Goal: Information Seeking & Learning: Learn about a topic

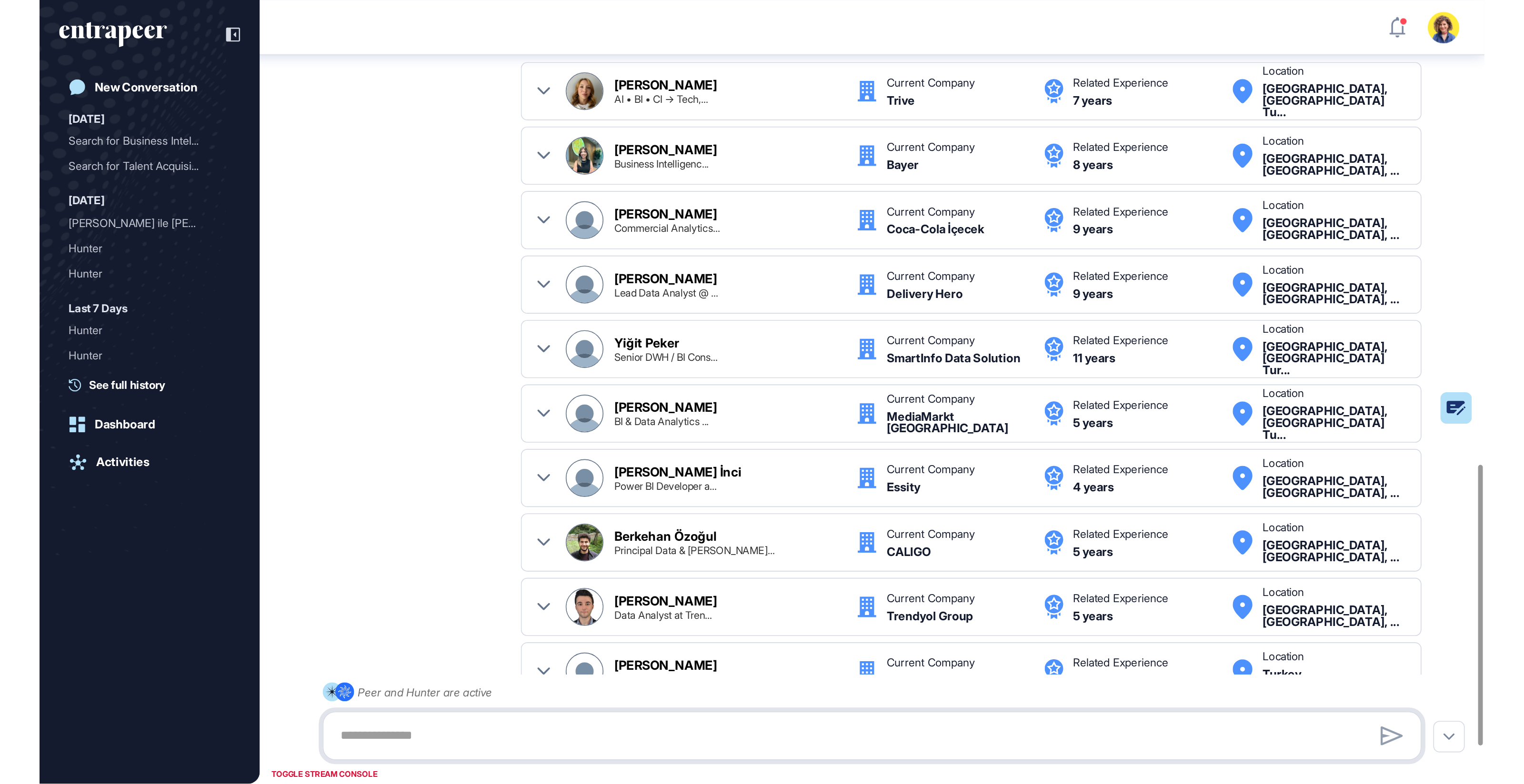
scroll to position [848, 0]
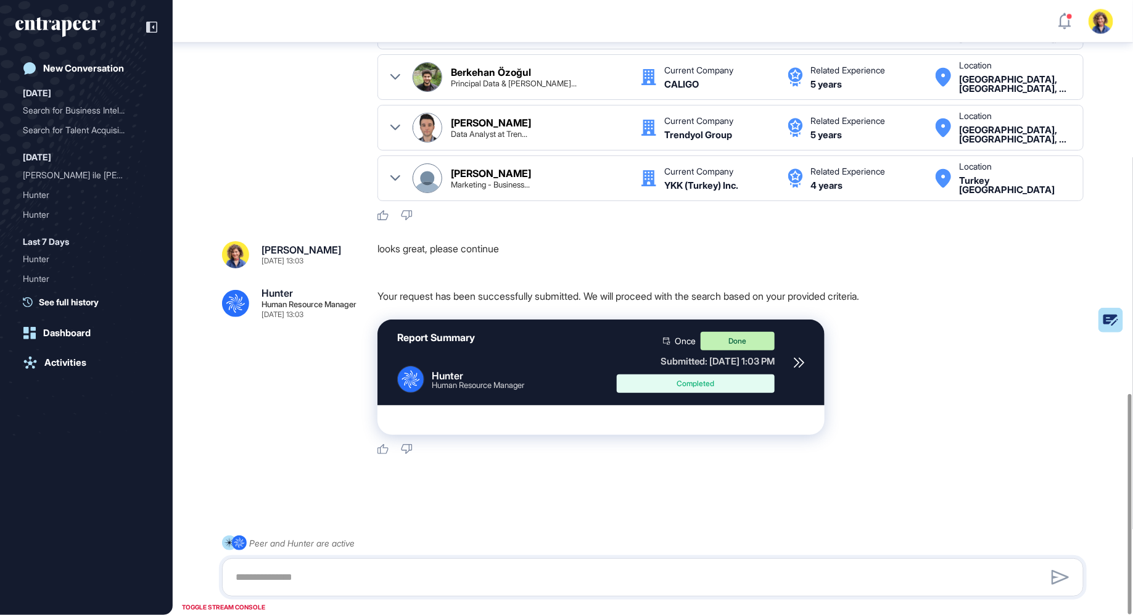
click at [790, 353] on div "Report Summary .cls-2{fill:#fff} Hunter Human Resource Manager Once Done Submit…" at bounding box center [600, 362] width 447 height 86
click at [793, 358] on icon at bounding box center [798, 362] width 11 height 11
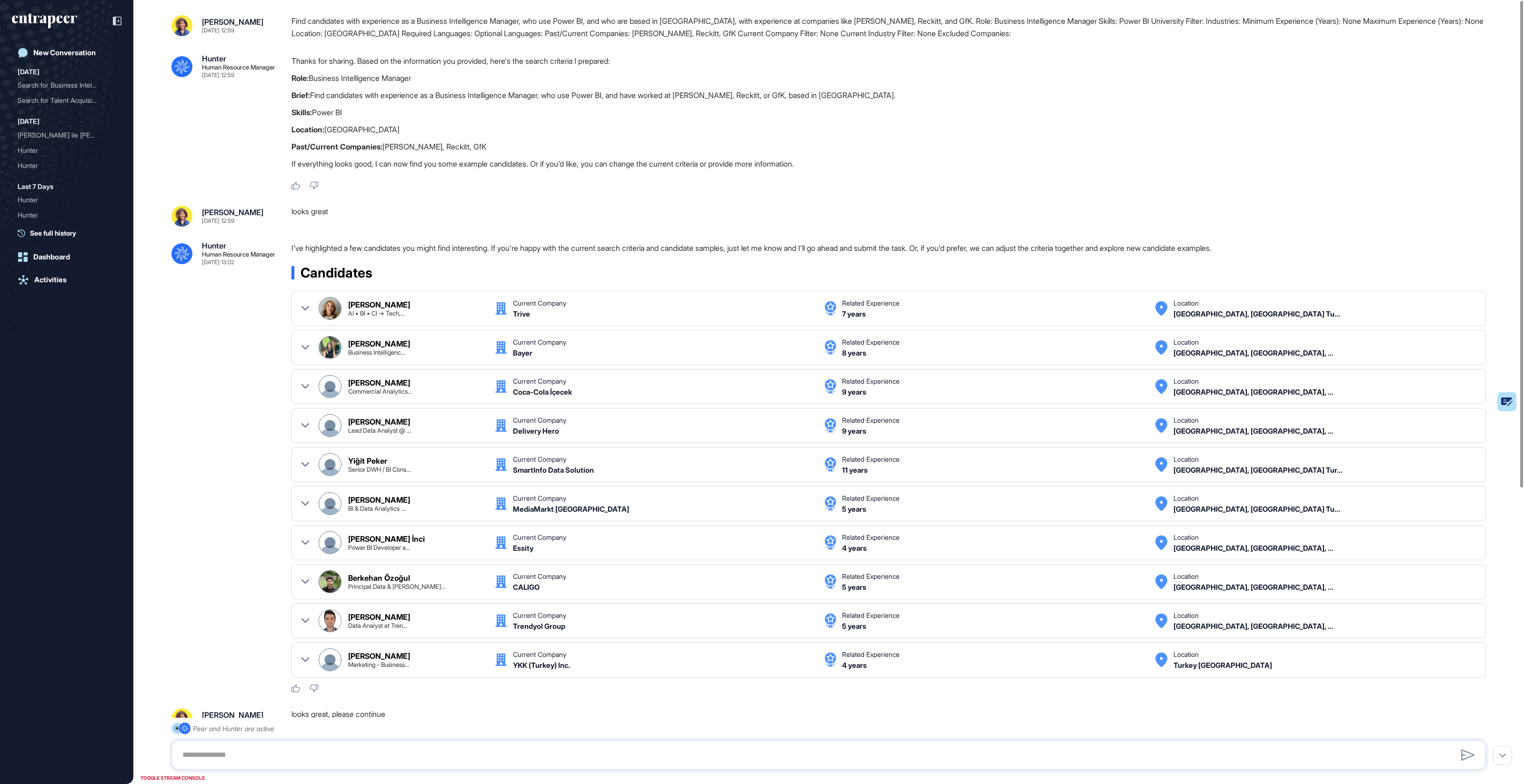
scroll to position [0, 0]
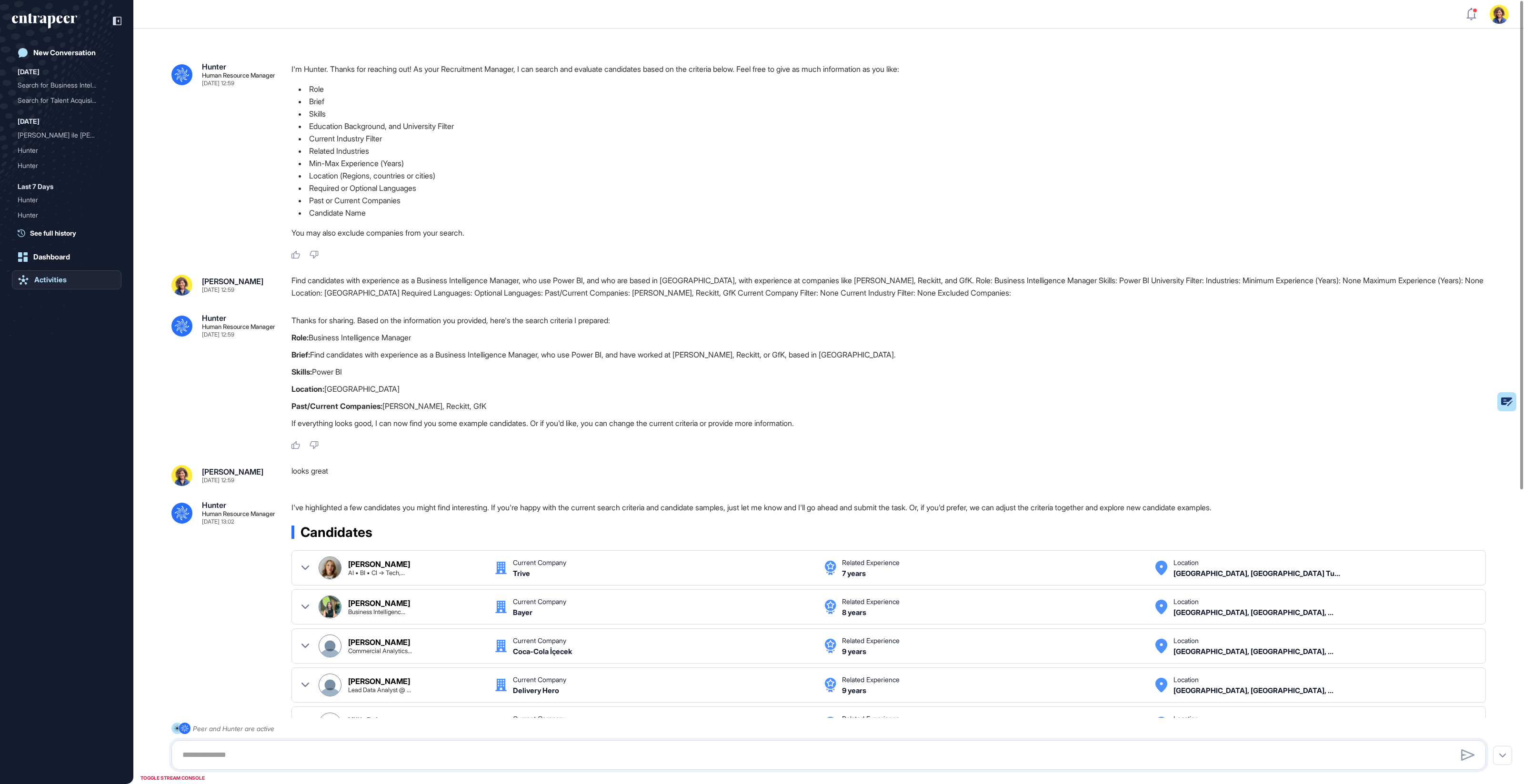
click at [48, 281] on div "Activities" at bounding box center [50, 280] width 32 height 8
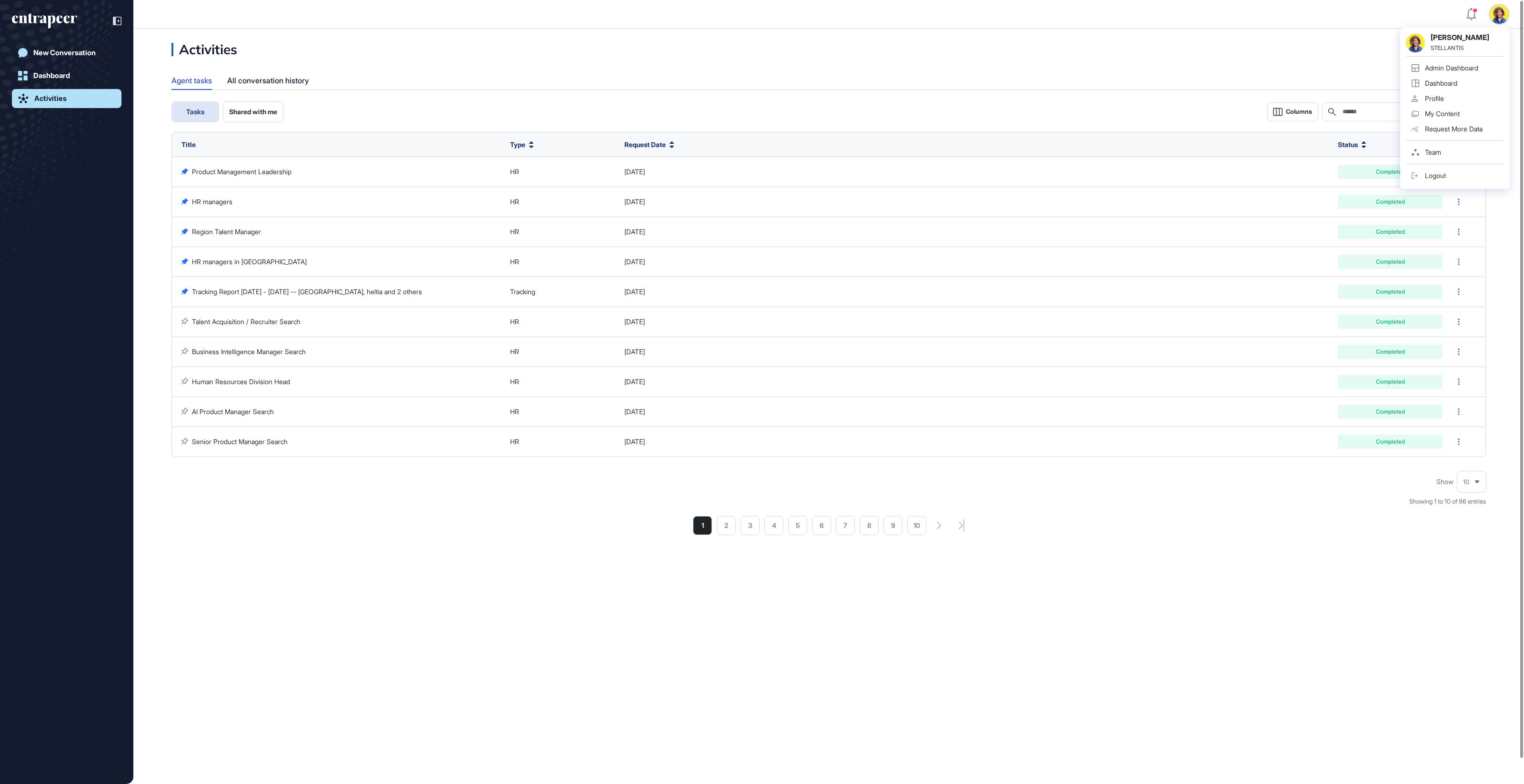
click at [874, 65] on div "Admin Dashboard" at bounding box center [1451, 68] width 53 height 8
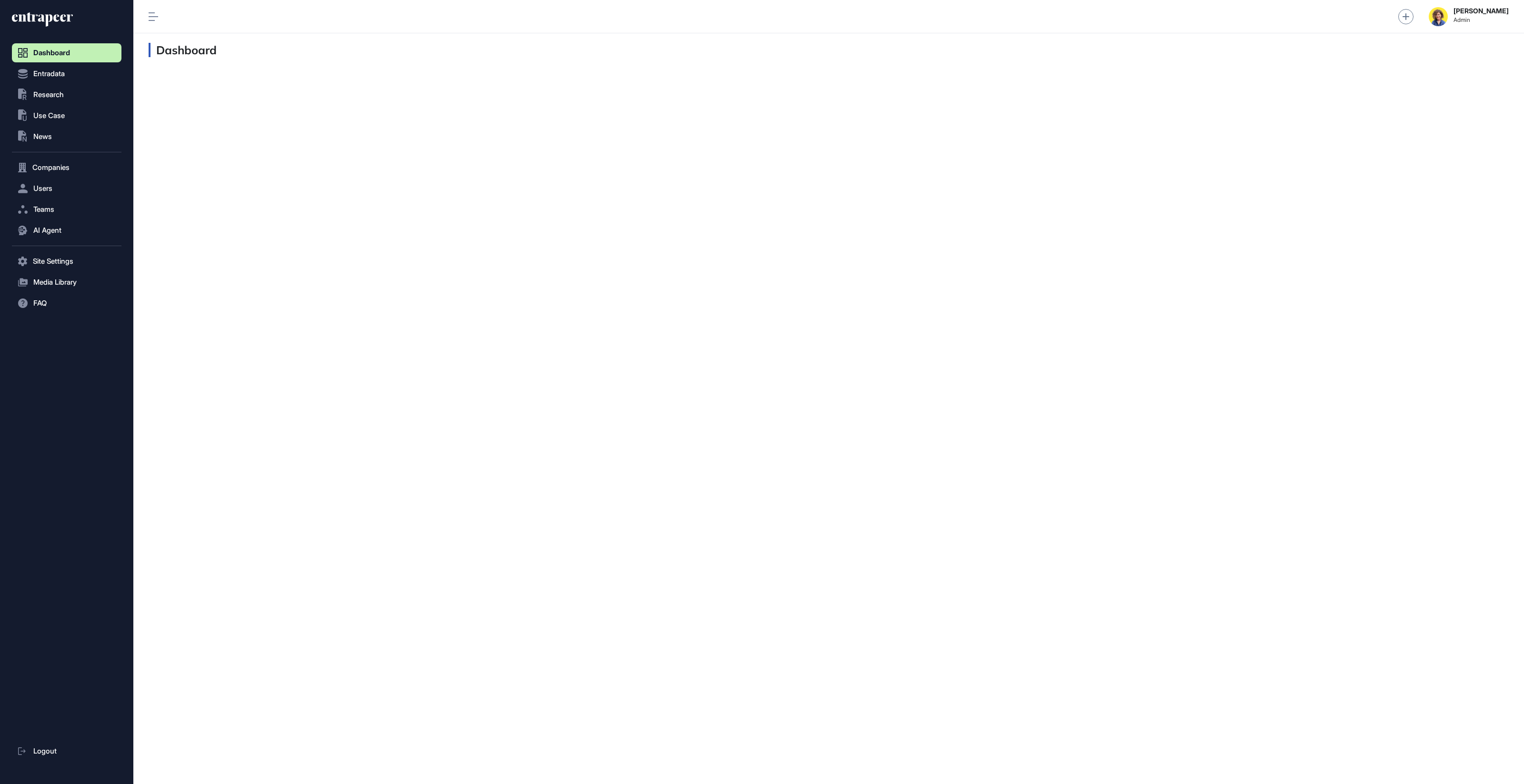
scroll to position [1, 1]
click at [43, 185] on span "Users" at bounding box center [42, 188] width 19 height 8
click at [46, 210] on span "User List" at bounding box center [44, 209] width 27 height 8
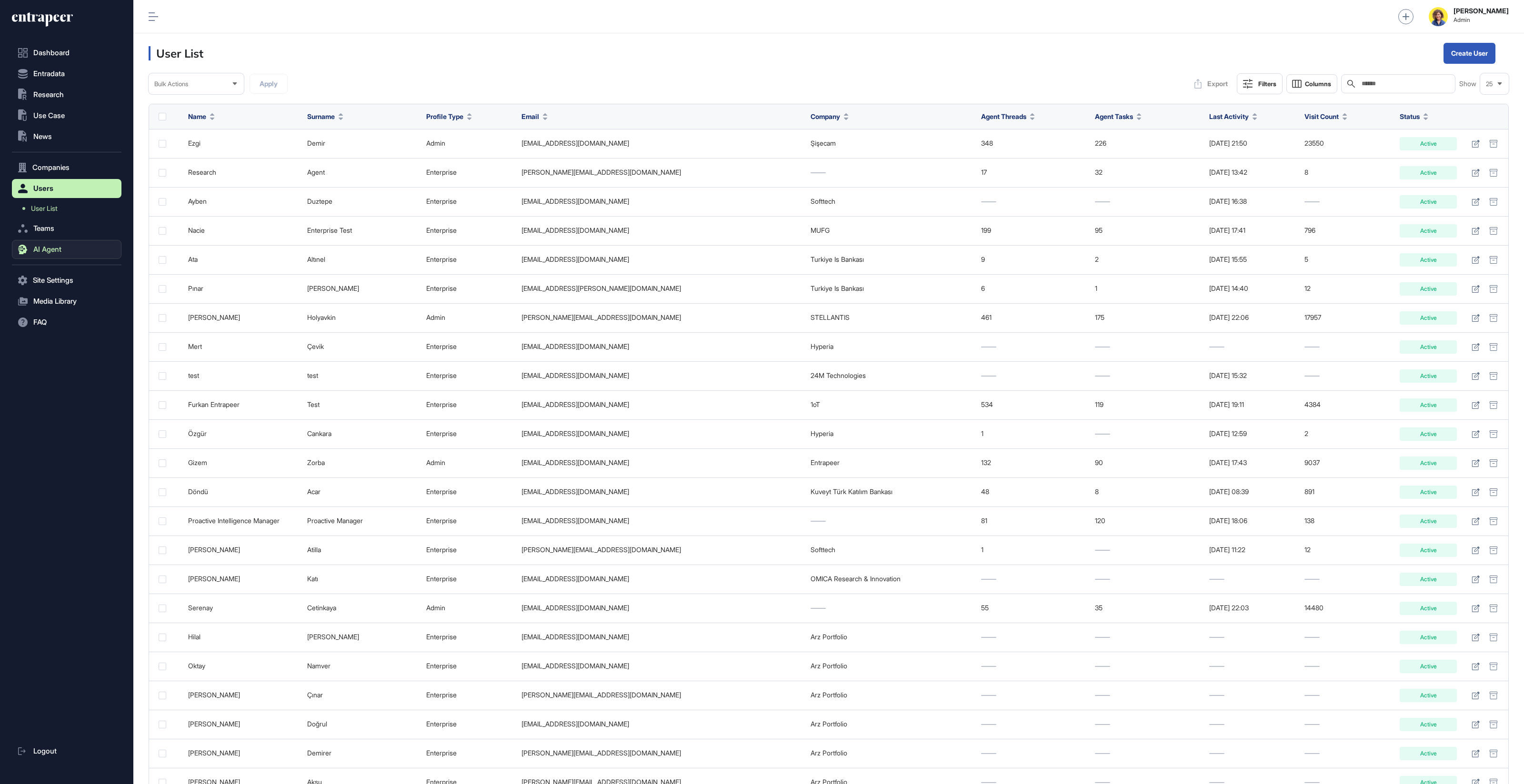
click at [39, 252] on span "AI Agent" at bounding box center [47, 249] width 28 height 8
click at [49, 261] on span "Messages" at bounding box center [46, 259] width 30 height 8
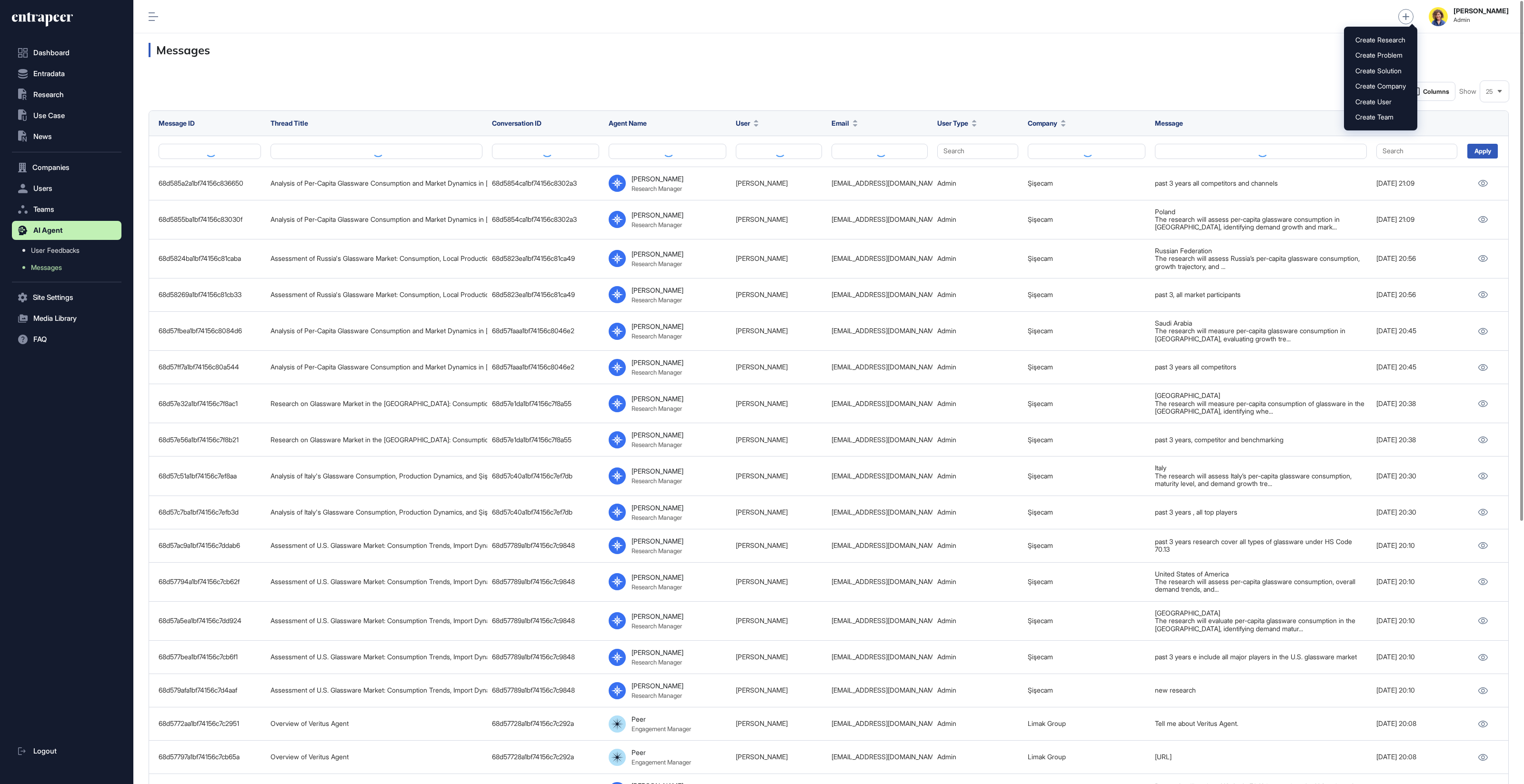
click at [874, 72] on div "Export Columns Show 25 Message ID Thread Title Conversation ID Agent Name User …" at bounding box center [829, 592] width 1390 height 1052
click at [874, 150] on button at bounding box center [879, 151] width 97 height 15
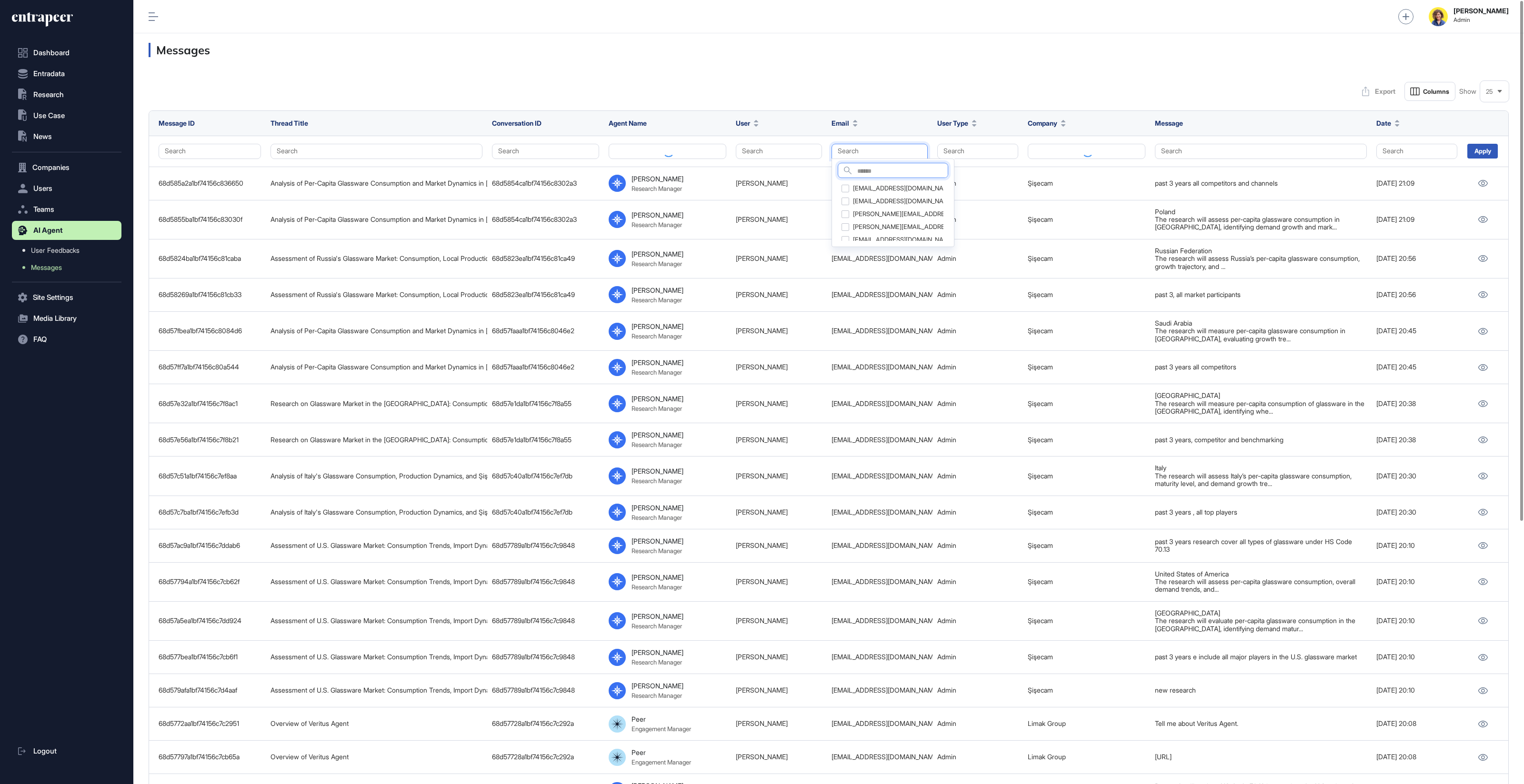
click at [872, 170] on input "text" at bounding box center [902, 171] width 90 height 13
type input "****"
click at [874, 186] on div "feyza.dagistan@stellantis.com" at bounding box center [898, 188] width 120 height 13
click at [874, 87] on div "Export Columns Show 25" at bounding box center [828, 91] width 1360 height 19
click at [874, 150] on div "Apply" at bounding box center [1482, 151] width 30 height 15
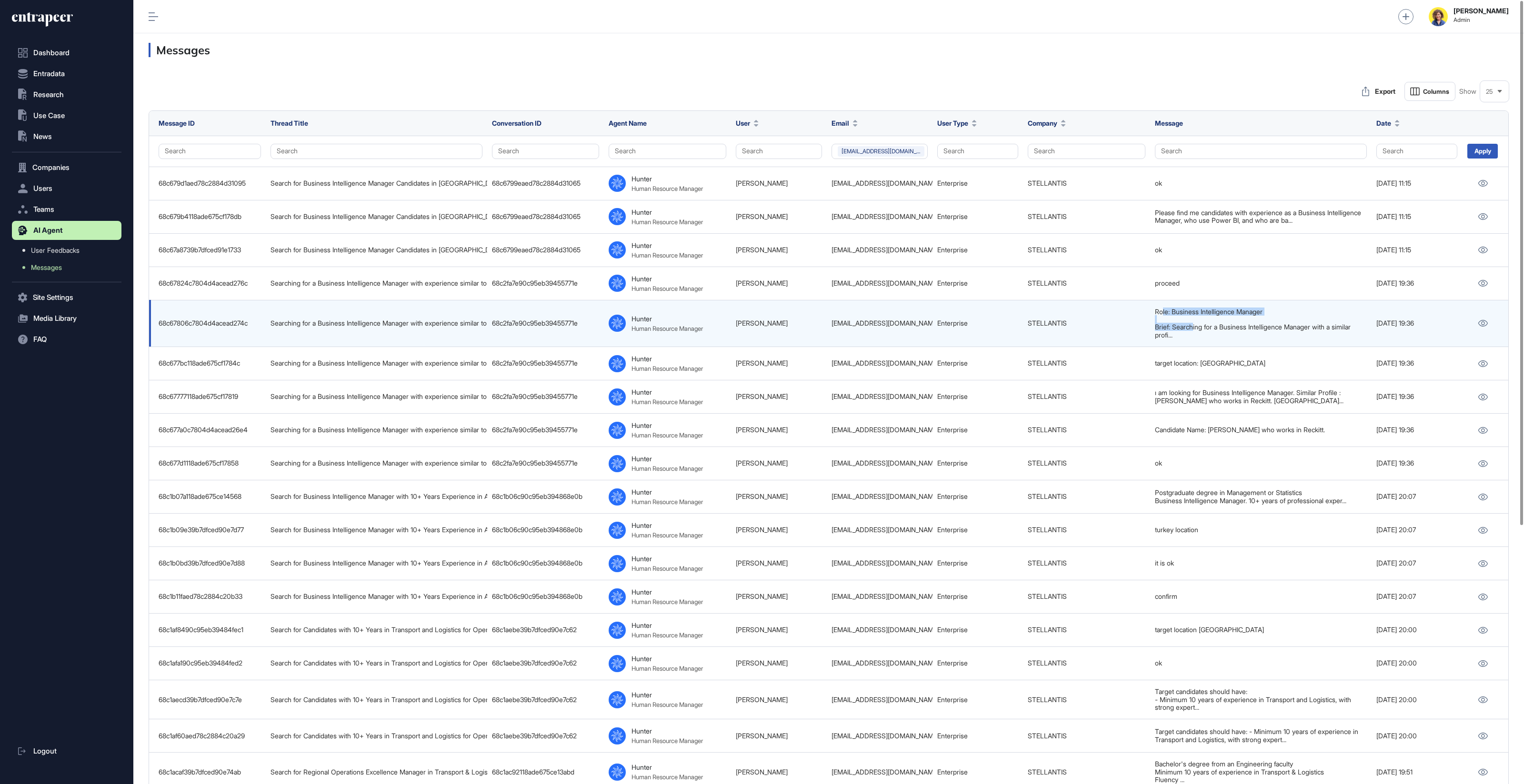
drag, startPoint x: 1186, startPoint y: 317, endPoint x: 1194, endPoint y: 328, distance: 13.6
click at [874, 328] on div "Role: Business Intelligence Manager Brief: Searching for a Business Intelligenc…" at bounding box center [1261, 324] width 212 height 32
click at [874, 330] on div "Role: Business Intelligence Manager Brief: Searching for a Business Intelligenc…" at bounding box center [1261, 324] width 212 height 32
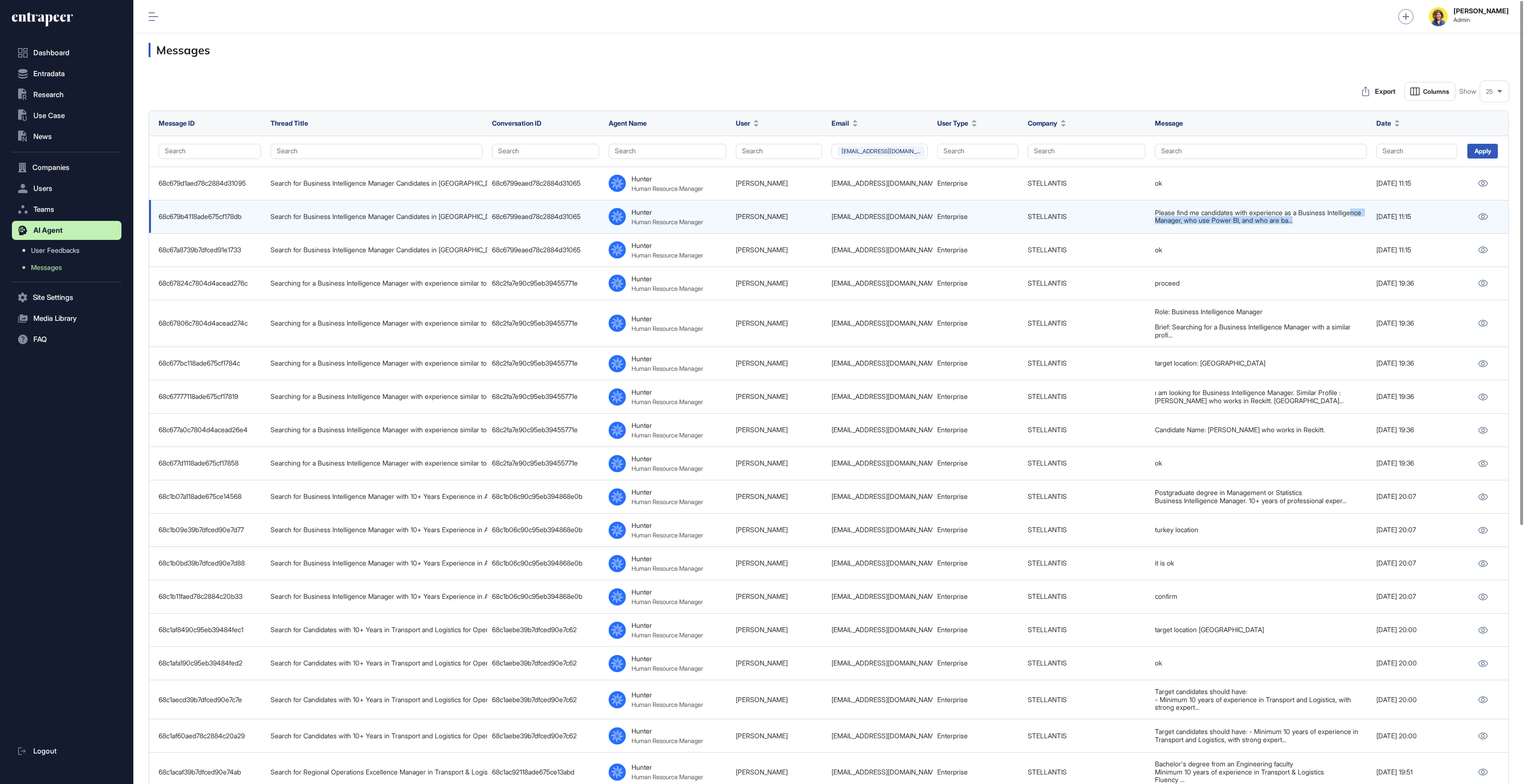
drag, startPoint x: 1186, startPoint y: 216, endPoint x: 1291, endPoint y: 224, distance: 105.3
click at [874, 224] on td "Please find me candidates with experience as a Business Intelligence Manager, w…" at bounding box center [1261, 216] width 222 height 33
click at [874, 213] on icon at bounding box center [1482, 216] width 10 height 7
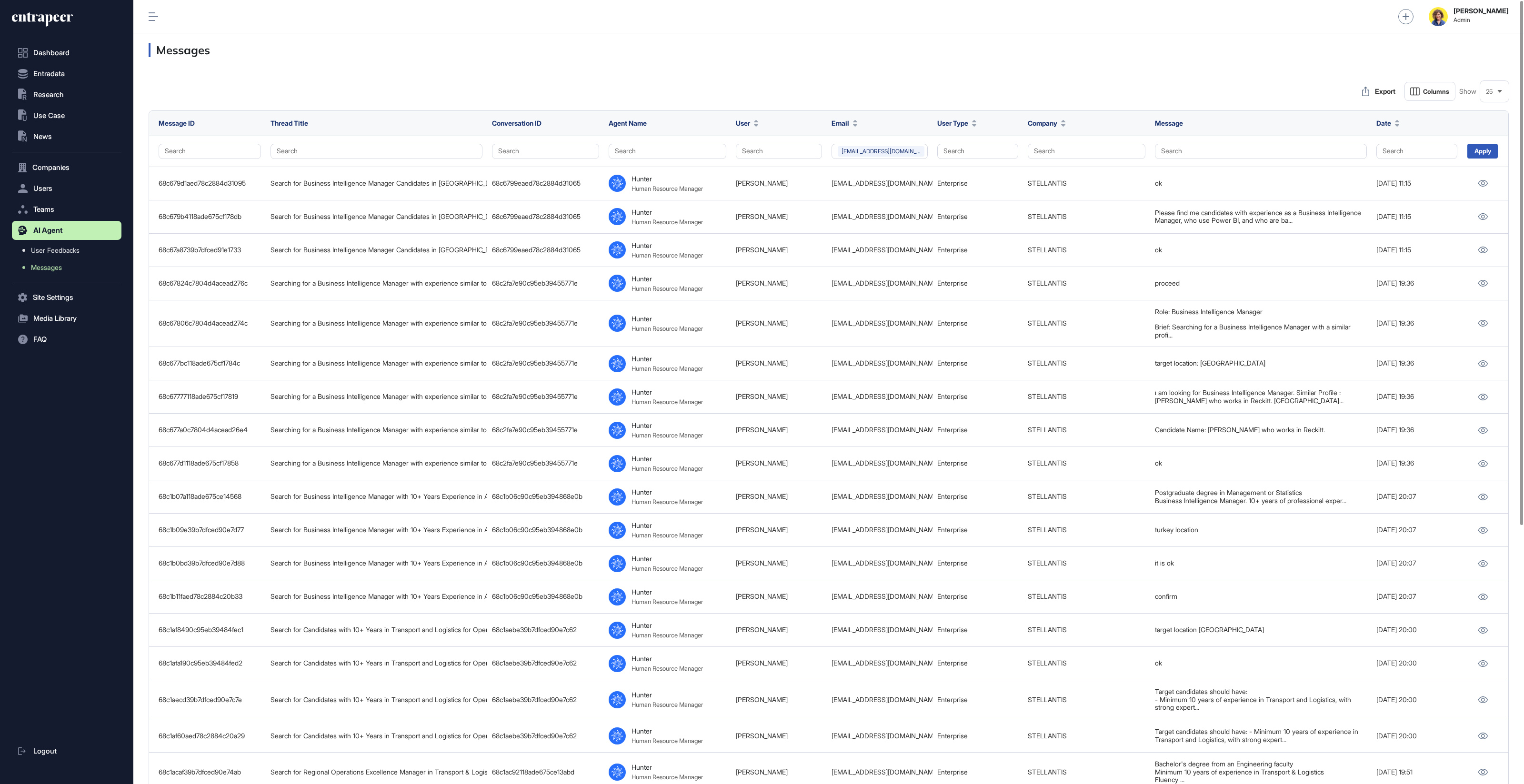
click at [874, 50] on h3 "Messages" at bounding box center [828, 49] width 1360 height 14
click at [59, 16] on icon at bounding box center [42, 19] width 61 height 15
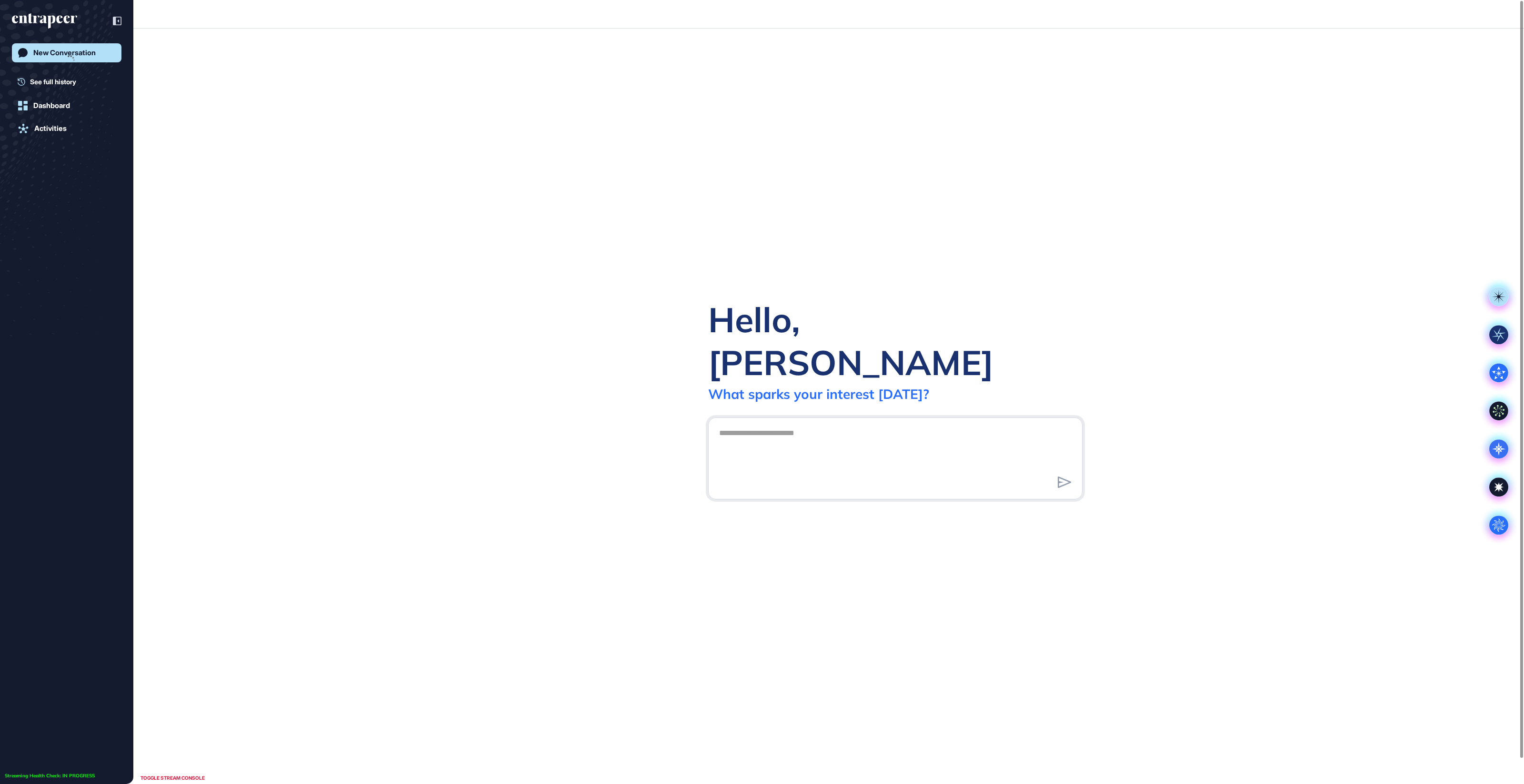
scroll to position [1, 1]
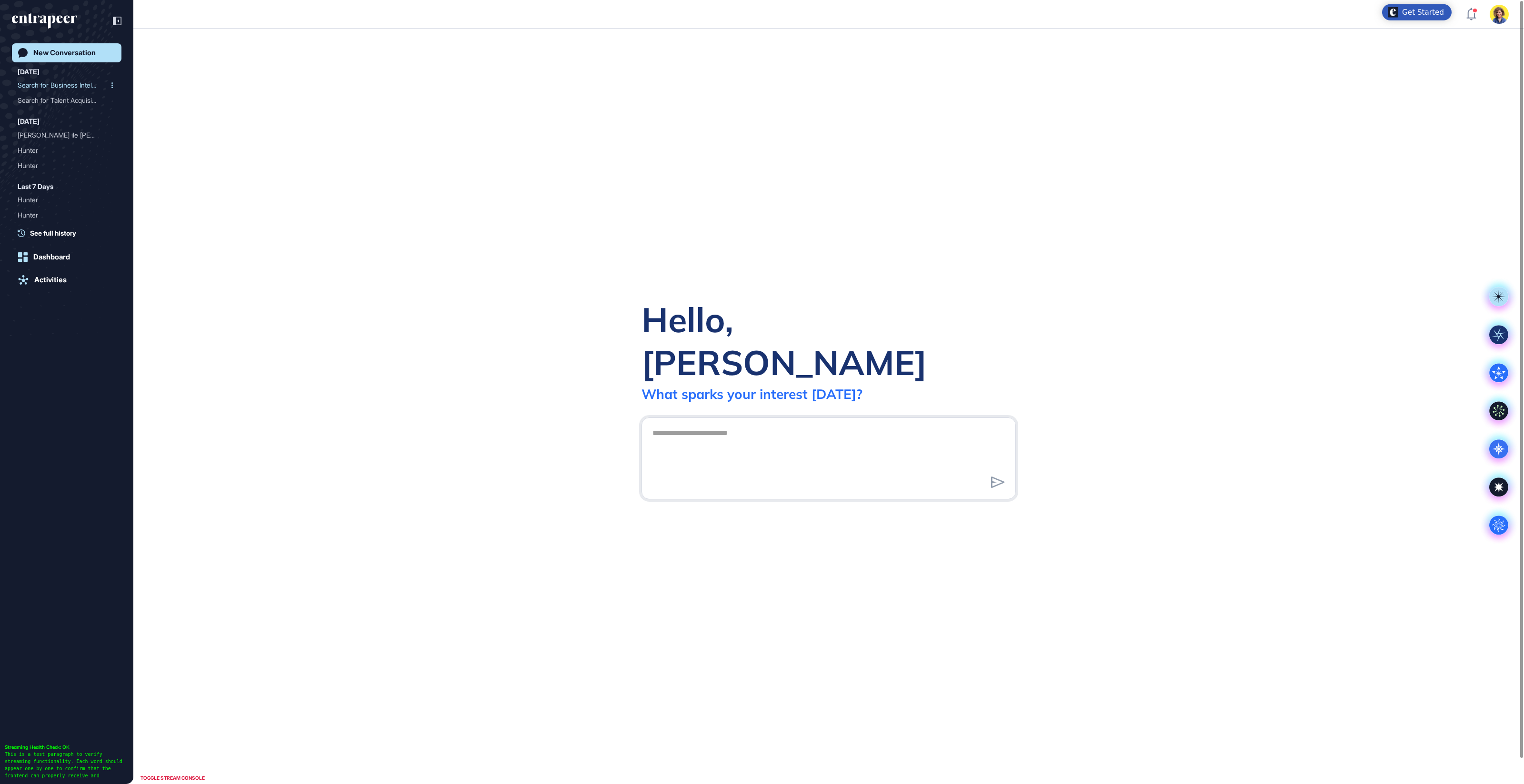
click at [54, 87] on div "Search for Business Intel..." at bounding box center [63, 85] width 90 height 15
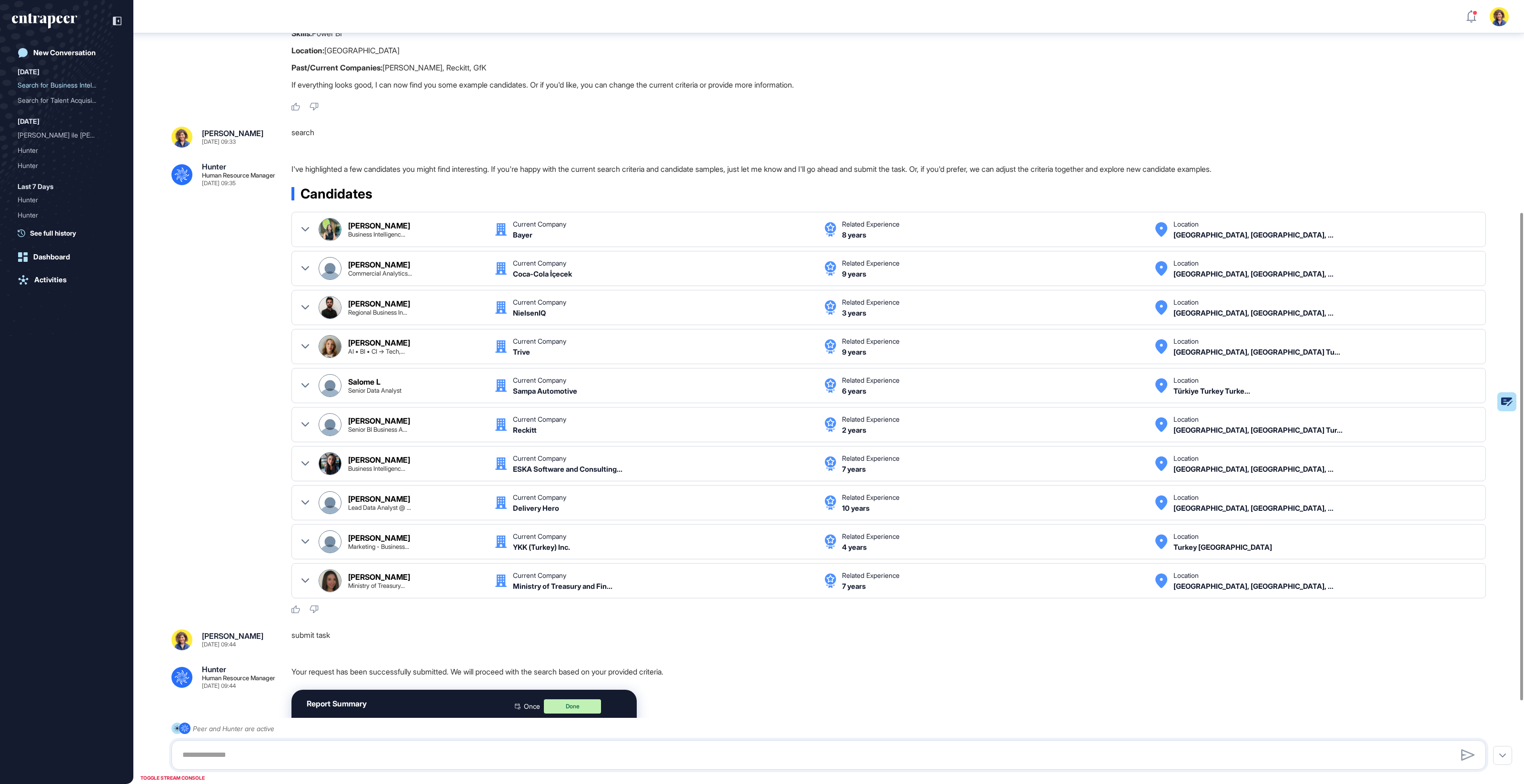
scroll to position [341, 0]
click at [252, 303] on div ".cls-2{fill:#fff} Hunter Human Resource Manager Sep 25, 2025 09:35 I've highlig…" at bounding box center [829, 388] width 1315 height 451
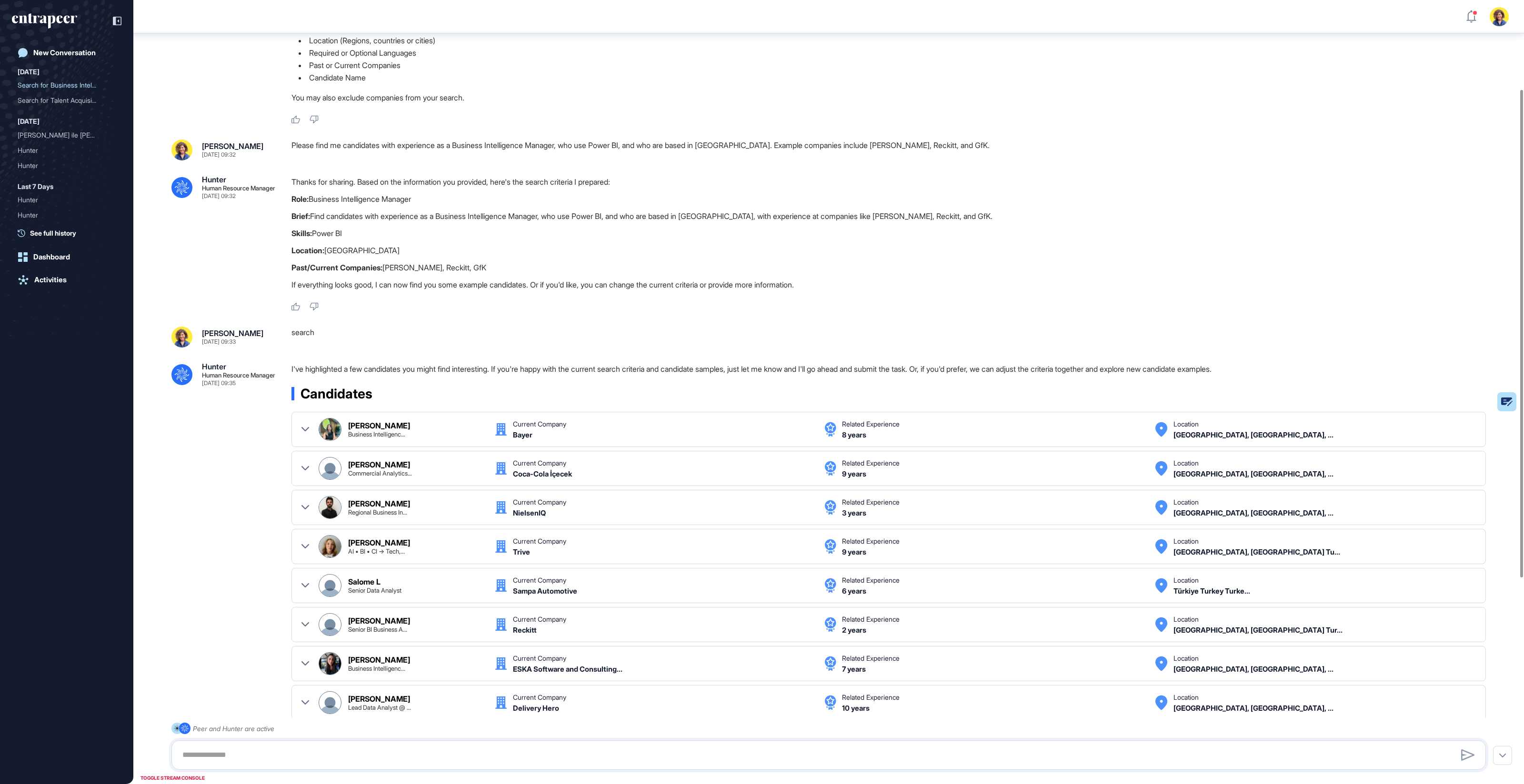
scroll to position [143, 0]
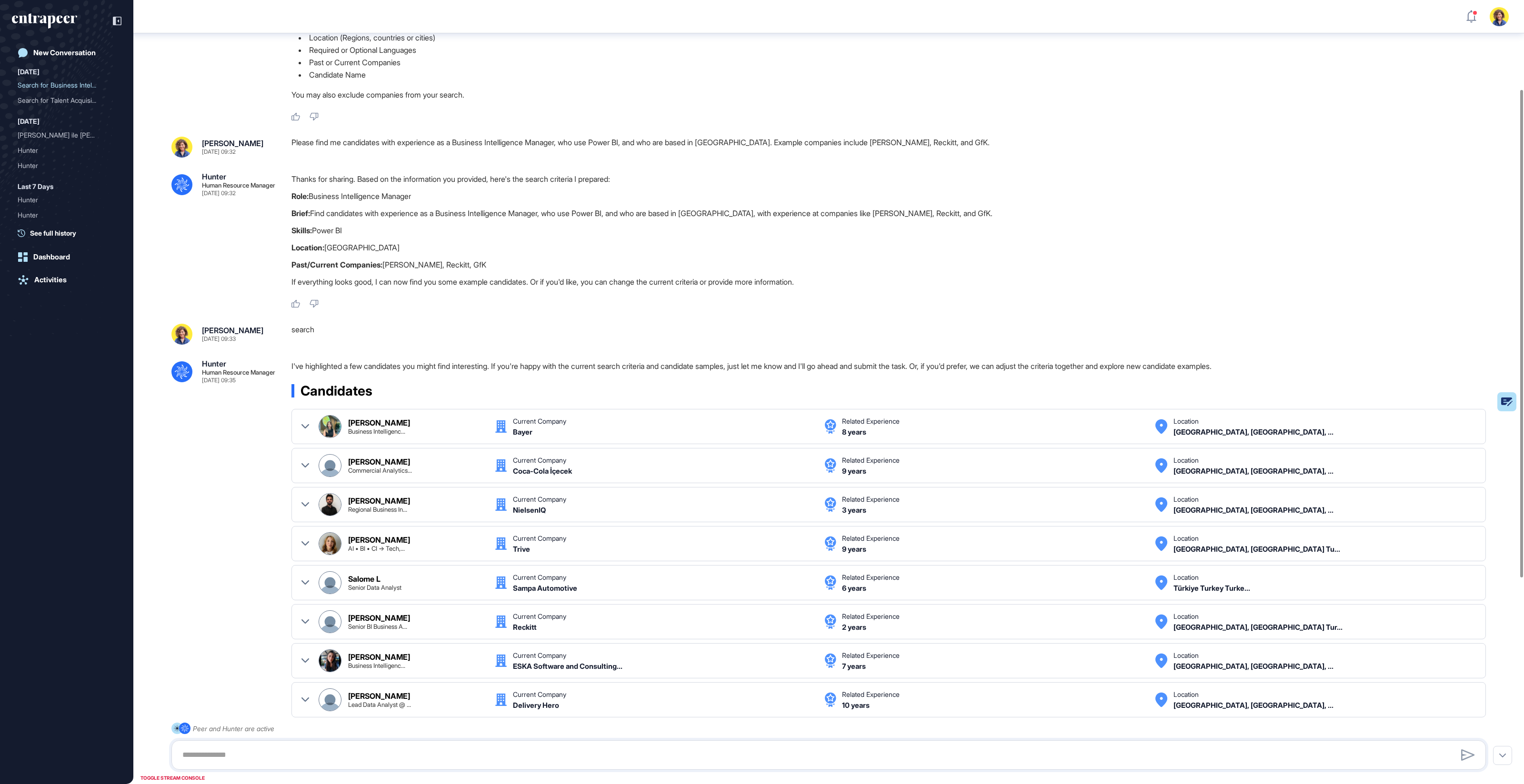
drag, startPoint x: 253, startPoint y: 389, endPoint x: 243, endPoint y: 335, distance: 54.9
click at [243, 335] on div ".cls-2{fill:#fff} Hunter Human Resource Manager Sep 25, 2025 09:27 I'm Hunter. …" at bounding box center [829, 491] width 1390 height 1203
click at [231, 443] on div ".cls-2{fill:#fff} Hunter Human Resource Manager Sep 25, 2025 09:35 I've highlig…" at bounding box center [829, 585] width 1315 height 451
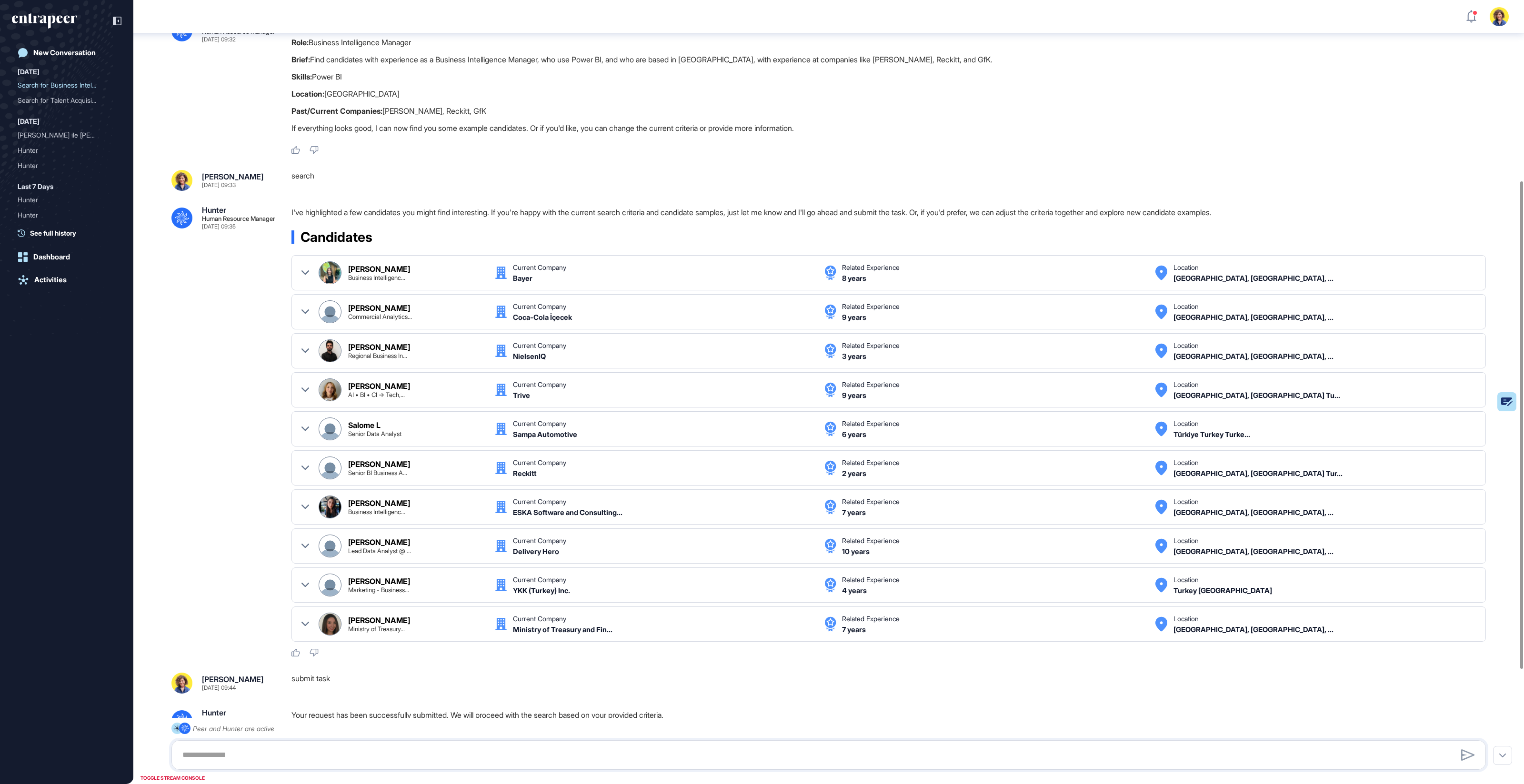
scroll to position [279, 0]
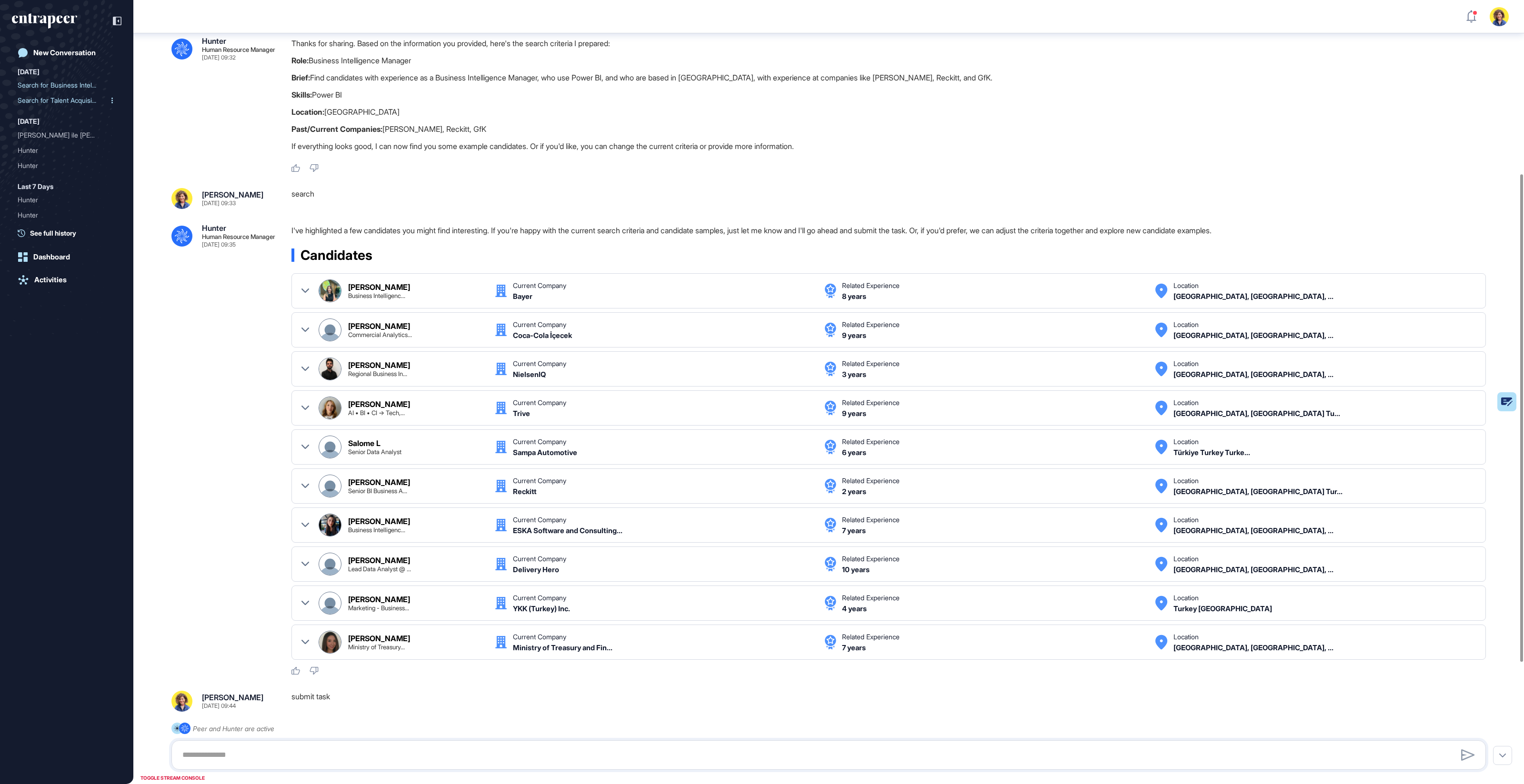
click at [73, 100] on div "Search for Talent Acquisi..." at bounding box center [63, 100] width 90 height 15
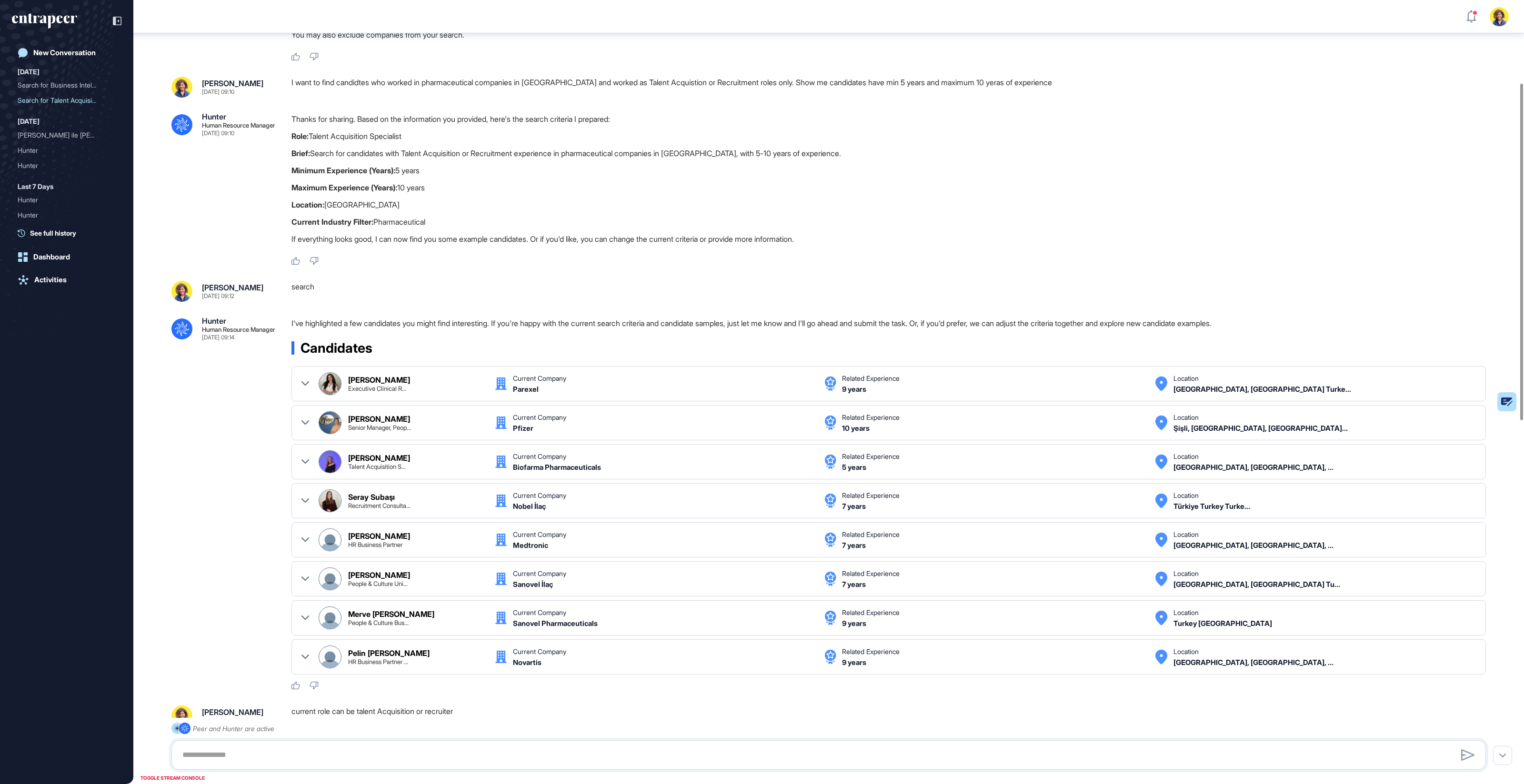
scroll to position [215, 0]
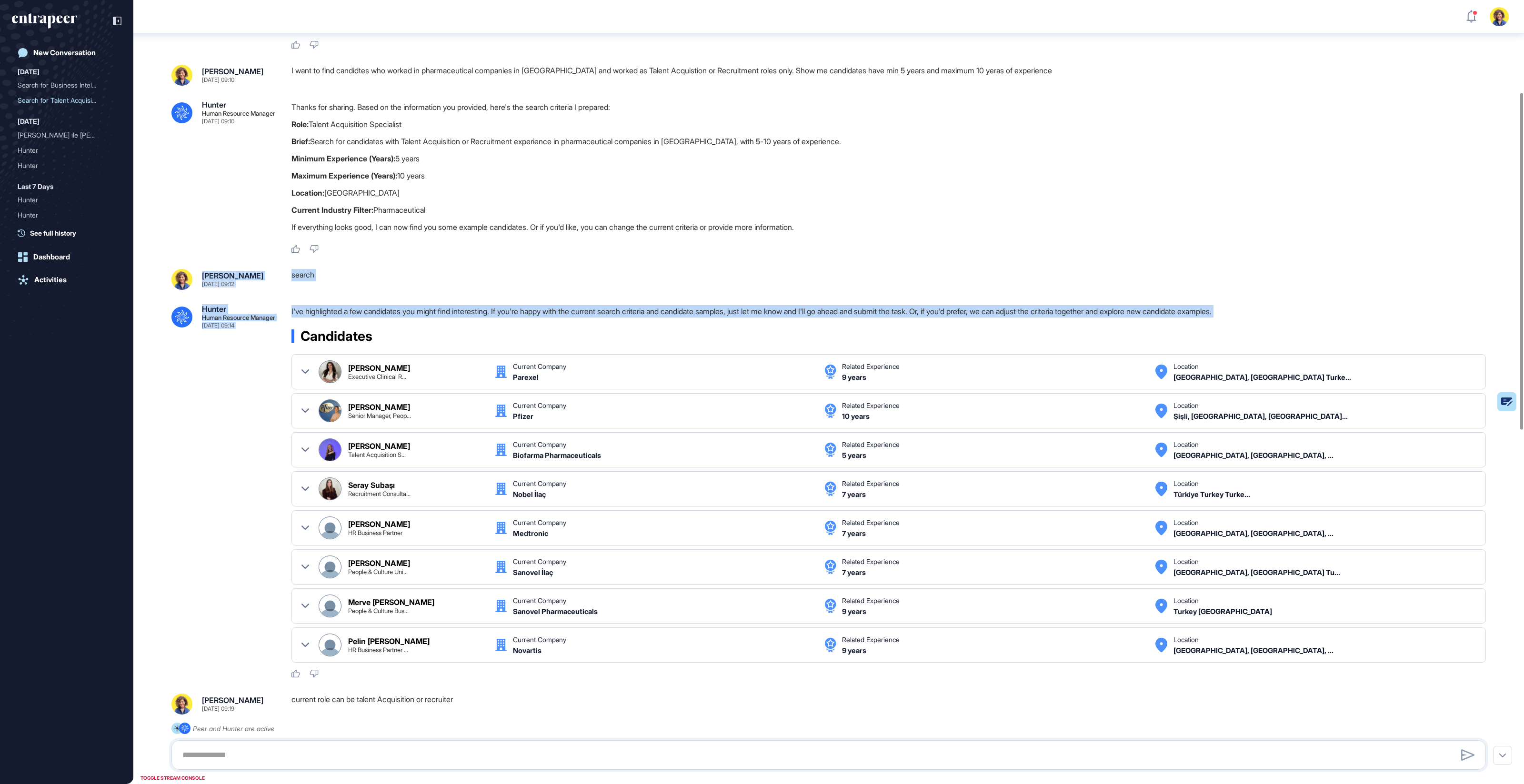
drag, startPoint x: 296, startPoint y: 280, endPoint x: 297, endPoint y: 338, distance: 58.0
click at [297, 338] on div ".cls-2{fill:#fff} Hunter Human Resource Manager Sep 25, 2025 09:10 I'm Hunter. …" at bounding box center [829, 704] width 1390 height 1770
click at [233, 342] on div ".cls-2{fill:#fff} Hunter Human Resource Manager Sep 25, 2025 09:14 I've highlig…" at bounding box center [829, 491] width 1315 height 373
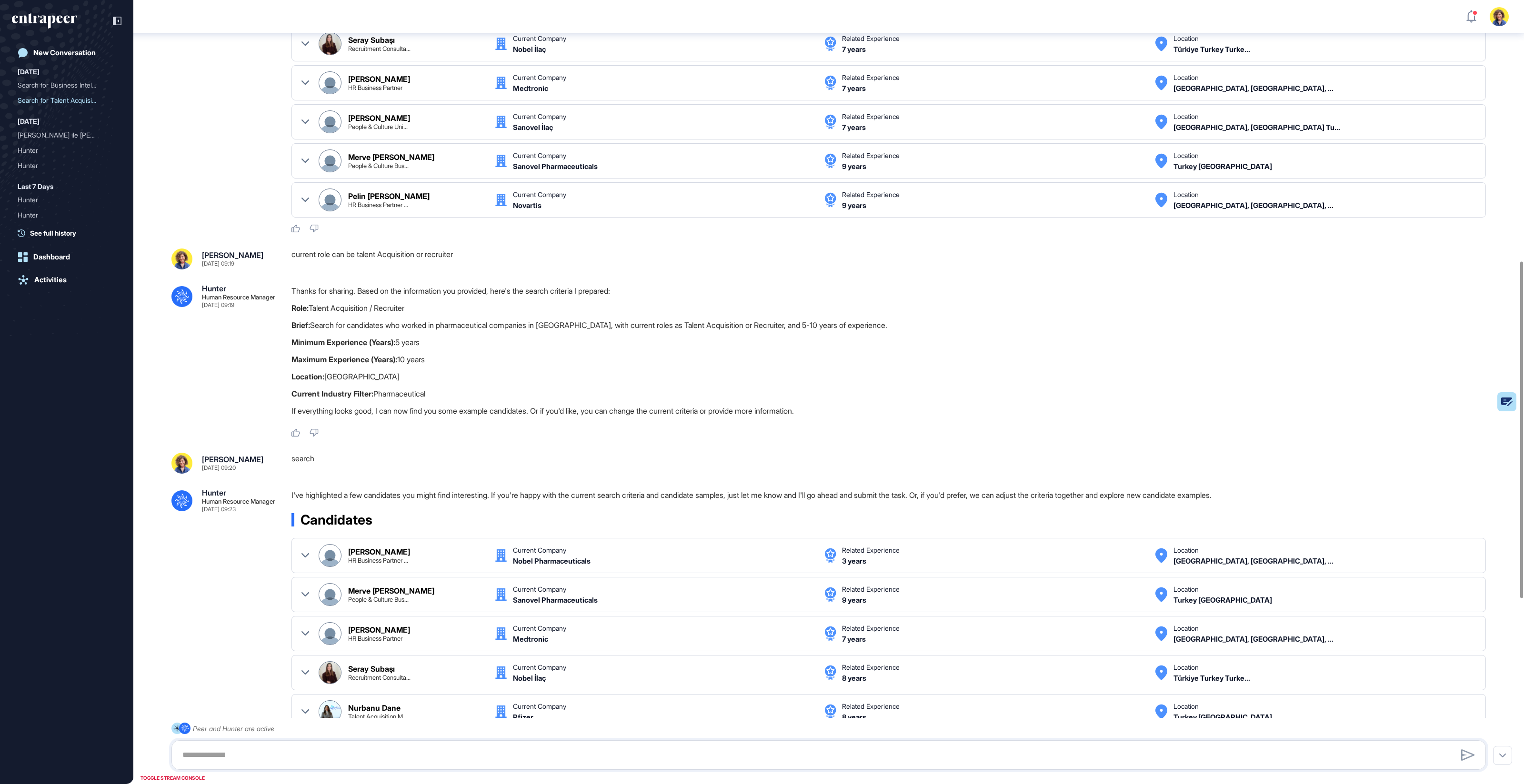
scroll to position [777, 0]
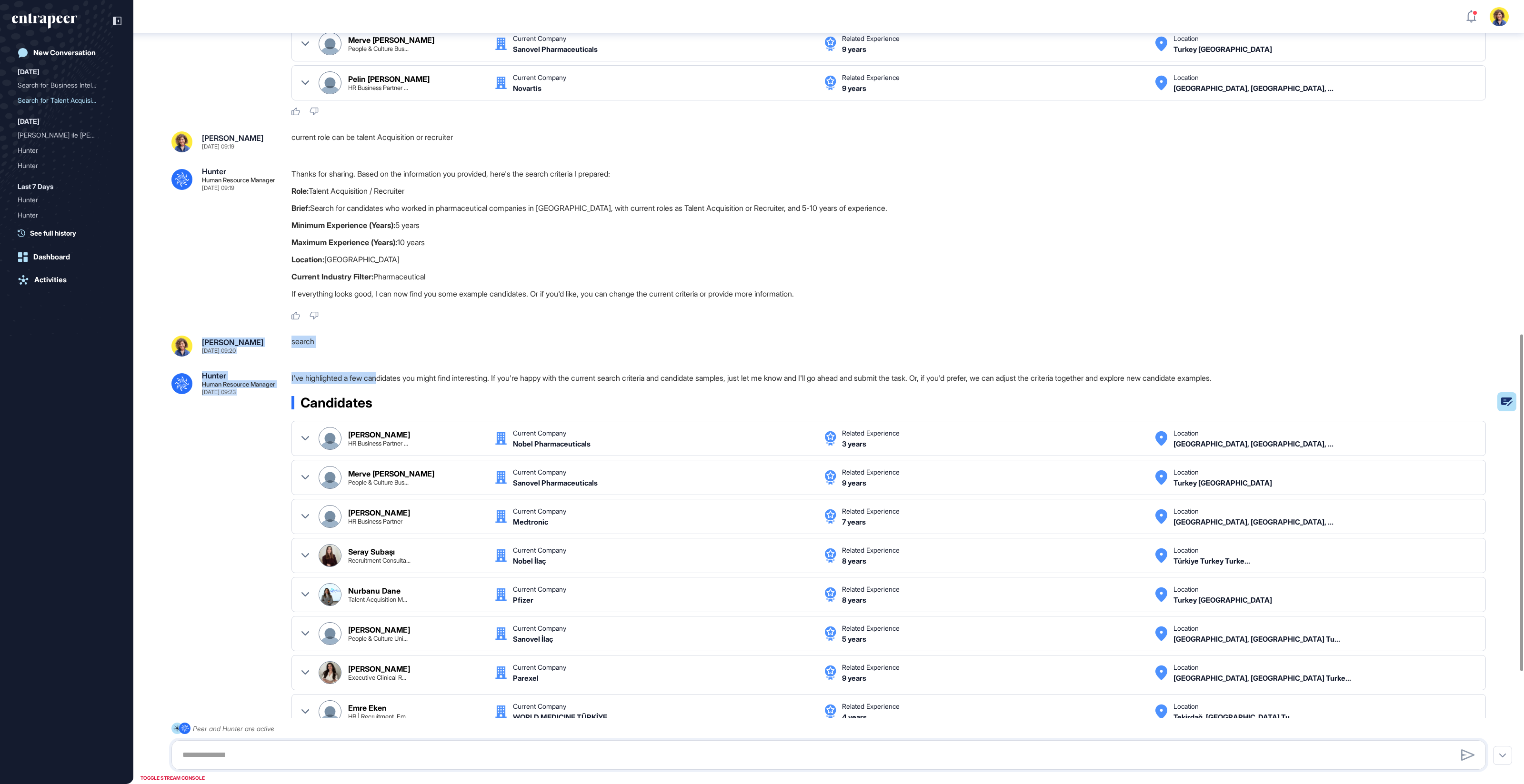
drag, startPoint x: 272, startPoint y: 328, endPoint x: 382, endPoint y: 371, distance: 118.1
click at [382, 371] on div ".cls-2{fill:#fff} Hunter Human Resource Manager Sep 25, 2025 09:10 I'm Hunter. …" at bounding box center [829, 141] width 1390 height 1770
click at [218, 444] on div ".cls-2{fill:#fff} Hunter Human Resource Manager Sep 25, 2025 09:23 I've highlig…" at bounding box center [829, 558] width 1315 height 373
drag, startPoint x: 265, startPoint y: 412, endPoint x: 202, endPoint y: 331, distance: 102.6
click at [202, 331] on div ".cls-2{fill:#fff} Hunter Human Resource Manager Sep 25, 2025 09:10 I'm Hunter. …" at bounding box center [829, 141] width 1390 height 1770
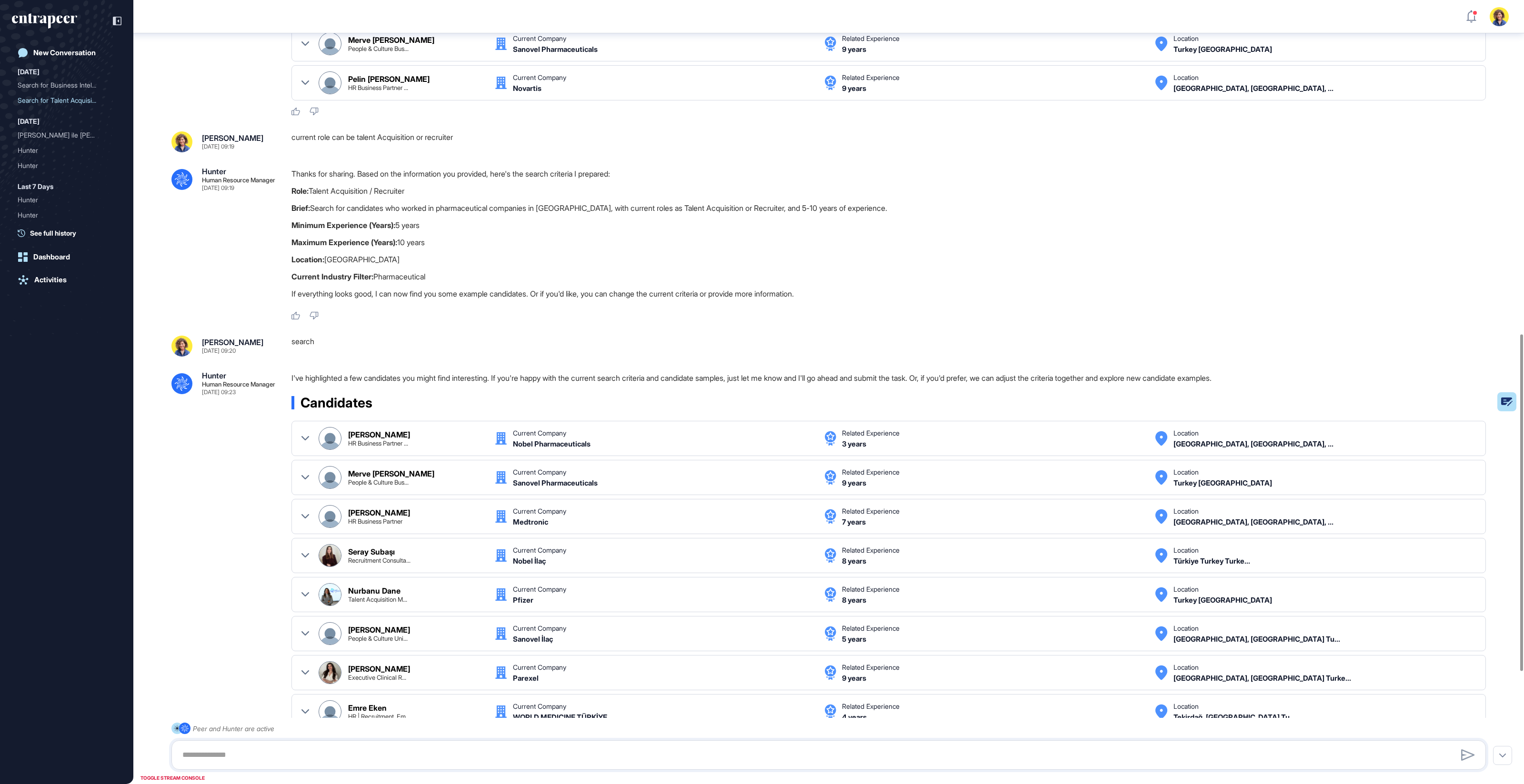
click at [434, 348] on div "search" at bounding box center [892, 346] width 1202 height 21
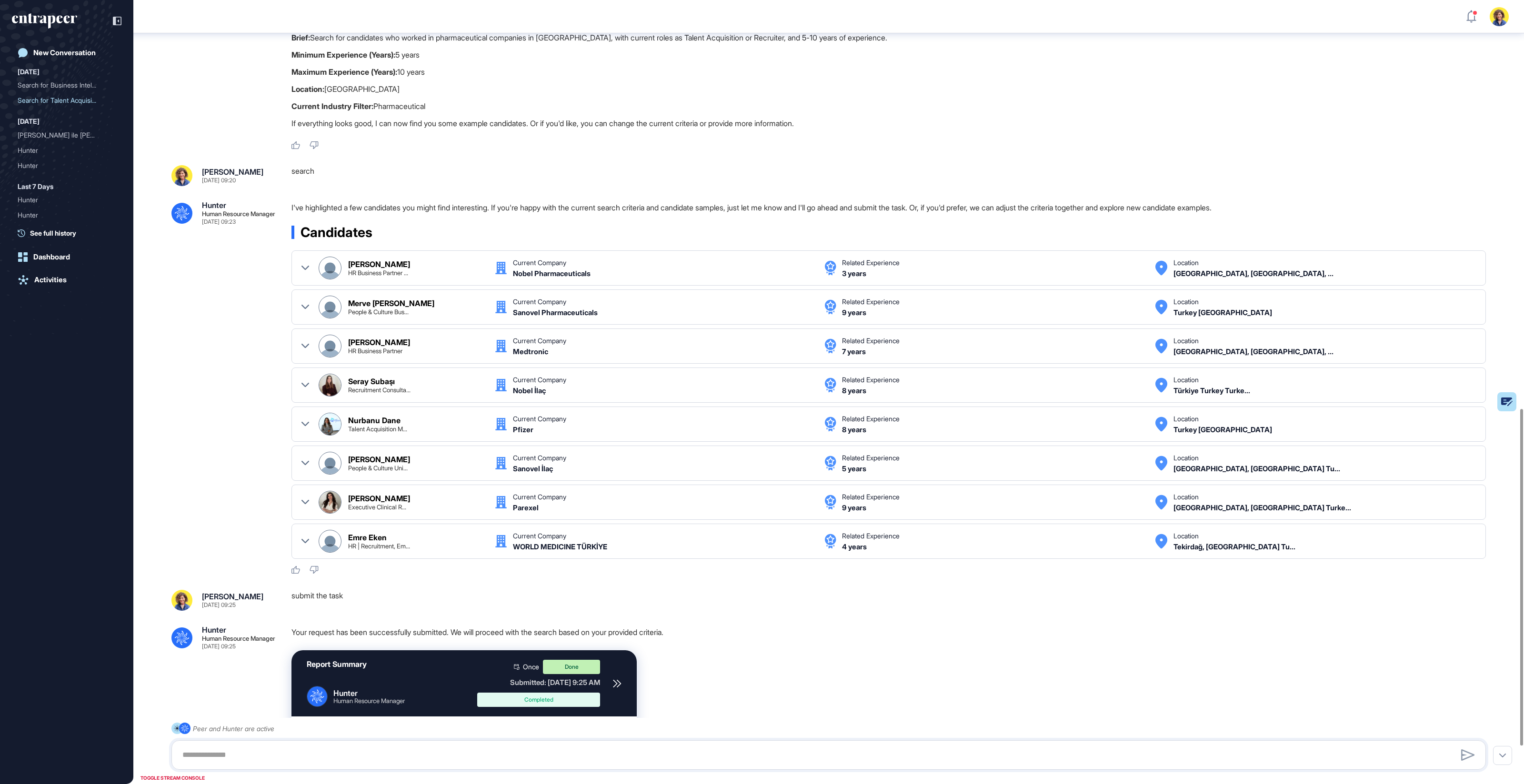
scroll to position [1040, 0]
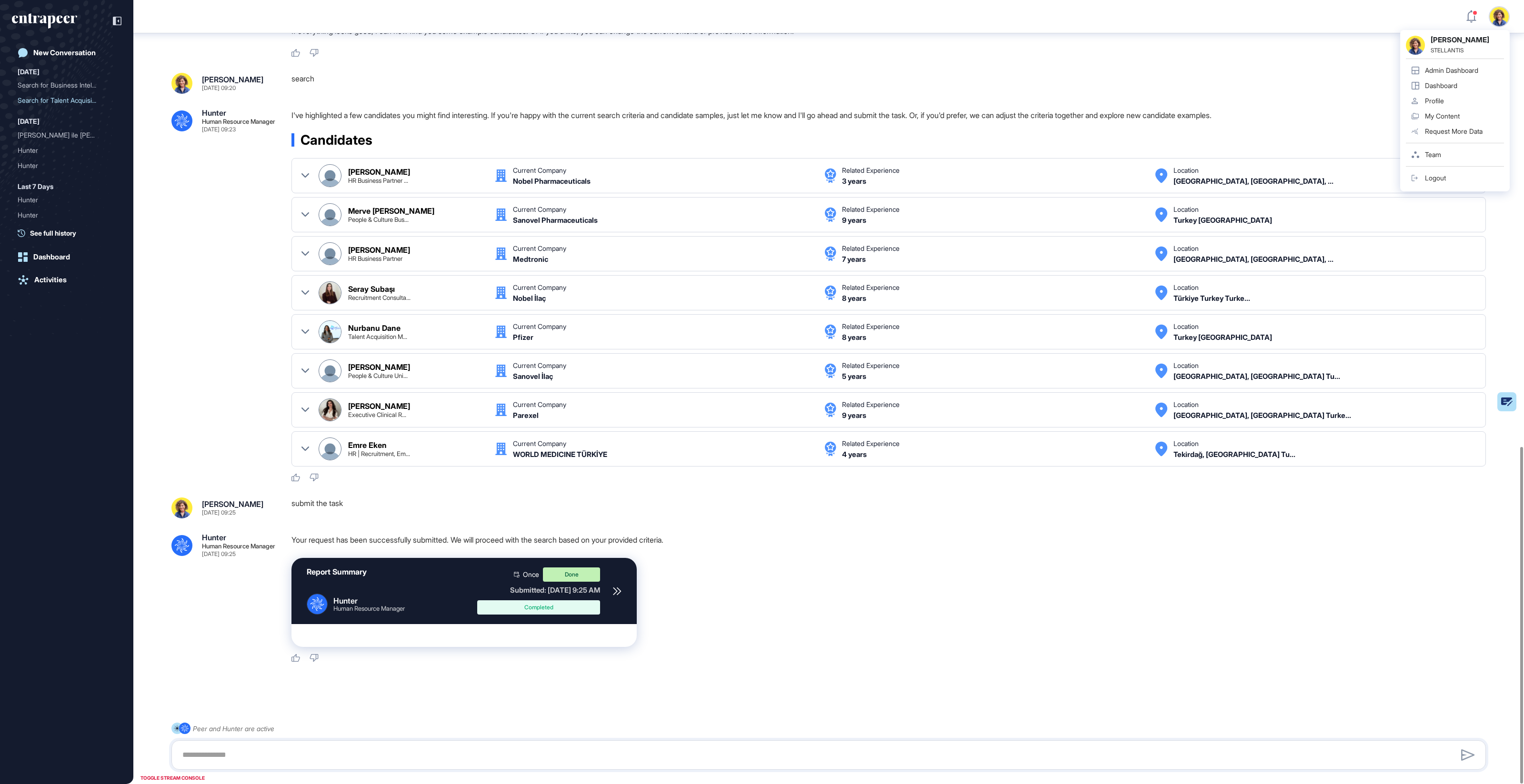
click at [874, 65] on link "Admin Dashboard" at bounding box center [1454, 70] width 98 height 15
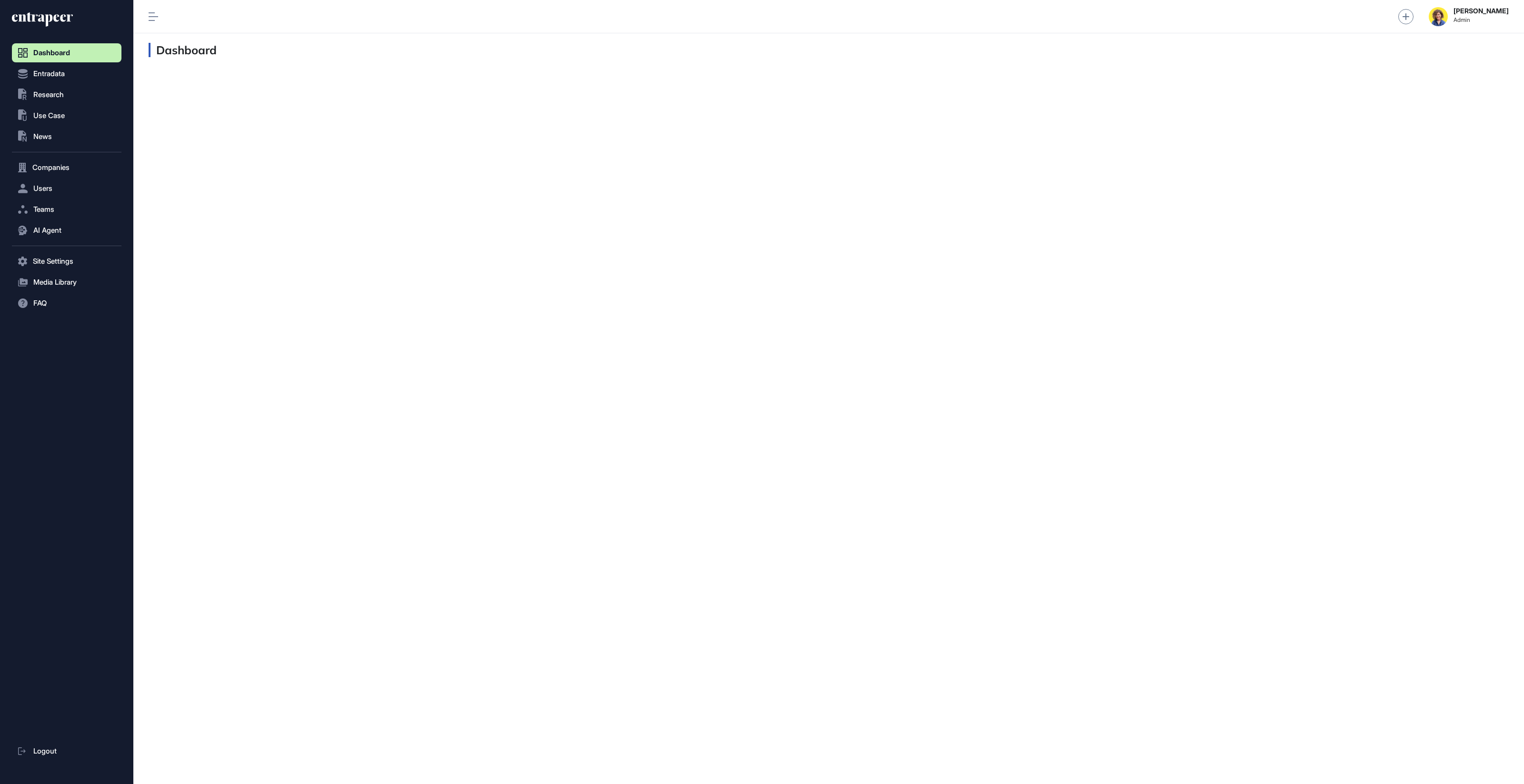
scroll to position [1, 1]
click at [38, 189] on span "Users" at bounding box center [42, 188] width 19 height 8
click at [49, 251] on span "AI Agent" at bounding box center [47, 249] width 28 height 8
click at [49, 266] on span "Messages" at bounding box center [46, 268] width 30 height 8
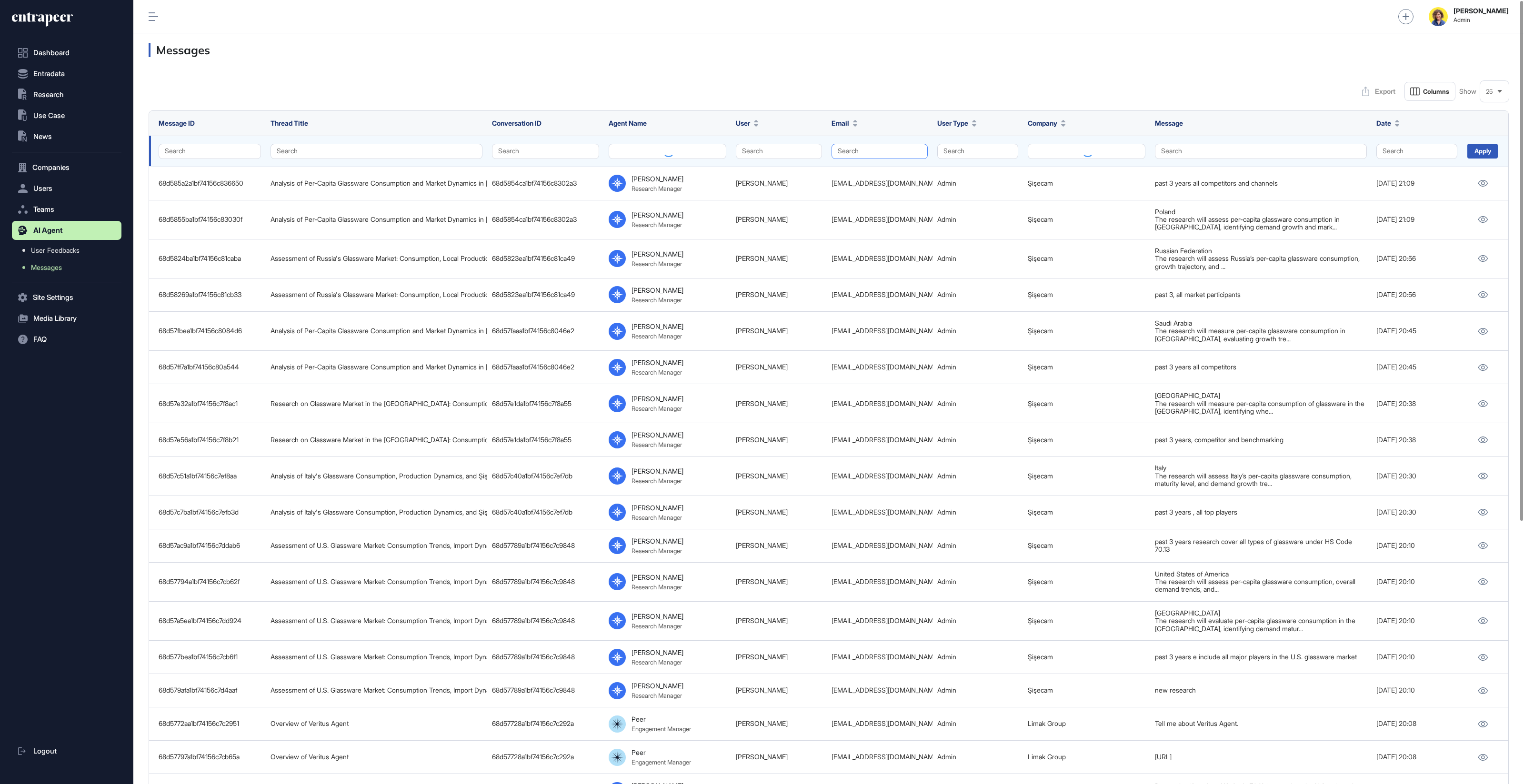
click at [859, 148] on button "Search" at bounding box center [879, 151] width 97 height 15
click at [871, 169] on input "text" at bounding box center [902, 171] width 90 height 13
type input "*****"
click at [874, 192] on div "feyza.dagistan@stellantis.com" at bounding box center [898, 188] width 120 height 13
click at [874, 152] on div "Apply" at bounding box center [1482, 151] width 30 height 15
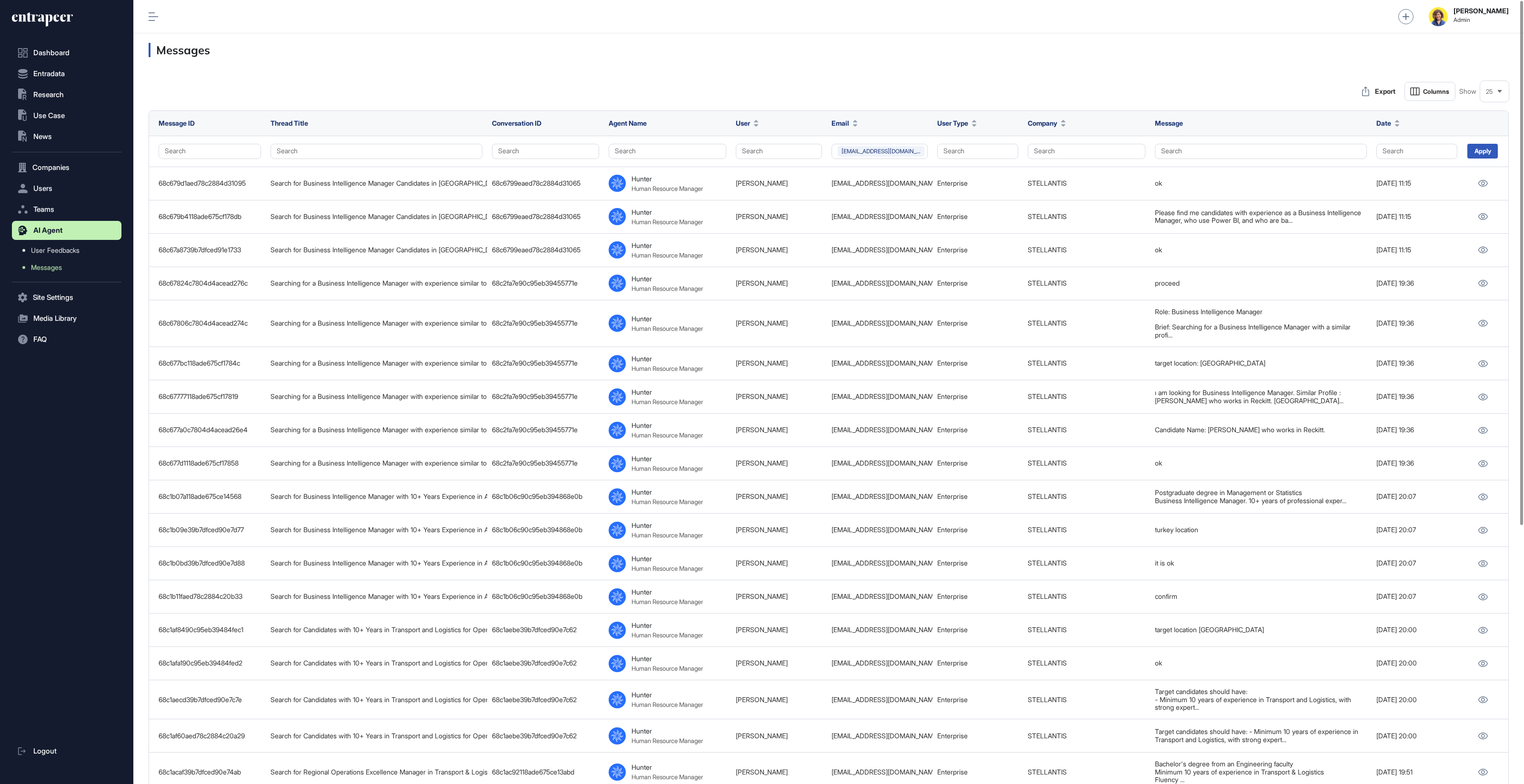
click at [874, 68] on div "Export Columns Show 25 Message ID Thread Title Conversation ID Agent Name User …" at bounding box center [829, 588] width 1390 height 1043
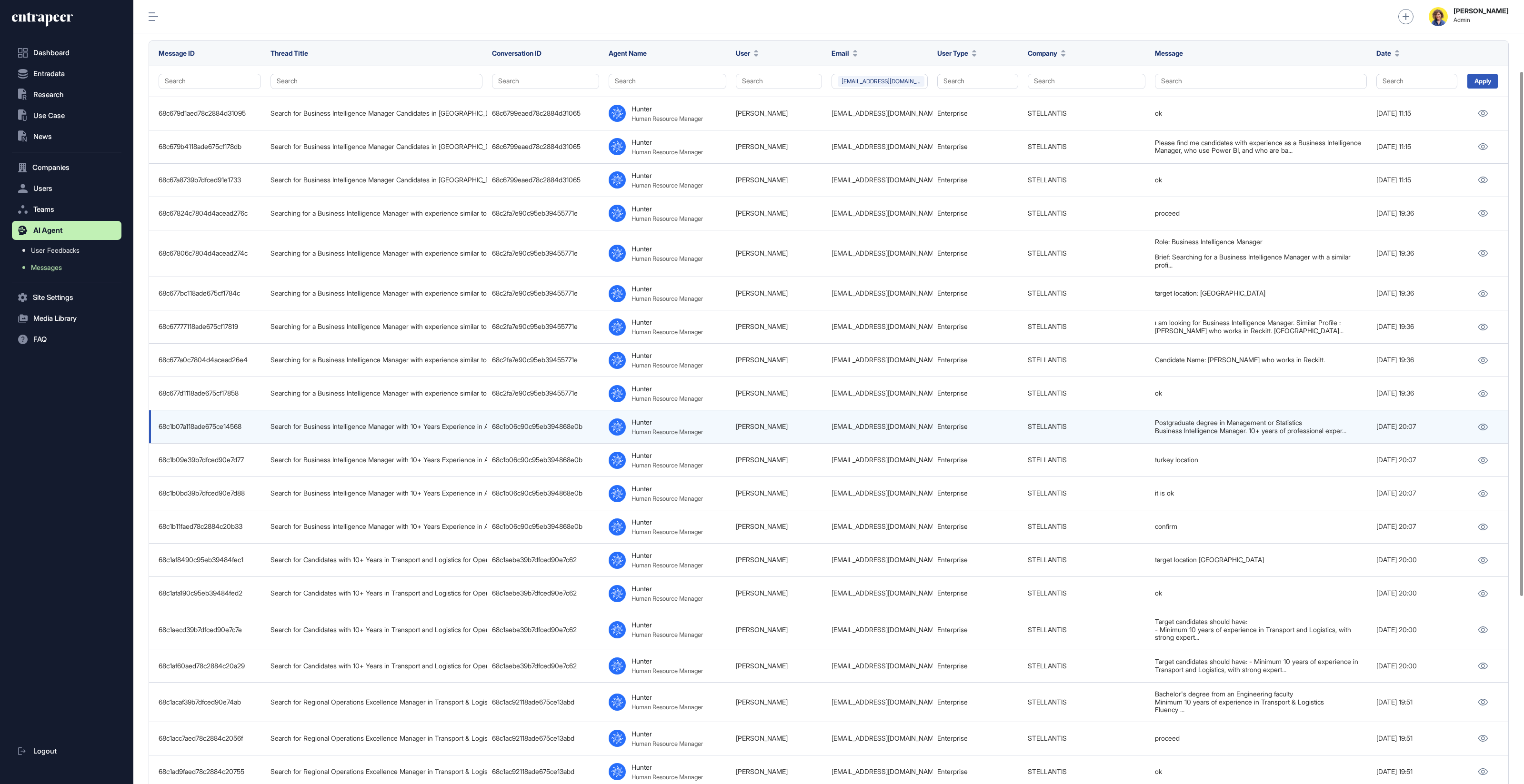
scroll to position [117, 0]
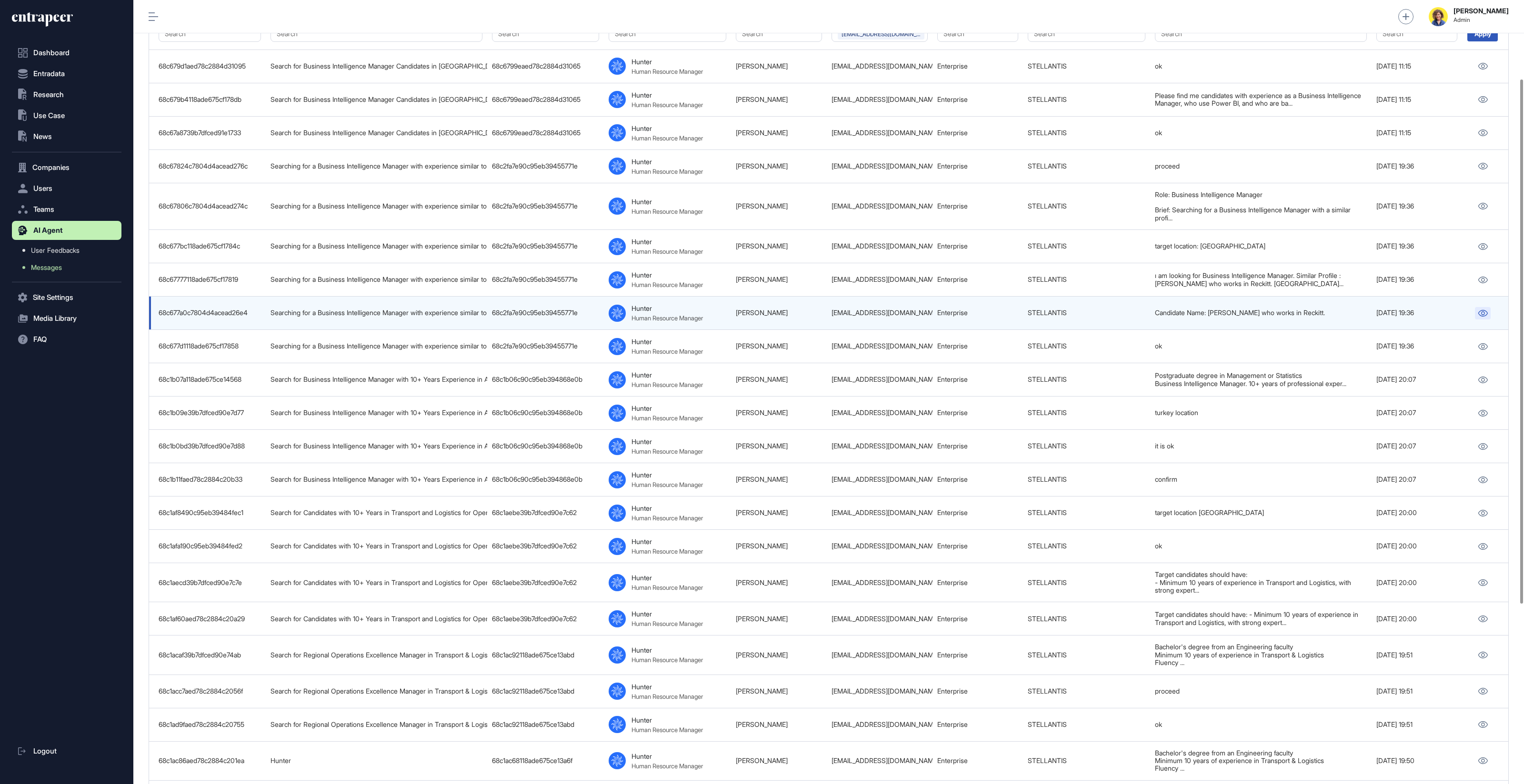
click at [874, 310] on icon at bounding box center [1483, 313] width 9 height 7
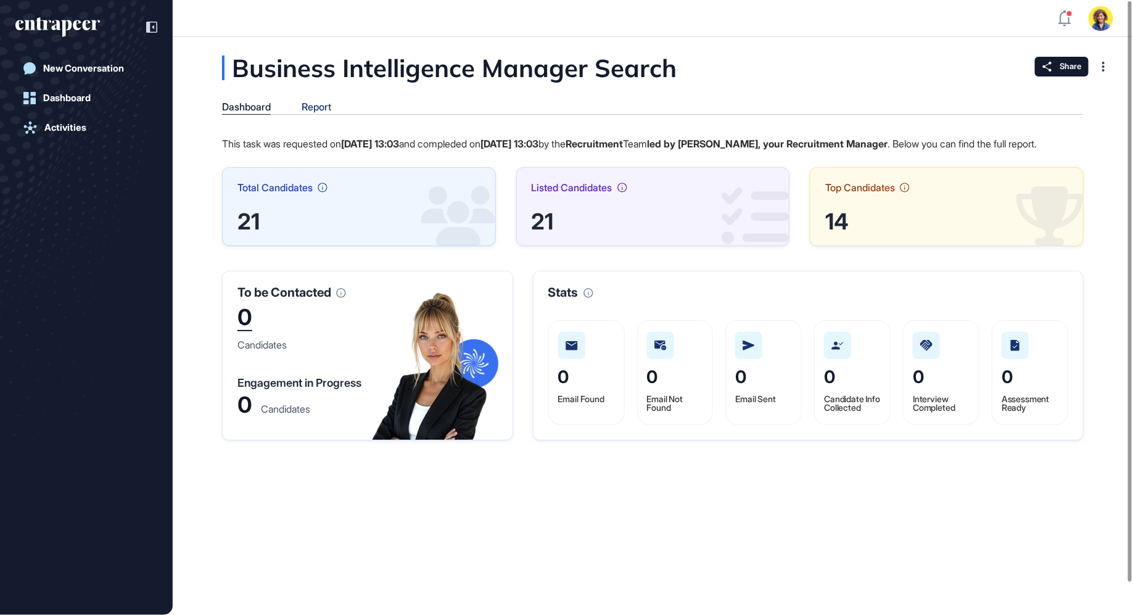
click at [322, 102] on div "Report" at bounding box center [316, 107] width 30 height 12
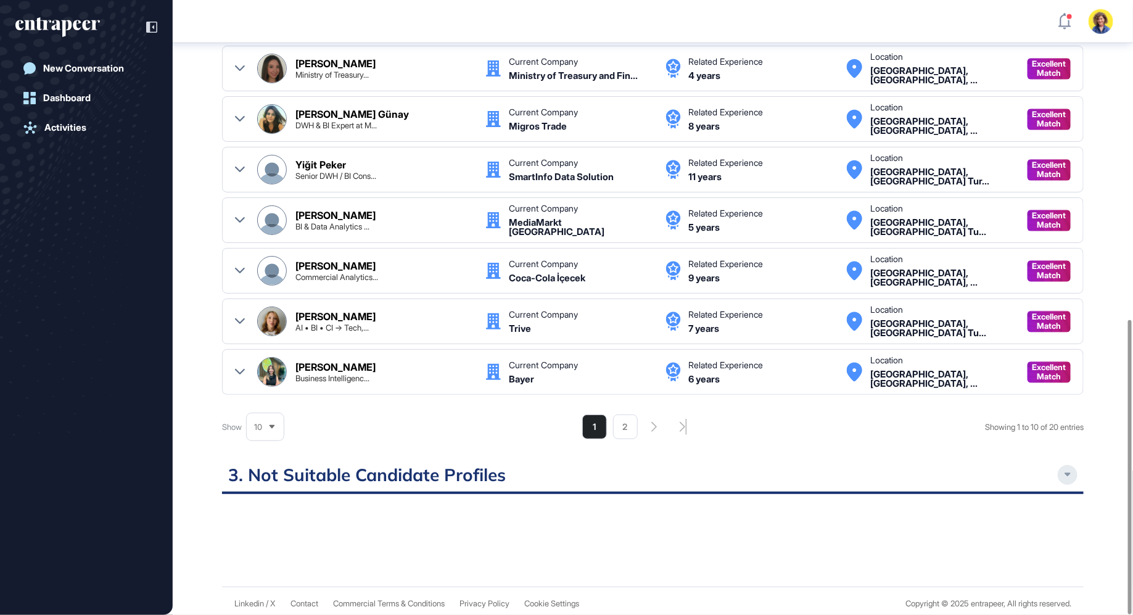
scroll to position [666, 0]
click at [1058, 478] on h2 "3. Not Suitable Candidate Profiles" at bounding box center [652, 479] width 861 height 30
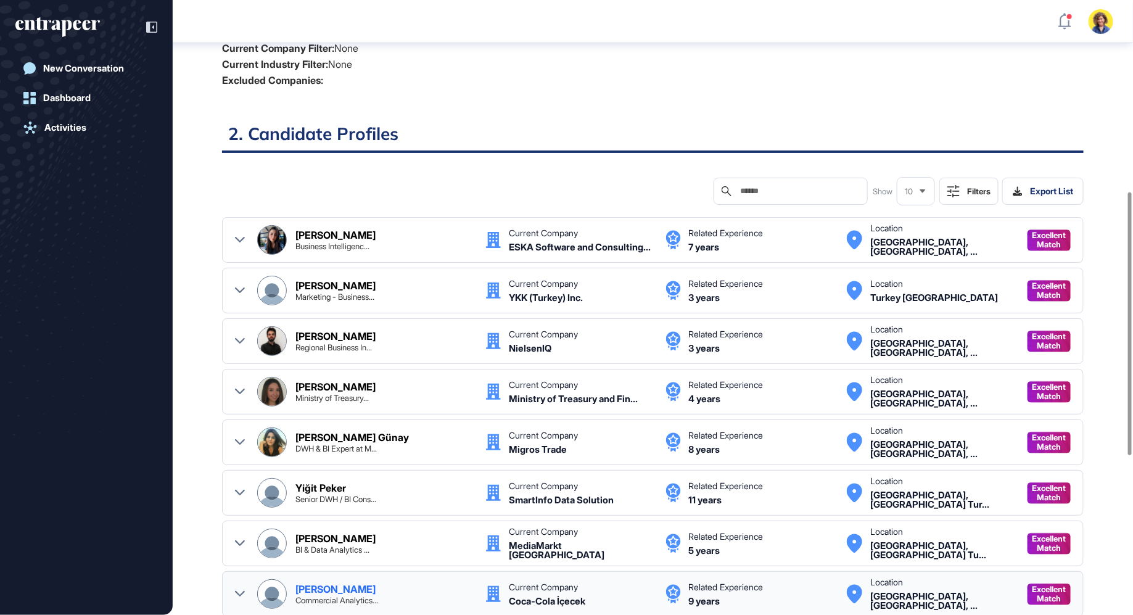
scroll to position [65, 0]
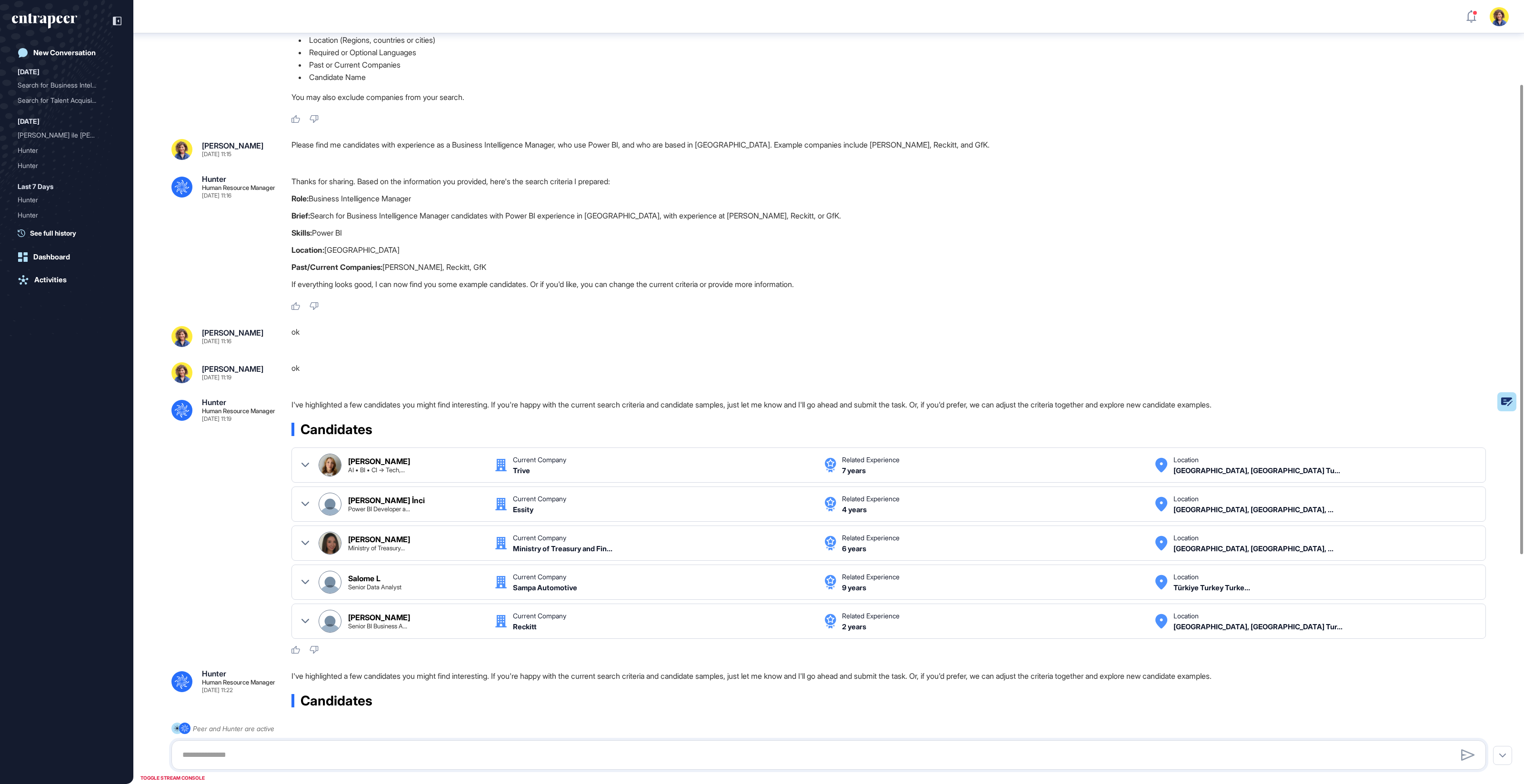
scroll to position [138, 0]
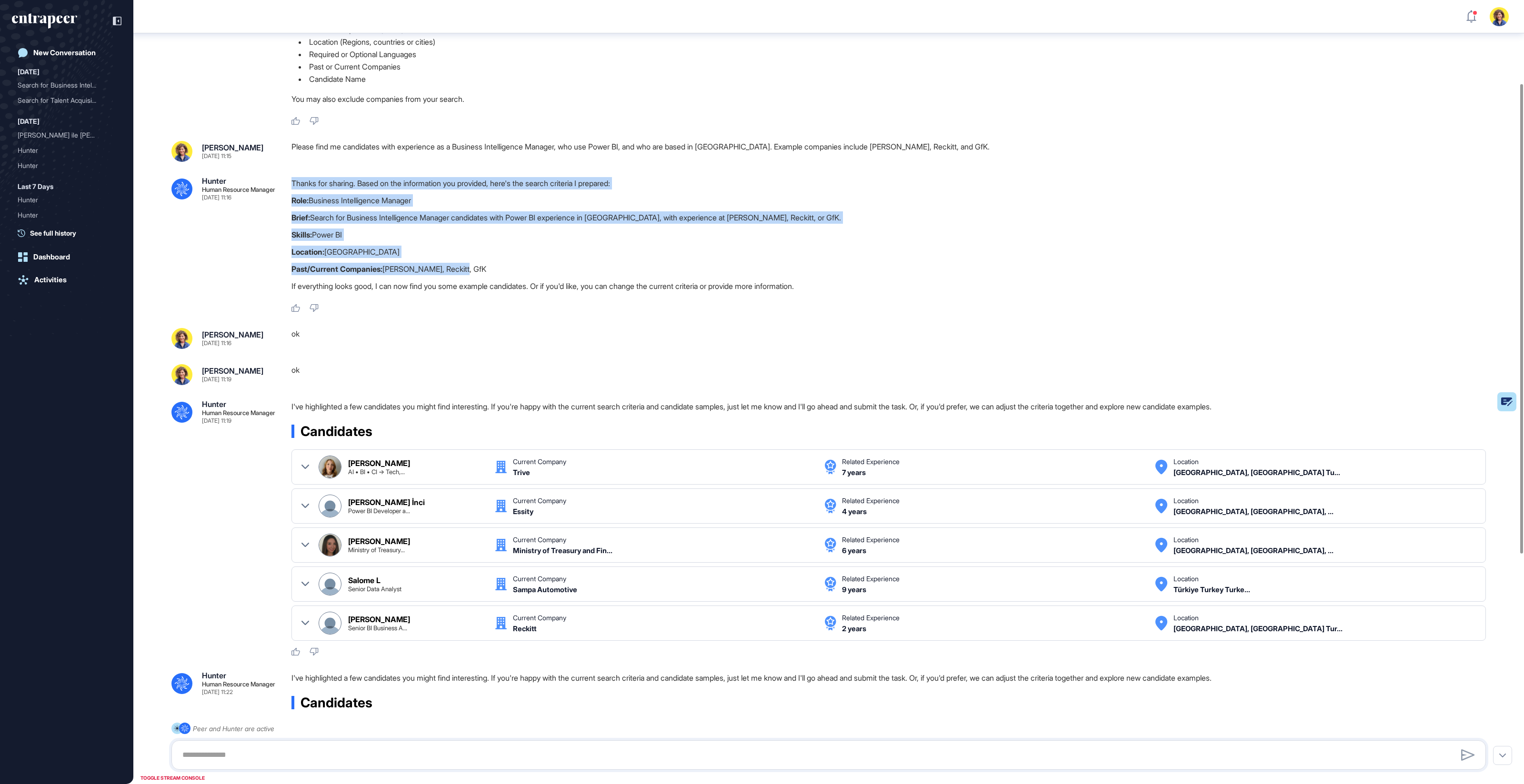
drag, startPoint x: 334, startPoint y: 185, endPoint x: 479, endPoint y: 270, distance: 168.1
click at [479, 270] on div ".cls-2{fill:#fff} Hunter Human Resource Manager [DATE] 11:16 Thanks for sharing…" at bounding box center [829, 245] width 1315 height 136
click at [479, 270] on p "Past/Current Companies: [PERSON_NAME], Reckitt, GfK" at bounding box center [892, 269] width 1202 height 12
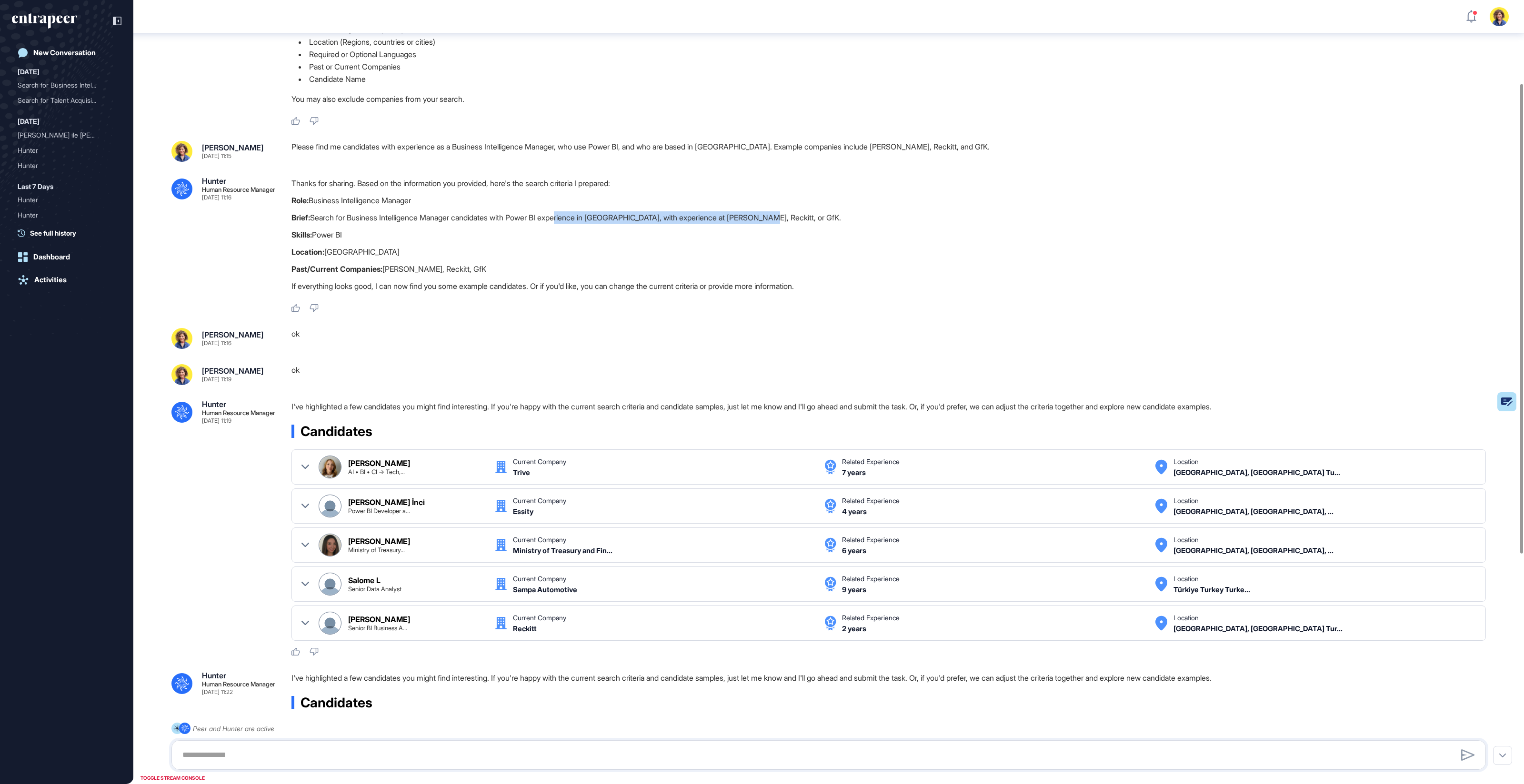
drag, startPoint x: 571, startPoint y: 219, endPoint x: 729, endPoint y: 218, distance: 158.0
click at [771, 216] on p "Brief: Search for Business Intelligence Manager candidates with Power BI experi…" at bounding box center [892, 218] width 1202 height 12
drag, startPoint x: 745, startPoint y: 151, endPoint x: 954, endPoint y: 142, distance: 209.2
click at [954, 142] on div "Please find me candidates with experience as a Business Intelligence Manager, w…" at bounding box center [892, 151] width 1202 height 21
click at [956, 144] on div "Please find me candidates with experience as a Business Intelligence Manager, w…" at bounding box center [892, 151] width 1202 height 21
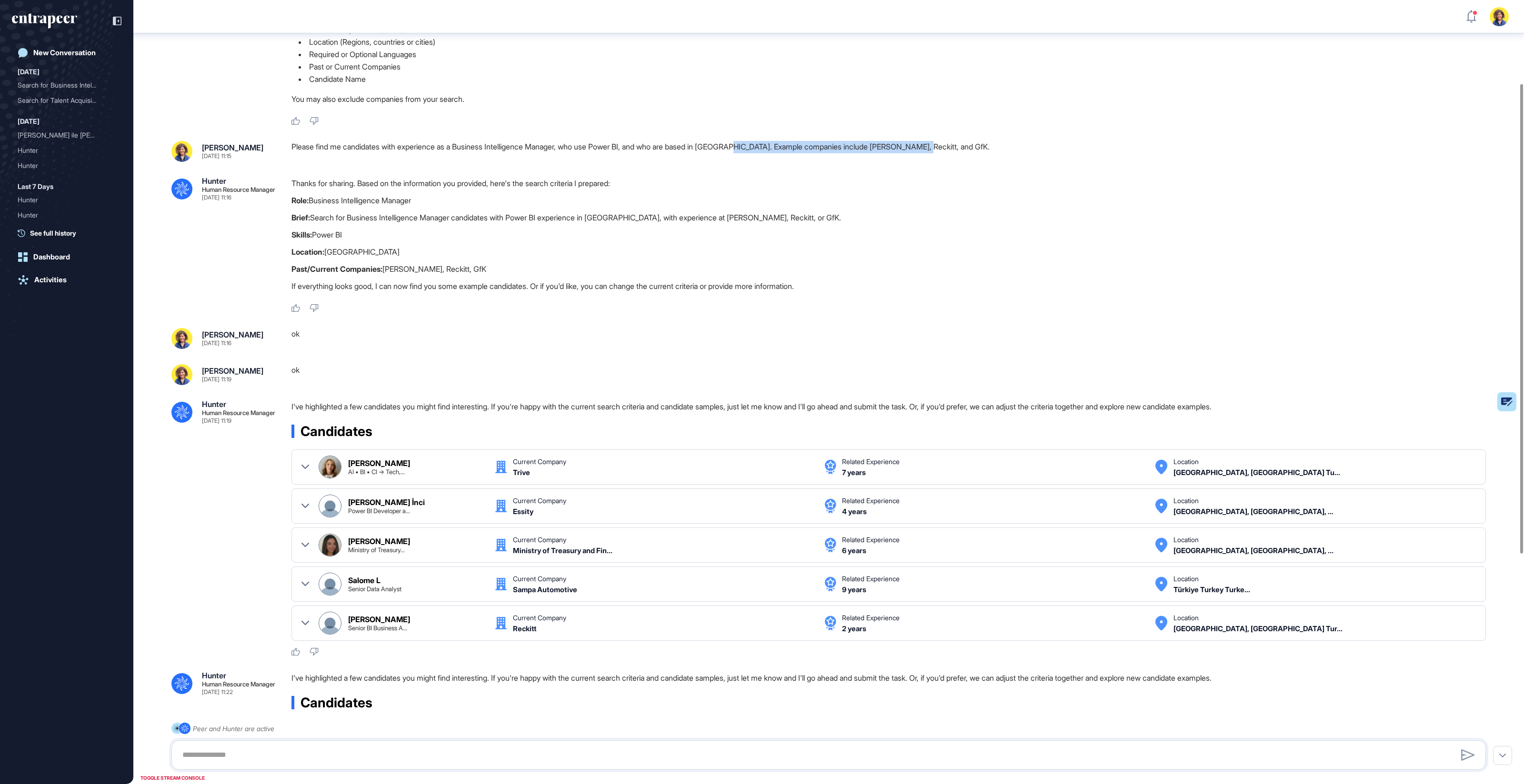
drag, startPoint x: 750, startPoint y: 149, endPoint x: 1003, endPoint y: 152, distance: 253.0
click at [1003, 152] on div "Please find me candidates with experience as a Business Intelligence Manager, w…" at bounding box center [892, 151] width 1202 height 21
click at [664, 260] on div "Thanks for sharing. Based on the information you provided, here's the search cr…" at bounding box center [892, 236] width 1202 height 120
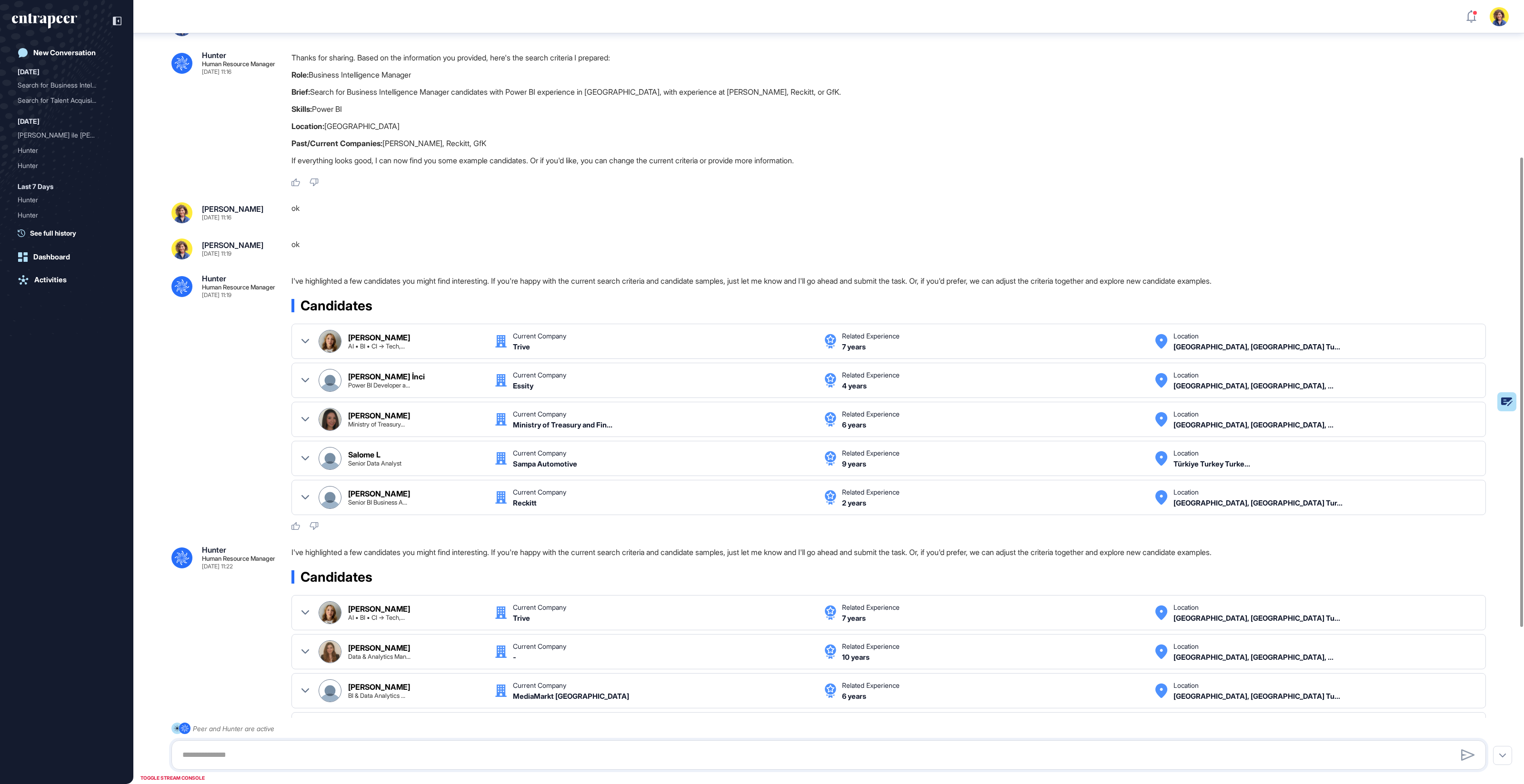
scroll to position [266, 0]
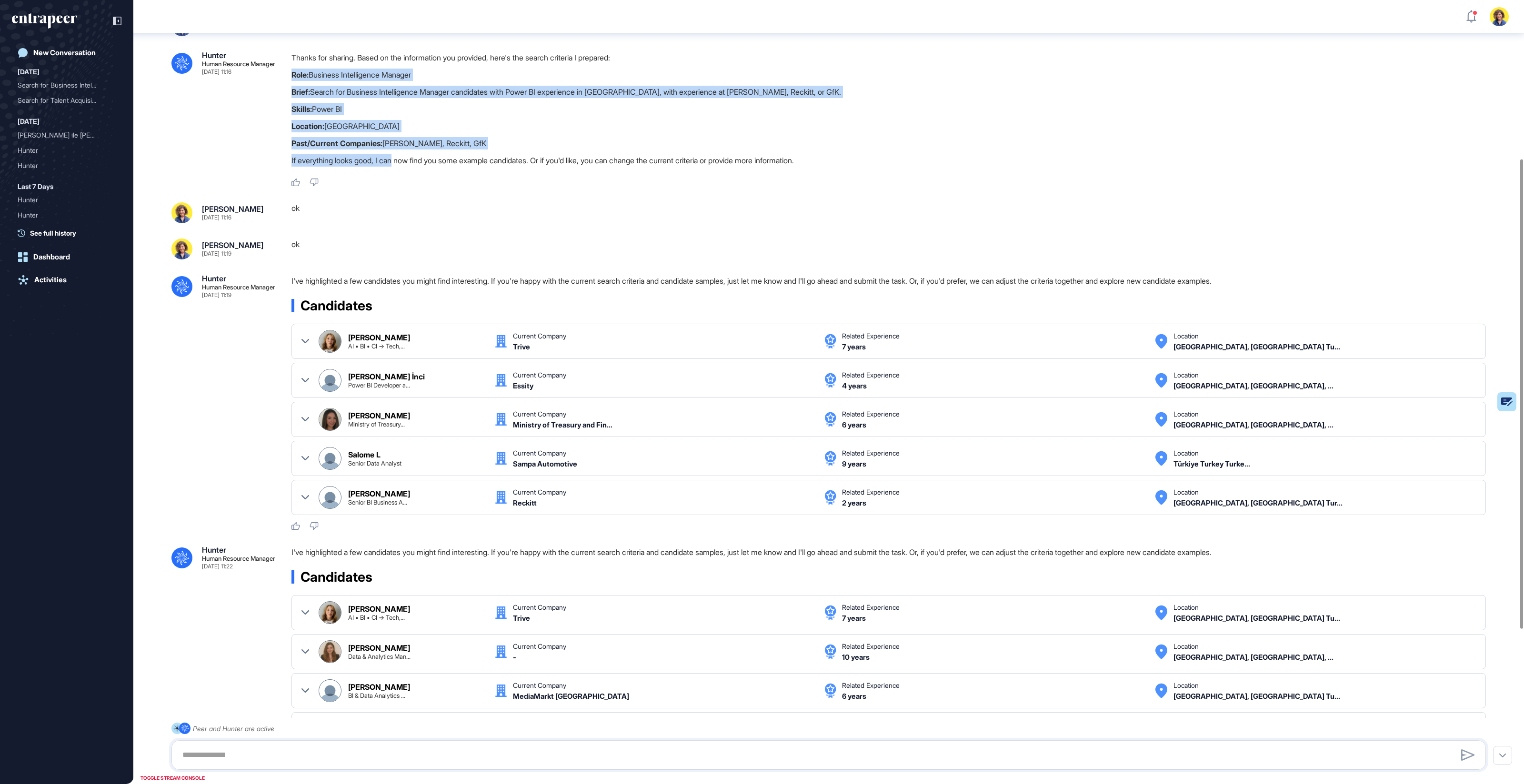
drag, startPoint x: 292, startPoint y: 70, endPoint x: 399, endPoint y: 166, distance: 143.8
click at [399, 166] on div ".cls-2{fill:#fff} Hunter Human Resource Manager [DATE] 11:16 Thanks for sharing…" at bounding box center [829, 120] width 1315 height 136
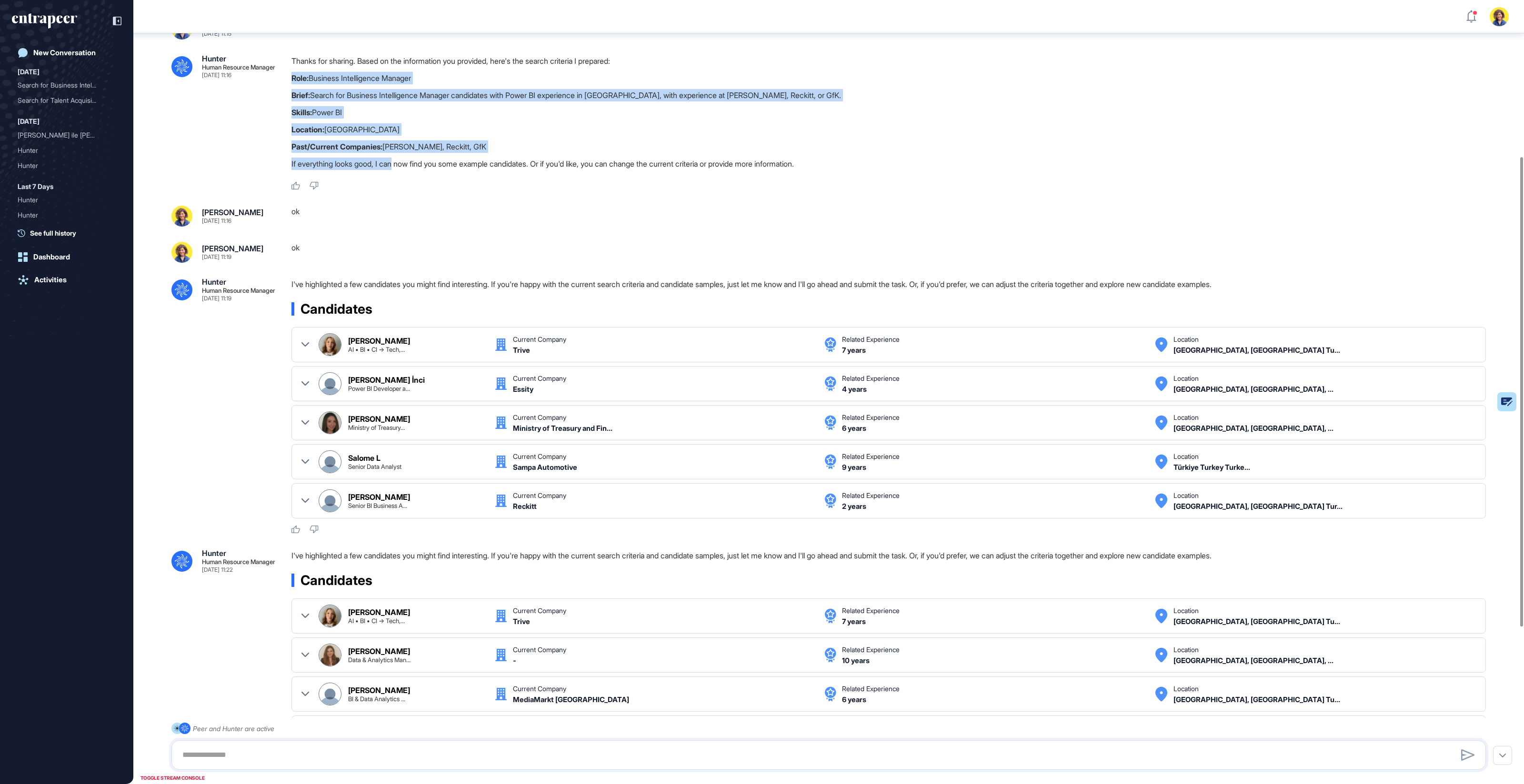
scroll to position [262, 0]
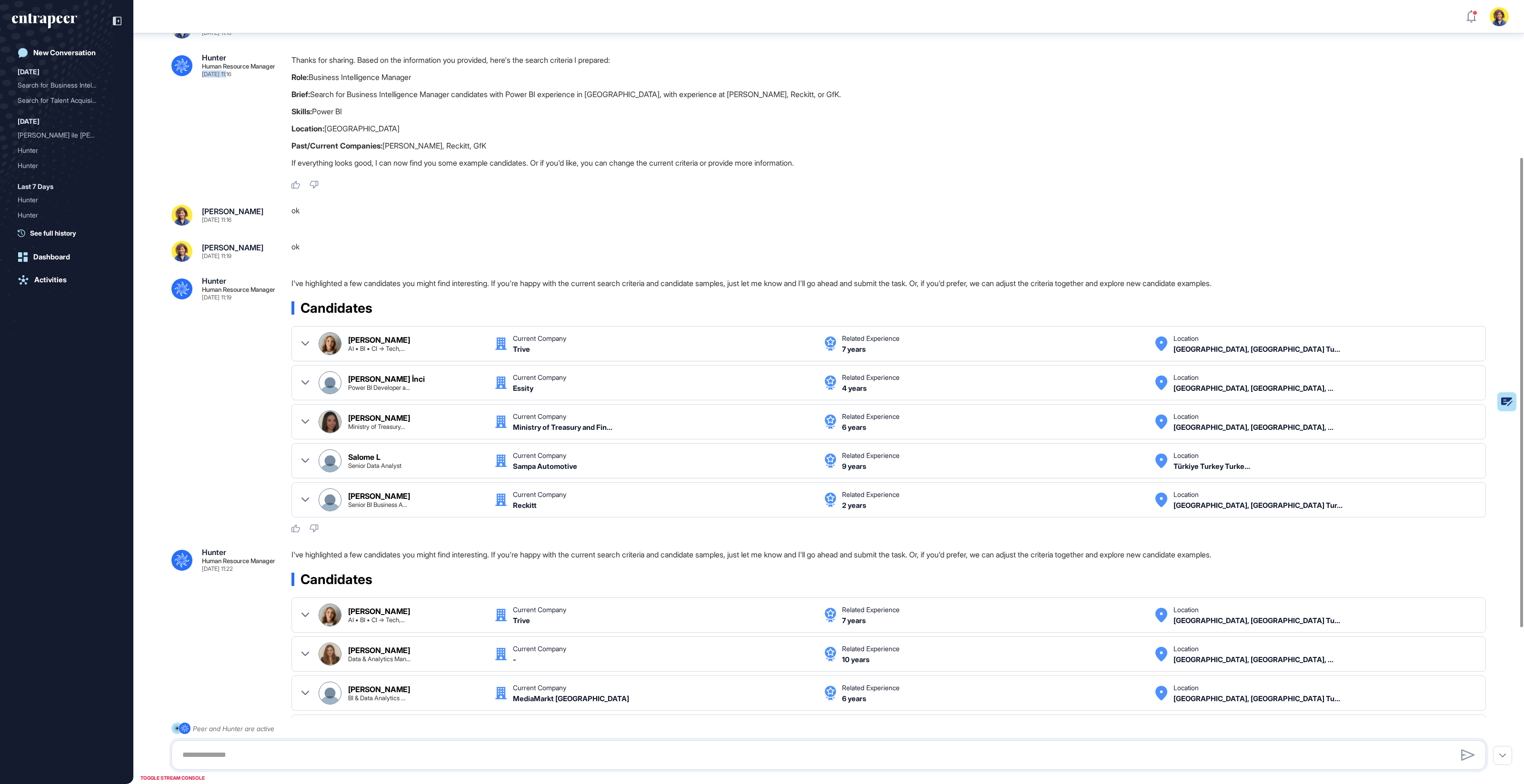
drag, startPoint x: 259, startPoint y: 79, endPoint x: 232, endPoint y: 80, distance: 27.0
click at [229, 77] on div "Hunter Human Resource Manager [DATE] 11:16" at bounding box center [238, 66] width 73 height 23
click at [255, 77] on div "Hunter Human Resource Manager [DATE] 11:16" at bounding box center [238, 66] width 73 height 23
drag, startPoint x: 256, startPoint y: 221, endPoint x: 244, endPoint y: 239, distance: 21.6
click at [244, 222] on div "[PERSON_NAME] [DATE] 11:16" at bounding box center [224, 215] width 105 height 21
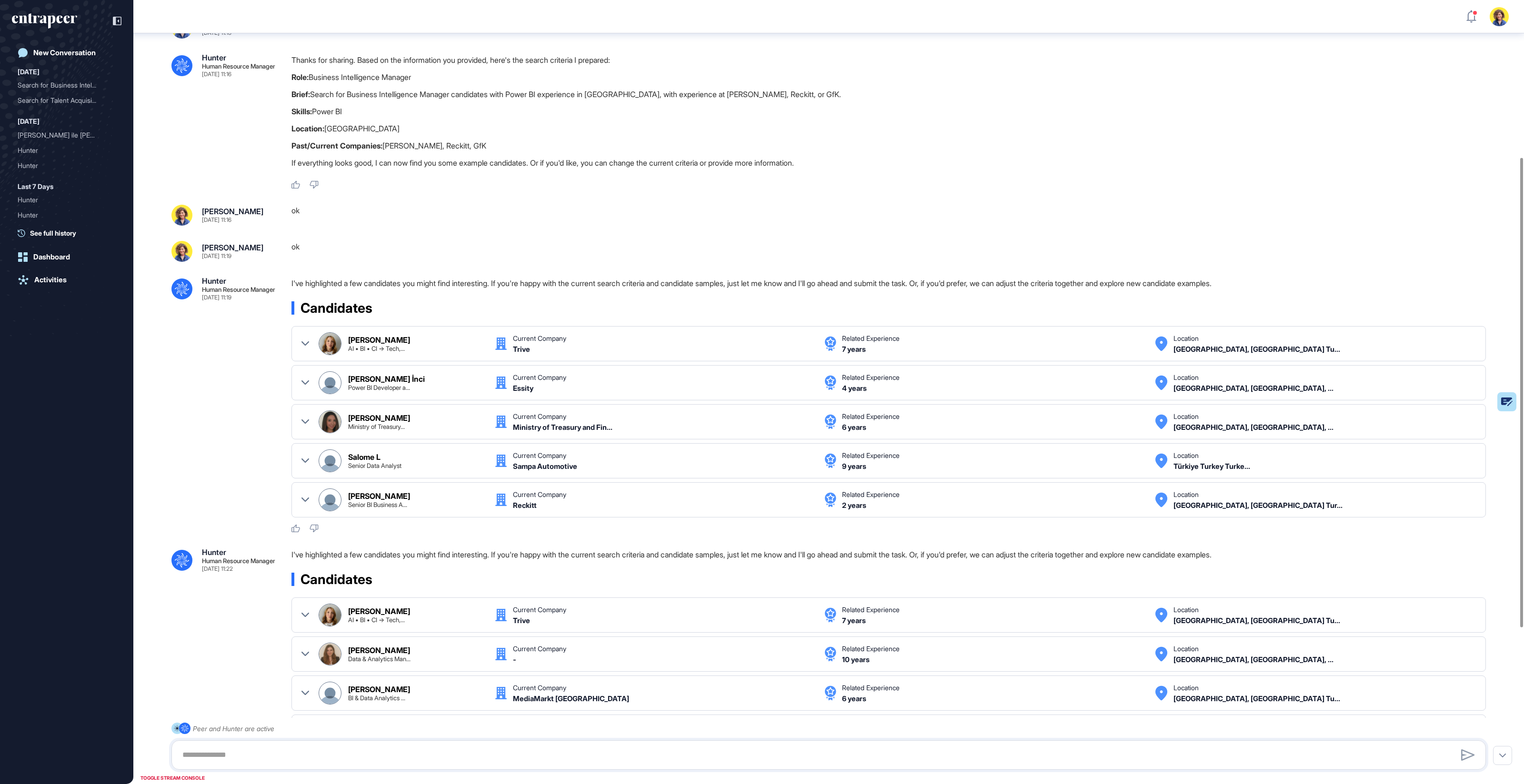
drag, startPoint x: 255, startPoint y: 259, endPoint x: 330, endPoint y: 225, distance: 82.3
click at [242, 218] on div ".cls-2{fill:#fff} Hunter Human Resource Manager [DATE] 11:15 I'm Hunter. Thanks…" at bounding box center [829, 397] width 1390 height 1251
click at [352, 226] on div "ok" at bounding box center [892, 215] width 1202 height 21
drag, startPoint x: 322, startPoint y: 212, endPoint x: 302, endPoint y: 214, distance: 20.1
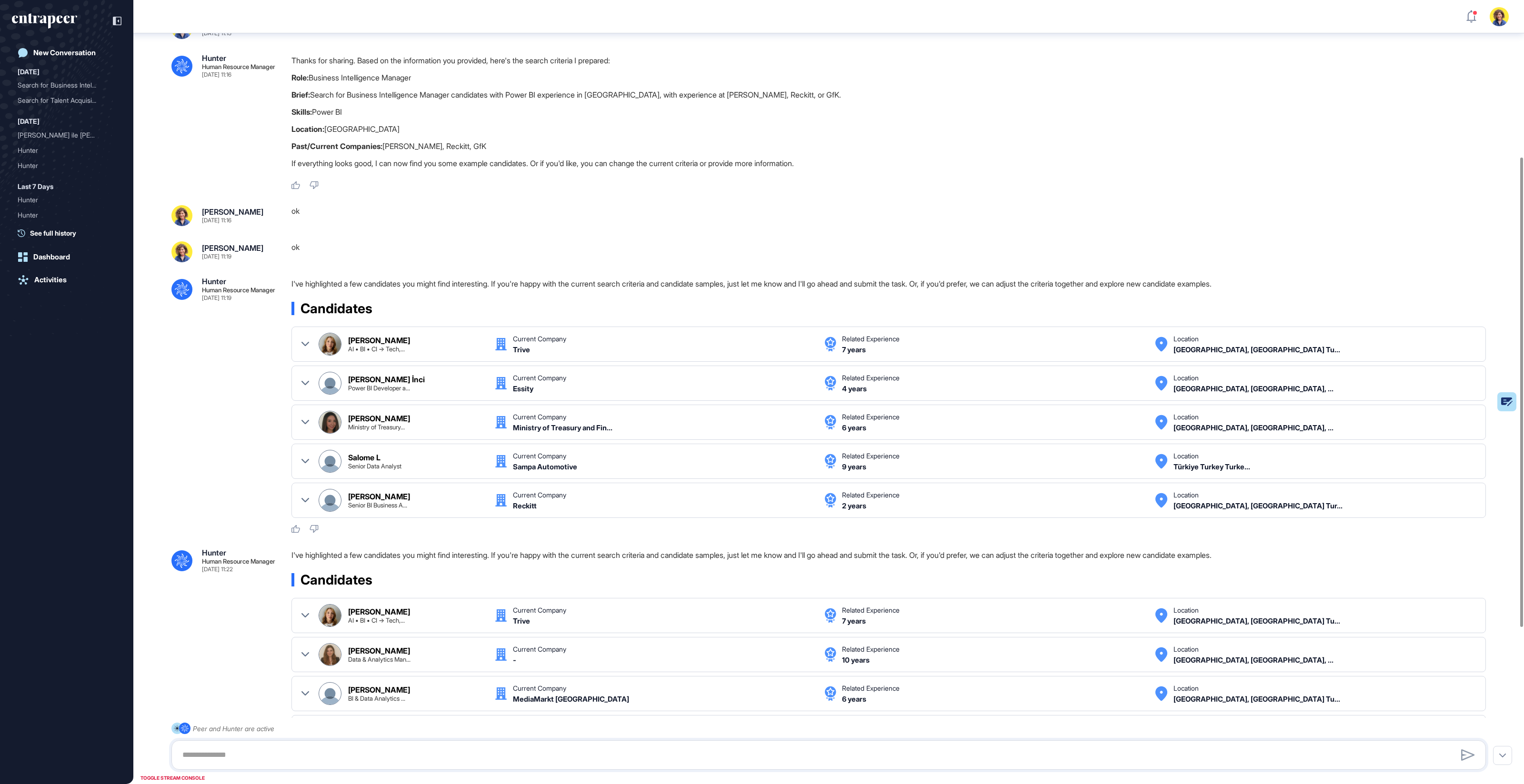
click at [315, 214] on div "ok" at bounding box center [892, 216] width 1202 height 21
click at [299, 214] on div "ok" at bounding box center [892, 216] width 1202 height 21
click at [296, 214] on div "ok" at bounding box center [892, 216] width 1202 height 21
click at [301, 221] on div "ok" at bounding box center [892, 216] width 1202 height 21
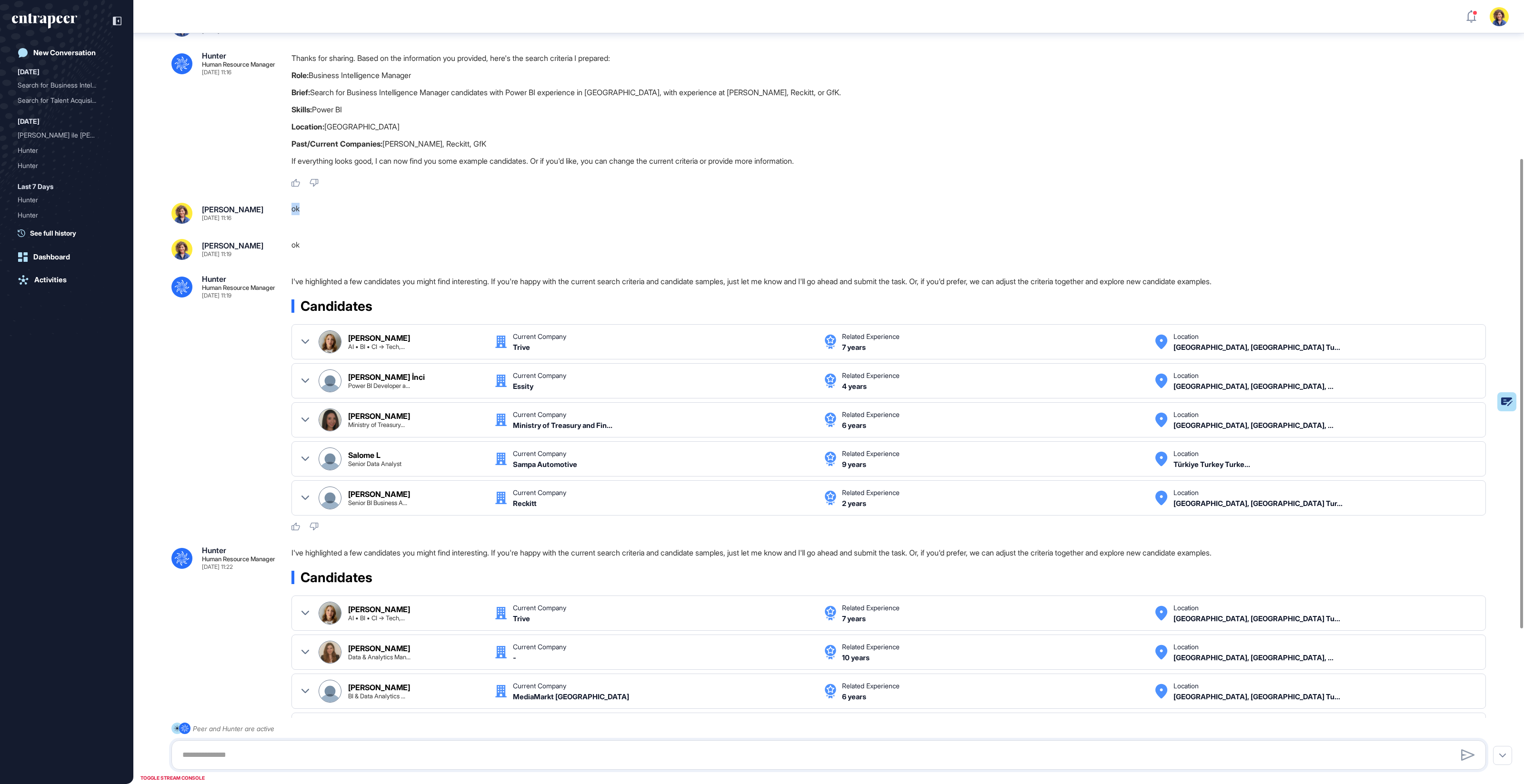
scroll to position [265, 0]
drag, startPoint x: 308, startPoint y: 248, endPoint x: 192, endPoint y: 246, distance: 116.0
click at [192, 246] on div "[PERSON_NAME] [DATE] 11:19 ok" at bounding box center [829, 248] width 1315 height 21
click at [473, 261] on div ".cls-2{fill:#fff} Hunter Human Resource Manager [DATE] 11:15 I'm Hunter. Thanks…" at bounding box center [829, 394] width 1390 height 1251
drag, startPoint x: 319, startPoint y: 247, endPoint x: 288, endPoint y: 203, distance: 53.8
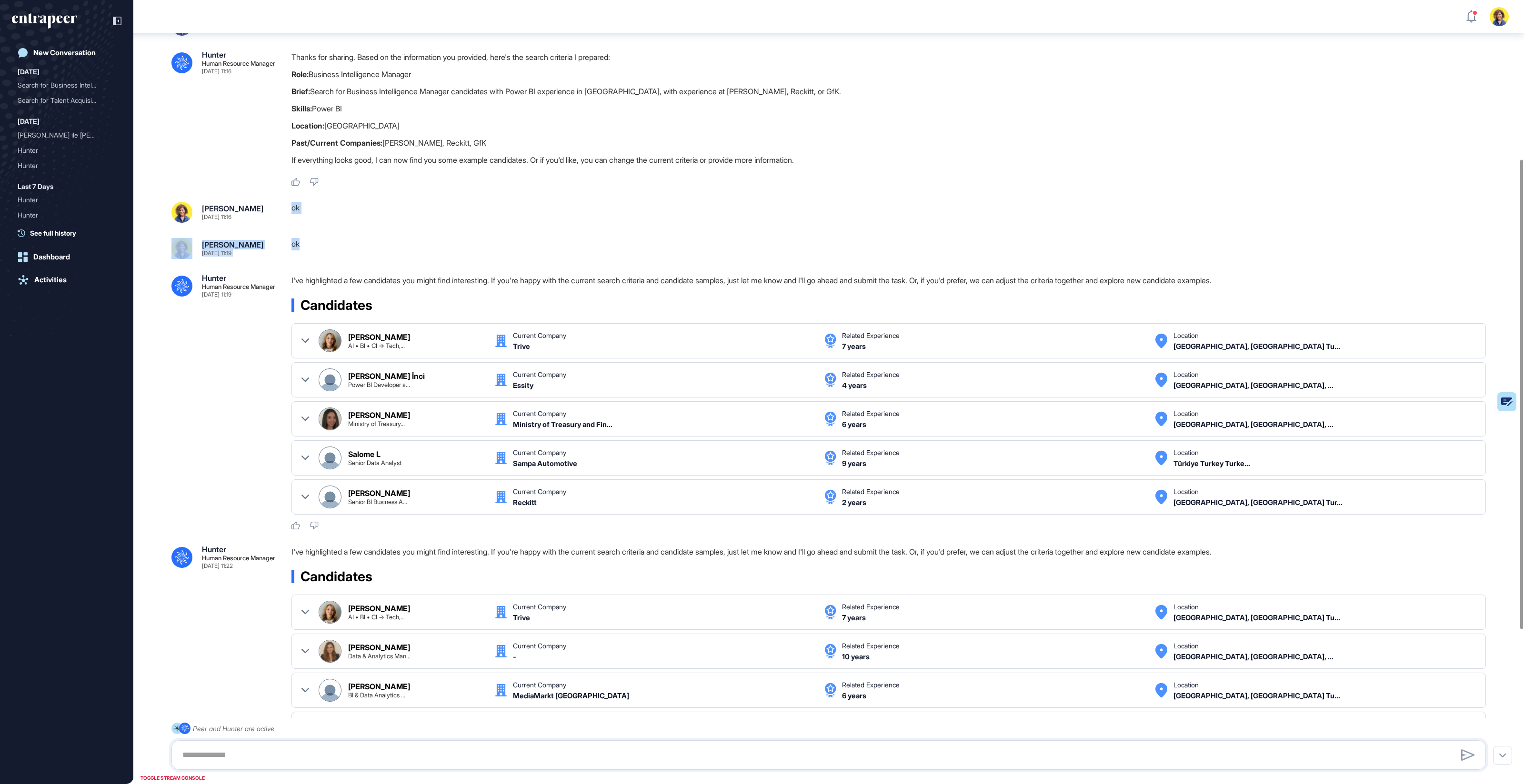
click at [288, 203] on div ".cls-2{fill:#fff} Hunter Human Resource Manager [DATE] 11:15 I'm Hunter. Thanks…" at bounding box center [829, 394] width 1390 height 1251
click at [351, 242] on div "ok" at bounding box center [892, 248] width 1202 height 21
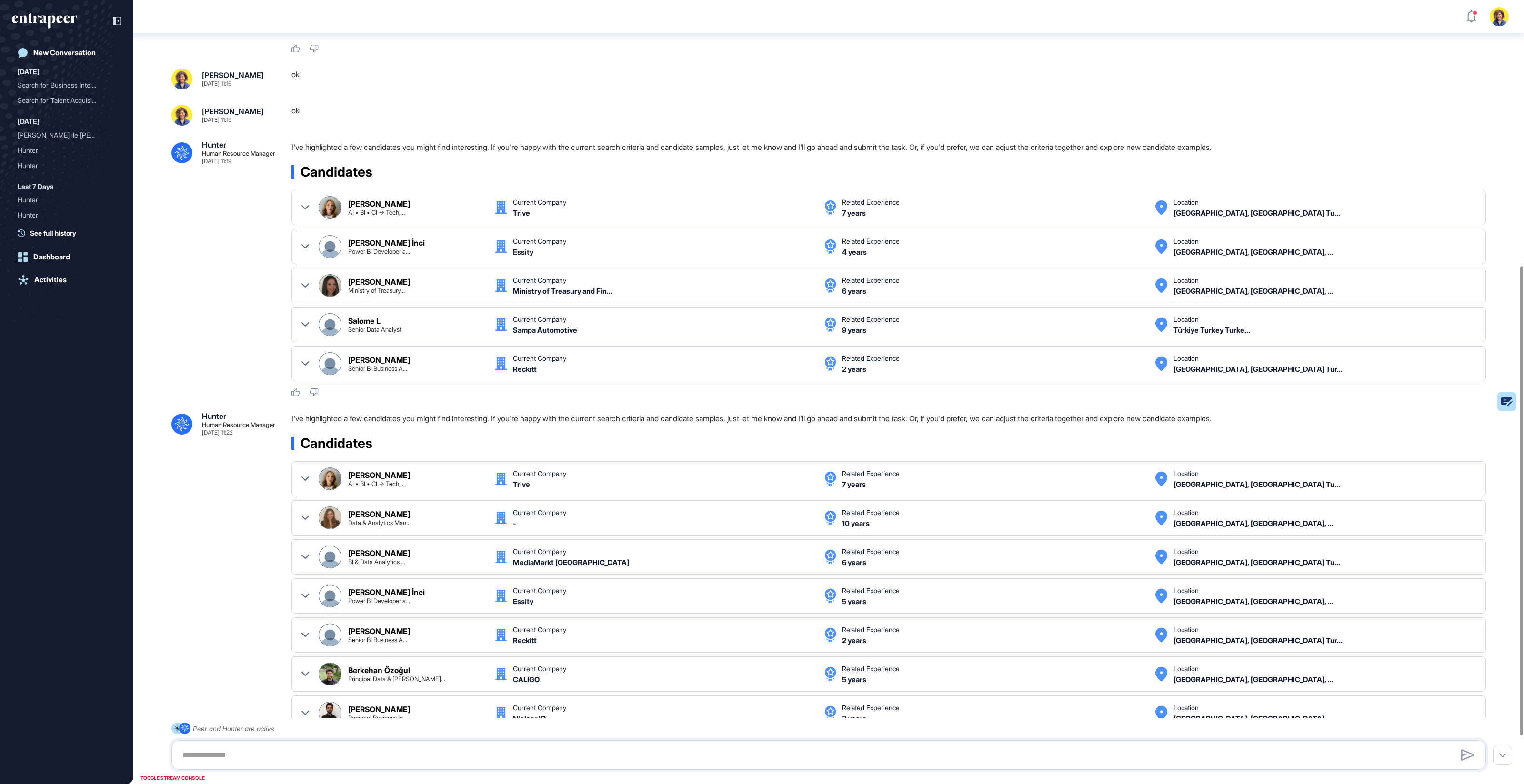
scroll to position [395, 0]
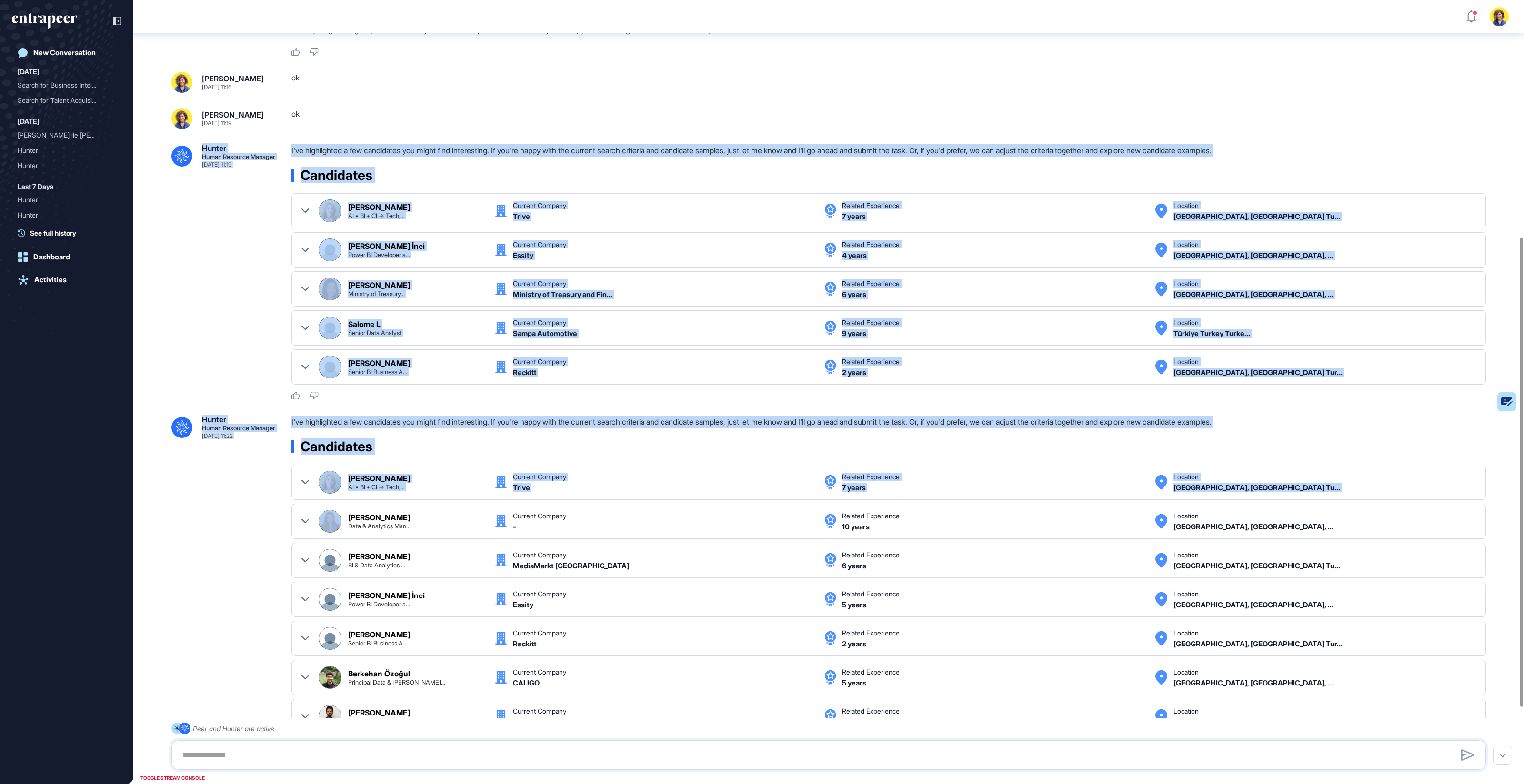
drag, startPoint x: 203, startPoint y: 148, endPoint x: 232, endPoint y: 526, distance: 379.1
click at [240, 531] on div ".cls-2{fill:#fff} Hunter Human Resource Manager [DATE] 11:15 I'm Hunter. Thanks…" at bounding box center [829, 264] width 1390 height 1251
click at [232, 526] on div ".cls-2{fill:#fff} Hunter Human Resource Manager [DATE] 11:22 I've highlighted a…" at bounding box center [829, 602] width 1315 height 373
drag, startPoint x: 169, startPoint y: 74, endPoint x: 243, endPoint y: 473, distance: 405.8
click at [243, 473] on div ".cls-2{fill:#fff} Hunter Human Resource Manager [DATE] 11:15 I'm Hunter. Thanks…" at bounding box center [829, 264] width 1390 height 1251
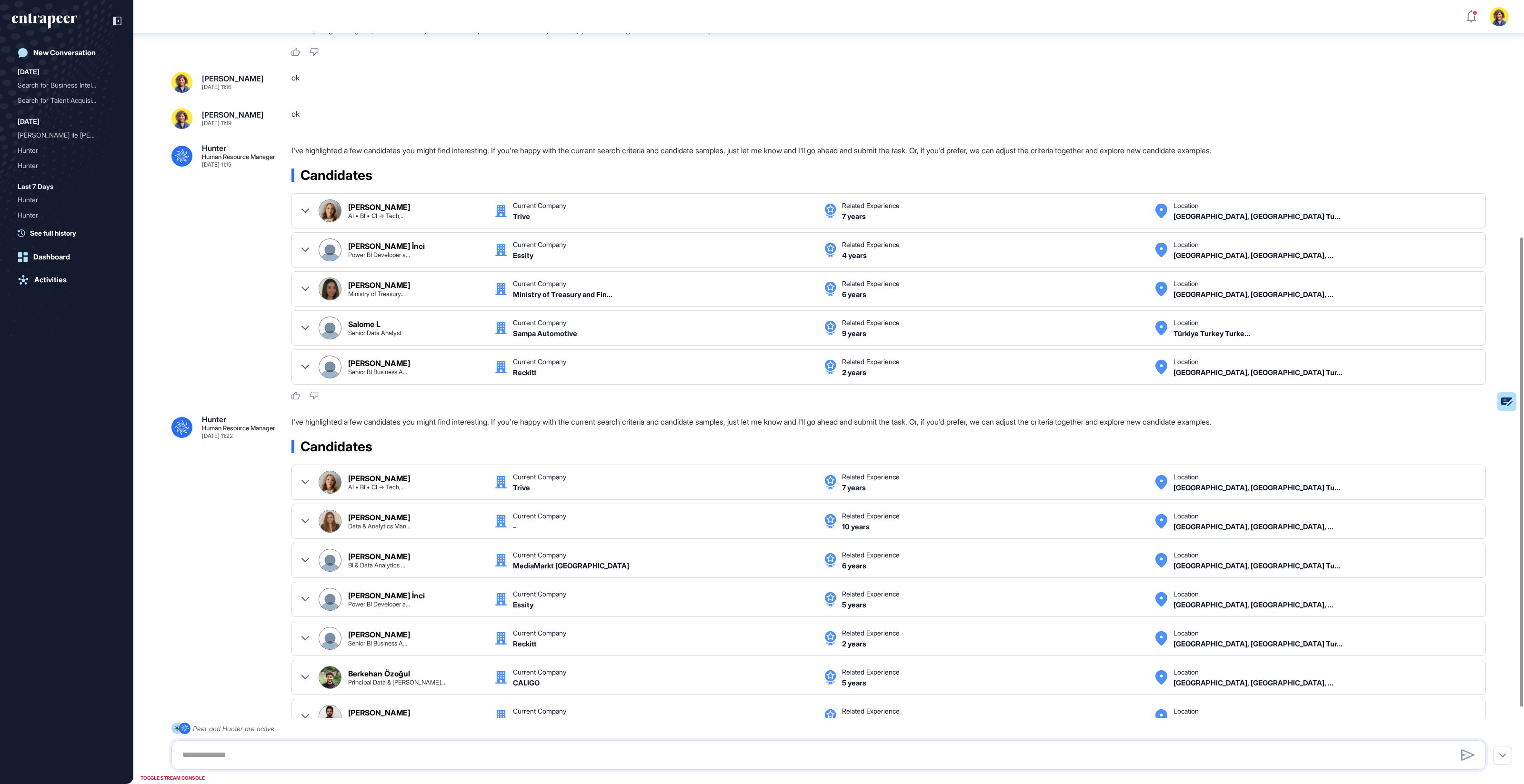
click at [243, 474] on div ".cls-2{fill:#fff} Hunter Human Resource Manager [DATE] 11:22 I've highlighted a…" at bounding box center [829, 602] width 1315 height 373
drag, startPoint x: 255, startPoint y: 173, endPoint x: 246, endPoint y: 177, distance: 9.8
click at [246, 177] on div ".cls-2{fill:#fff} Hunter Human Resource Manager [DATE] 11:19 I've highlighted a…" at bounding box center [829, 274] width 1315 height 256
click at [246, 177] on div ".cls-2{fill:#fff} Hunter Human Resource Manager [DATE] 11:19 I've highlighted a…" at bounding box center [829, 274] width 1315 height 256
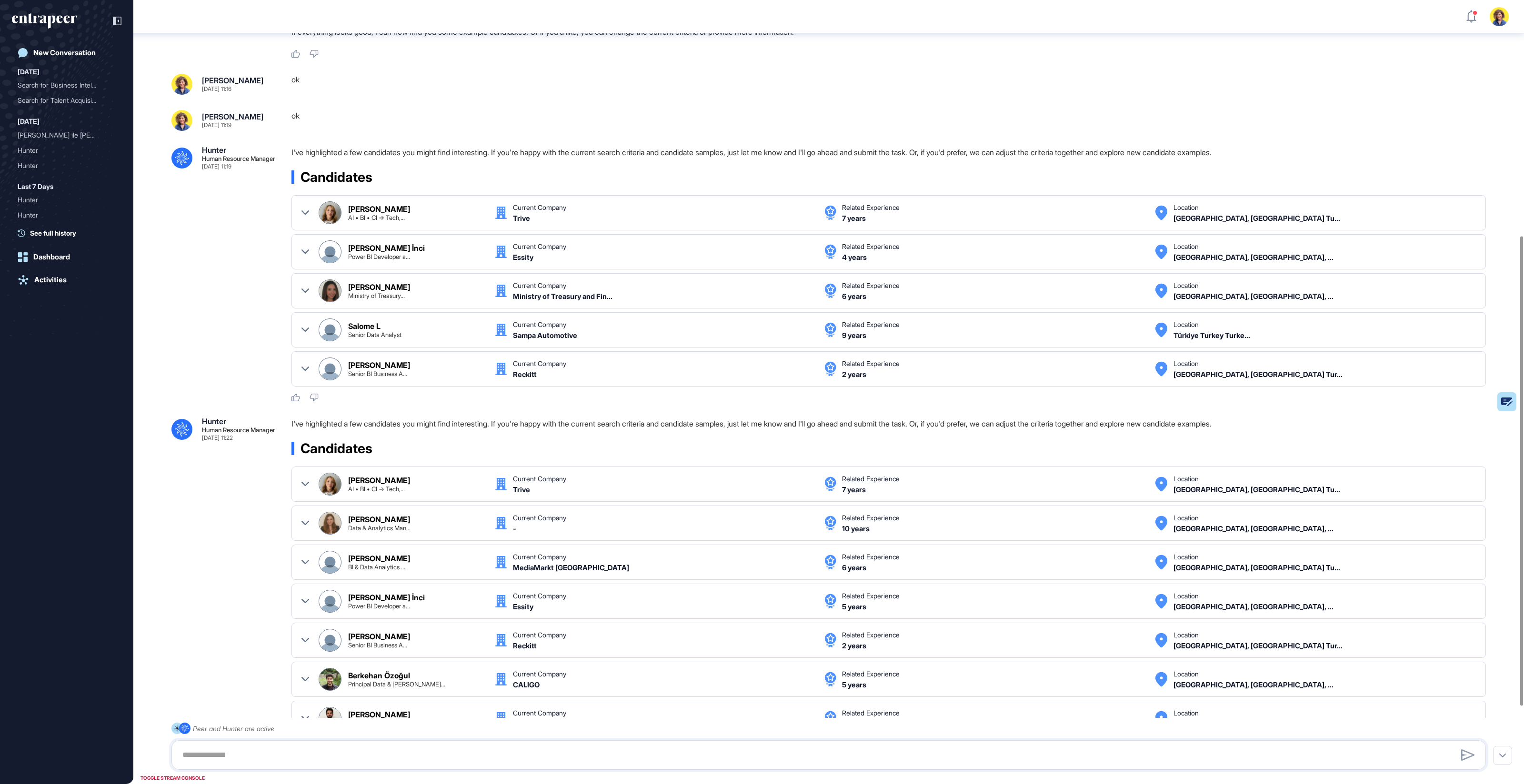
click at [234, 232] on div ".cls-2{fill:#fff} Hunter Human Resource Manager [DATE] 11:19 I've highlighted a…" at bounding box center [829, 274] width 1315 height 256
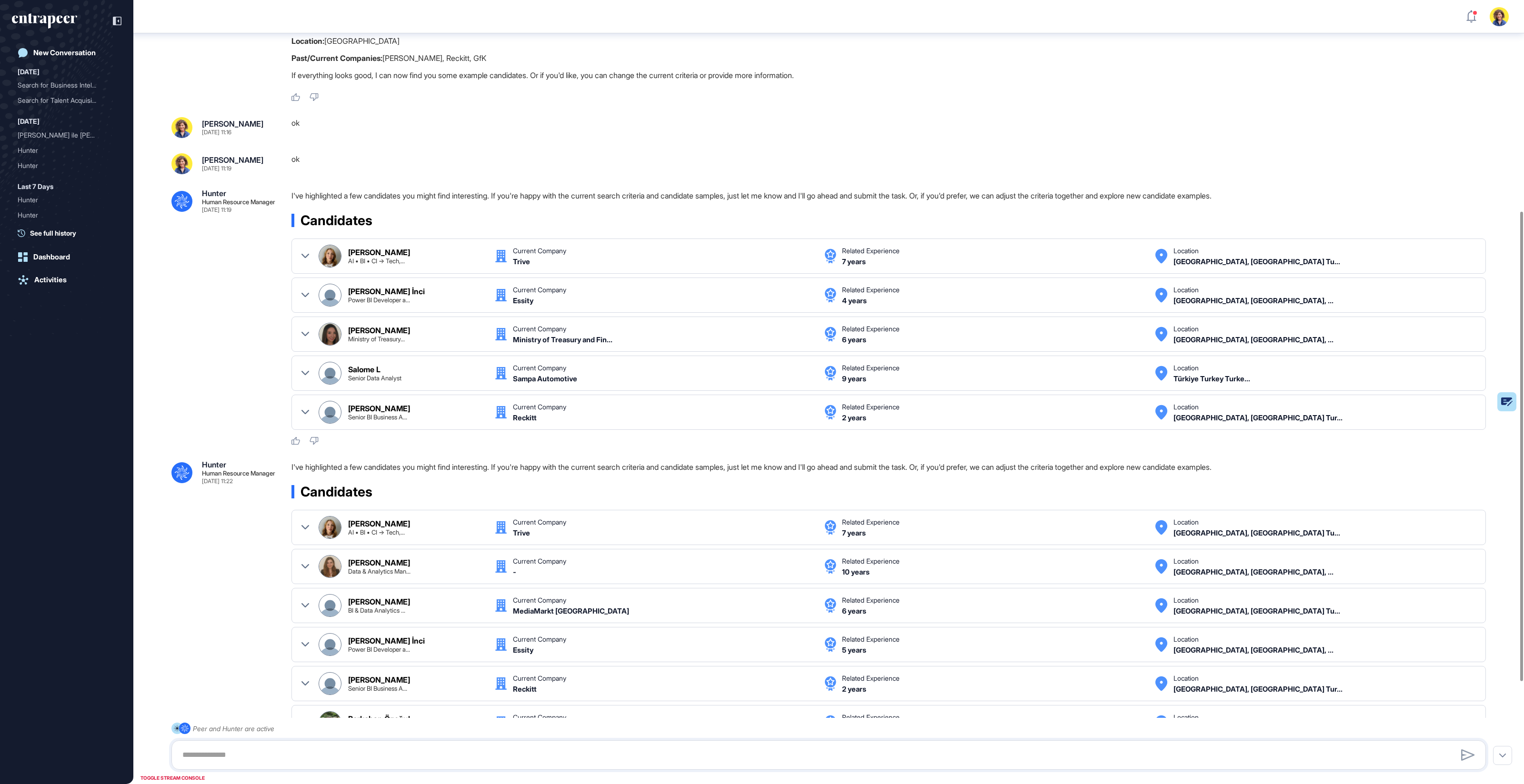
scroll to position [351, 0]
click at [255, 131] on div "[PERSON_NAME] [DATE] 11:16" at bounding box center [233, 127] width 62 height 15
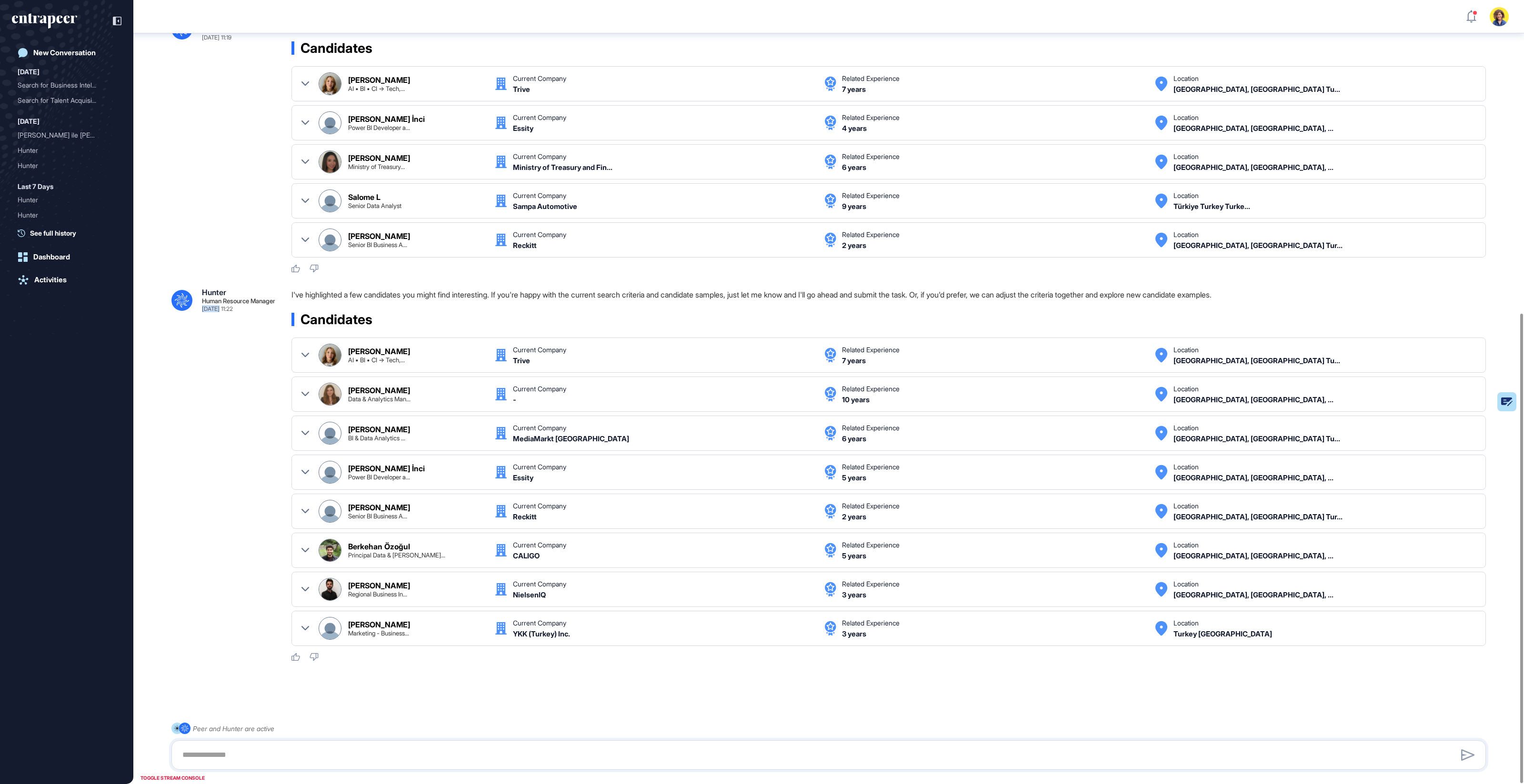
drag, startPoint x: 263, startPoint y: 320, endPoint x: 236, endPoint y: 320, distance: 27.0
click at [220, 316] on div ".cls-2{fill:#fff} Hunter Human Resource Manager [DATE] 11:22 I've highlighted a…" at bounding box center [829, 475] width 1315 height 373
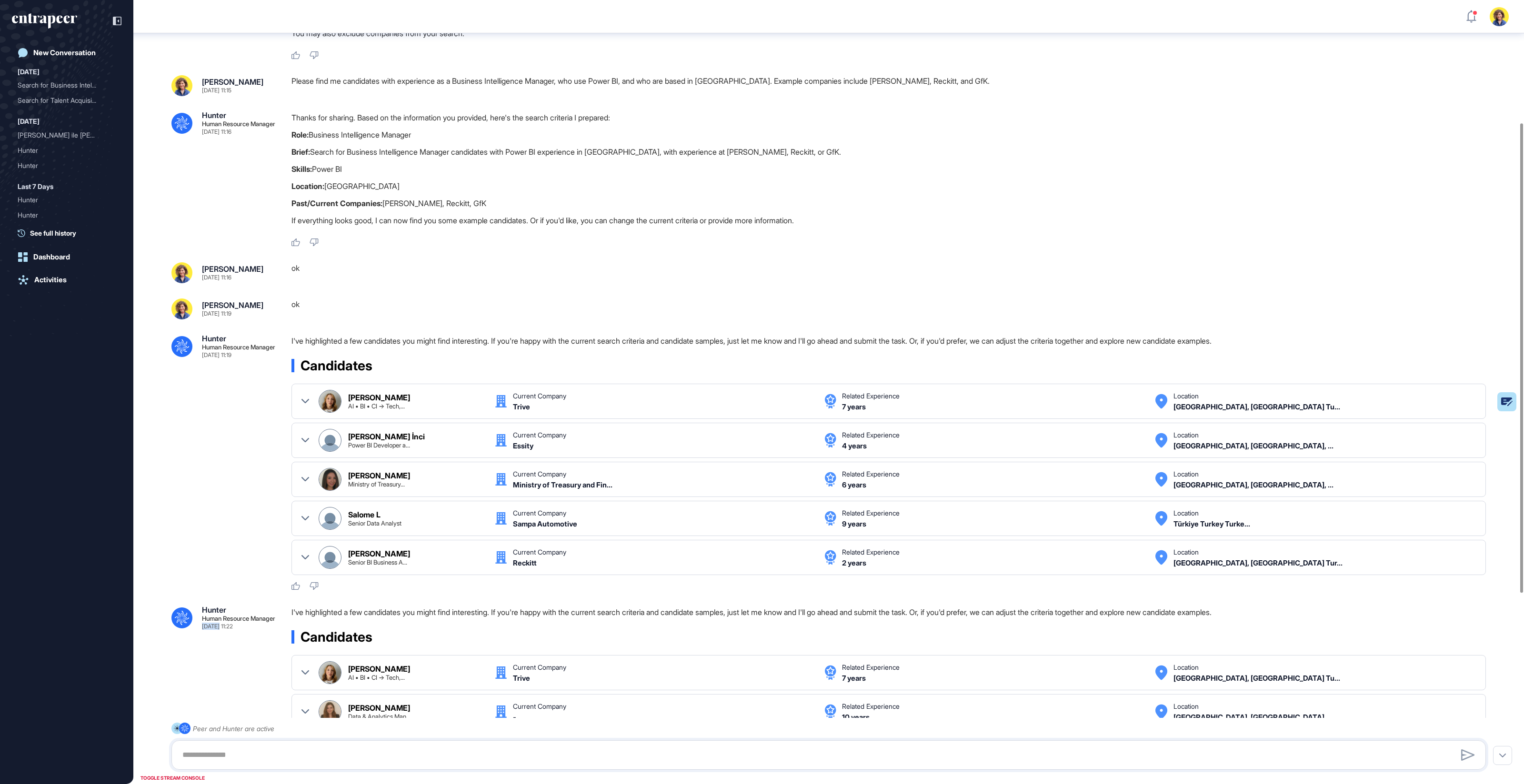
scroll to position [205, 0]
drag, startPoint x: 259, startPoint y: 311, endPoint x: 254, endPoint y: 315, distance: 6.4
click at [254, 315] on div "[PERSON_NAME] [DATE] 11:19" at bounding box center [224, 307] width 105 height 21
drag, startPoint x: 250, startPoint y: 360, endPoint x: 250, endPoint y: 382, distance: 22.0
click at [250, 372] on div ".cls-2{fill:#fff} Hunter Human Resource Manager [DATE] 11:15 I'm Hunter. Thanks…" at bounding box center [829, 453] width 1390 height 1251
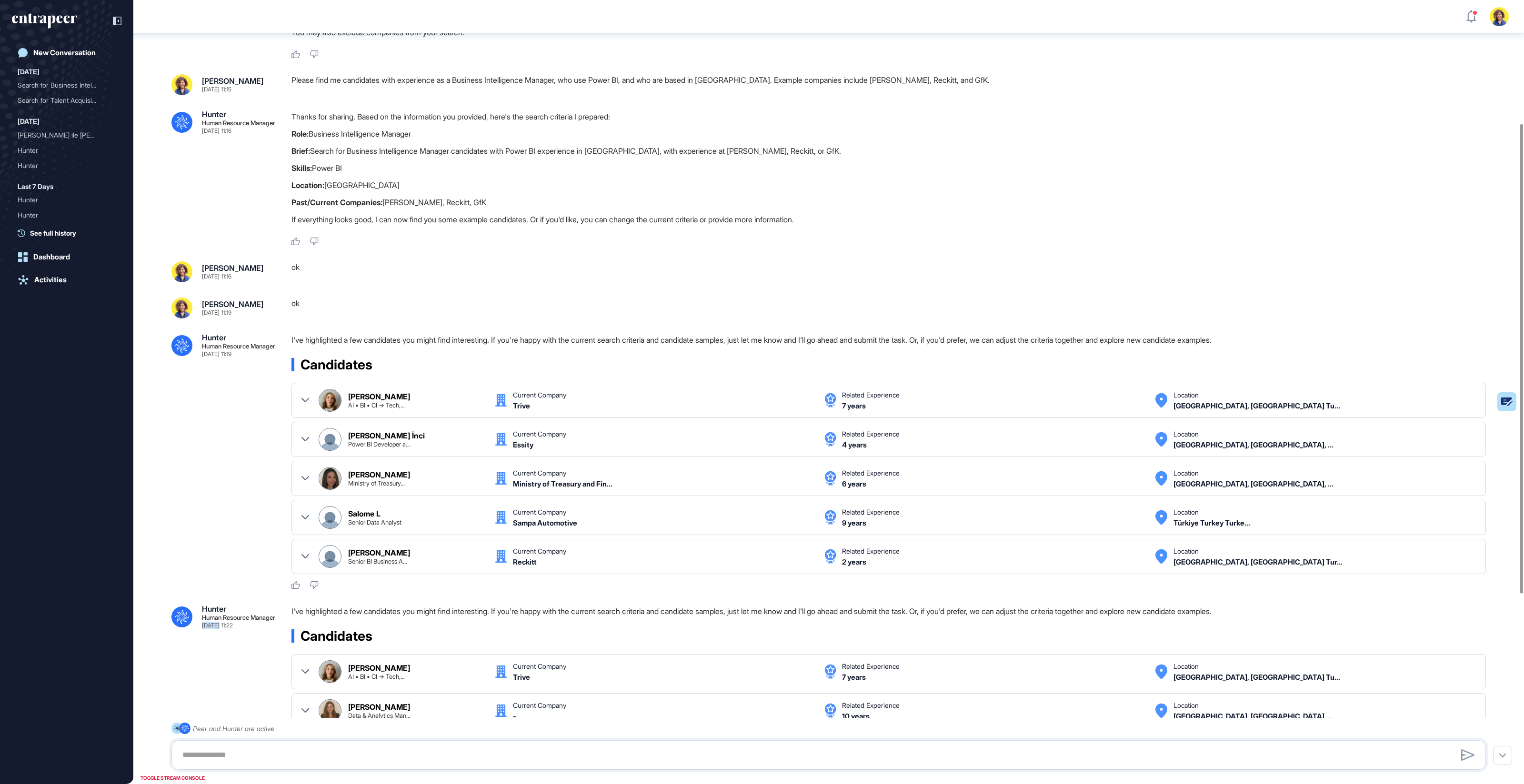
drag, startPoint x: 236, startPoint y: 602, endPoint x: 250, endPoint y: 659, distance: 58.7
click at [250, 657] on div ".cls-2{fill:#fff} Hunter Human Resource Manager [DATE] 11:15 I'm Hunter. Thanks…" at bounding box center [829, 453] width 1390 height 1251
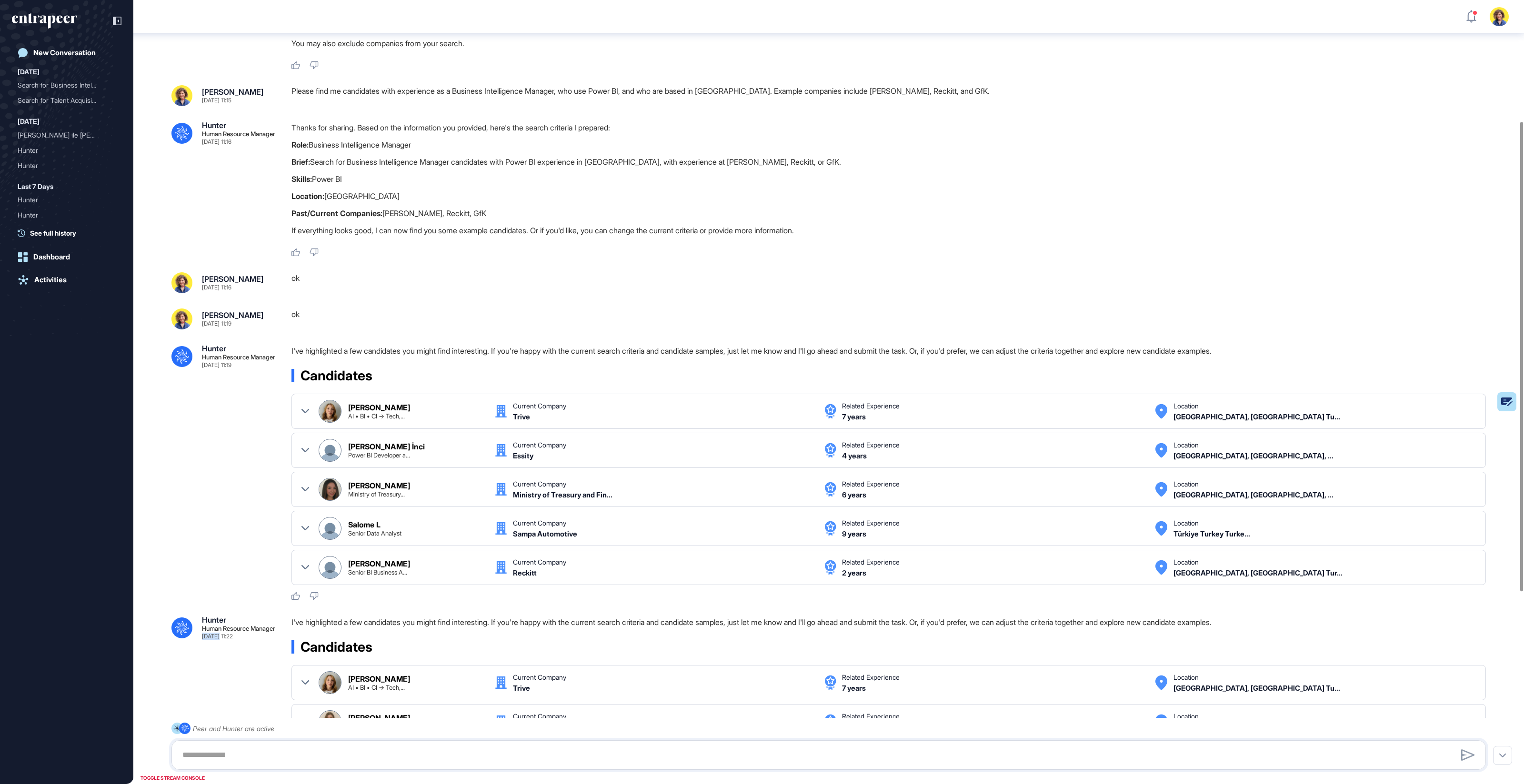
scroll to position [191, 0]
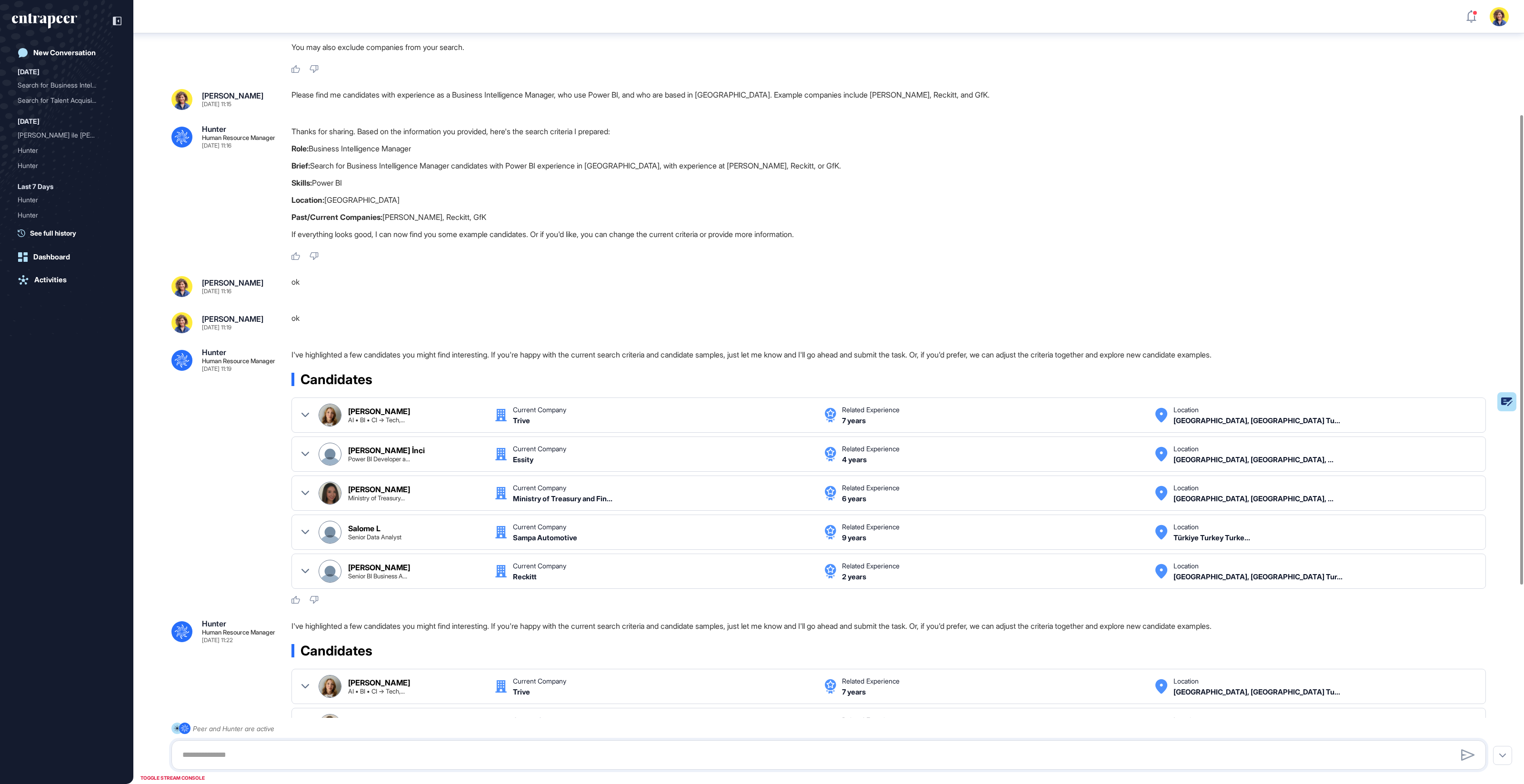
click at [230, 479] on div ".cls-2{fill:#fff} Hunter Human Resource Manager [DATE] 11:19 I've highlighted a…" at bounding box center [829, 477] width 1315 height 256
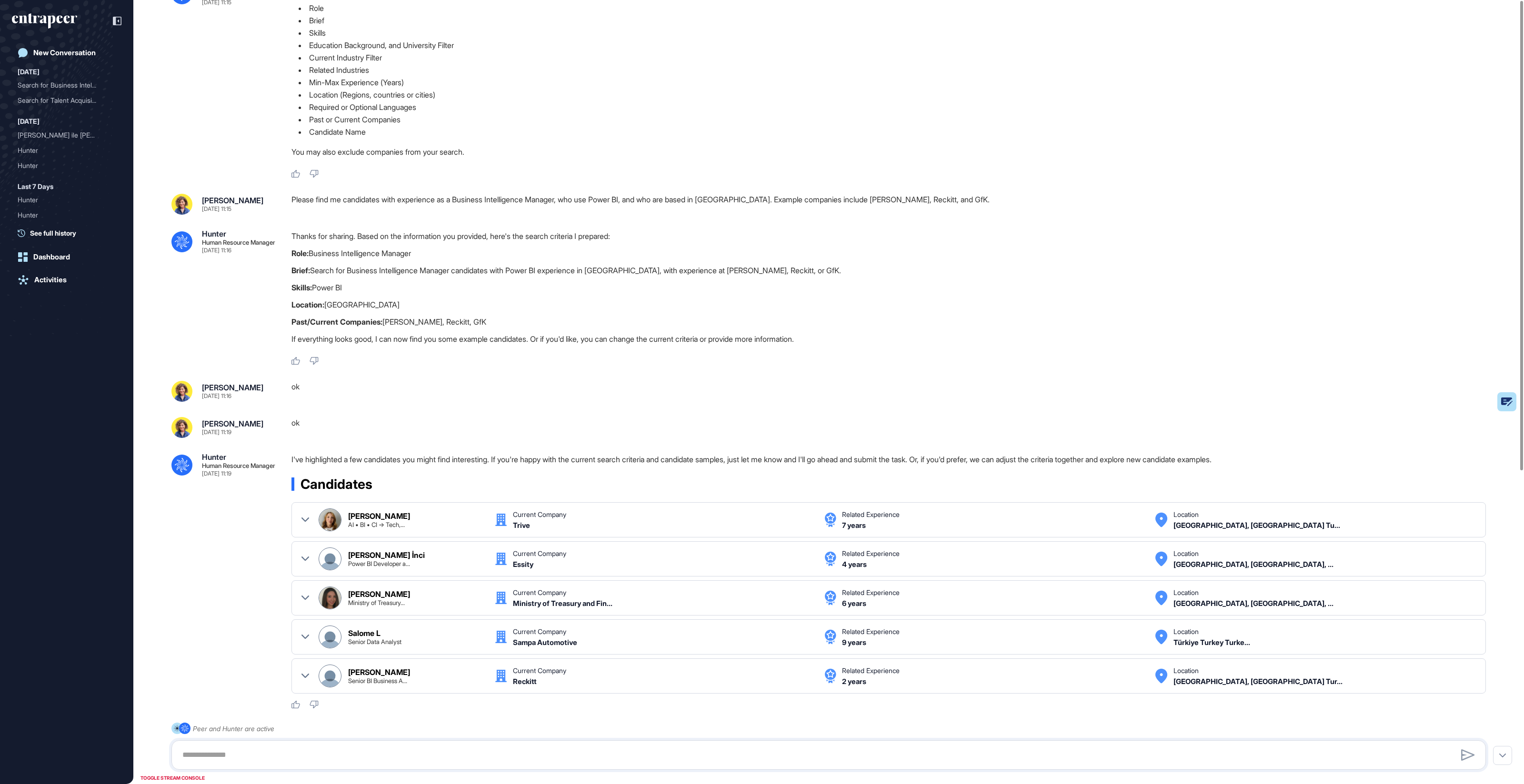
scroll to position [0, 0]
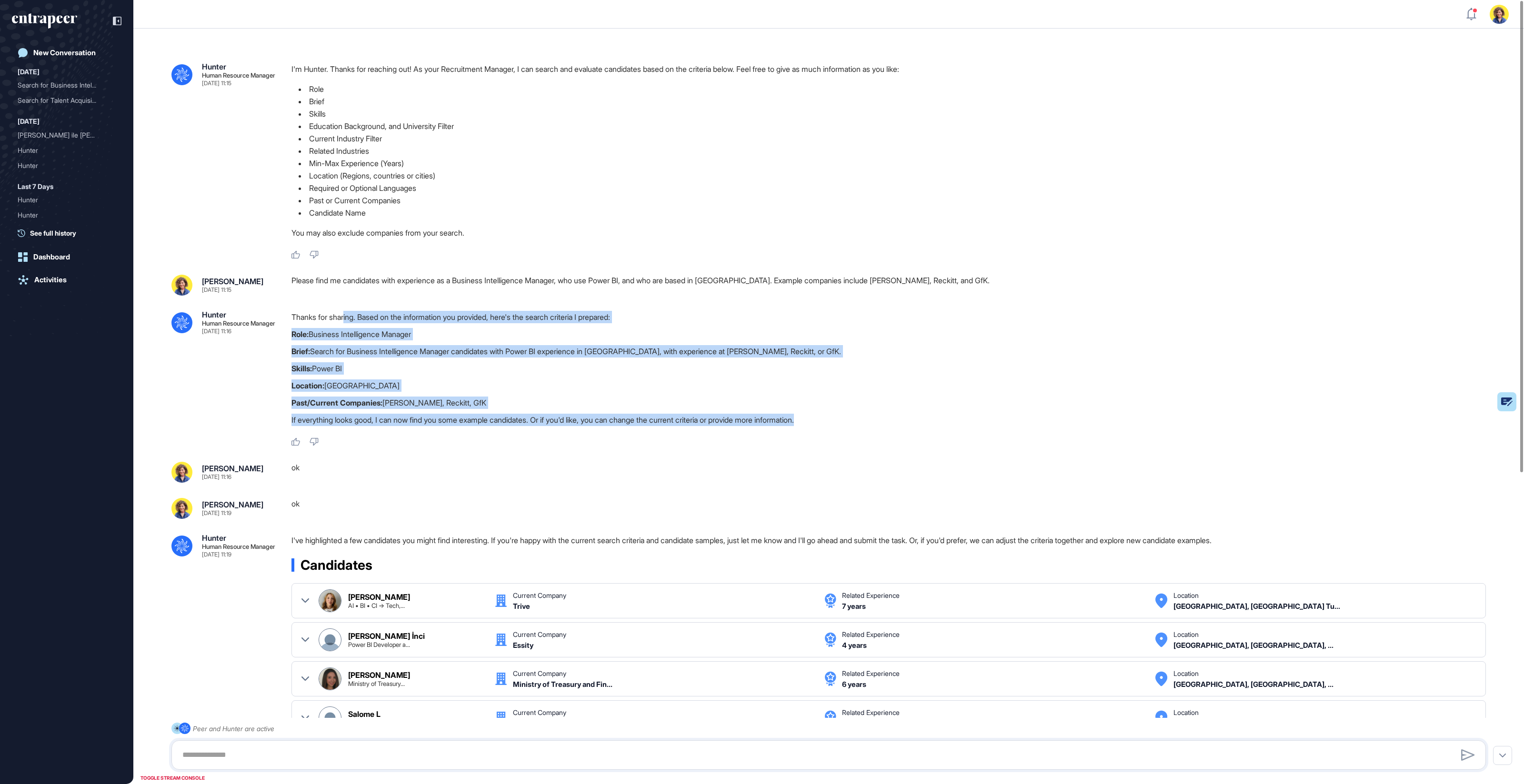
drag, startPoint x: 348, startPoint y: 317, endPoint x: 850, endPoint y: 423, distance: 513.1
click at [850, 423] on div "Thanks for sharing. Based on the information you provided, here's the search cr…" at bounding box center [892, 371] width 1202 height 120
drag, startPoint x: 608, startPoint y: 337, endPoint x: 614, endPoint y: 340, distance: 6.7
click at [609, 338] on p "Role: Business Intelligence Manager" at bounding box center [892, 334] width 1202 height 12
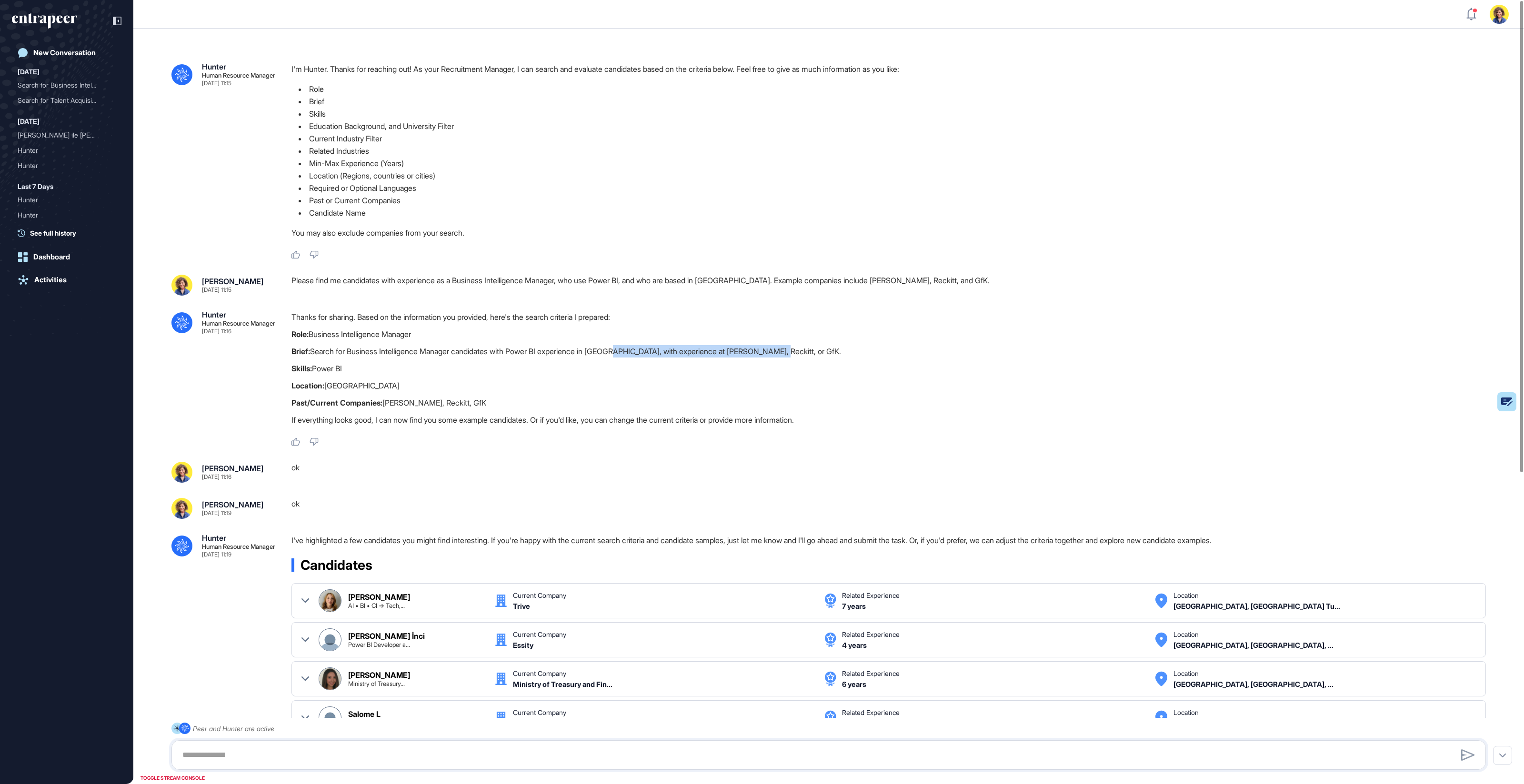
drag, startPoint x: 626, startPoint y: 350, endPoint x: 799, endPoint y: 352, distance: 173.0
click at [799, 352] on p "Brief: Search for Business Intelligence Manager candidates with Power BI experi…" at bounding box center [892, 351] width 1202 height 12
click at [802, 352] on p "Brief: Search for Business Intelligence Manager candidates with Power BI experi…" at bounding box center [892, 351] width 1202 height 12
drag, startPoint x: 751, startPoint y: 282, endPoint x: 948, endPoint y: 280, distance: 197.0
click at [948, 280] on div "Please find me candidates with experience as a Business Intelligence Manager, w…" at bounding box center [892, 285] width 1202 height 21
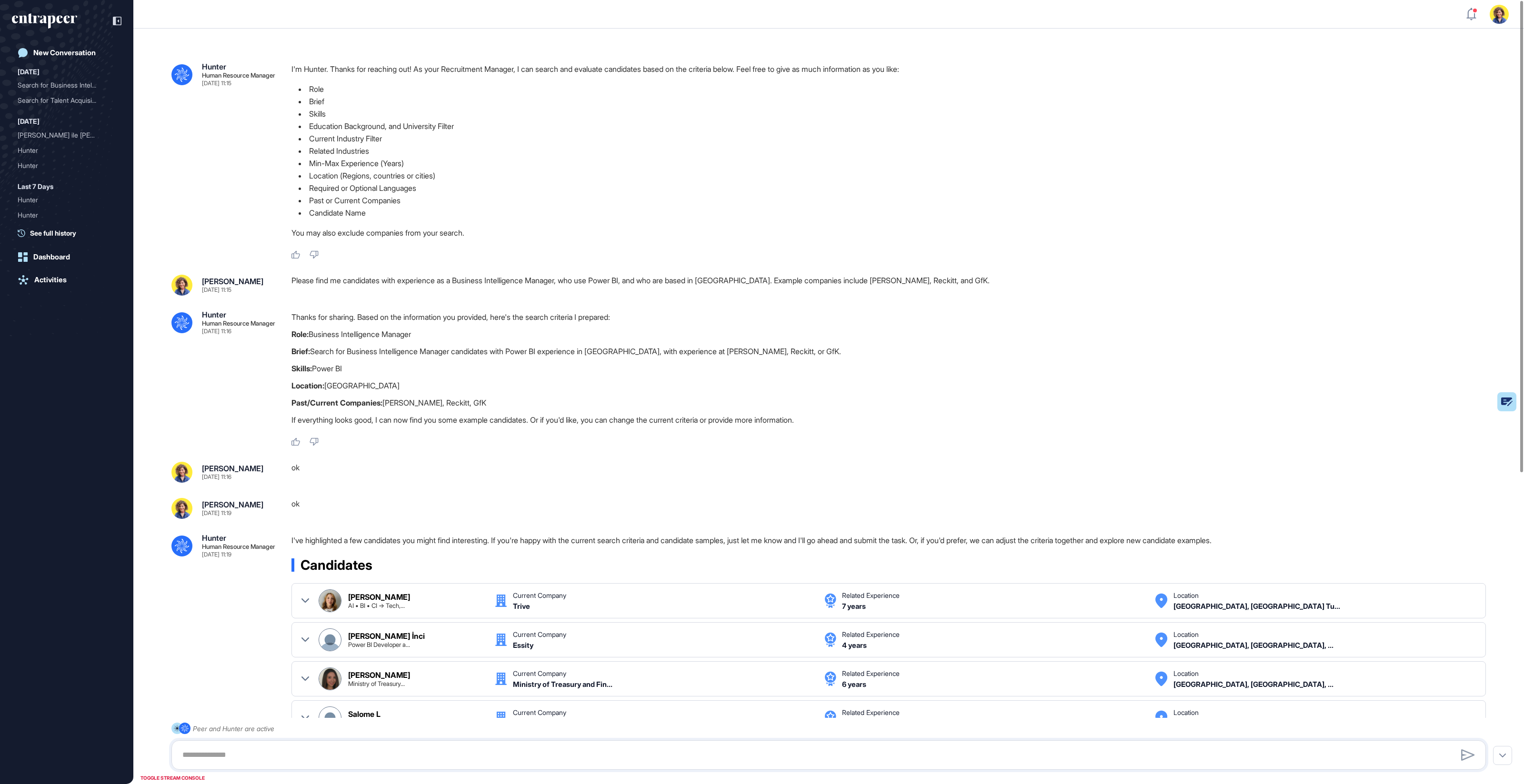
drag, startPoint x: 250, startPoint y: 344, endPoint x: 429, endPoint y: 480, distance: 224.8
click at [373, 490] on div ".cls-2{fill:#fff} Hunter Human Resource Manager [DATE] 11:15 I'm Hunter. Thanks…" at bounding box center [829, 654] width 1390 height 1251
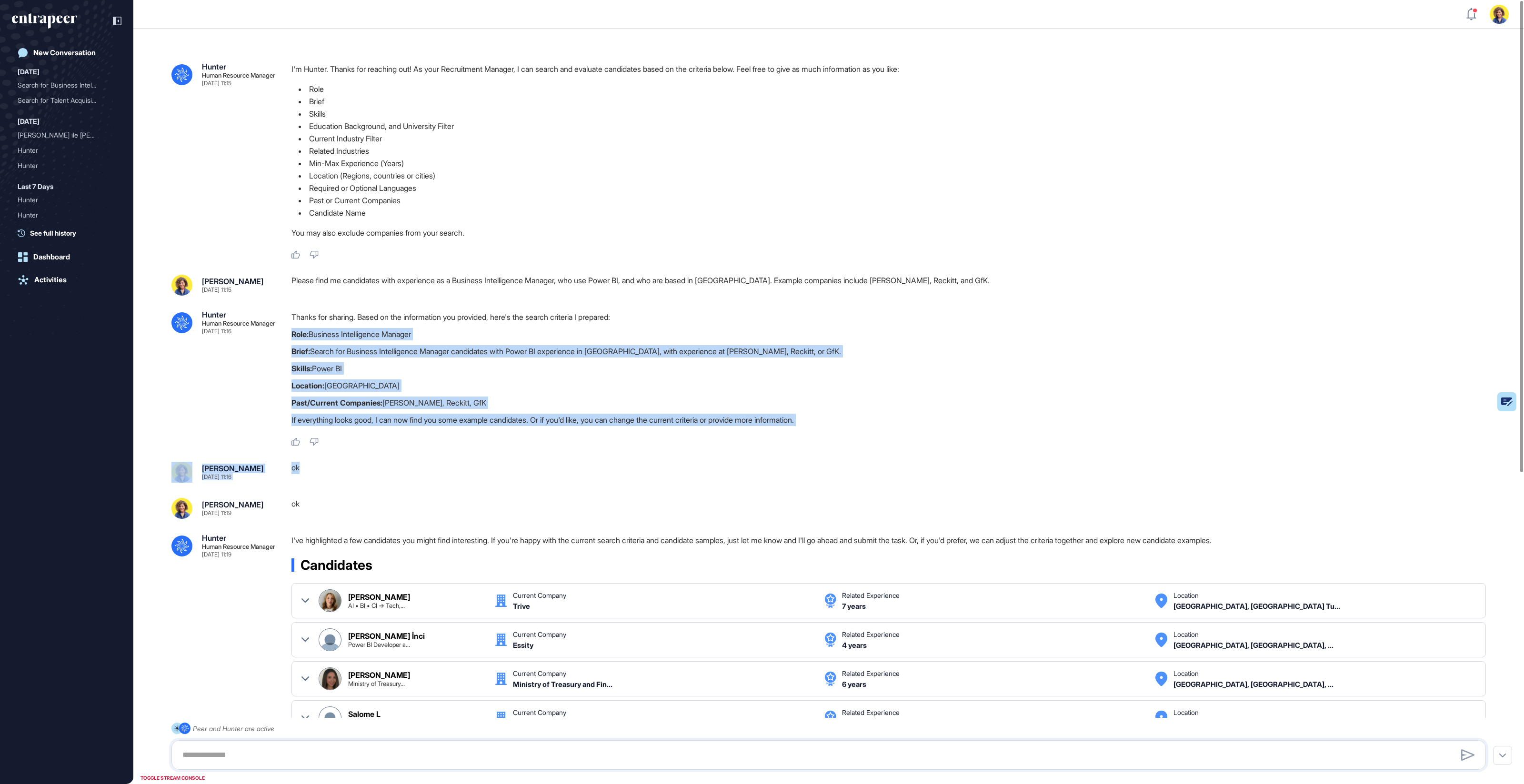
drag, startPoint x: 352, startPoint y: 395, endPoint x: 285, endPoint y: 334, distance: 90.6
click at [291, 336] on div ".cls-2{fill:#fff} Hunter Human Resource Manager [DATE] 11:15 I'm Hunter. Thanks…" at bounding box center [829, 654] width 1390 height 1251
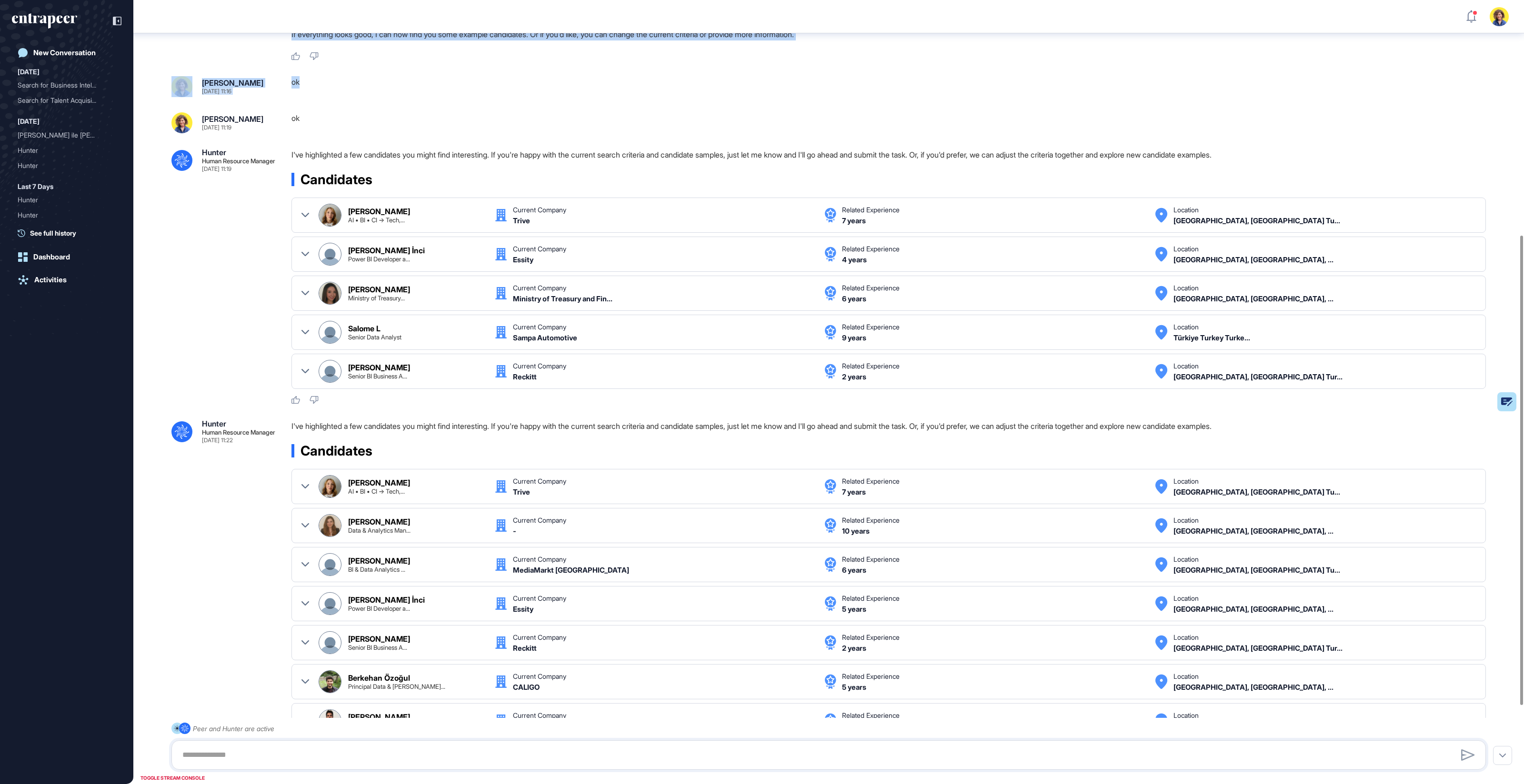
scroll to position [388, 0]
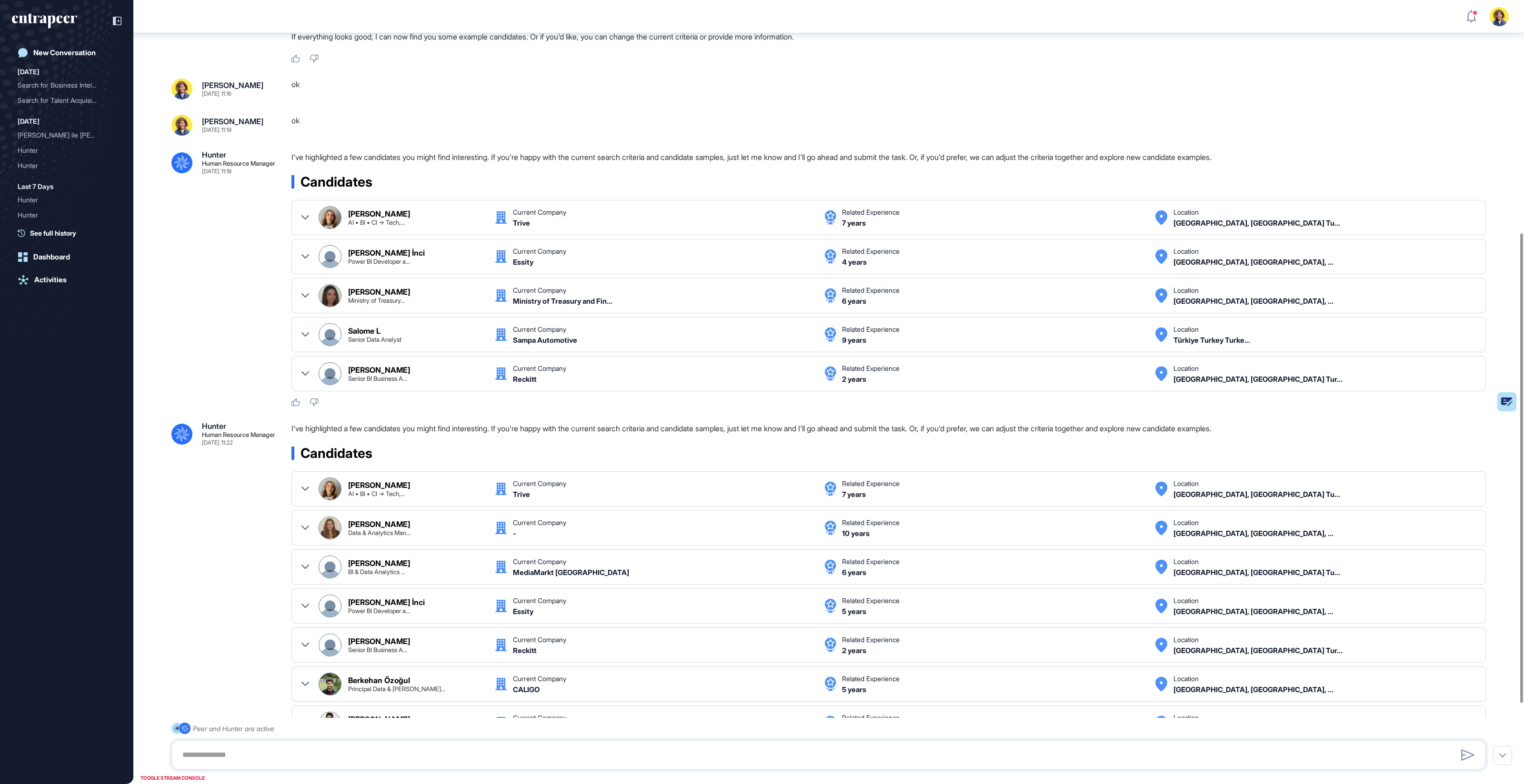
click at [218, 315] on div ".cls-2{fill:#fff} Hunter Human Resource Manager [DATE] 11:19 I've highlighted a…" at bounding box center [829, 279] width 1315 height 256
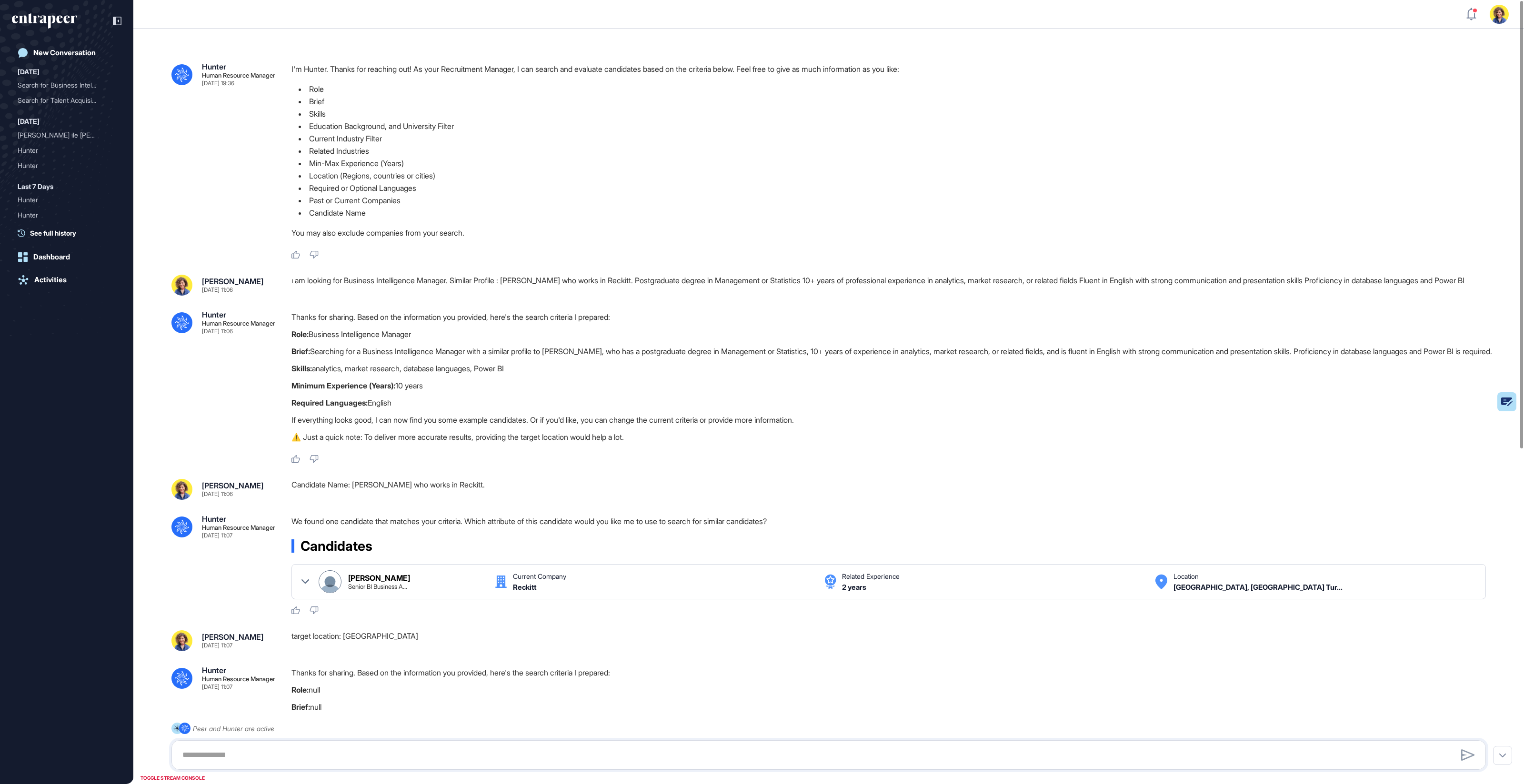
scroll to position [5, 0]
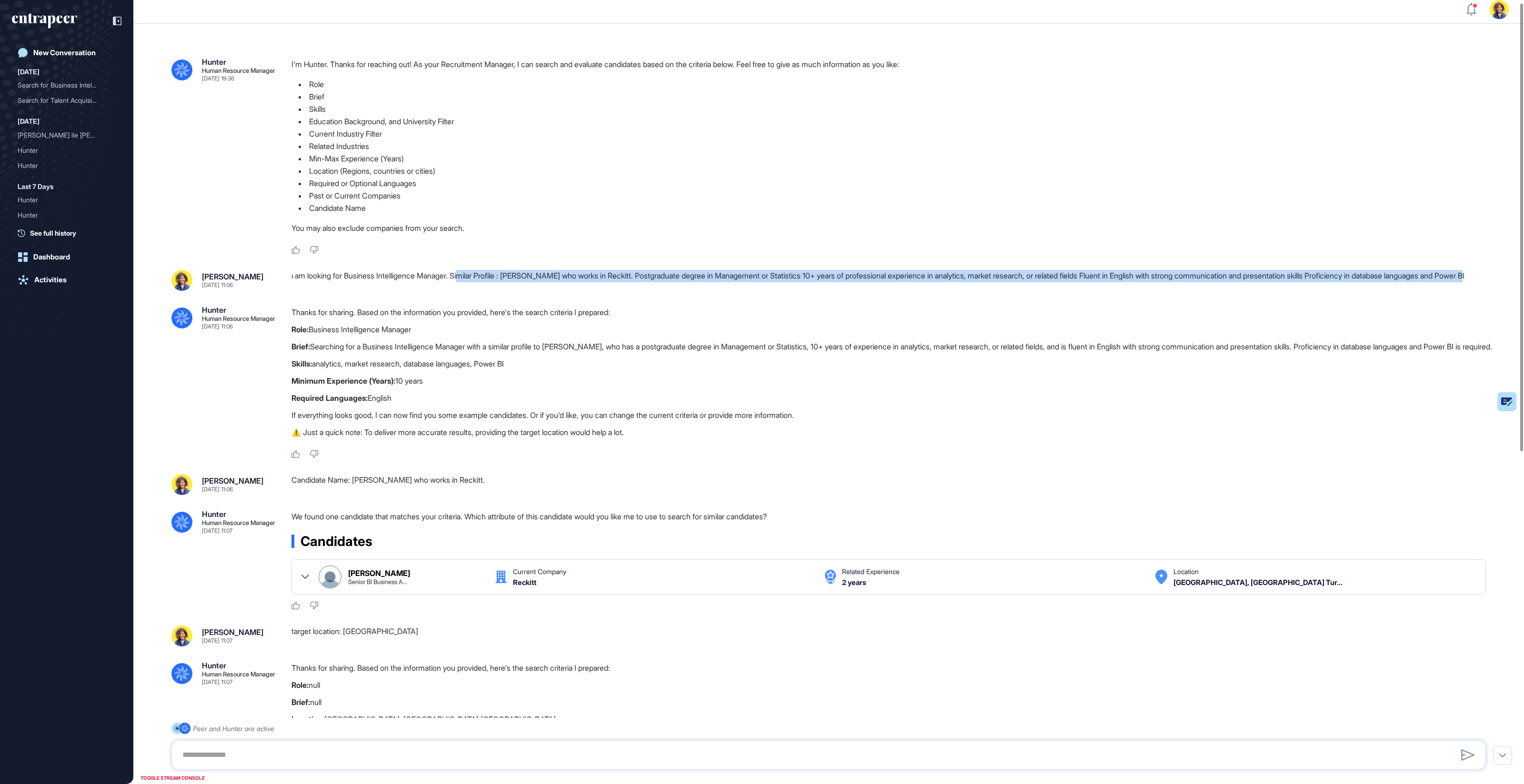
drag, startPoint x: 467, startPoint y: 275, endPoint x: 885, endPoint y: 290, distance: 418.3
click at [885, 290] on div "ı am looking for Business Intelligence Manager. Similar Profile : [PERSON_NAME]…" at bounding box center [892, 280] width 1202 height 21
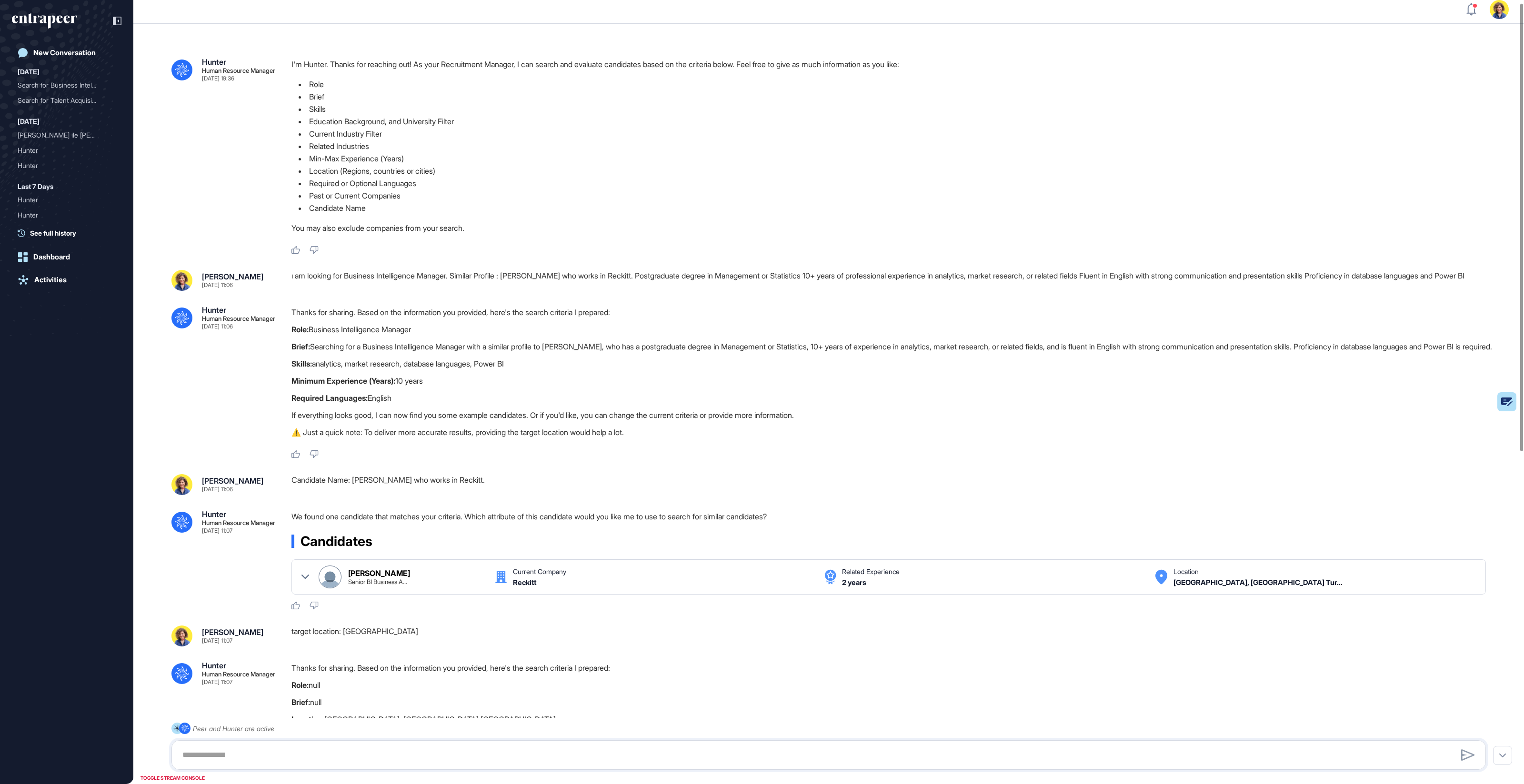
drag, startPoint x: 796, startPoint y: 306, endPoint x: 666, endPoint y: 311, distance: 130.1
click at [796, 306] on div ".cls-2{fill:#fff} Hunter Human Resource Manager Sep 11, 2025 19:36 I'm Hunter. …" at bounding box center [829, 662] width 1390 height 1276
drag, startPoint x: 359, startPoint y: 312, endPoint x: 406, endPoint y: 348, distance: 59.2
click at [406, 348] on div "Thanks for sharing. Based on the information you provided, here's the search cr…" at bounding box center [892, 376] width 1202 height 137
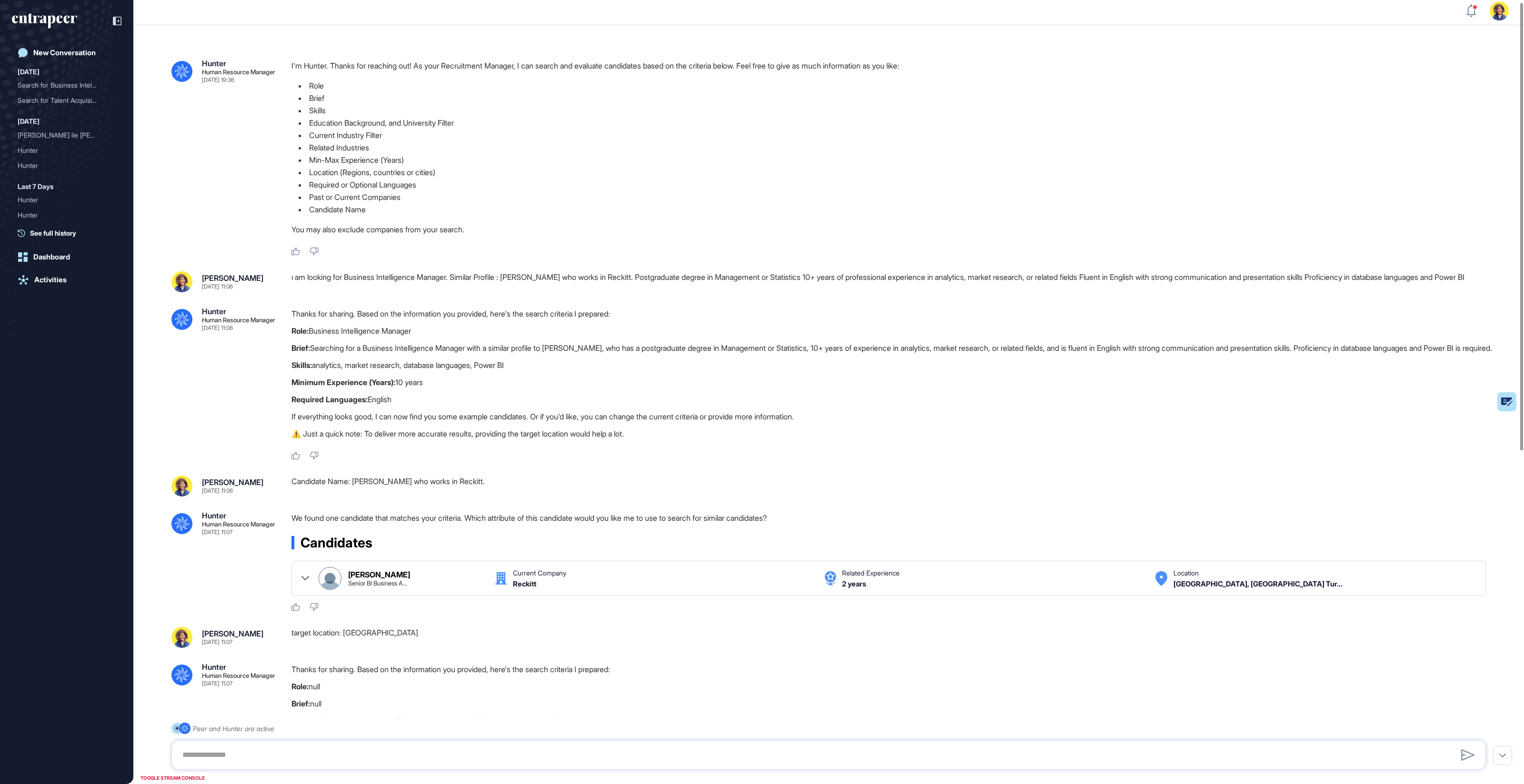
drag, startPoint x: 567, startPoint y: 360, endPoint x: 451, endPoint y: 343, distance: 117.2
click at [432, 337] on div "Thanks for sharing. Based on the information you provided, here's the search cr…" at bounding box center [892, 376] width 1202 height 137
click at [661, 347] on p "Brief: Searching for a Business Intelligence Manager with a similar profile to …" at bounding box center [892, 348] width 1202 height 12
click at [383, 280] on div "ı am looking for Business Intelligence Manager. Similar Profile : Kemal Mehter …" at bounding box center [892, 281] width 1202 height 21
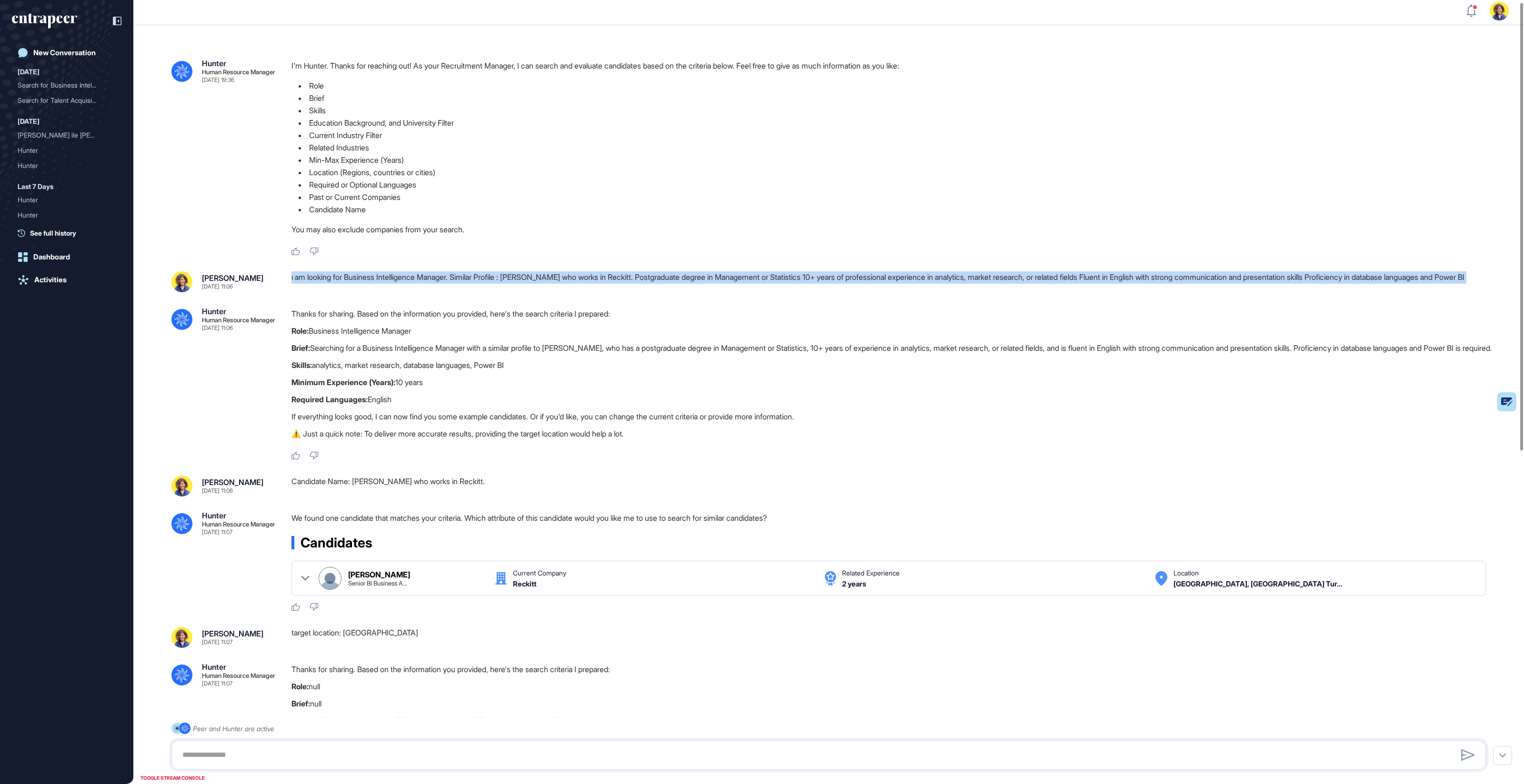
click at [383, 280] on div "ı am looking for Business Intelligence Manager. Similar Profile : Kemal Mehter …" at bounding box center [892, 281] width 1202 height 21
drag, startPoint x: 382, startPoint y: 280, endPoint x: 372, endPoint y: 281, distance: 10.0
click at [382, 280] on div "ı am looking for Business Intelligence Manager. Similar Profile : Kemal Mehter …" at bounding box center [892, 281] width 1202 height 21
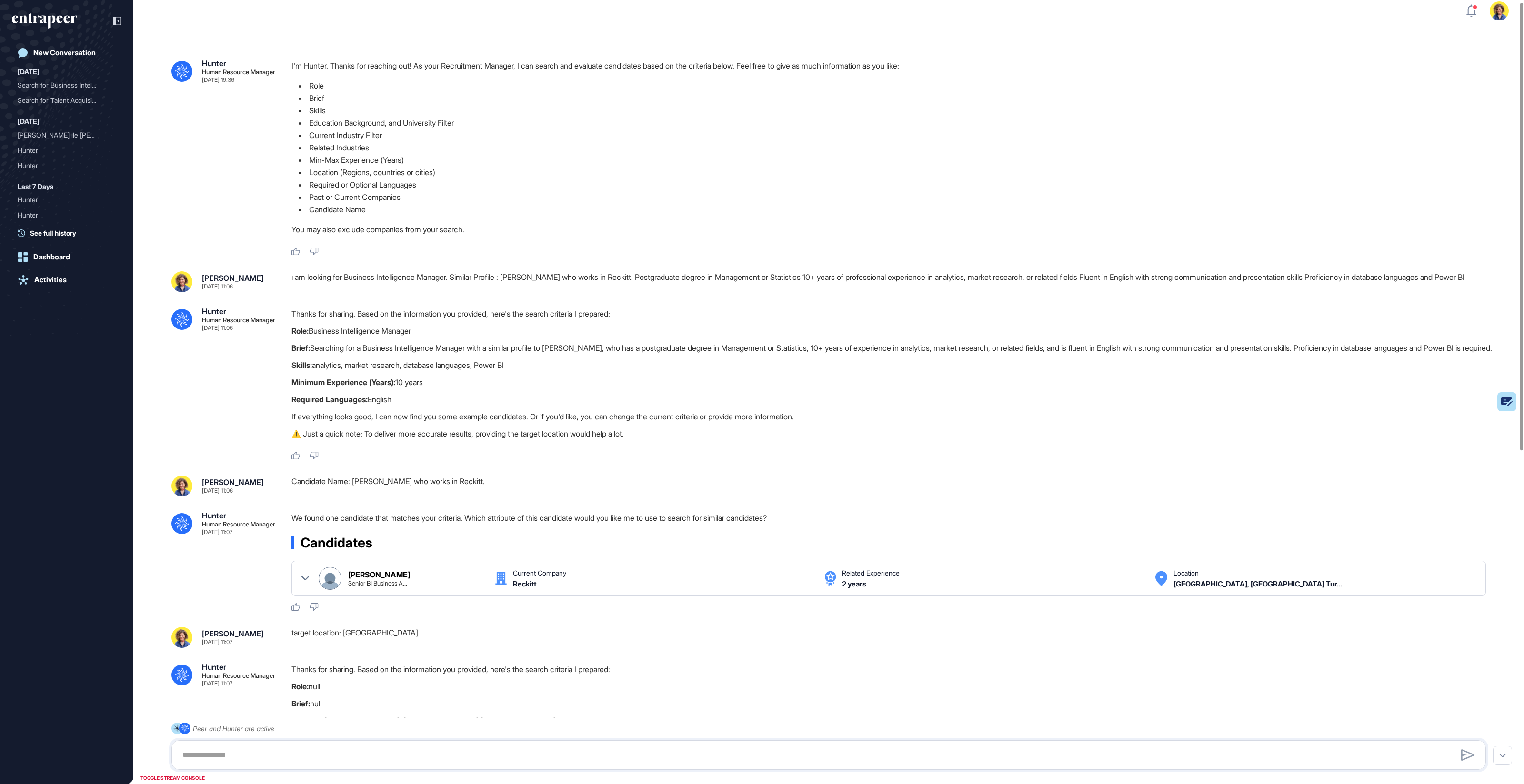
click at [345, 281] on div "ı am looking for Business Intelligence Manager. Similar Profile : Kemal Mehter …" at bounding box center [892, 281] width 1202 height 21
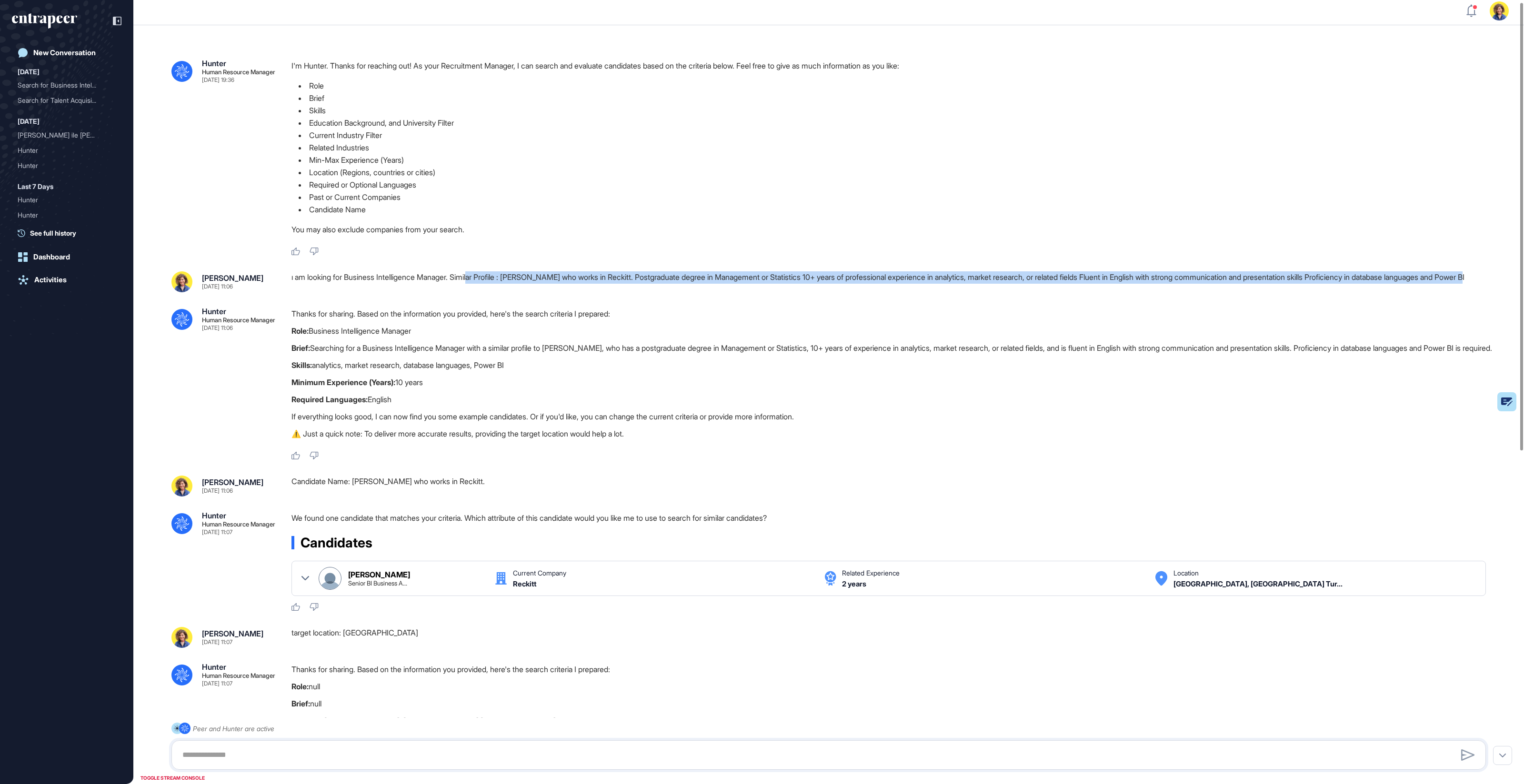
drag, startPoint x: 341, startPoint y: 293, endPoint x: 477, endPoint y: 277, distance: 136.9
click at [477, 273] on div ".cls-2{fill:#fff} Hunter Human Resource Manager Sep 11, 2025 19:36 I'm Hunter. …" at bounding box center [829, 664] width 1390 height 1276
click at [477, 277] on div "ı am looking for Business Intelligence Manager. Similar Profile : Kemal Mehter …" at bounding box center [892, 281] width 1202 height 21
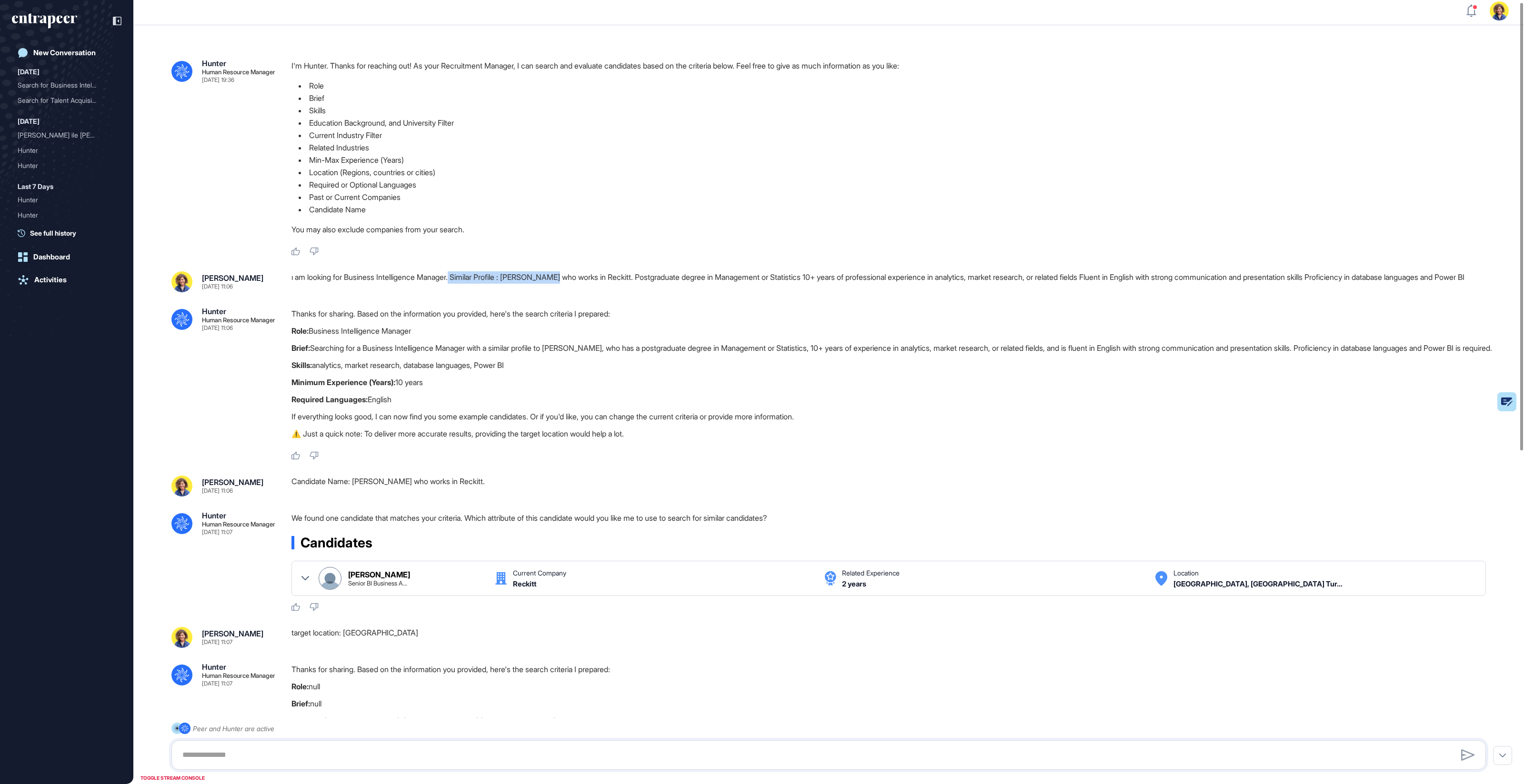
drag, startPoint x: 459, startPoint y: 279, endPoint x: 568, endPoint y: 277, distance: 109.0
click at [568, 277] on div "ı am looking for Business Intelligence Manager. Similar Profile : Kemal Mehter …" at bounding box center [892, 281] width 1202 height 21
drag, startPoint x: 646, startPoint y: 278, endPoint x: 667, endPoint y: 281, distance: 21.2
click at [555, 277] on div "ı am looking for Business Intelligence Manager. Similar Profile : Kemal Mehter …" at bounding box center [892, 281] width 1202 height 21
click at [679, 282] on div "ı am looking for Business Intelligence Manager. Similar Profile : Kemal Mehter …" at bounding box center [892, 281] width 1202 height 21
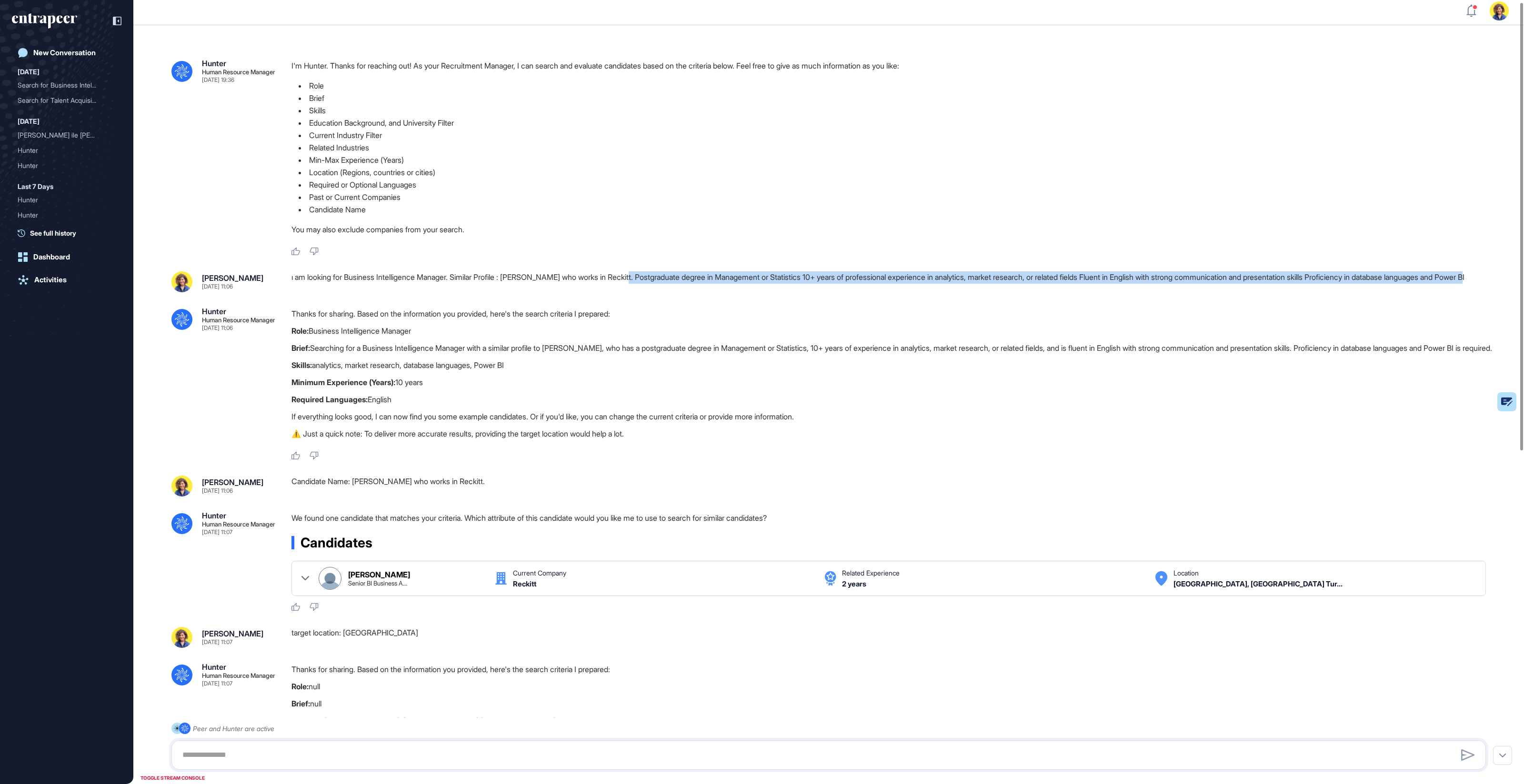
drag, startPoint x: 643, startPoint y: 277, endPoint x: 1416, endPoint y: 284, distance: 773.0
click at [1416, 284] on div "ı am looking for Business Intelligence Manager. Similar Profile : Kemal Mehter …" at bounding box center [892, 281] width 1202 height 21
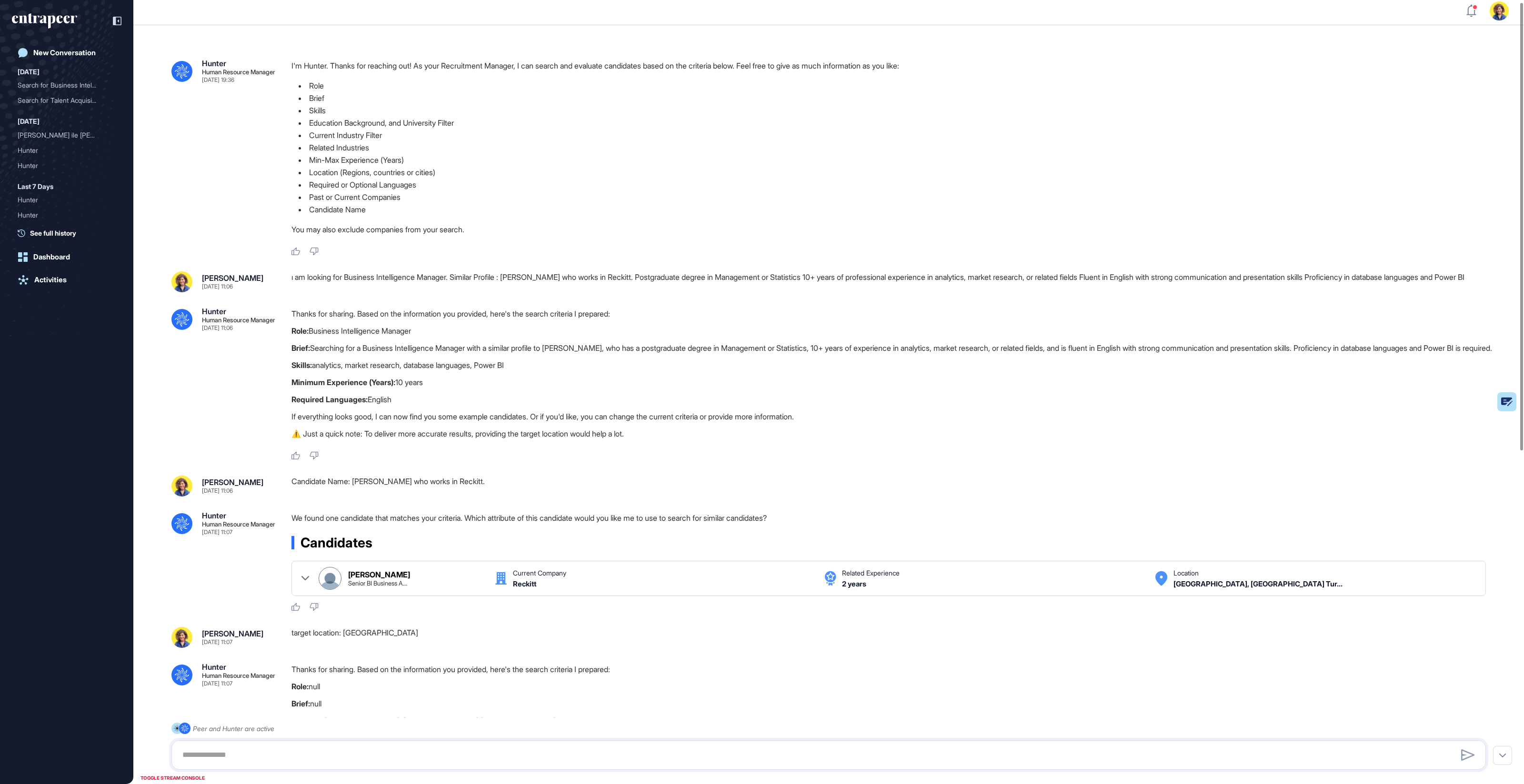
drag, startPoint x: 430, startPoint y: 302, endPoint x: 377, endPoint y: 297, distance: 53.2
click at [429, 302] on div ".cls-2{fill:#fff} Hunter Human Resource Manager Sep 11, 2025 19:36 I'm Hunter. …" at bounding box center [829, 664] width 1390 height 1276
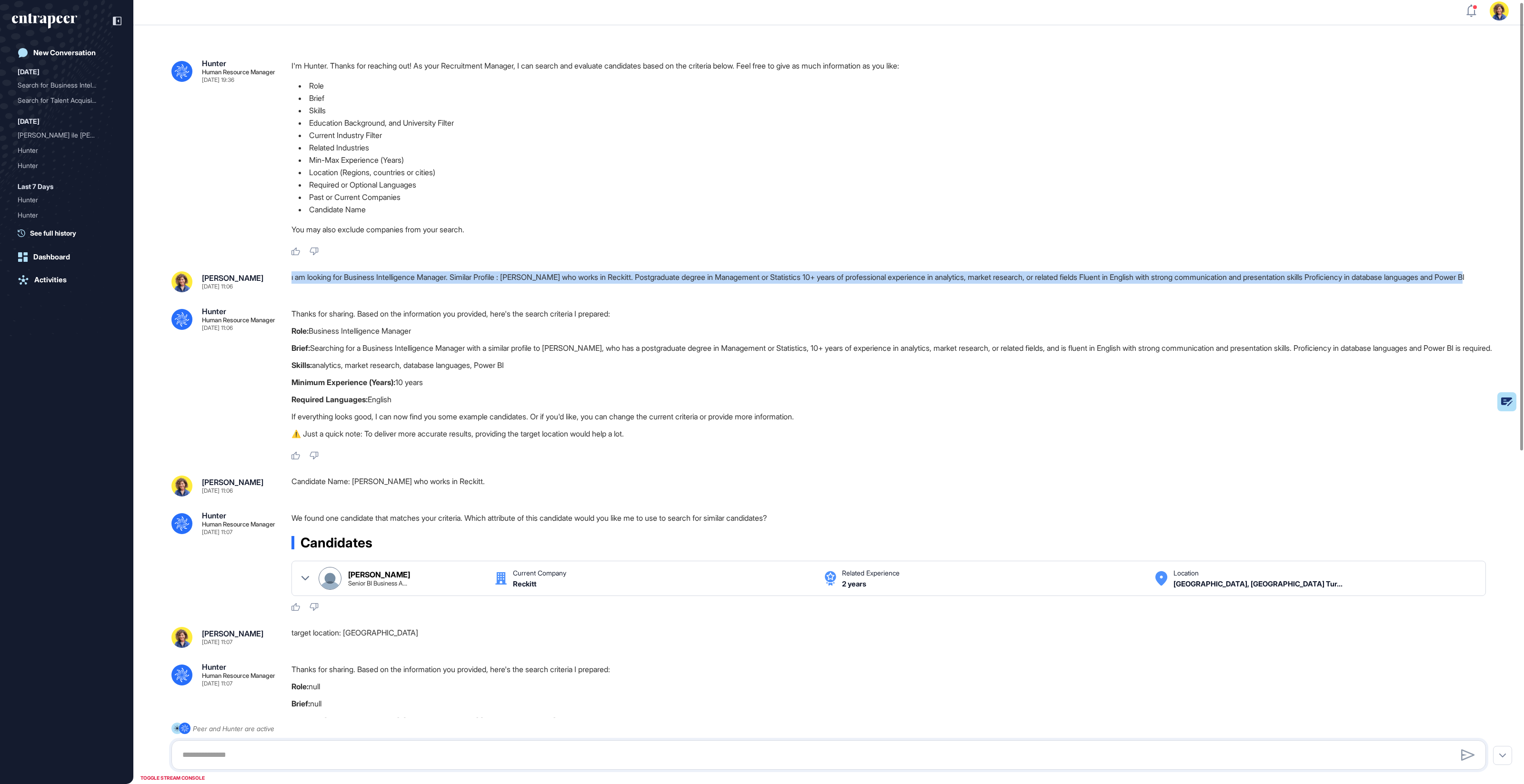
drag, startPoint x: 371, startPoint y: 297, endPoint x: 291, endPoint y: 277, distance: 82.5
click at [291, 277] on div ".cls-2{fill:#fff} Hunter Human Resource Manager Sep 11, 2025 19:36 I'm Hunter. …" at bounding box center [829, 664] width 1390 height 1276
click at [500, 277] on div "ı am looking for Business Intelligence Manager. Similar Profile : Kemal Mehter …" at bounding box center [892, 281] width 1202 height 21
drag, startPoint x: 647, startPoint y: 275, endPoint x: 618, endPoint y: 286, distance: 31.0
click at [647, 287] on div "ı am looking for Business Intelligence Manager. Similar Profile : Kemal Mehter …" at bounding box center [892, 281] width 1202 height 21
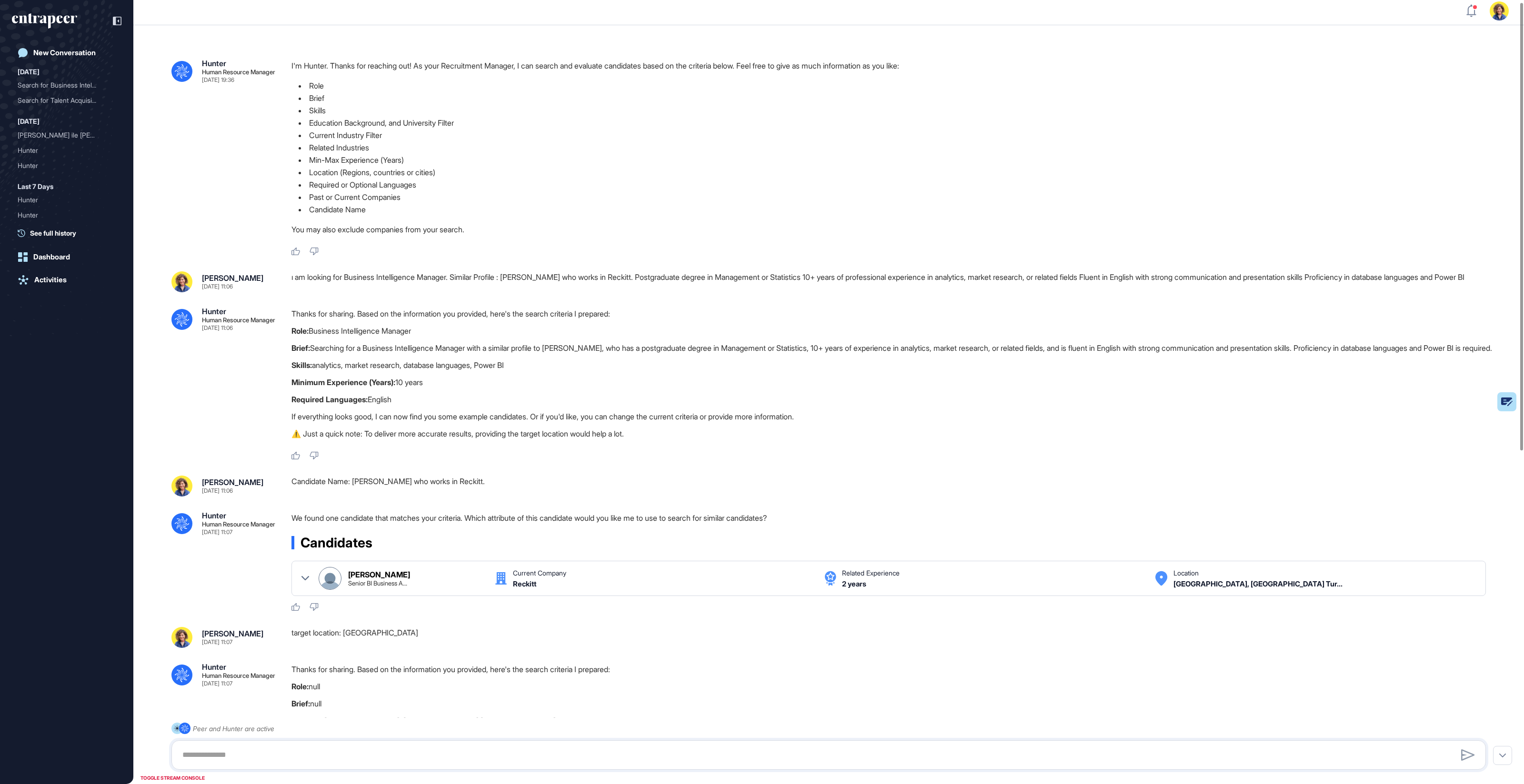
click at [555, 342] on div "Thanks for sharing. Based on the information you provided, here's the search cr…" at bounding box center [892, 376] width 1202 height 137
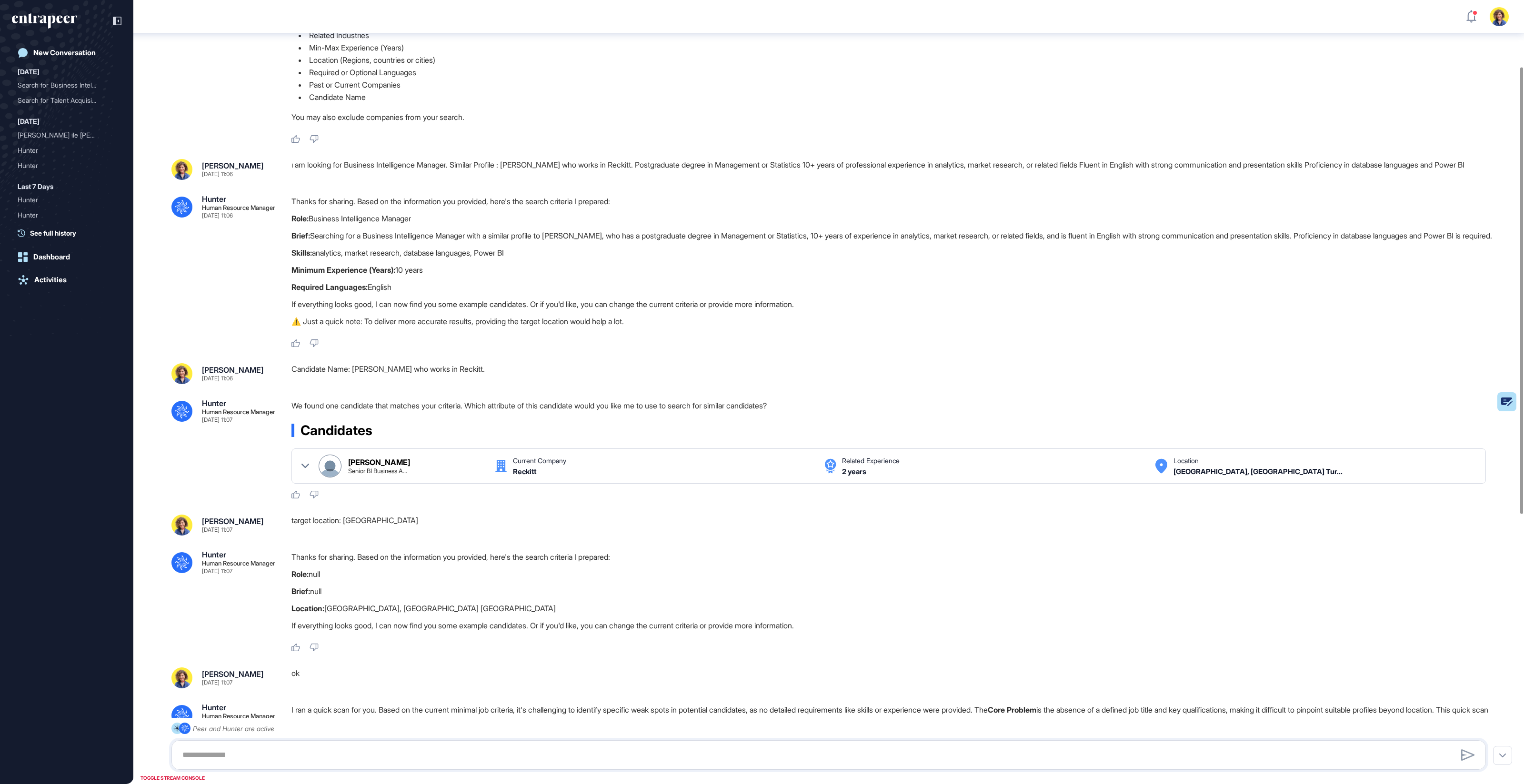
scroll to position [127, 0]
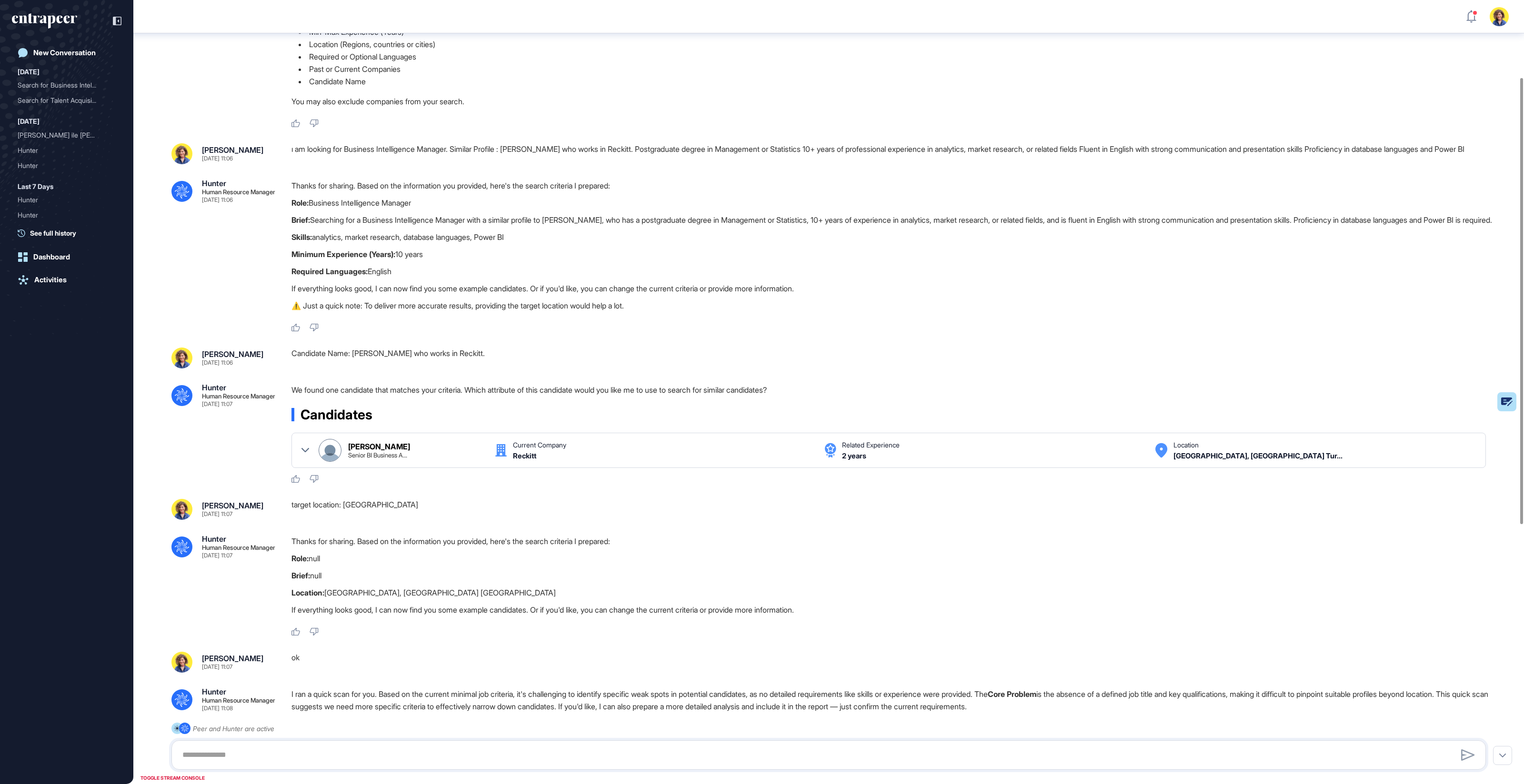
drag, startPoint x: 435, startPoint y: 572, endPoint x: 390, endPoint y: 558, distance: 47.1
click at [435, 565] on p "Role: null" at bounding box center [892, 558] width 1202 height 12
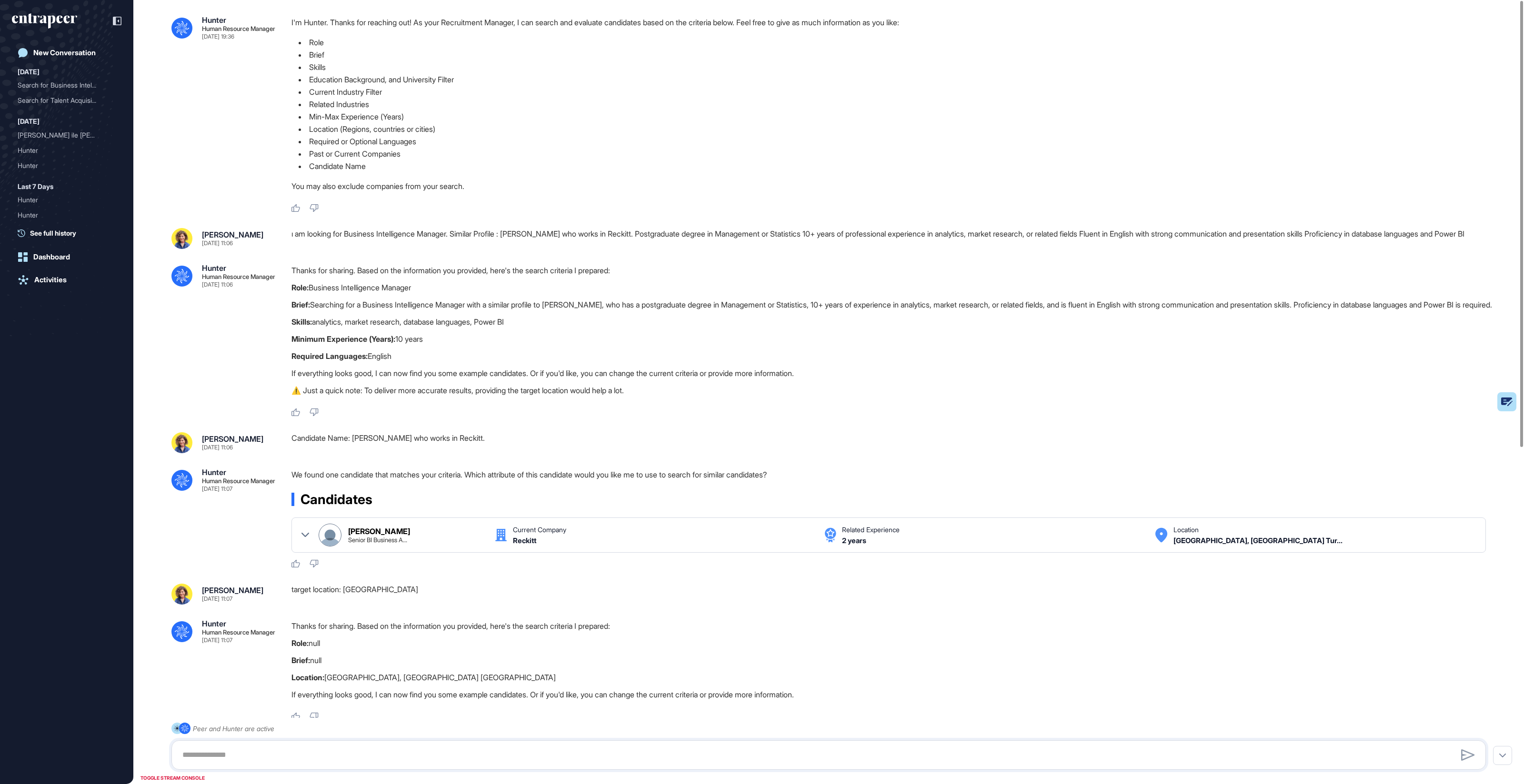
scroll to position [0, 0]
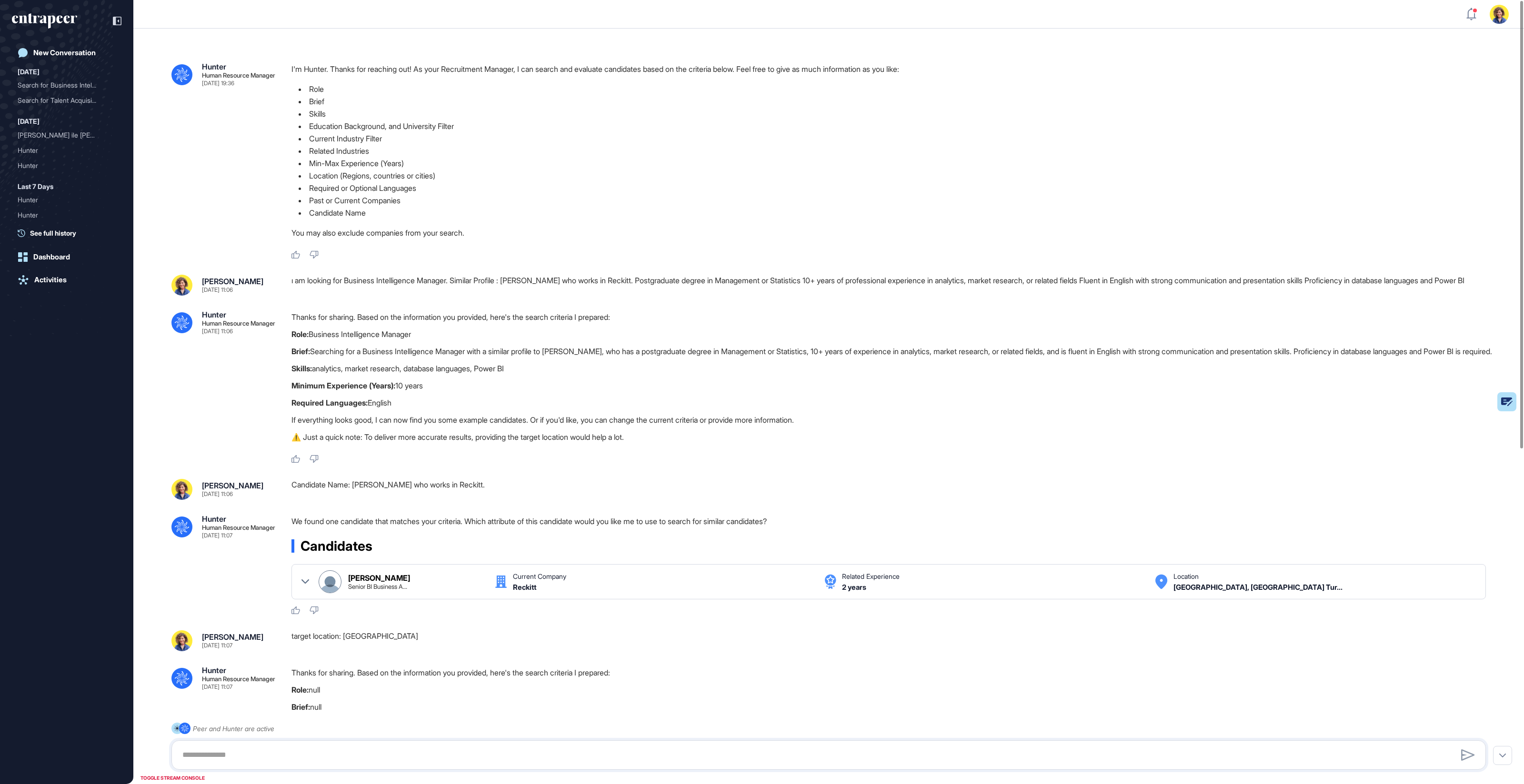
click at [538, 375] on p "Skills: analytics, market research, database languages, Power BI" at bounding box center [892, 368] width 1202 height 12
drag, startPoint x: 545, startPoint y: 277, endPoint x: 589, endPoint y: 280, distance: 44.1
click at [589, 280] on div "ı am looking for Business Intelligence Manager. Similar Profile : Kemal Mehter …" at bounding box center [892, 285] width 1202 height 21
click at [589, 280] on div "ı am looking for Business Intelligence Manager. Similar Profile : Kemal Mehter …" at bounding box center [892, 285] width 1202 height 21
drag, startPoint x: 365, startPoint y: 279, endPoint x: 445, endPoint y: 281, distance: 80.0
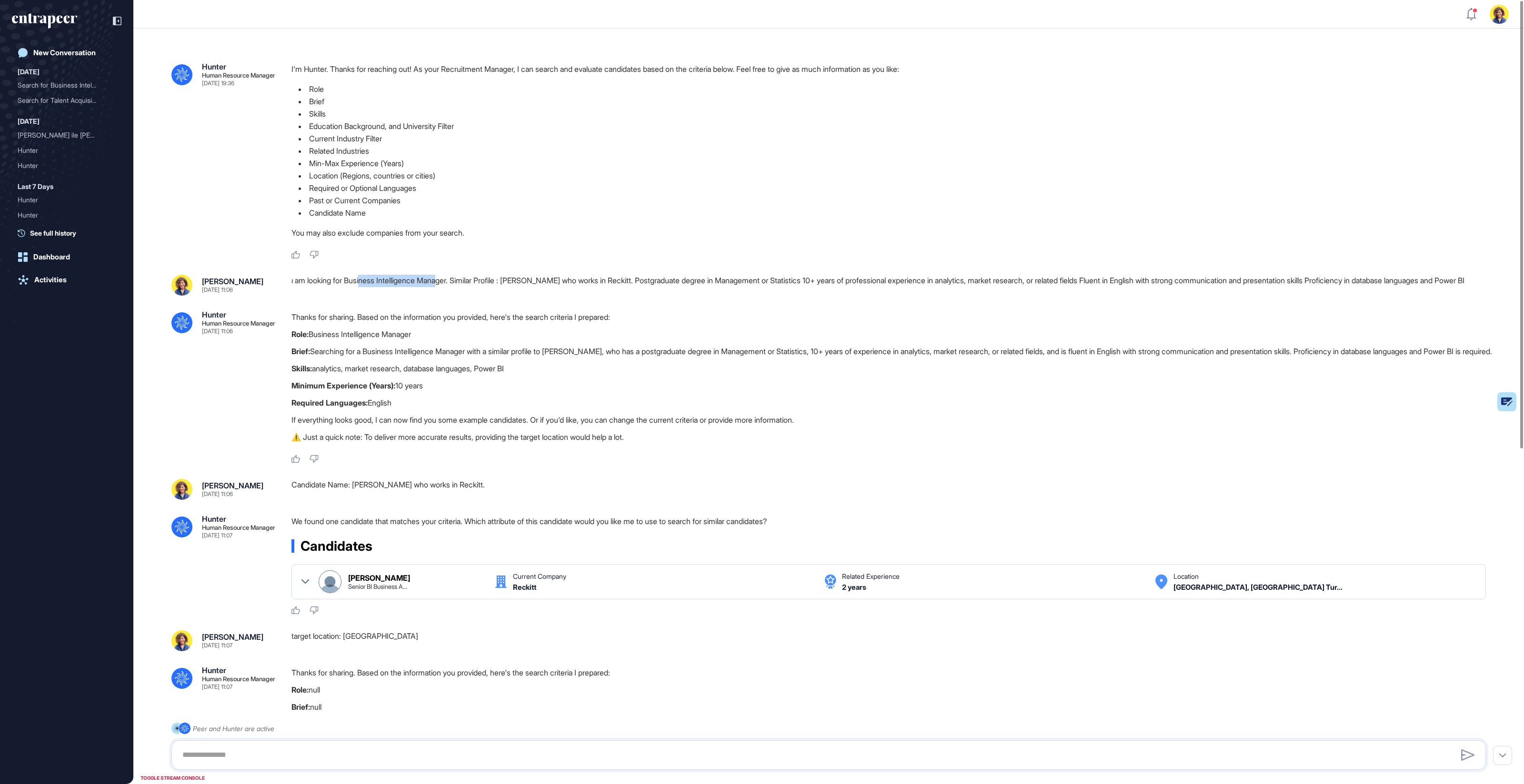
click at [445, 281] on div "ı am looking for Business Intelligence Manager. Similar Profile : Kemal Mehter …" at bounding box center [892, 285] width 1202 height 21
click at [479, 281] on div "ı am looking for Business Intelligence Manager. Similar Profile : Kemal Mehter …" at bounding box center [892, 285] width 1202 height 21
drag, startPoint x: 466, startPoint y: 280, endPoint x: 565, endPoint y: 276, distance: 99.1
click at [565, 276] on div "ı am looking for Business Intelligence Manager. Similar Profile : Kemal Mehter …" at bounding box center [892, 285] width 1202 height 21
click at [577, 280] on div "ı am looking for Business Intelligence Manager. Similar Profile : Kemal Mehter …" at bounding box center [892, 285] width 1202 height 21
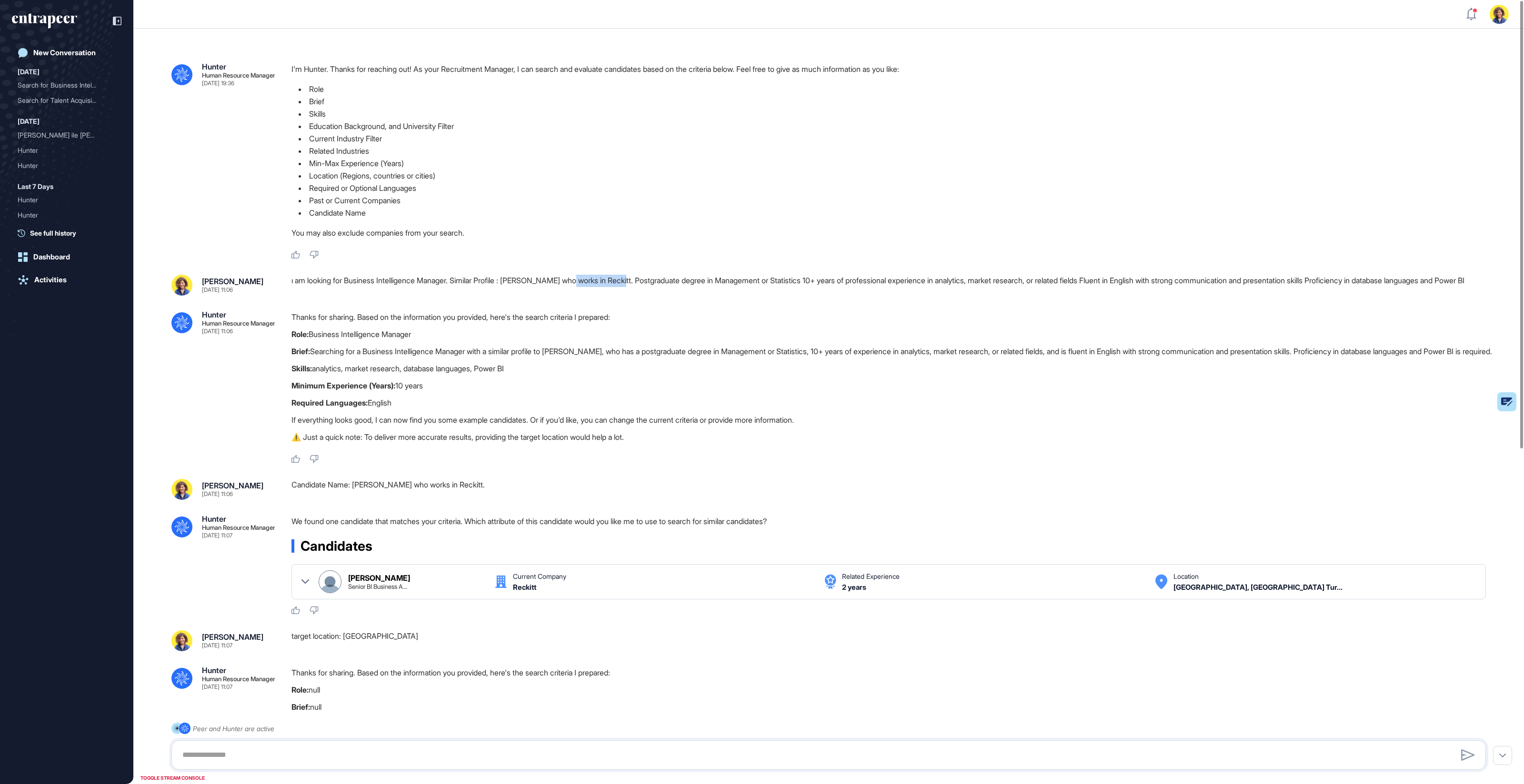
drag, startPoint x: 586, startPoint y: 277, endPoint x: 639, endPoint y: 277, distance: 53.0
click at [639, 277] on div "ı am looking for Business Intelligence Manager. Similar Profile : Kemal Mehter …" at bounding box center [892, 285] width 1202 height 21
drag, startPoint x: 650, startPoint y: 283, endPoint x: 945, endPoint y: 302, distance: 295.6
click at [945, 303] on div ".cls-2{fill:#fff} Hunter Human Resource Manager Sep 11, 2025 19:36 I'm Hunter. …" at bounding box center [829, 667] width 1390 height 1276
click at [884, 324] on p "Thanks for sharing. Based on the information you provided, here's the search cr…" at bounding box center [892, 317] width 1202 height 12
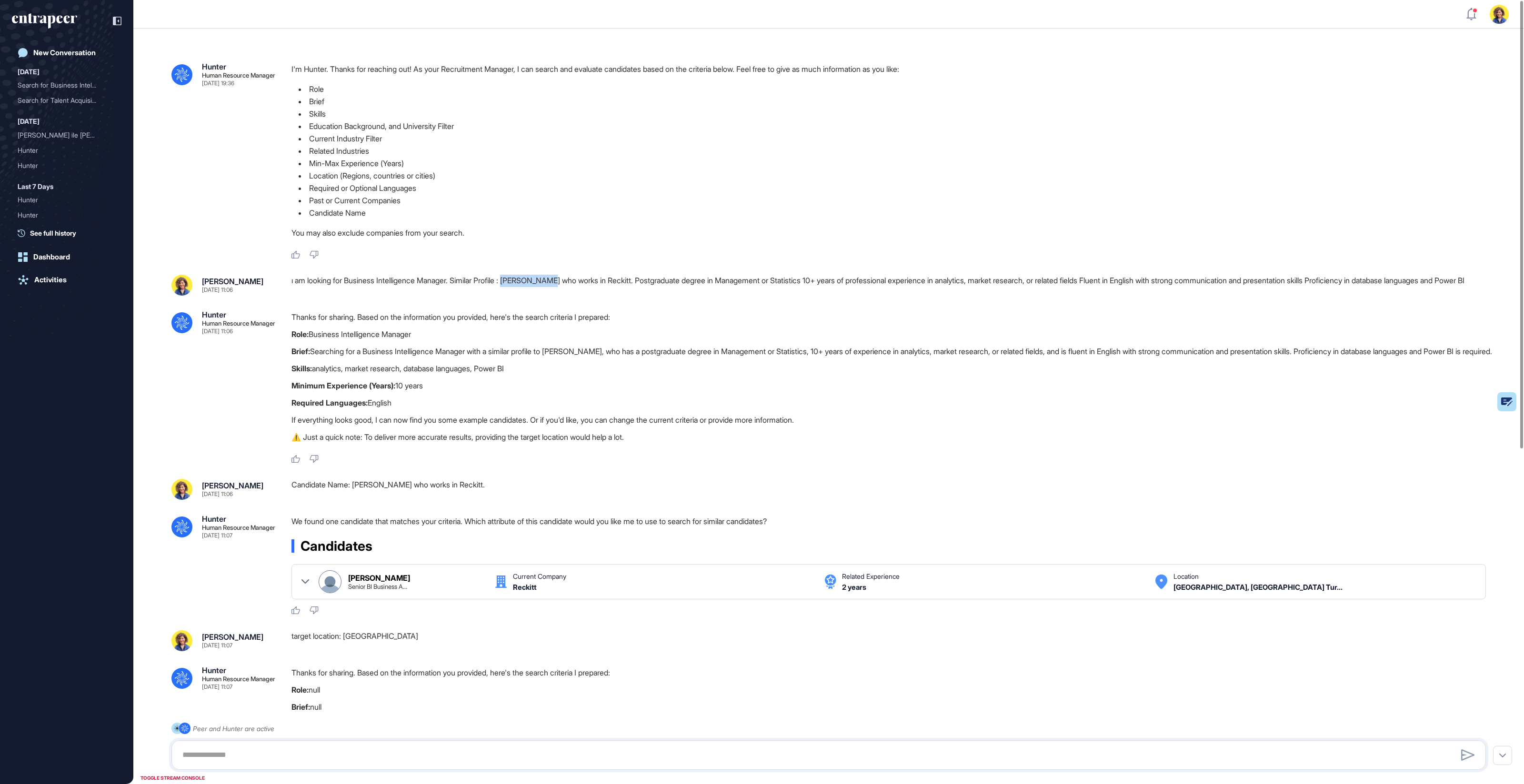
drag, startPoint x: 518, startPoint y: 282, endPoint x: 565, endPoint y: 283, distance: 47.0
click at [565, 283] on div "ı am looking for Business Intelligence Manager. Similar Profile : Kemal Mehter …" at bounding box center [892, 285] width 1202 height 21
drag, startPoint x: 356, startPoint y: 387, endPoint x: 424, endPoint y: 385, distance: 68.0
click at [424, 375] on p "Skills: analytics, market research, database languages, Power BI" at bounding box center [892, 368] width 1202 height 12
click at [602, 283] on div "ı am looking for Business Intelligence Manager. Similar Profile : Kemal Mehter …" at bounding box center [892, 285] width 1202 height 21
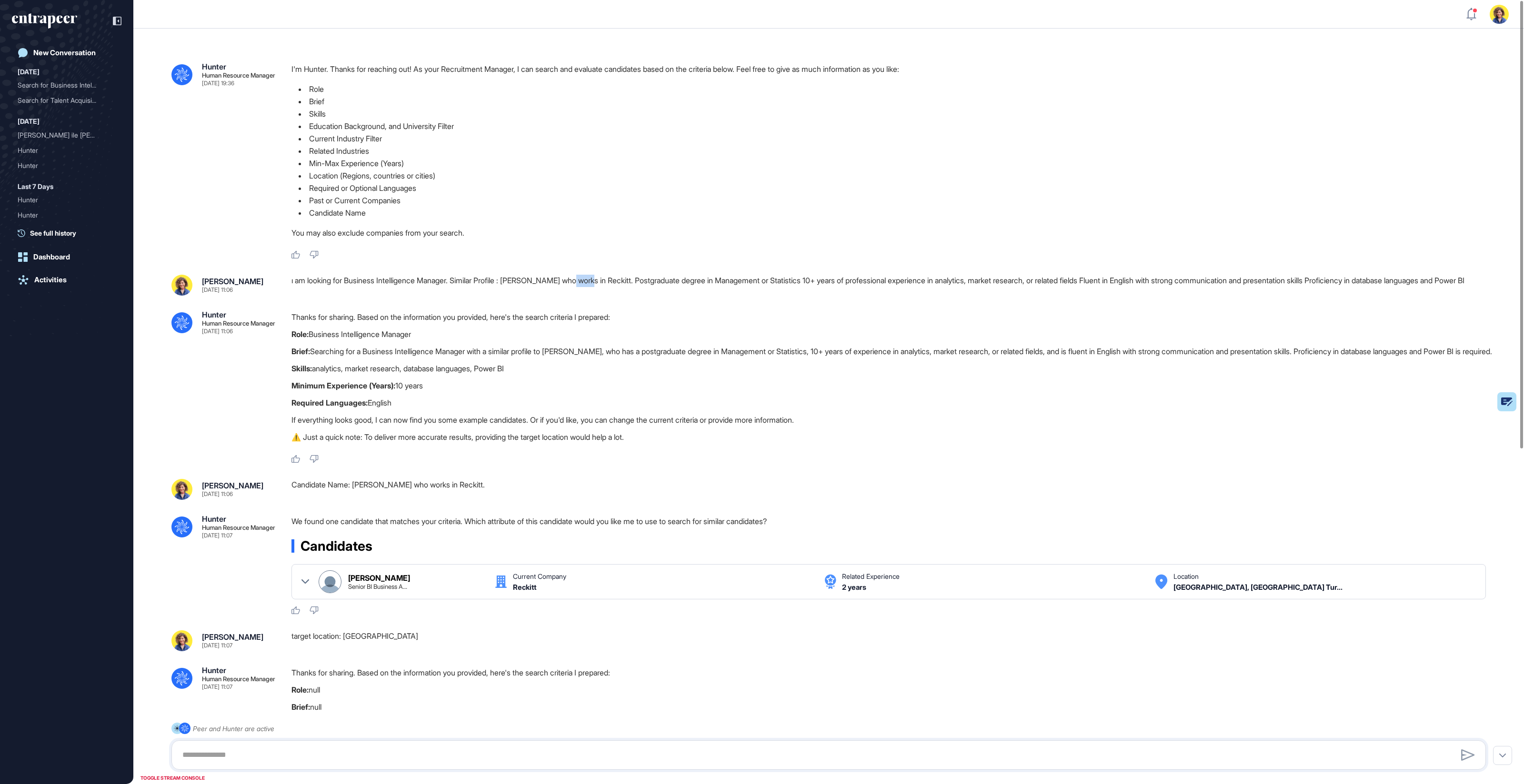
click at [602, 283] on div "ı am looking for Business Intelligence Manager. Similar Profile : Kemal Mehter …" at bounding box center [892, 285] width 1202 height 21
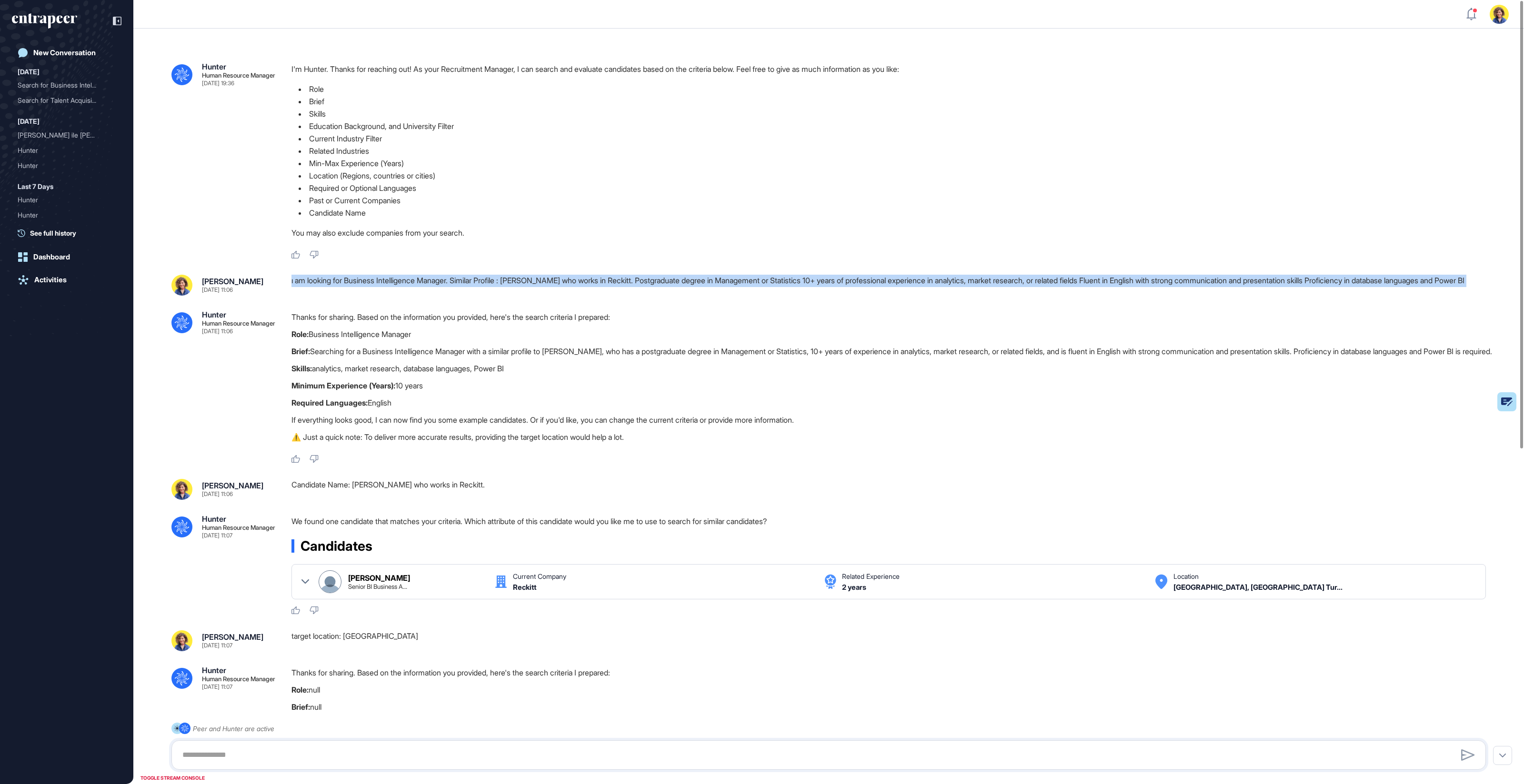
click at [602, 283] on div "ı am looking for Business Intelligence Manager. Similar Profile : Kemal Mehter …" at bounding box center [892, 285] width 1202 height 21
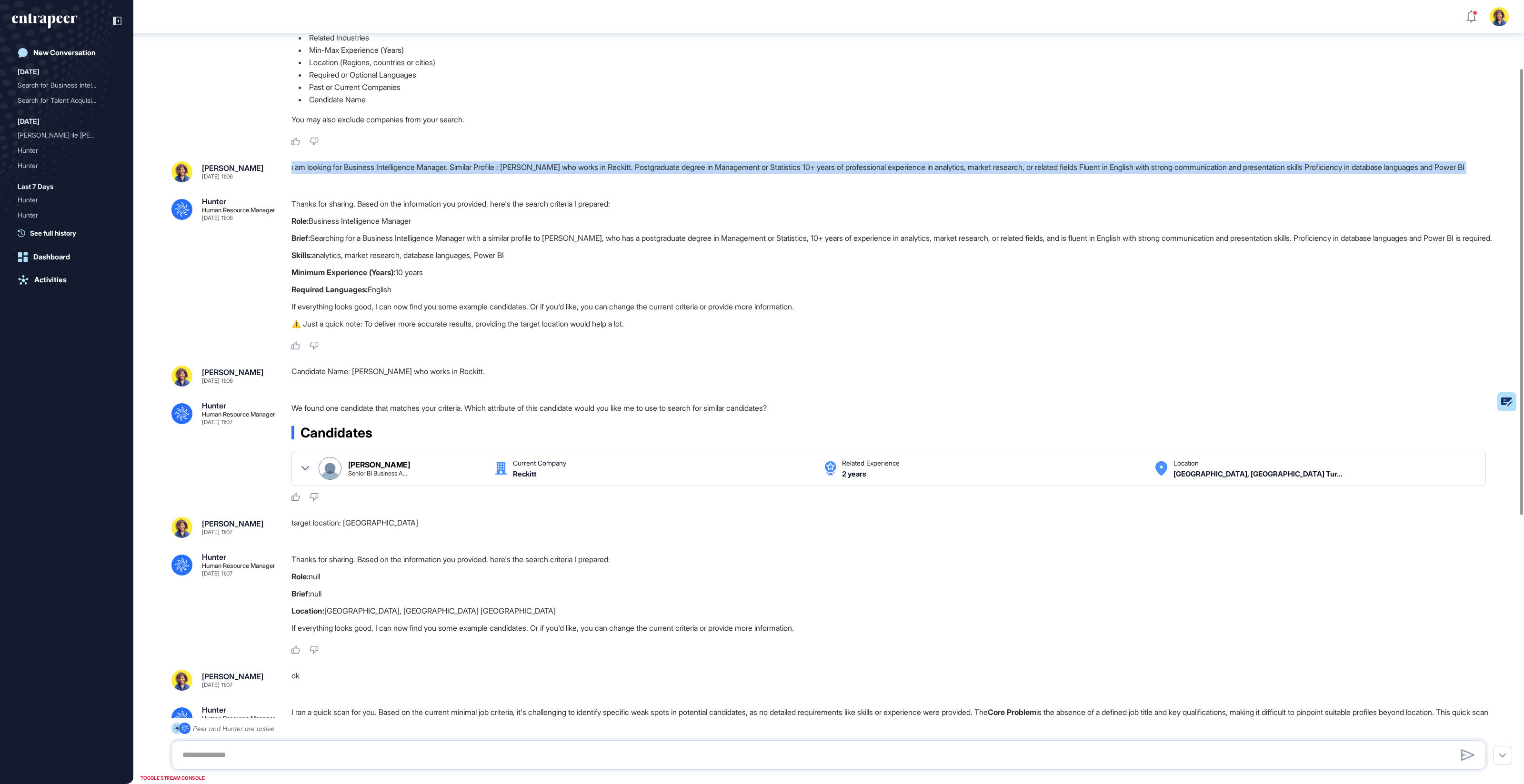
scroll to position [121, 0]
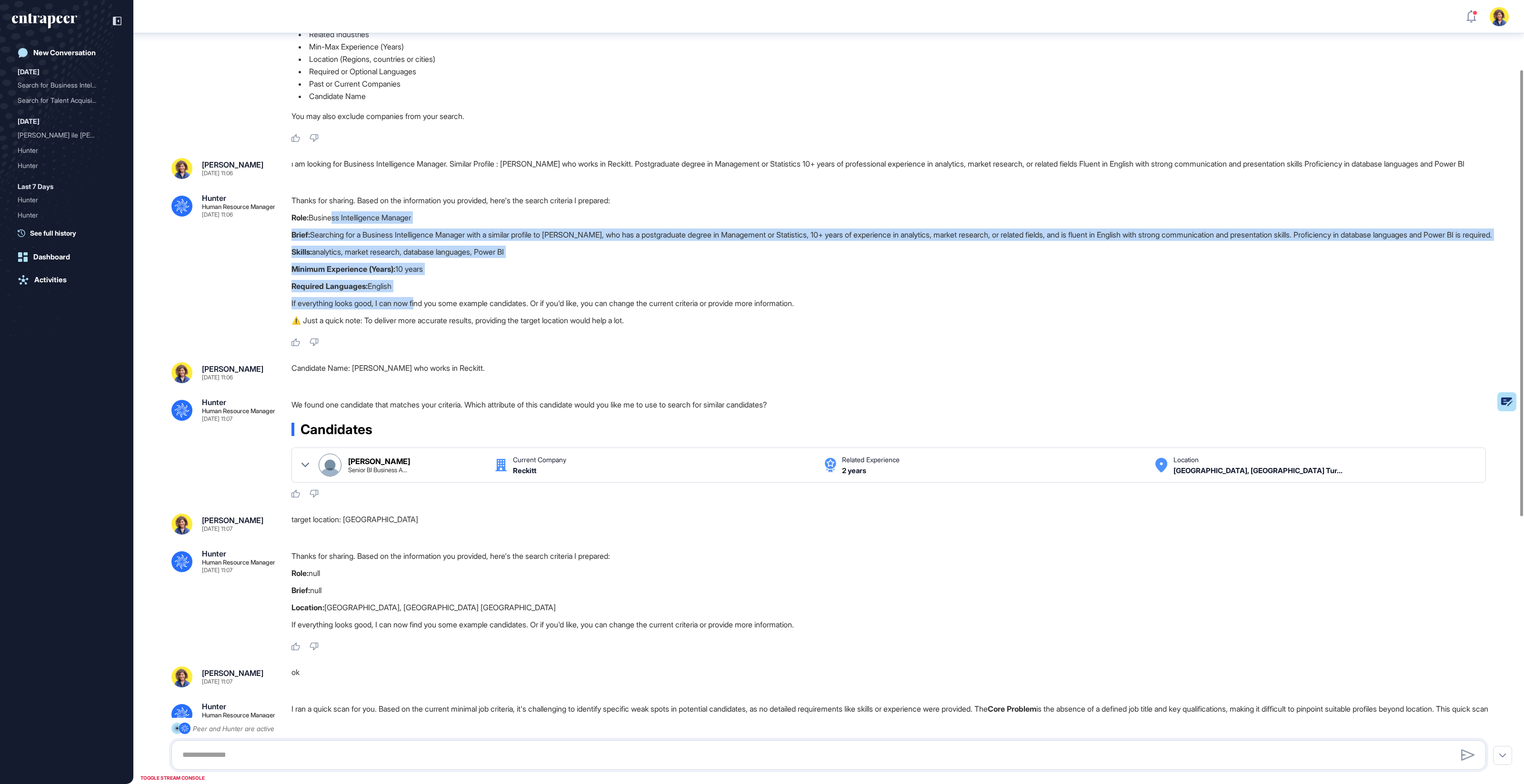
drag, startPoint x: 332, startPoint y: 216, endPoint x: 420, endPoint y: 317, distance: 134.0
click at [422, 317] on div "Thanks for sharing. Based on the information you provided, here's the search cr…" at bounding box center [892, 263] width 1202 height 137
click at [420, 310] on p "If everything looks good, I can now find you some example candidates. Or if you…" at bounding box center [892, 304] width 1202 height 12
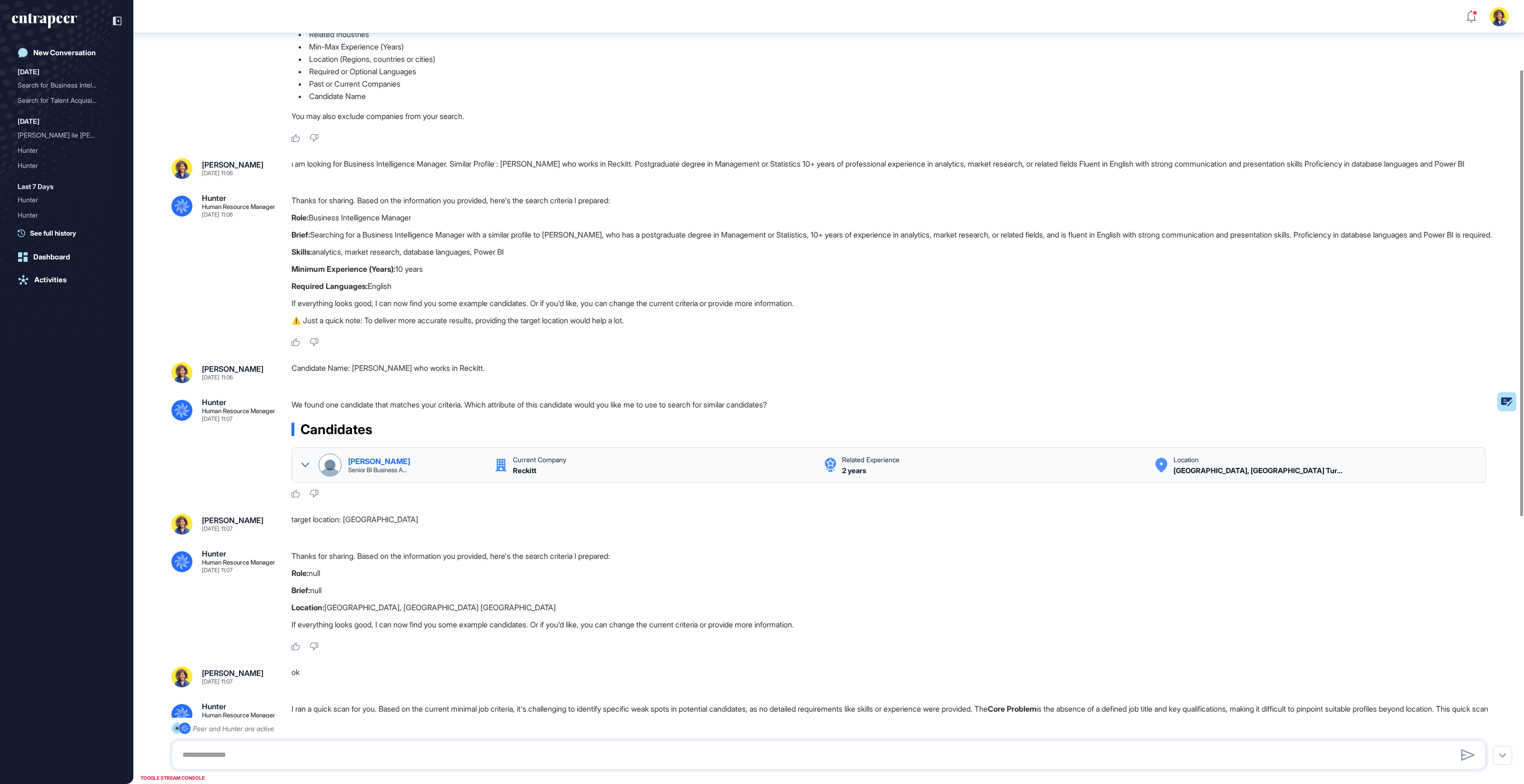
click at [304, 469] on icon at bounding box center [305, 465] width 8 height 8
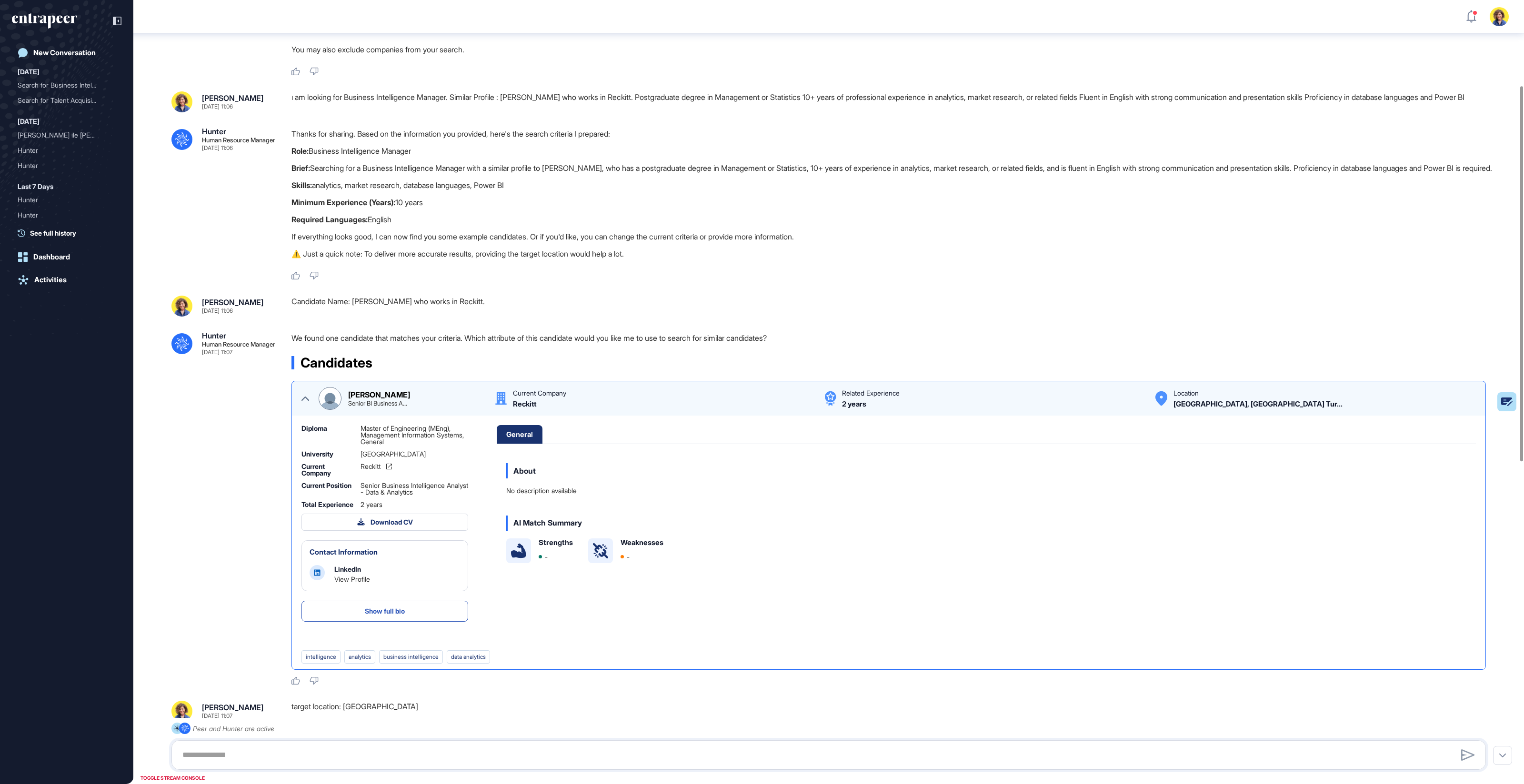
scroll to position [171, 0]
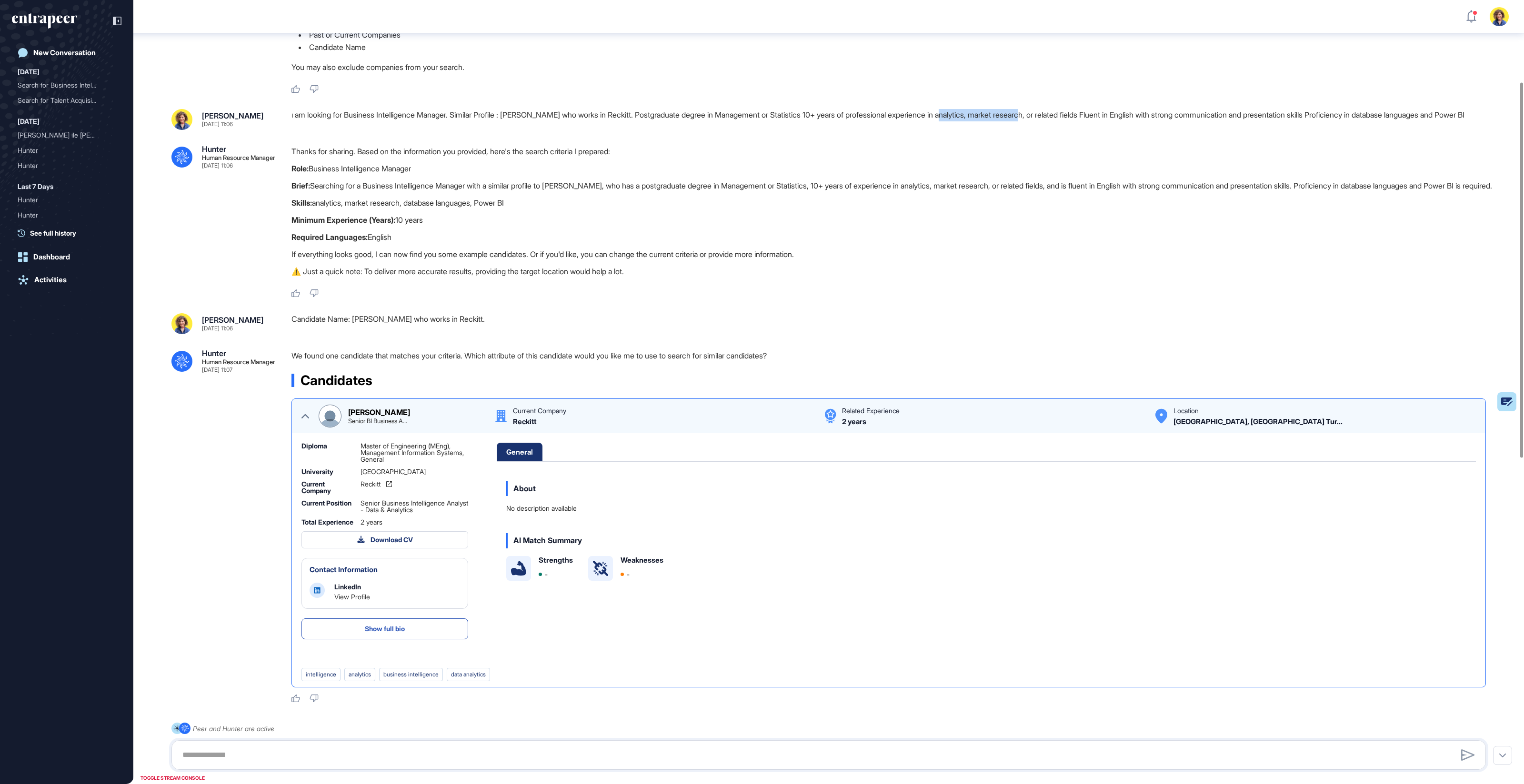
drag, startPoint x: 976, startPoint y: 120, endPoint x: 1061, endPoint y: 115, distance: 85.1
click at [1061, 115] on div "ı am looking for Business Intelligence Manager. Similar Profile : Kemal Mehter …" at bounding box center [892, 119] width 1202 height 21
click at [340, 427] on img at bounding box center [330, 416] width 22 height 22
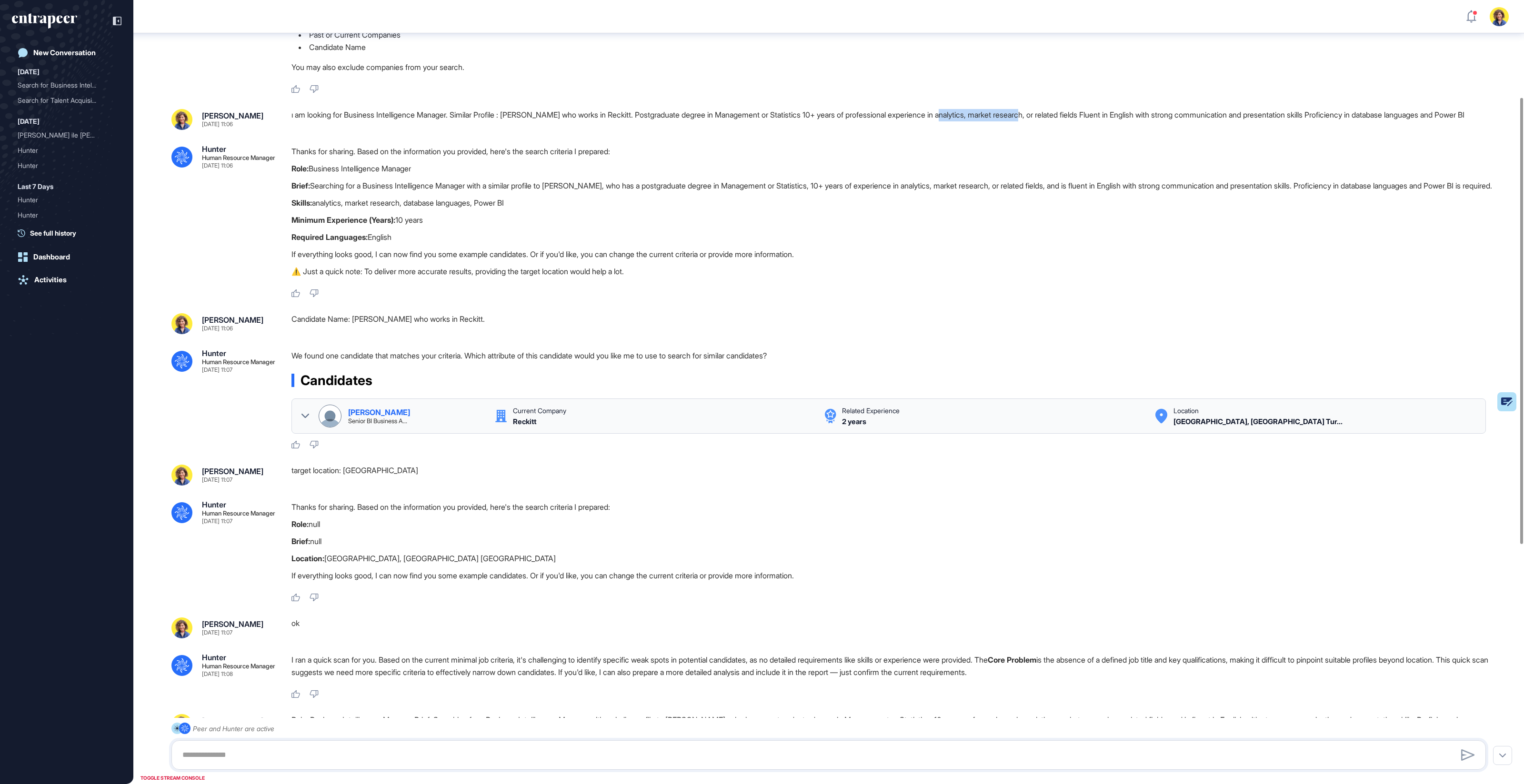
click at [332, 427] on img at bounding box center [330, 416] width 22 height 22
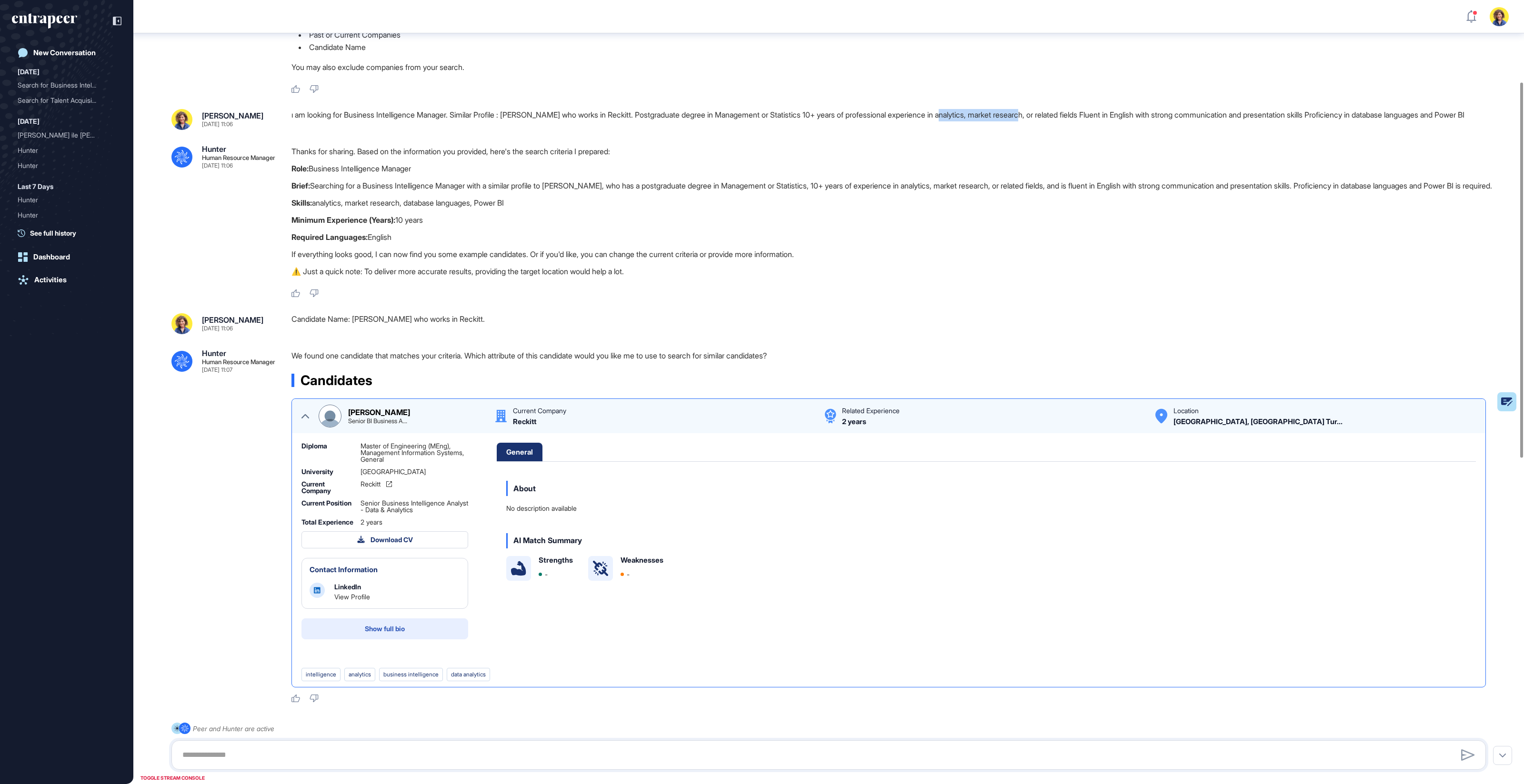
click at [386, 640] on button "Show full bio" at bounding box center [385, 629] width 167 height 21
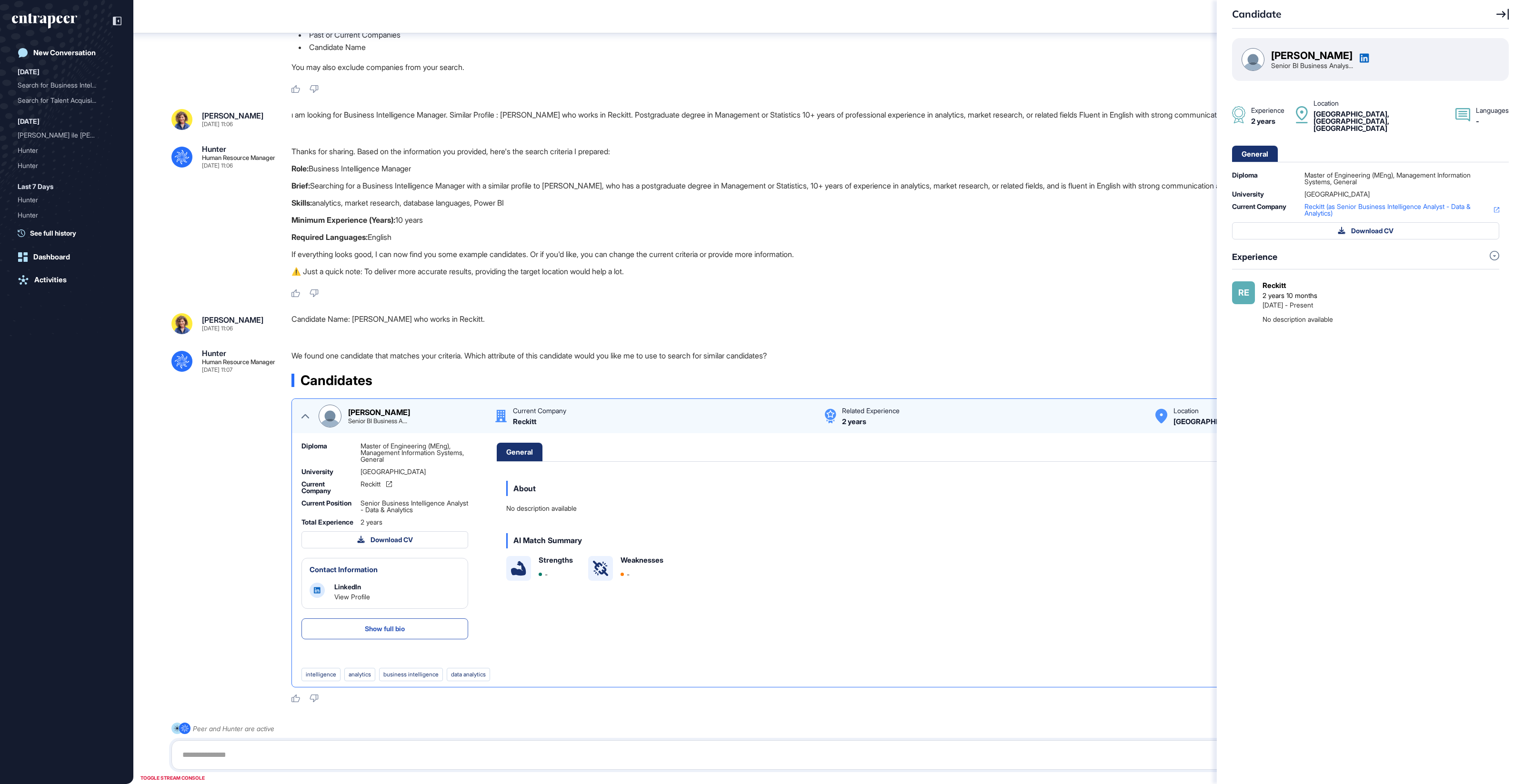
click at [386, 643] on div "Candidate Kemal Mehter Senior BI Business Analys... Experience 2 years Location…" at bounding box center [762, 392] width 1524 height 784
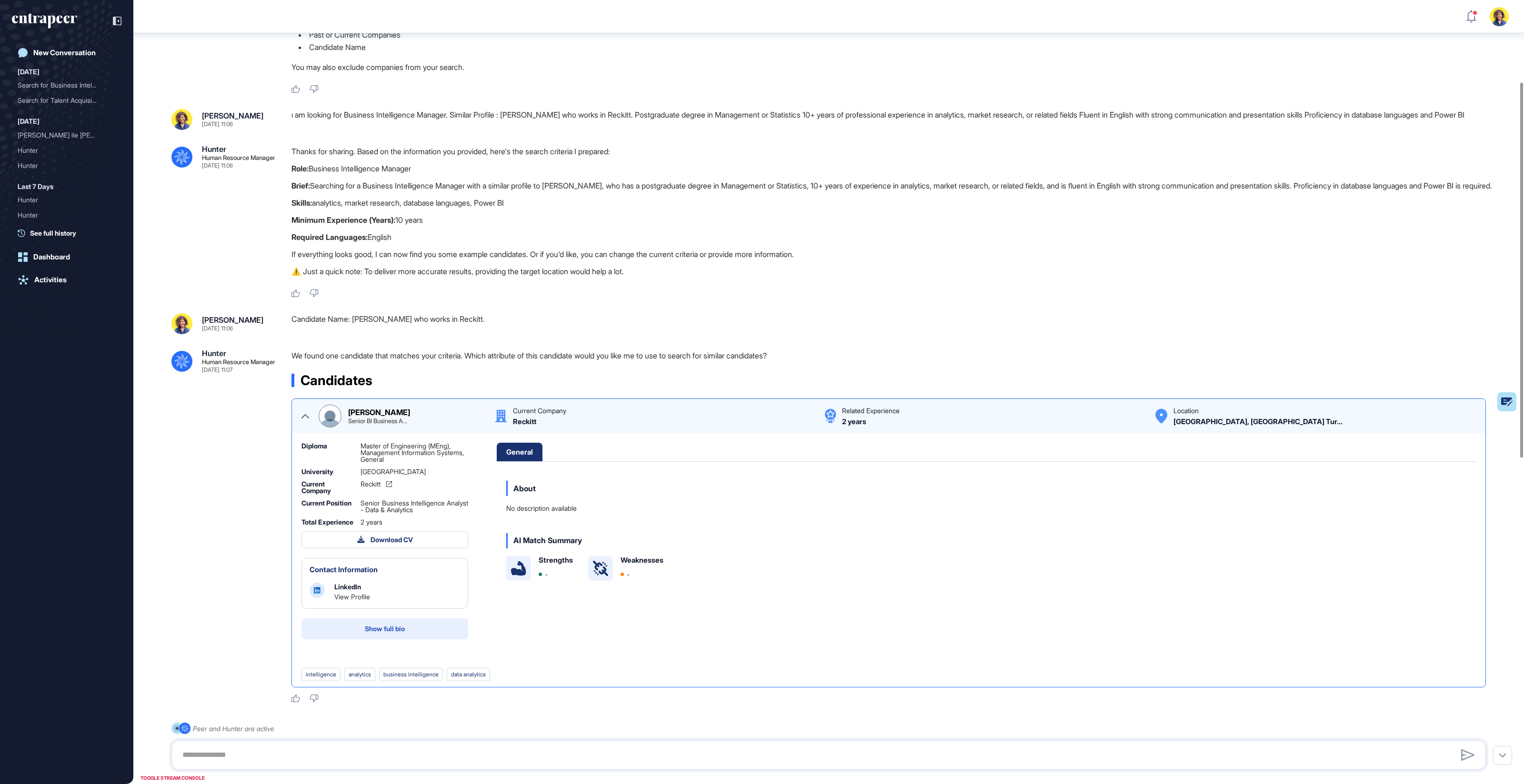
click at [340, 640] on button "Show full bio" at bounding box center [385, 629] width 167 height 21
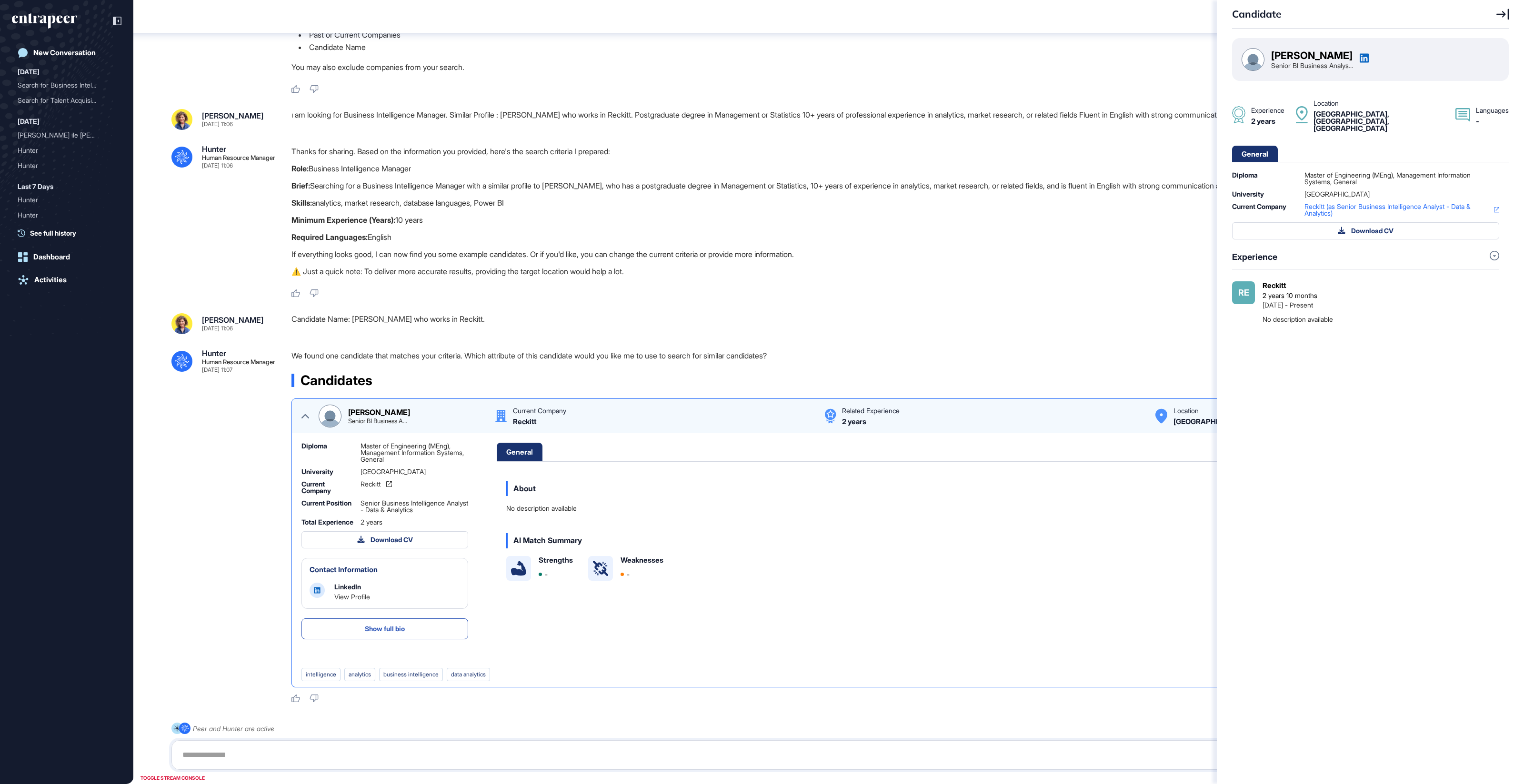
click at [1369, 56] on icon at bounding box center [1364, 59] width 9 height 9
click at [561, 172] on div "Candidate Kemal Mehter Senior BI Business Analys... Experience 2 years Location…" at bounding box center [762, 392] width 1524 height 784
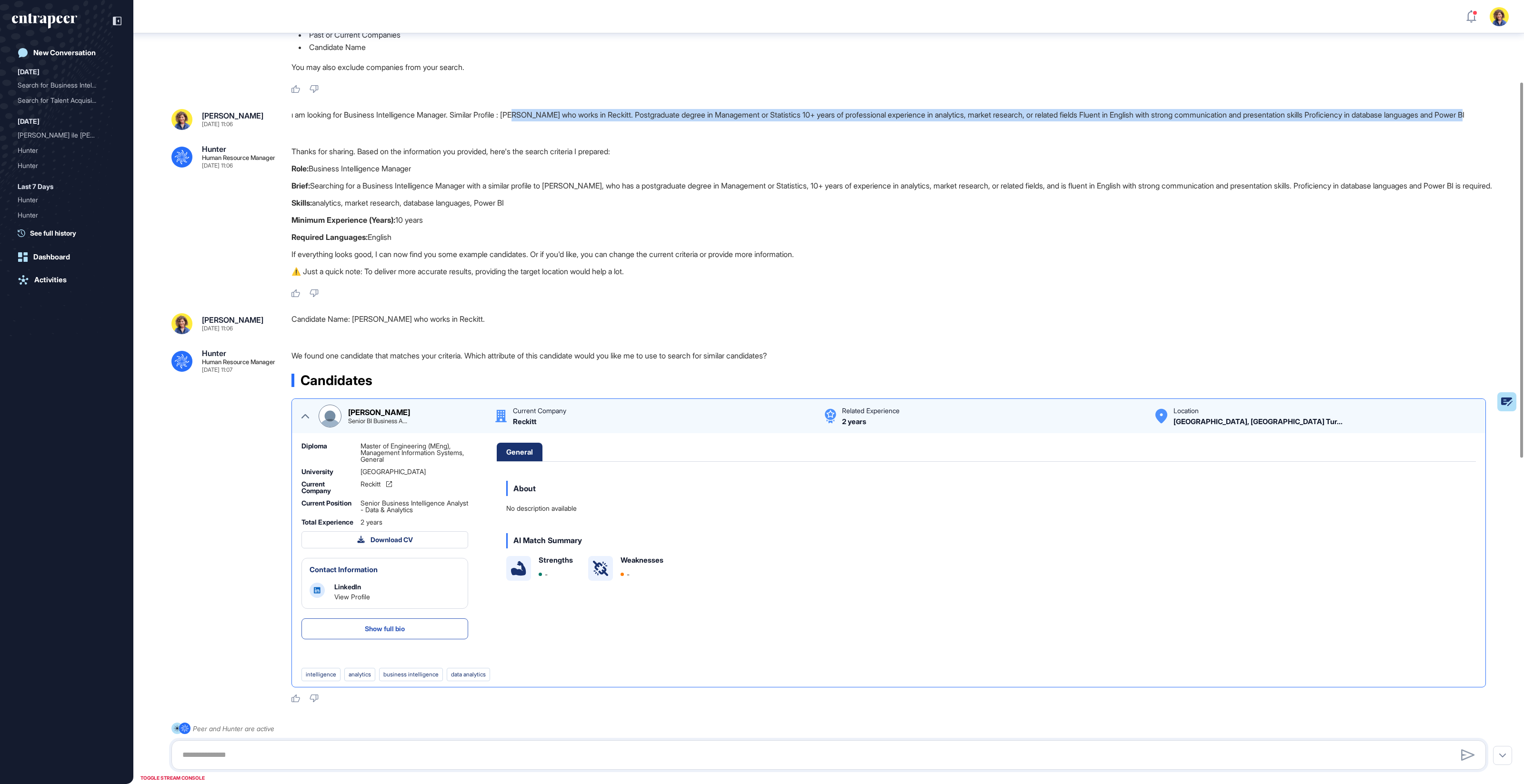
drag, startPoint x: 532, startPoint y: 117, endPoint x: 707, endPoint y: 127, distance: 175.3
click at [707, 127] on div "ı am looking for Business Intelligence Manager. Similar Profile : Kemal Mehter …" at bounding box center [892, 119] width 1202 height 21
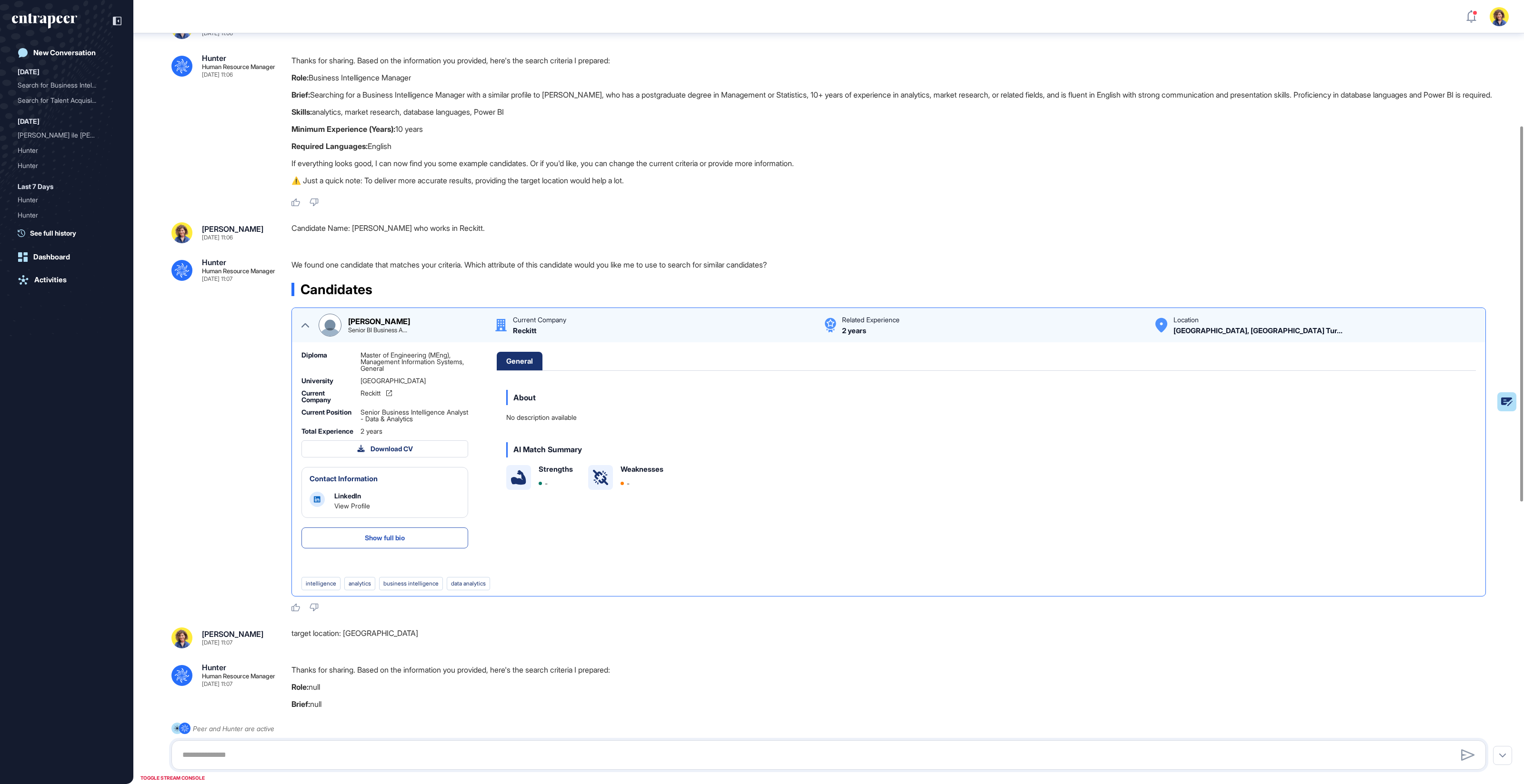
scroll to position [262, 0]
drag, startPoint x: 355, startPoint y: 245, endPoint x: 406, endPoint y: 239, distance: 51.4
click at [406, 239] on div "Candidate Name: Kemal Mehter who works in Reckitt." at bounding box center [892, 232] width 1202 height 21
click at [406, 242] on div "Candidate Name: Kemal Mehter who works in Reckitt." at bounding box center [892, 232] width 1202 height 21
drag, startPoint x: 357, startPoint y: 244, endPoint x: 403, endPoint y: 248, distance: 46.2
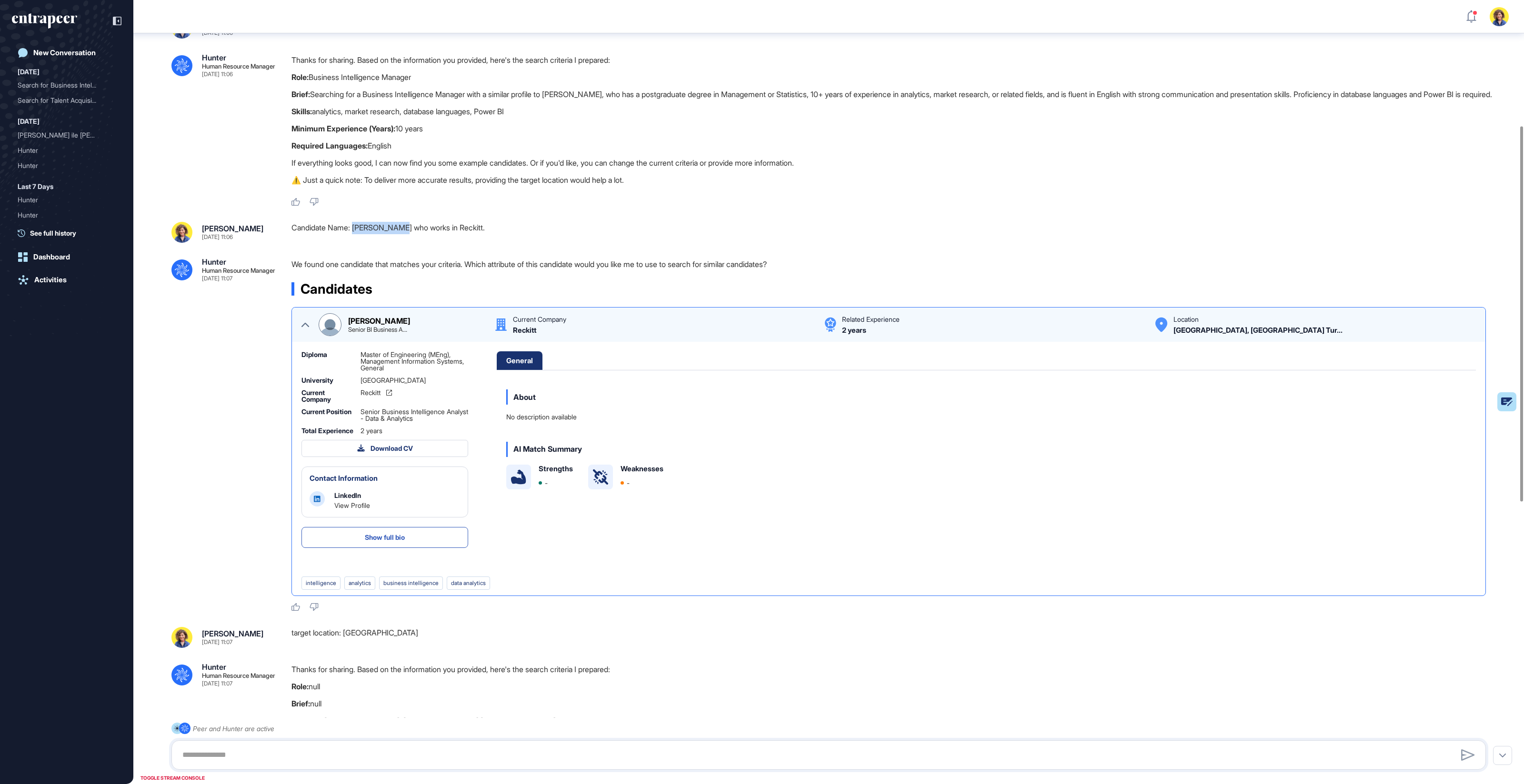
click at [403, 243] on div "Candidate Name: Kemal Mehter who works in Reckitt." at bounding box center [892, 232] width 1202 height 21
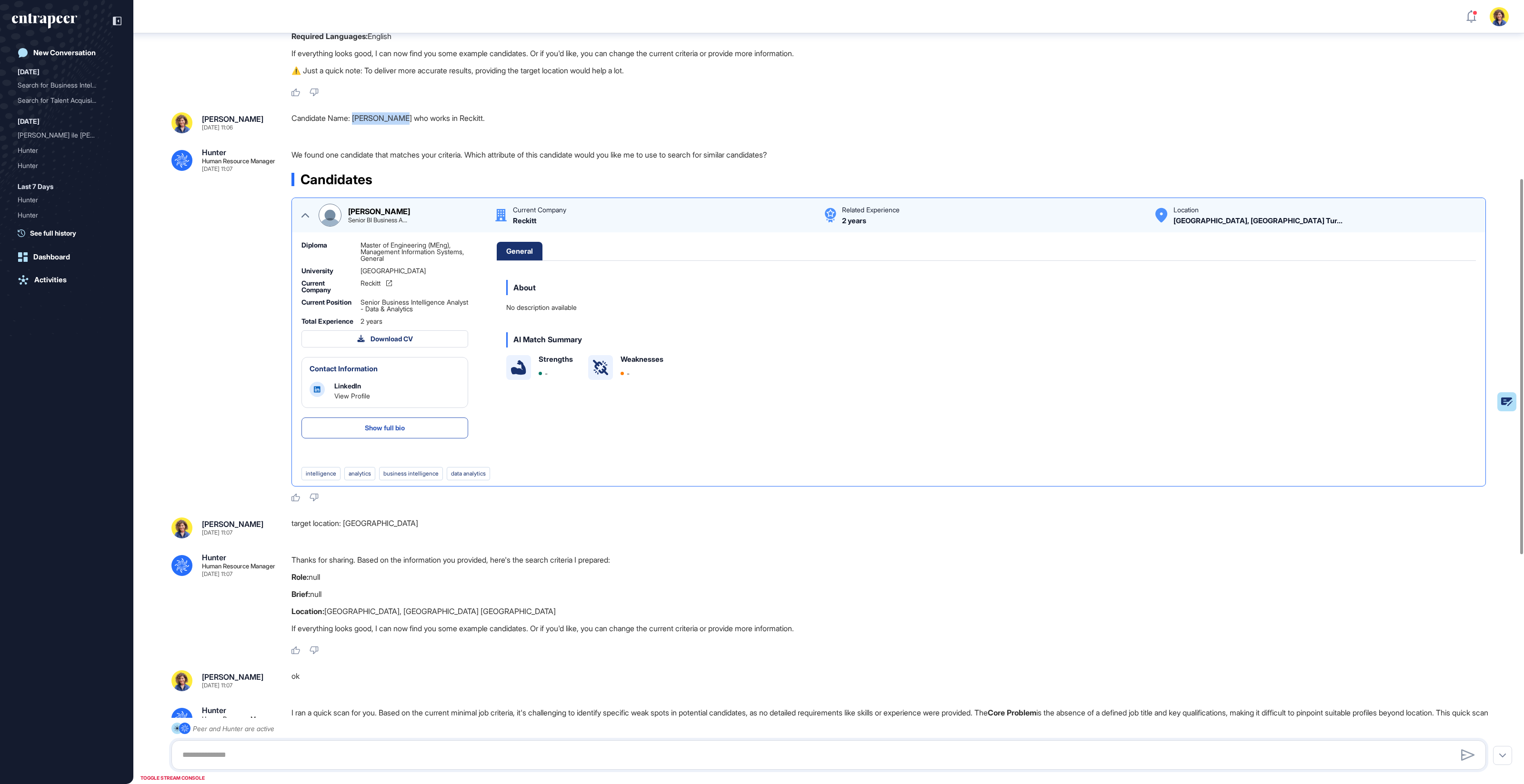
scroll to position [372, 0]
drag, startPoint x: 293, startPoint y: 134, endPoint x: 499, endPoint y: 137, distance: 206.0
click at [499, 133] on div "Candidate Name: Kemal Mehter who works in Reckitt." at bounding box center [892, 122] width 1202 height 21
click at [450, 159] on div ".cls-2{fill:#fff} Hunter Human Resource Manager Sep 11, 2025 19:36 I'm Hunter. …" at bounding box center [829, 426] width 1390 height 1529
drag, startPoint x: 365, startPoint y: 171, endPoint x: 742, endPoint y: 178, distance: 377.1
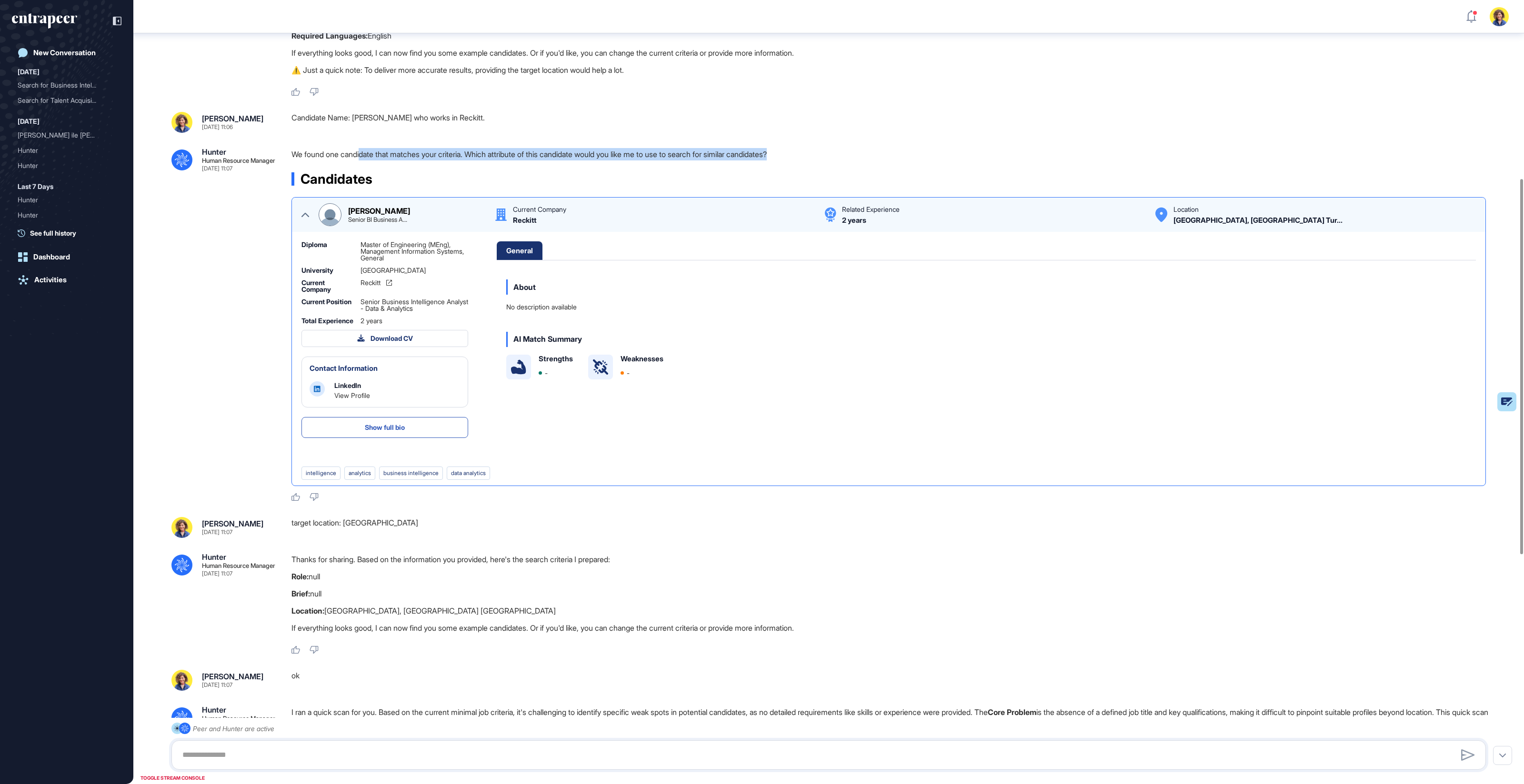
click at [742, 165] on div "We found one candidate that matches your criteria. Which attribute of this cand…" at bounding box center [892, 157] width 1202 height 17
click at [521, 161] on p "We found one candidate that matches your criteria. Which attribute of this cand…" at bounding box center [892, 154] width 1202 height 12
drag, startPoint x: 476, startPoint y: 172, endPoint x: 816, endPoint y: 168, distance: 340.0
click at [816, 161] on p "We found one candidate that matches your criteria. Which attribute of this cand…" at bounding box center [892, 154] width 1202 height 12
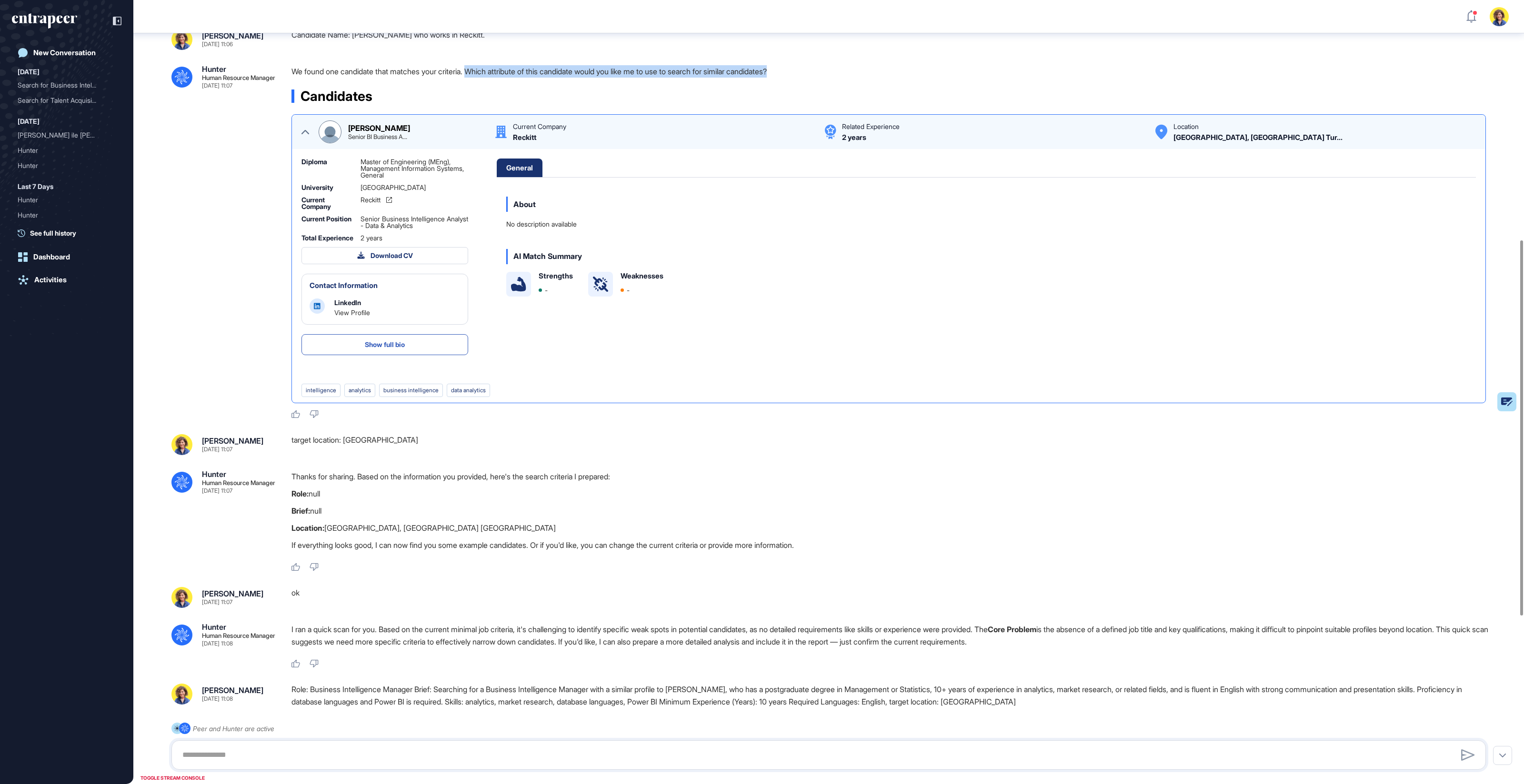
scroll to position [546, 0]
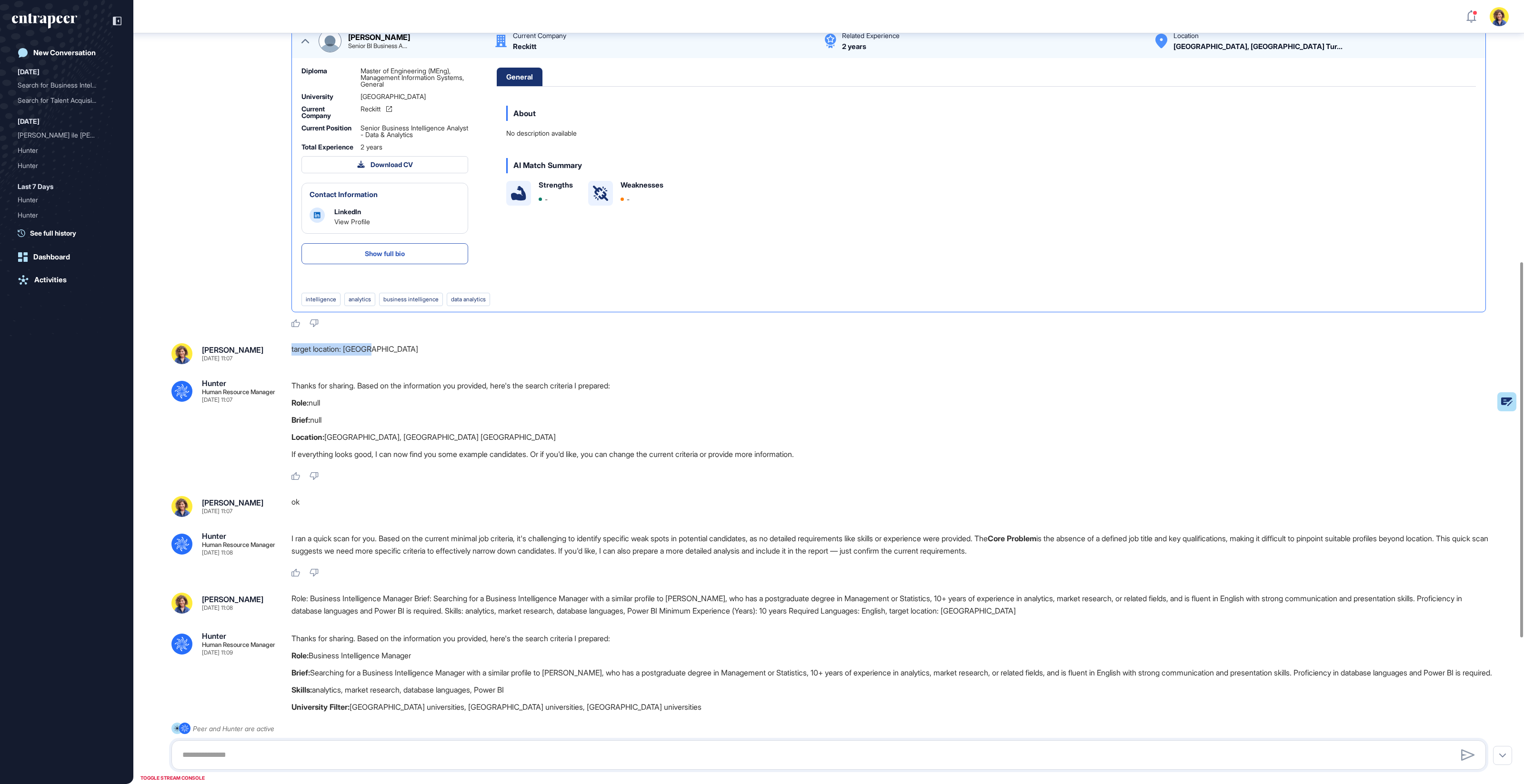
drag, startPoint x: 381, startPoint y: 369, endPoint x: 290, endPoint y: 375, distance: 91.2
click at [290, 365] on div "Sara Holyavkin Sep 14, 2025 11:07 target location: TUrkey" at bounding box center [829, 353] width 1315 height 21
click at [338, 388] on div ".cls-2{fill:#fff} Hunter Human Resource Manager Sep 11, 2025 19:36 I'm Hunter. …" at bounding box center [829, 253] width 1390 height 1529
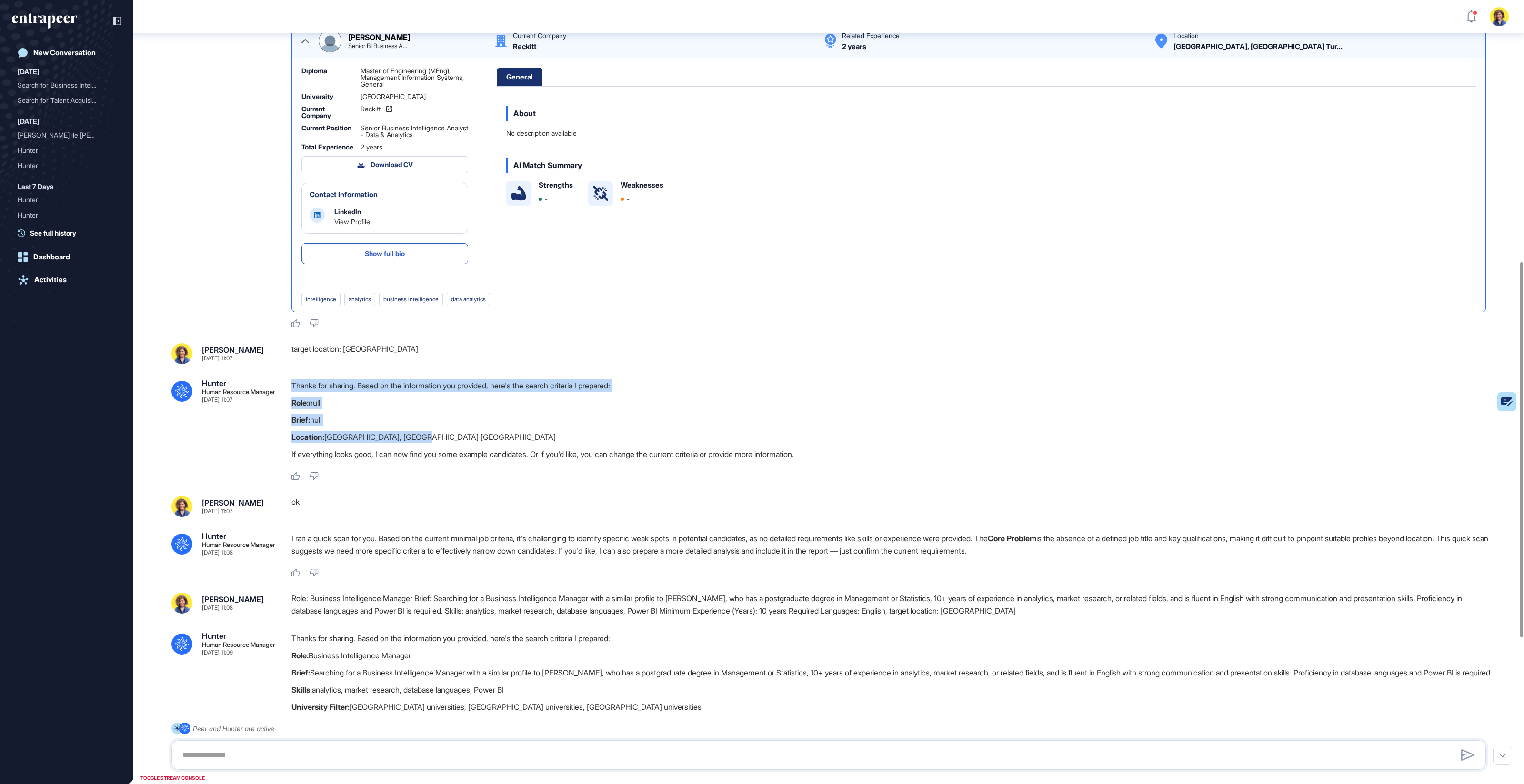
drag, startPoint x: 295, startPoint y: 397, endPoint x: 463, endPoint y: 455, distance: 177.7
click at [463, 455] on div ".cls-2{fill:#fff} Hunter Human Resource Manager Sep 11, 2025 19:36 I'm Hunter. …" at bounding box center [829, 253] width 1390 height 1529
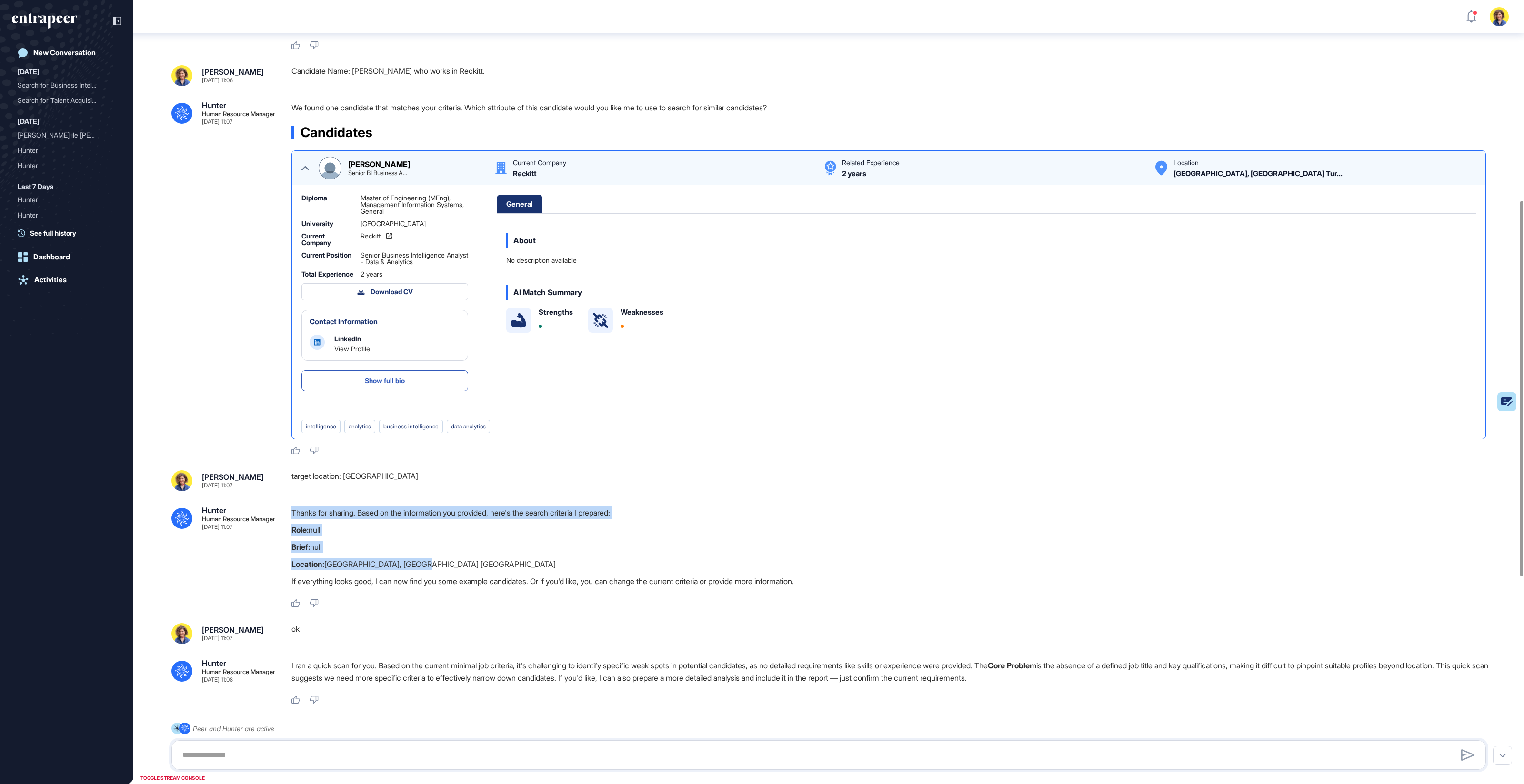
scroll to position [420, 0]
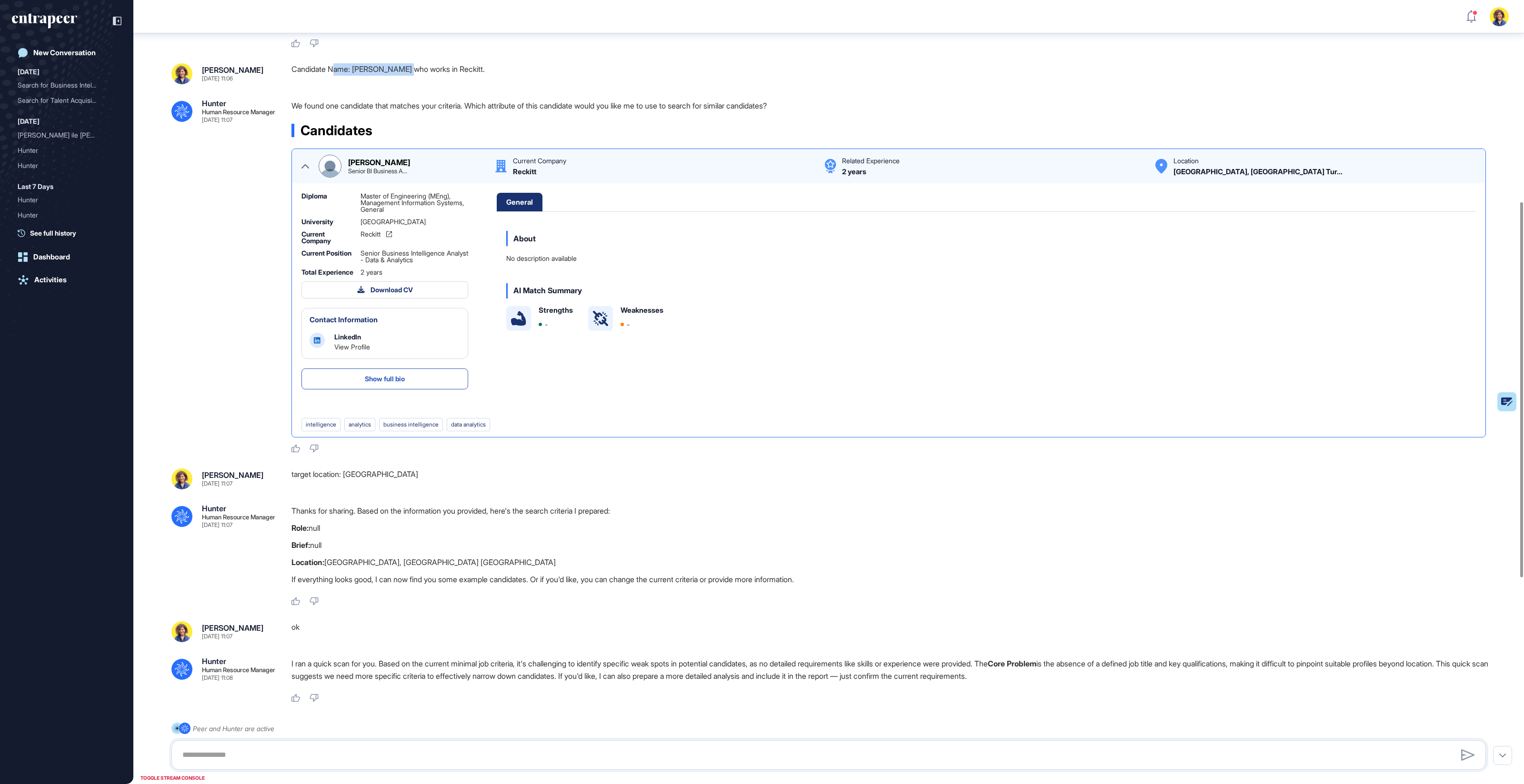
drag, startPoint x: 415, startPoint y: 87, endPoint x: 338, endPoint y: 87, distance: 77.0
click at [338, 84] on div "Candidate Name: Kemal Mehter who works in Reckitt." at bounding box center [892, 73] width 1202 height 21
click at [251, 385] on div ".cls-2{fill:#fff} Hunter Human Resource Manager Sep 14, 2025 11:07 We found one…" at bounding box center [829, 277] width 1315 height 354
drag, startPoint x: 285, startPoint y: 496, endPoint x: 399, endPoint y: 500, distance: 114.1
click at [399, 490] on div "Sara Holyavkin Sep 14, 2025 11:07 target location: TUrkey" at bounding box center [829, 479] width 1315 height 21
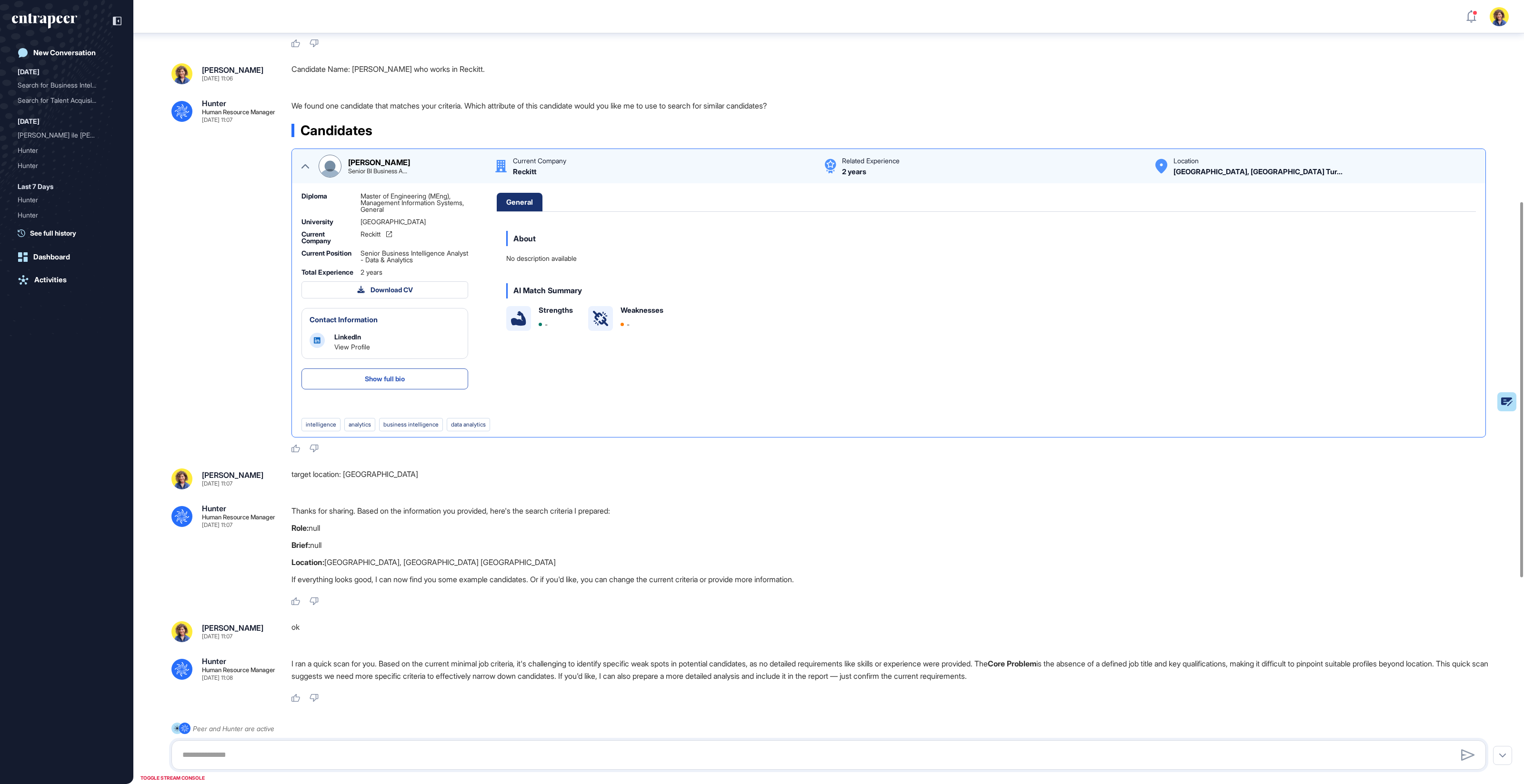
click at [387, 490] on div "target location: TUrkey" at bounding box center [892, 479] width 1202 height 21
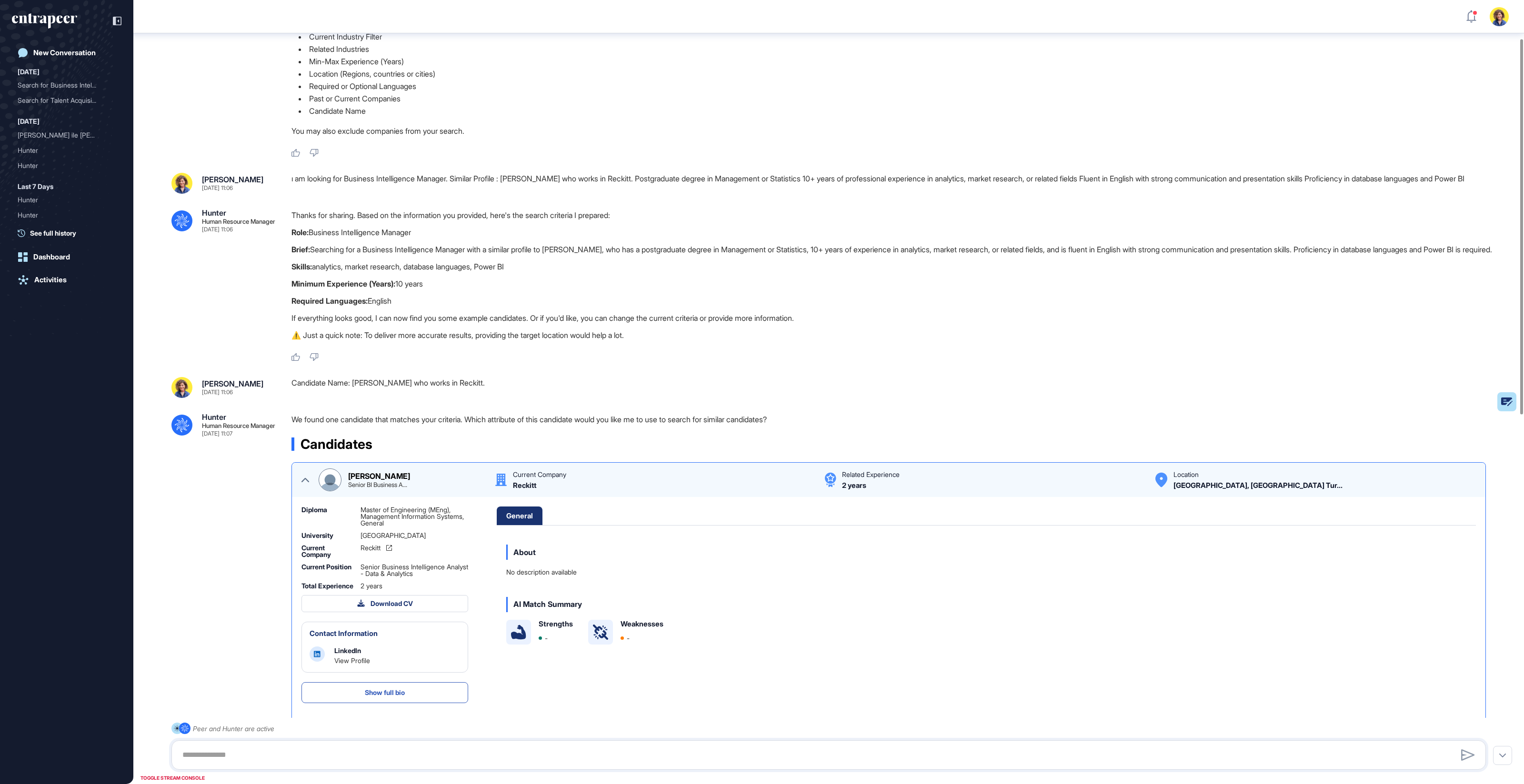
scroll to position [0, 0]
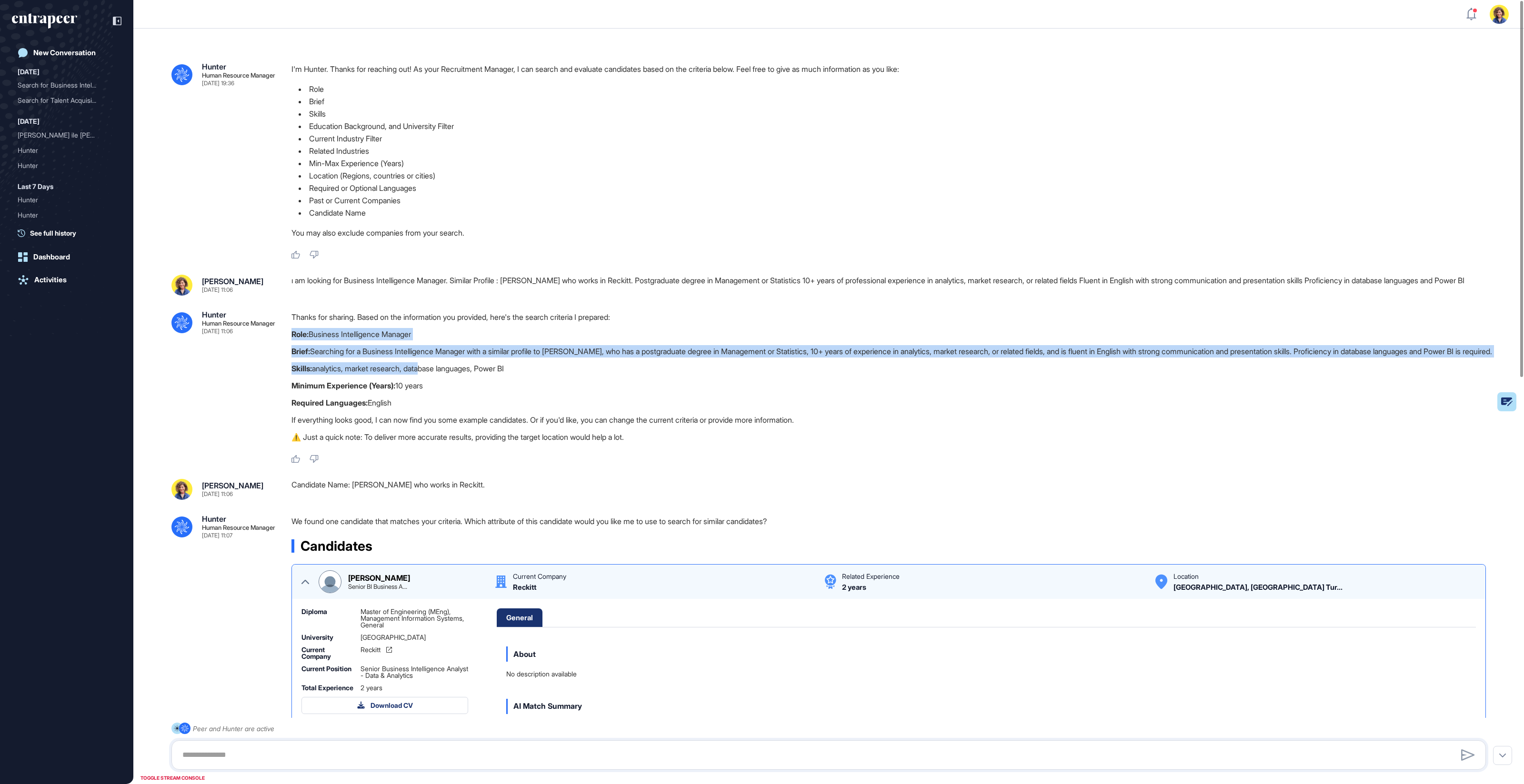
drag, startPoint x: 289, startPoint y: 341, endPoint x: 428, endPoint y: 385, distance: 145.8
click at [428, 386] on div ".cls-2{fill:#fff} Hunter Human Resource Manager Sep 14, 2025 11:06 Thanks for s…" at bounding box center [829, 388] width 1315 height 153
click at [429, 375] on p "Skills: analytics, market research, database languages, Power BI" at bounding box center [892, 368] width 1202 height 12
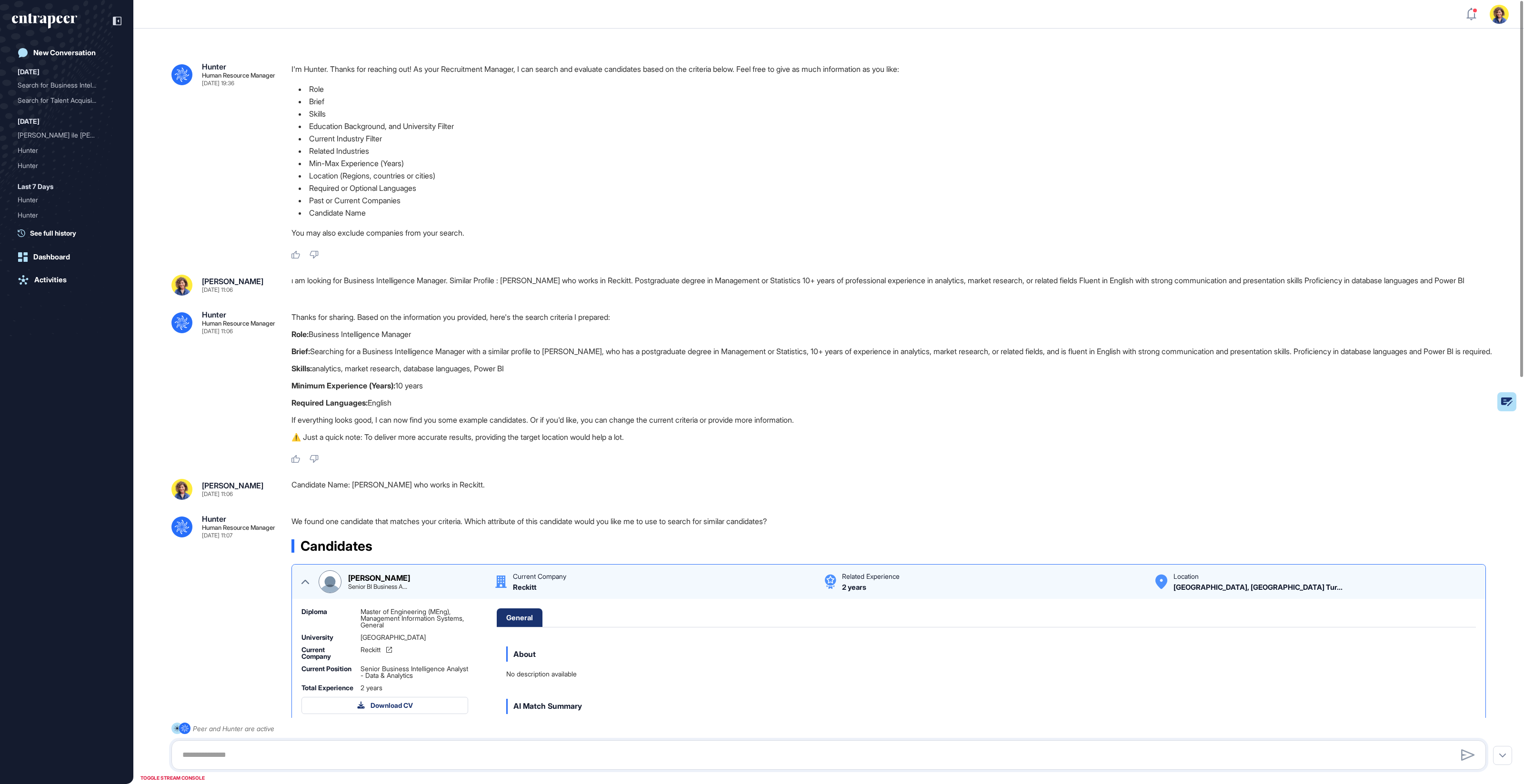
drag, startPoint x: 445, startPoint y: 337, endPoint x: 320, endPoint y: 329, distance: 125.3
click at [320, 329] on div "Thanks for sharing. Based on the information you provided, here's the search cr…" at bounding box center [892, 380] width 1202 height 137
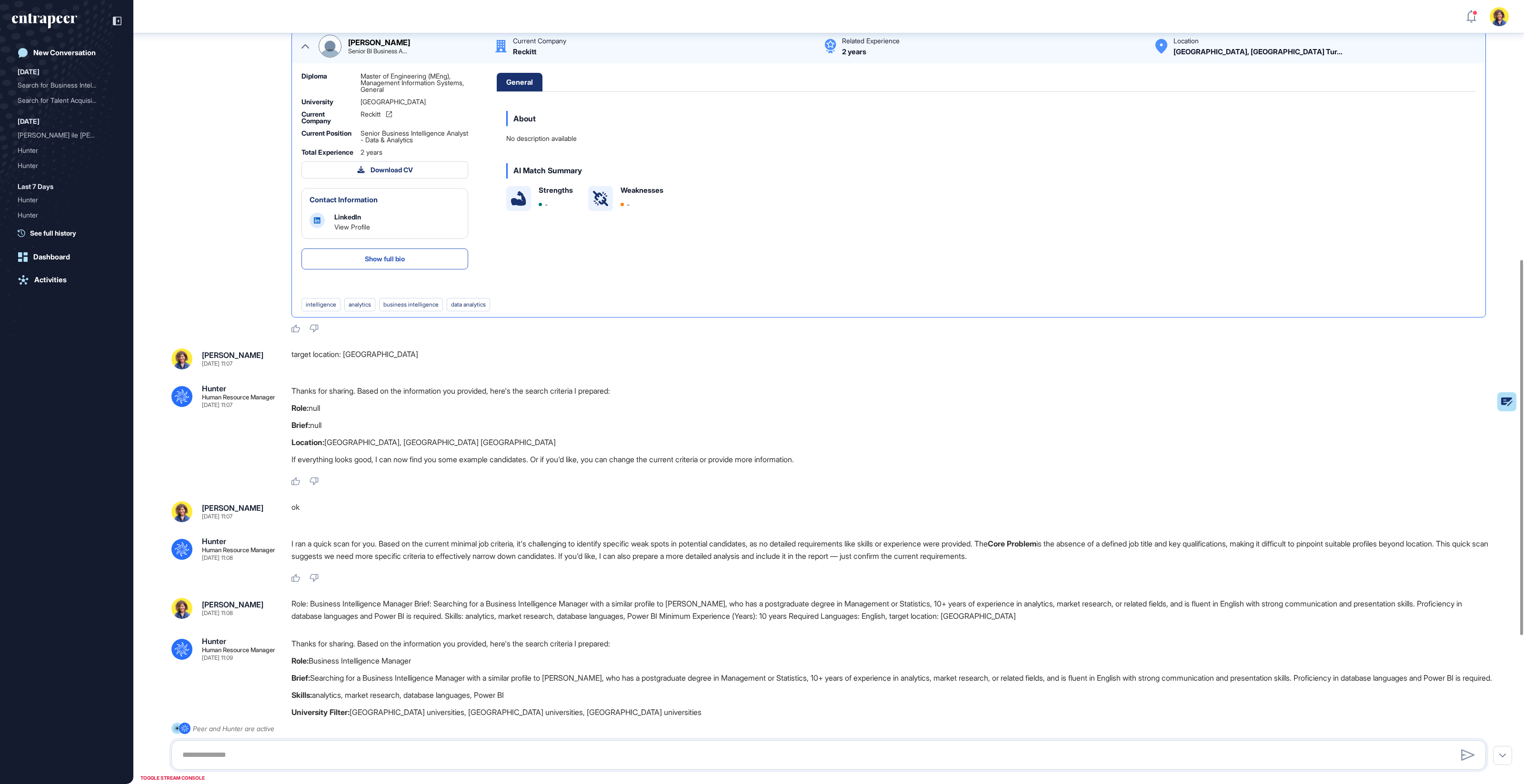
scroll to position [547, 0]
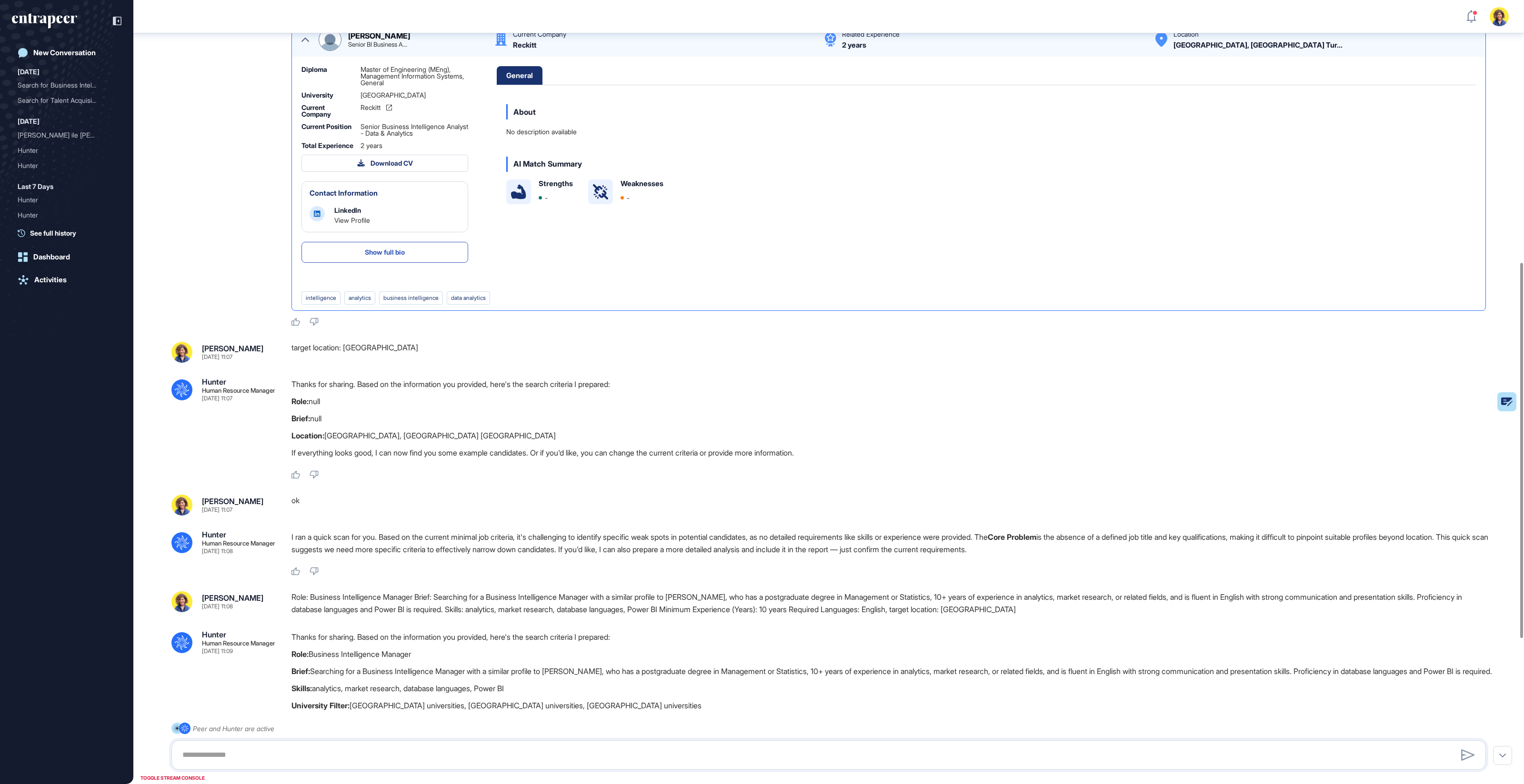
drag, startPoint x: 280, startPoint y: 376, endPoint x: 388, endPoint y: 377, distance: 108.0
click at [388, 363] on div "Sara Holyavkin Sep 14, 2025 11:07 target location: TUrkey" at bounding box center [829, 352] width 1315 height 21
click at [388, 363] on div "target location: TUrkey" at bounding box center [892, 352] width 1202 height 21
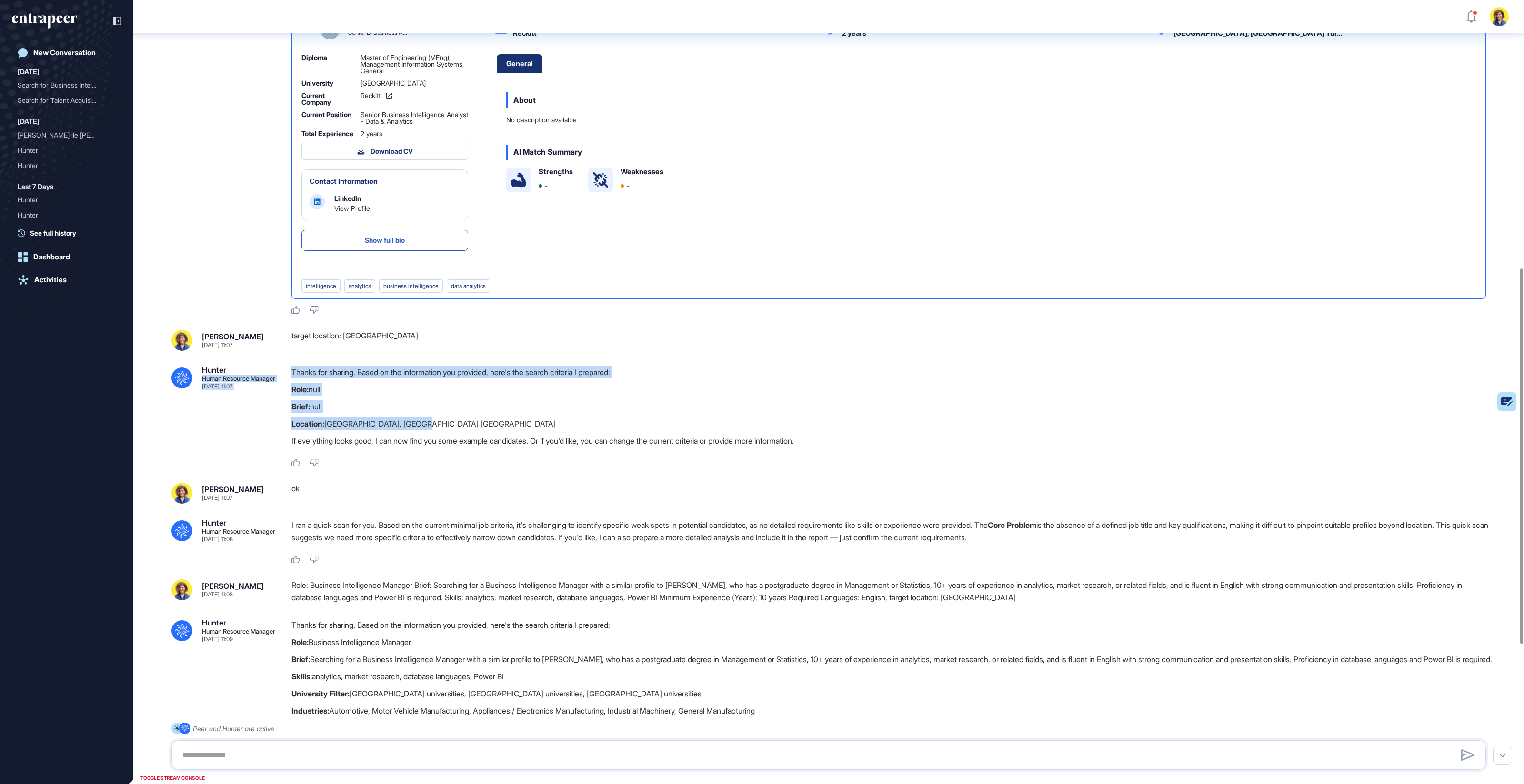
drag, startPoint x: 436, startPoint y: 449, endPoint x: 285, endPoint y: 392, distance: 161.4
click at [285, 392] on div ".cls-2{fill:#fff} Hunter Human Resource Manager Sep 14, 2025 11:07 Thanks for s…" at bounding box center [829, 416] width 1315 height 101
click at [299, 378] on p "Thanks for sharing. Based on the information you provided, here's the search cr…" at bounding box center [892, 372] width 1202 height 12
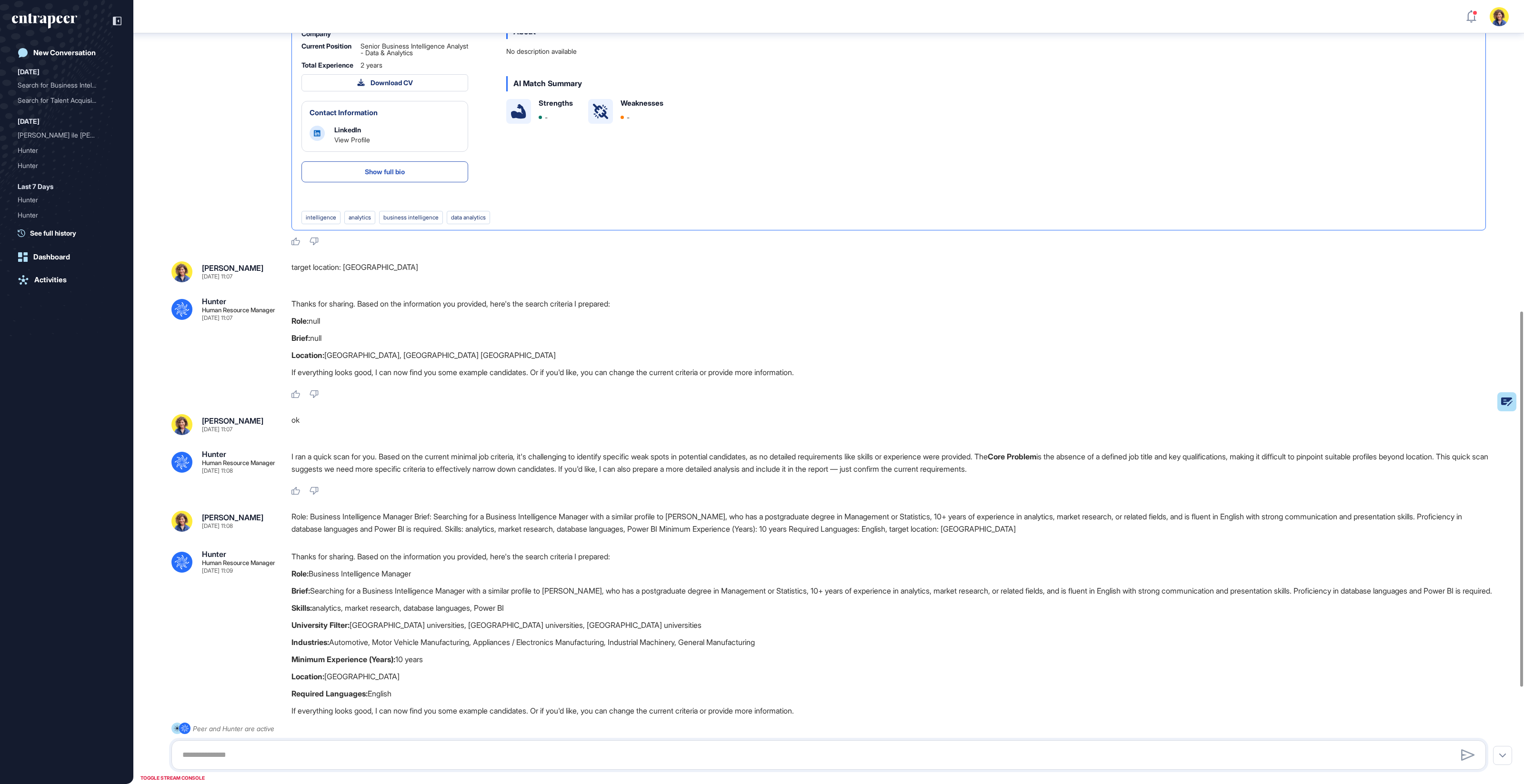
scroll to position [659, 0]
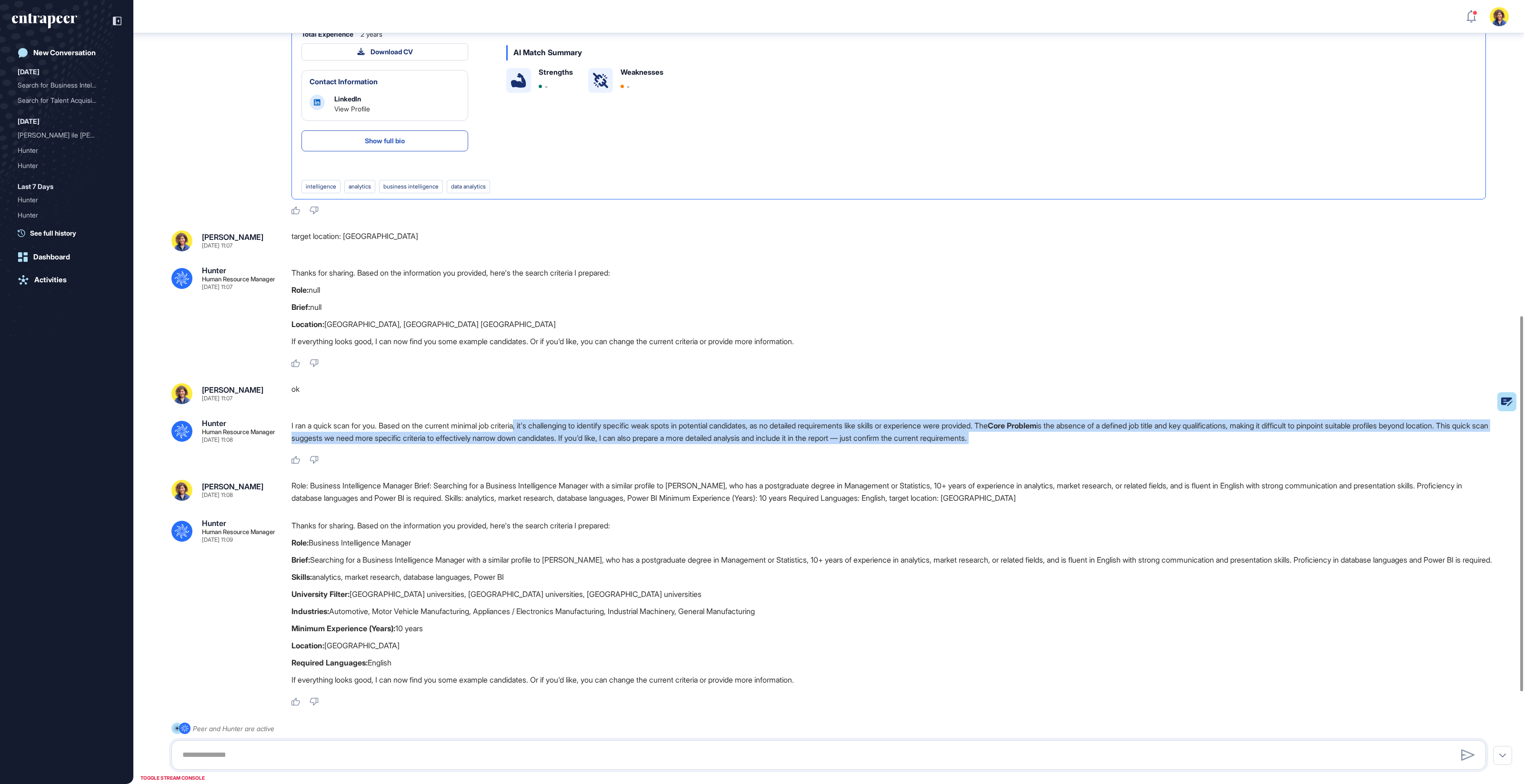
drag, startPoint x: 528, startPoint y: 452, endPoint x: 602, endPoint y: 467, distance: 75.5
click at [602, 449] on div "I ran a quick scan for you. Based on the current minimal job criteria, it's cha…" at bounding box center [892, 434] width 1202 height 29
click at [602, 449] on div "I ran a quick scan for you. Based on the current minimal job criteria, it's cha…" at bounding box center [892, 434] width 1202 height 29
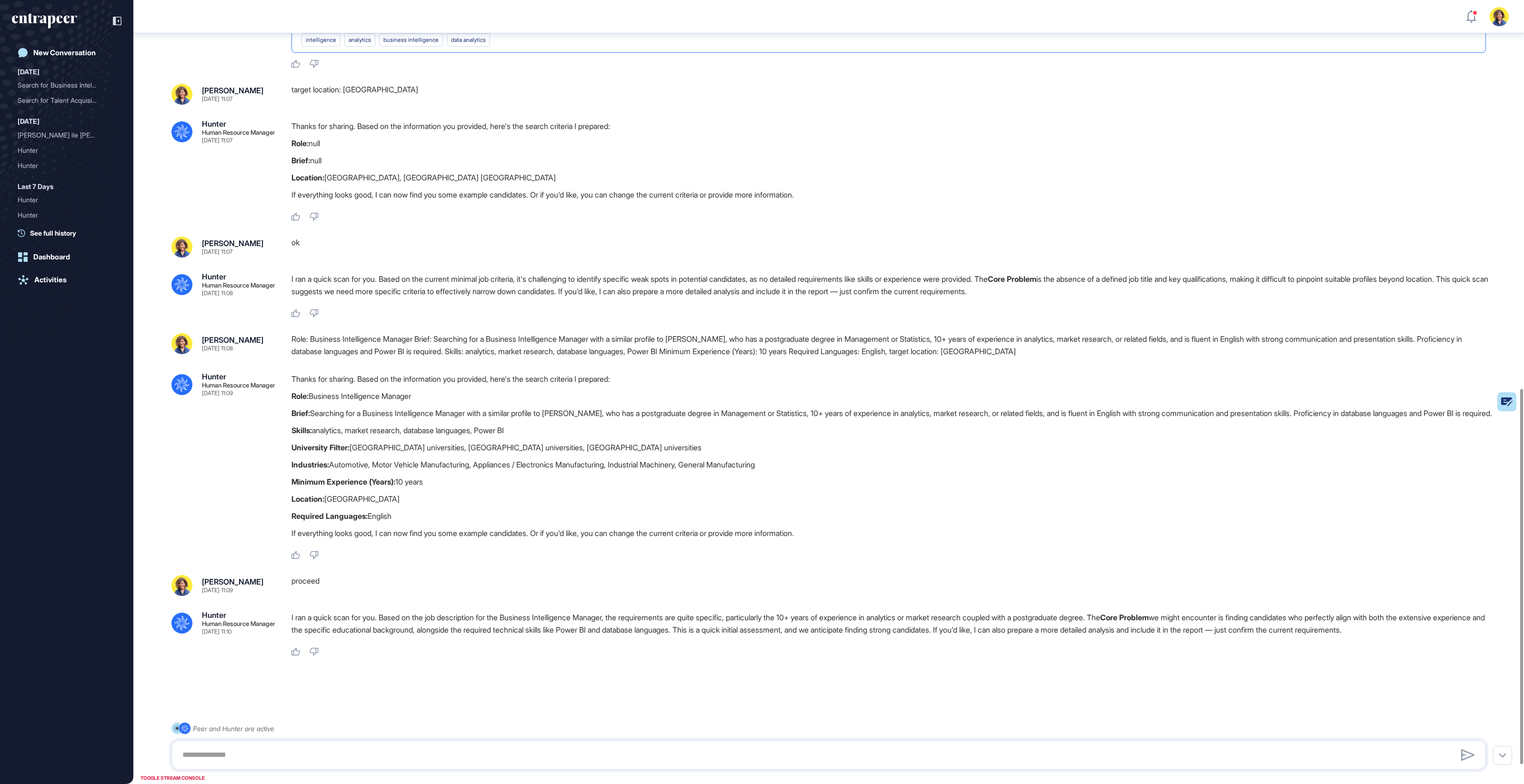
scroll to position [851, 0]
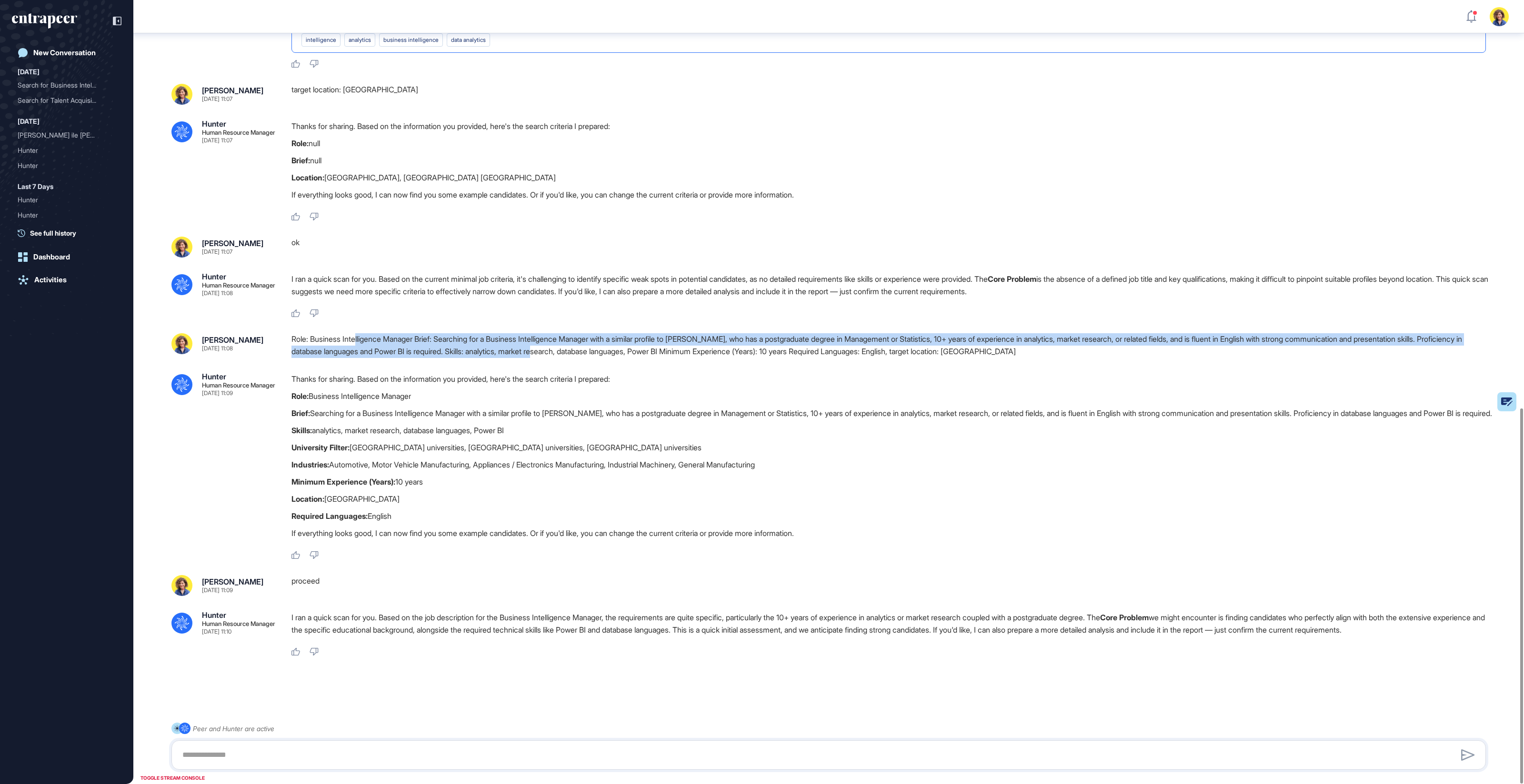
drag, startPoint x: 358, startPoint y: 316, endPoint x: 604, endPoint y: 328, distance: 246.3
click at [604, 334] on div "Role: Business Intelligence Manager Brief: Searching for a Business Intelligenc…" at bounding box center [892, 345] width 1202 height 24
drag, startPoint x: 303, startPoint y: 315, endPoint x: 450, endPoint y: 320, distance: 147.1
click at [450, 334] on div "Role: Business Intelligence Manager Brief: Searching for a Business Intelligenc…" at bounding box center [892, 345] width 1202 height 24
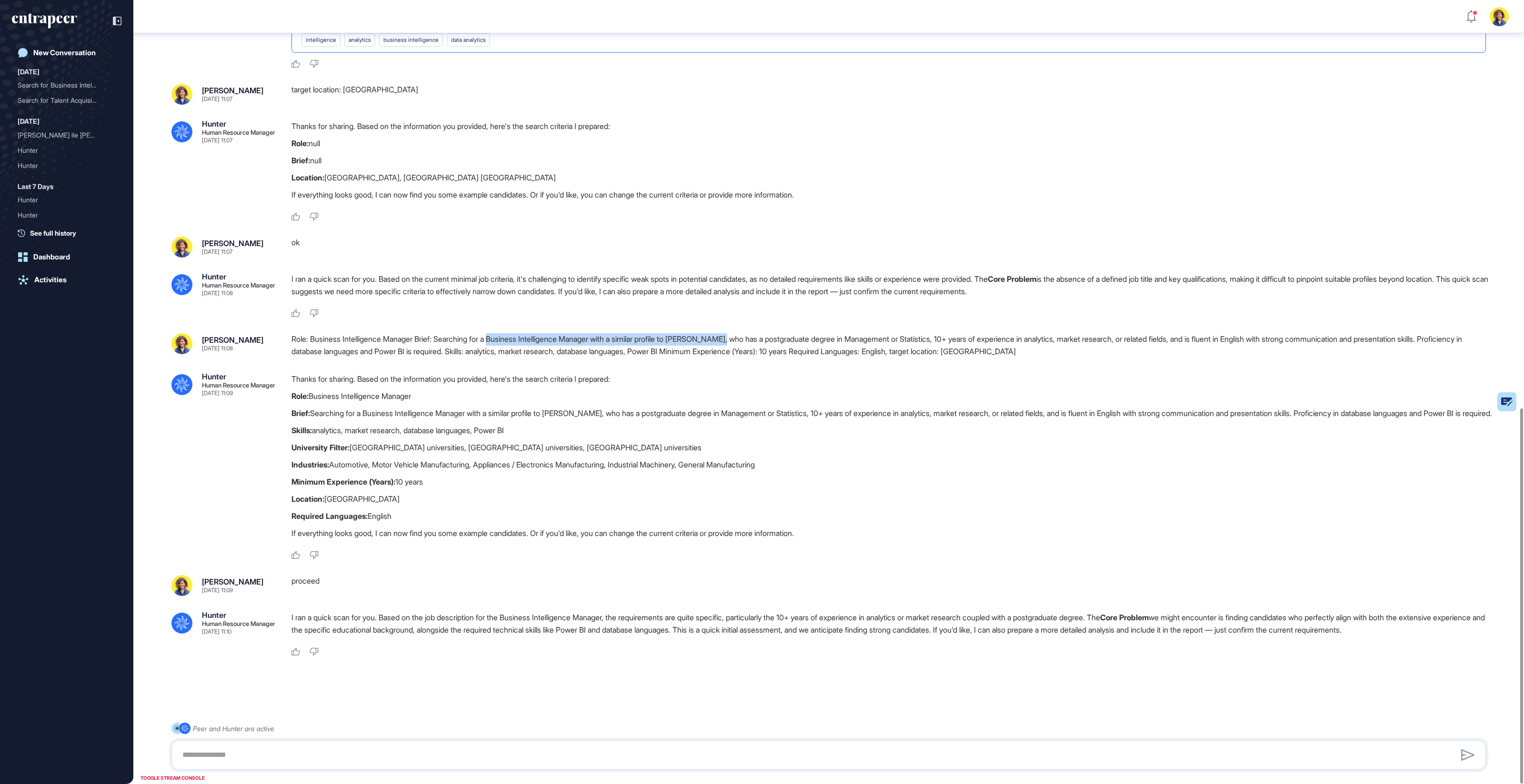
drag, startPoint x: 502, startPoint y: 314, endPoint x: 747, endPoint y: 314, distance: 245.0
click at [747, 334] on div "Role: Business Intelligence Manager Brief: Searching for a Business Intelligenc…" at bounding box center [892, 345] width 1202 height 24
click at [773, 334] on div "Role: Business Intelligence Manager Brief: Searching for a Business Intelligenc…" at bounding box center [892, 345] width 1202 height 24
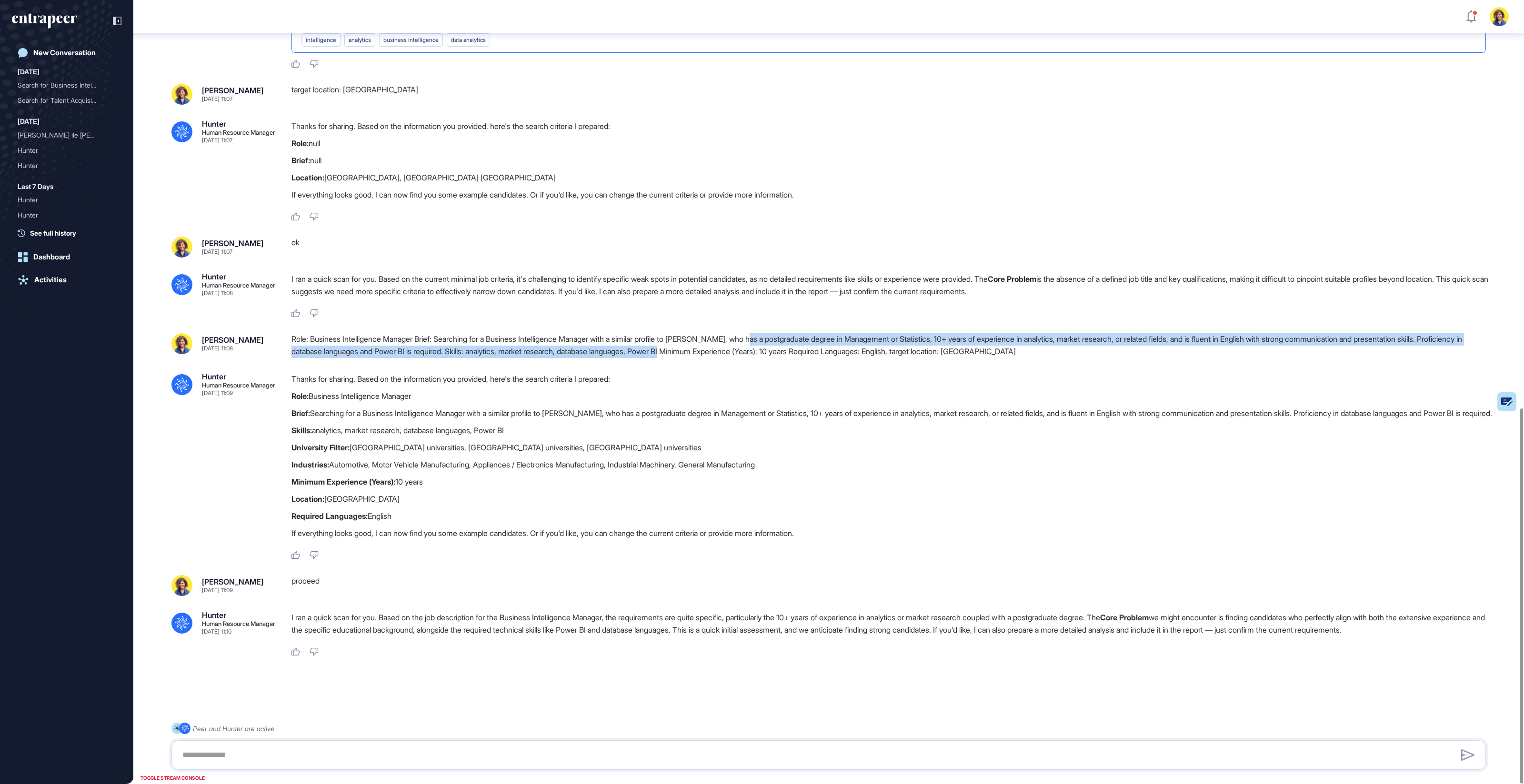
drag, startPoint x: 740, startPoint y: 321, endPoint x: 773, endPoint y: 310, distance: 34.8
click at [773, 334] on div "Role: Business Intelligence Manager Brief: Searching for a Business Intelligenc…" at bounding box center [892, 345] width 1202 height 24
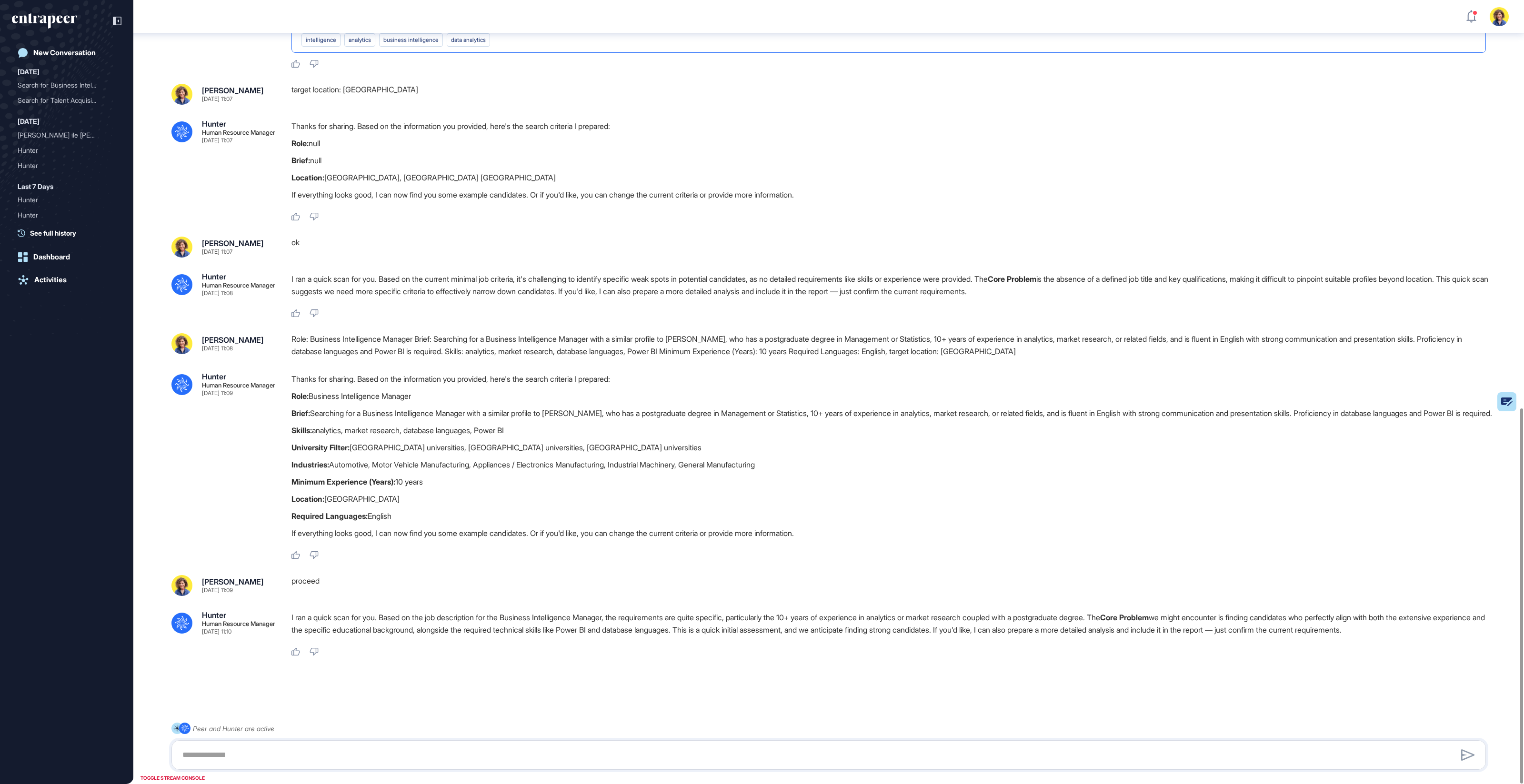
drag, startPoint x: 874, startPoint y: 314, endPoint x: 983, endPoint y: 312, distance: 109.0
click at [983, 334] on div "Role: Business Intelligence Manager Brief: Searching for a Business Intelligenc…" at bounding box center [892, 345] width 1202 height 24
click at [966, 334] on div "Role: Business Intelligence Manager Brief: Searching for a Business Intelligenc…" at bounding box center [892, 345] width 1202 height 24
drag, startPoint x: 971, startPoint y: 314, endPoint x: 845, endPoint y: 314, distance: 126.0
click at [845, 334] on div "Role: Business Intelligence Manager Brief: Searching for a Business Intelligenc…" at bounding box center [892, 345] width 1202 height 24
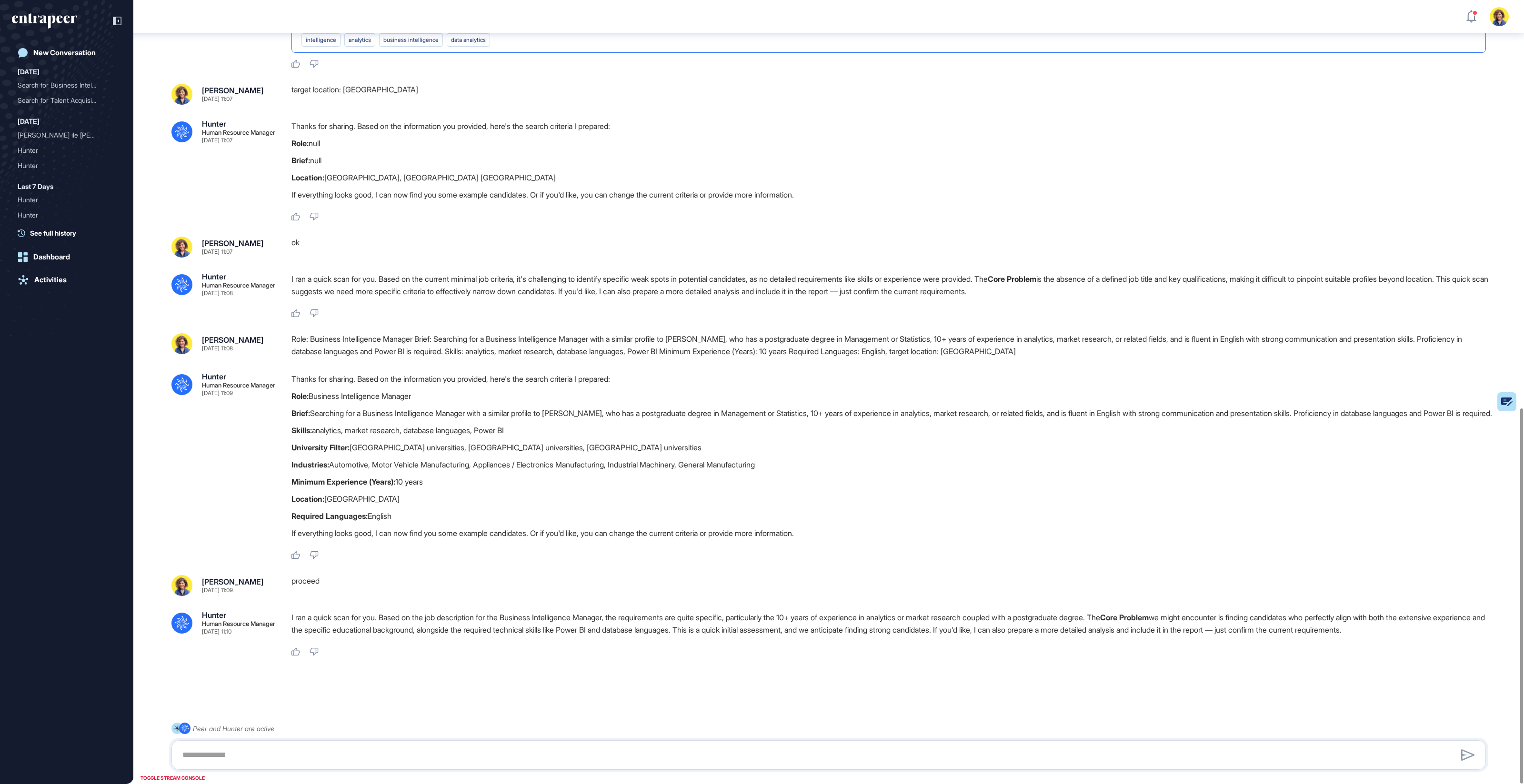
click at [990, 334] on div "Role: Business Intelligence Manager Brief: Searching for a Business Intelligenc…" at bounding box center [892, 345] width 1202 height 24
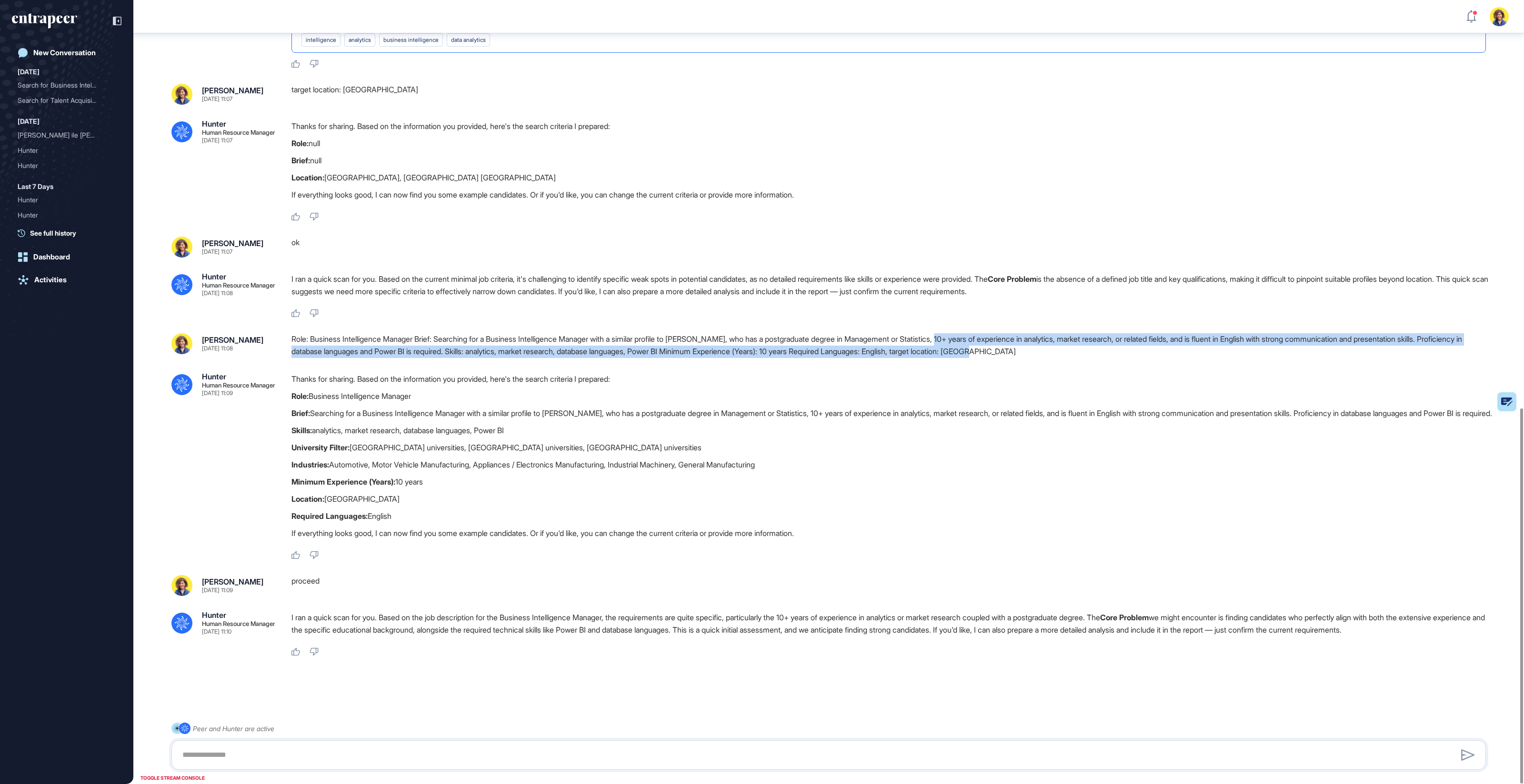
drag, startPoint x: 997, startPoint y: 311, endPoint x: 1091, endPoint y: 321, distance: 94.5
click at [1091, 334] on div "Role: Business Intelligence Manager Brief: Searching for a Business Intelligenc…" at bounding box center [892, 345] width 1202 height 24
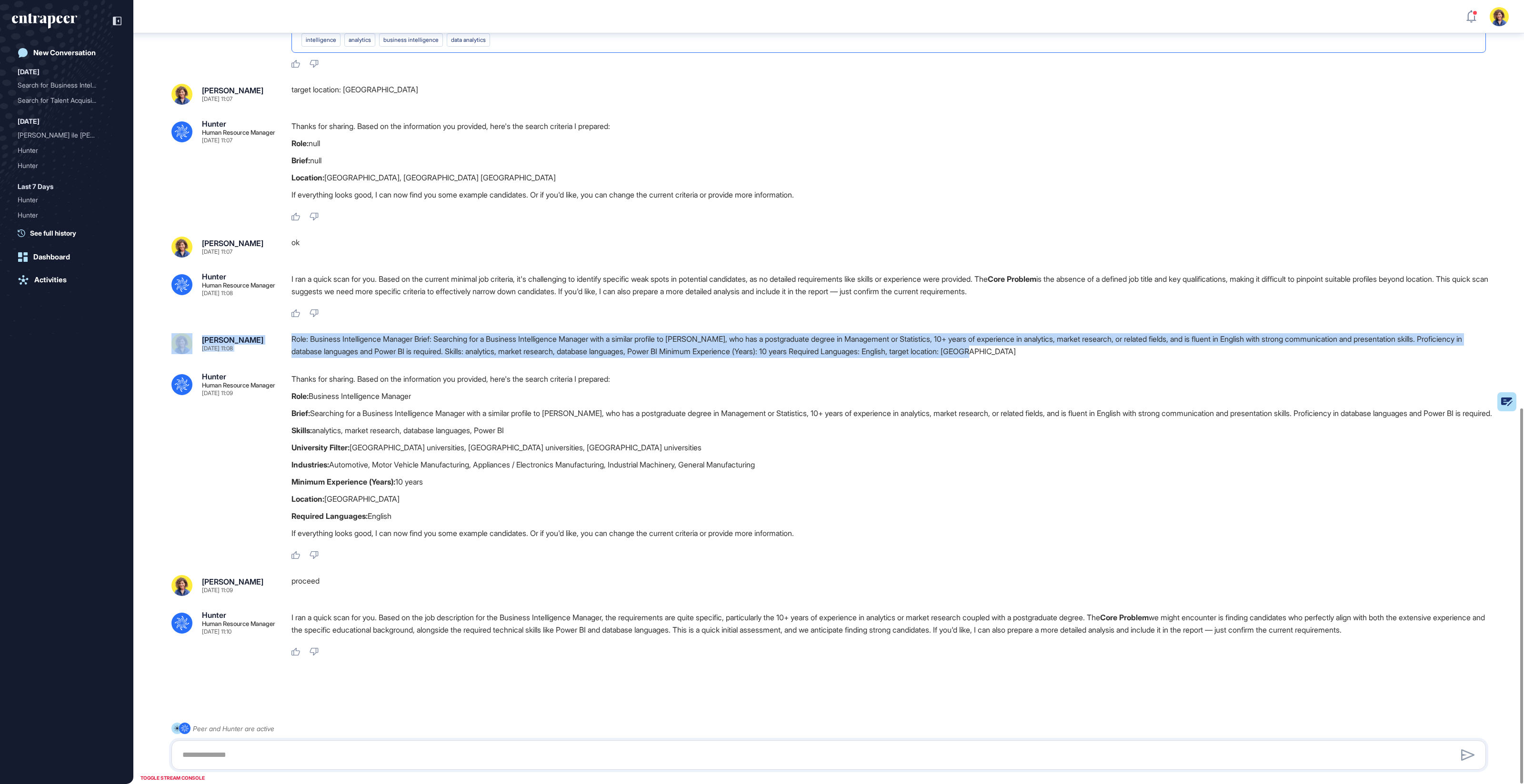
drag, startPoint x: 538, startPoint y: 299, endPoint x: 631, endPoint y: 336, distance: 100.1
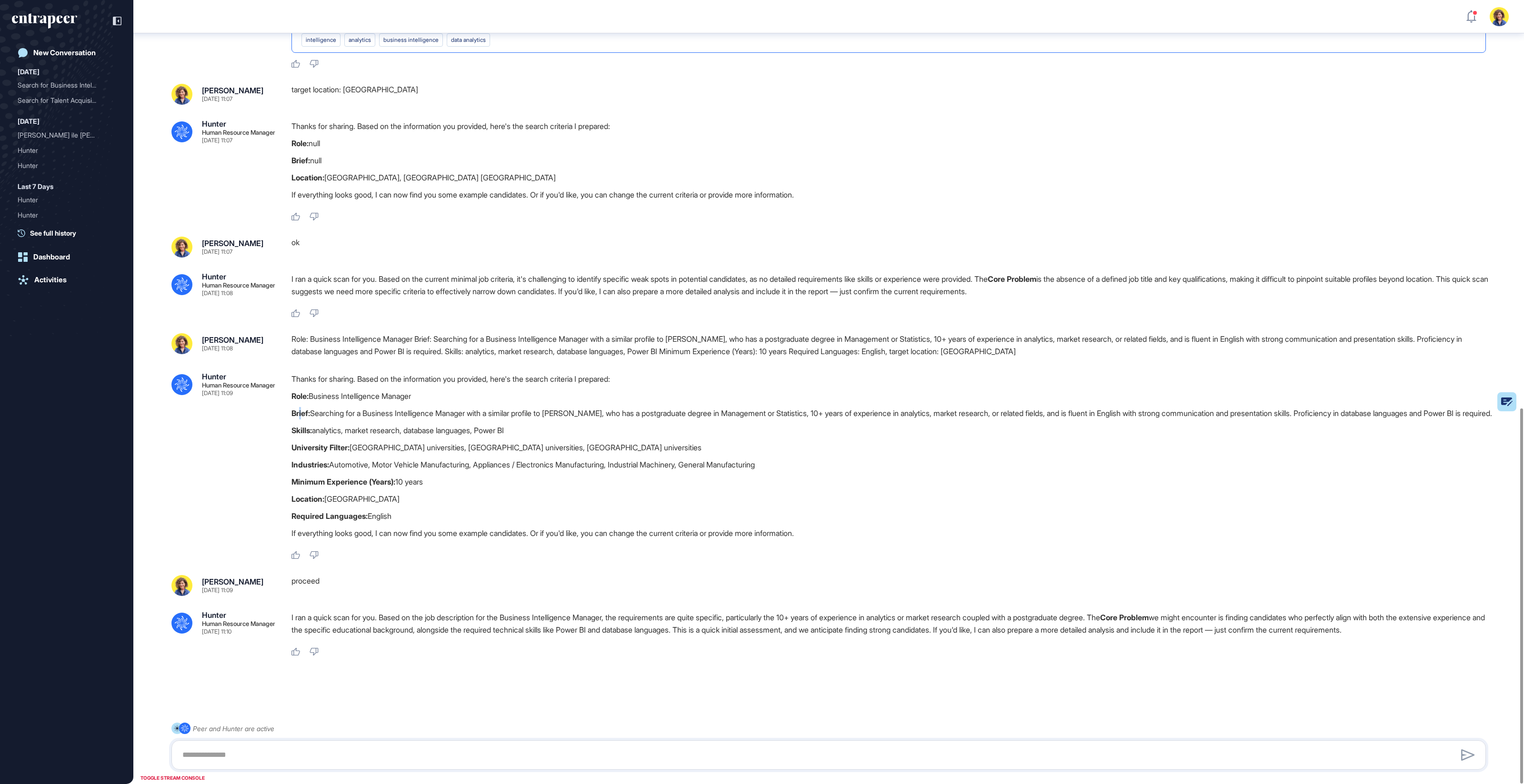
click at [300, 409] on strong "Brief:" at bounding box center [300, 413] width 19 height 9
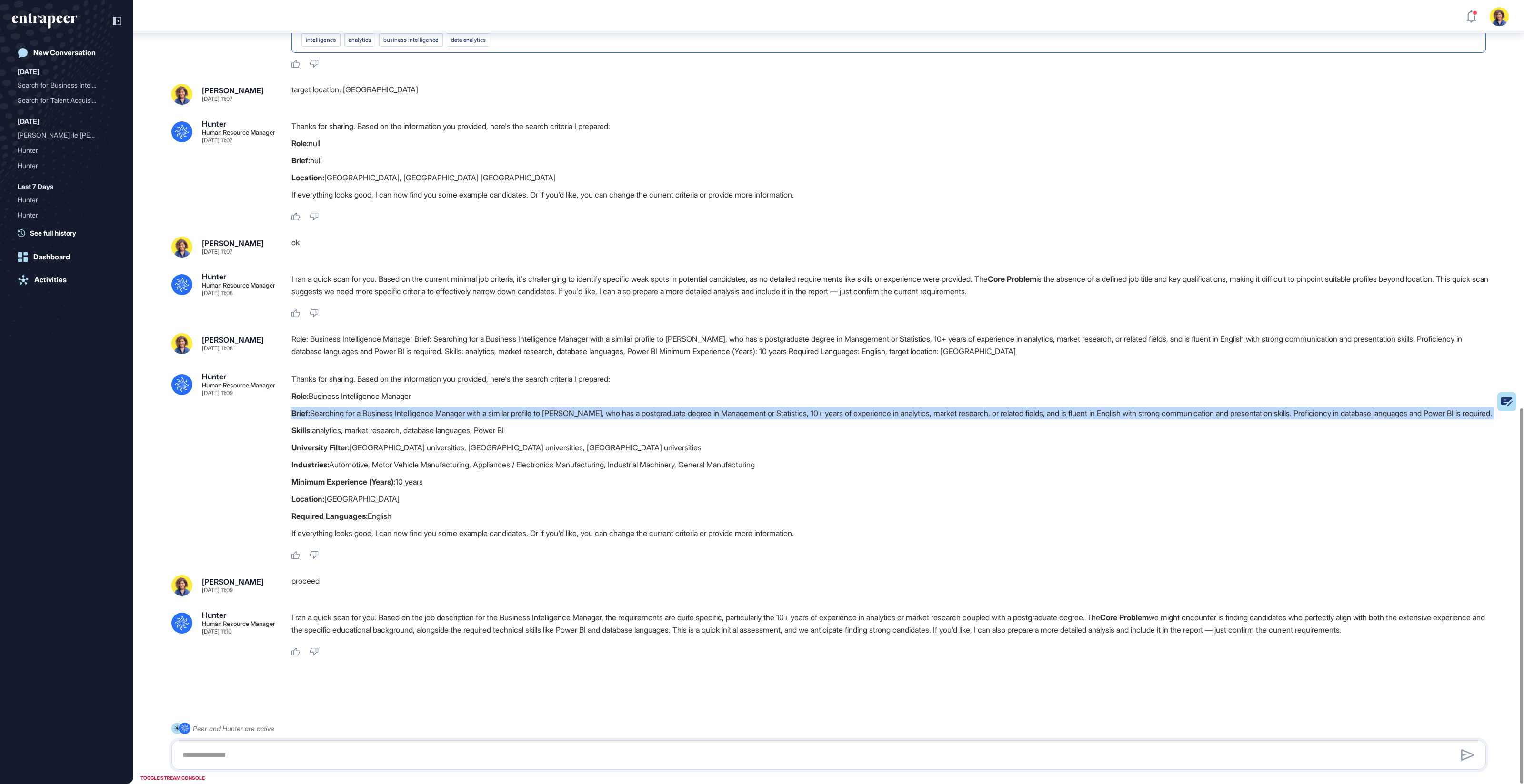
click at [300, 409] on strong "Brief:" at bounding box center [300, 413] width 19 height 9
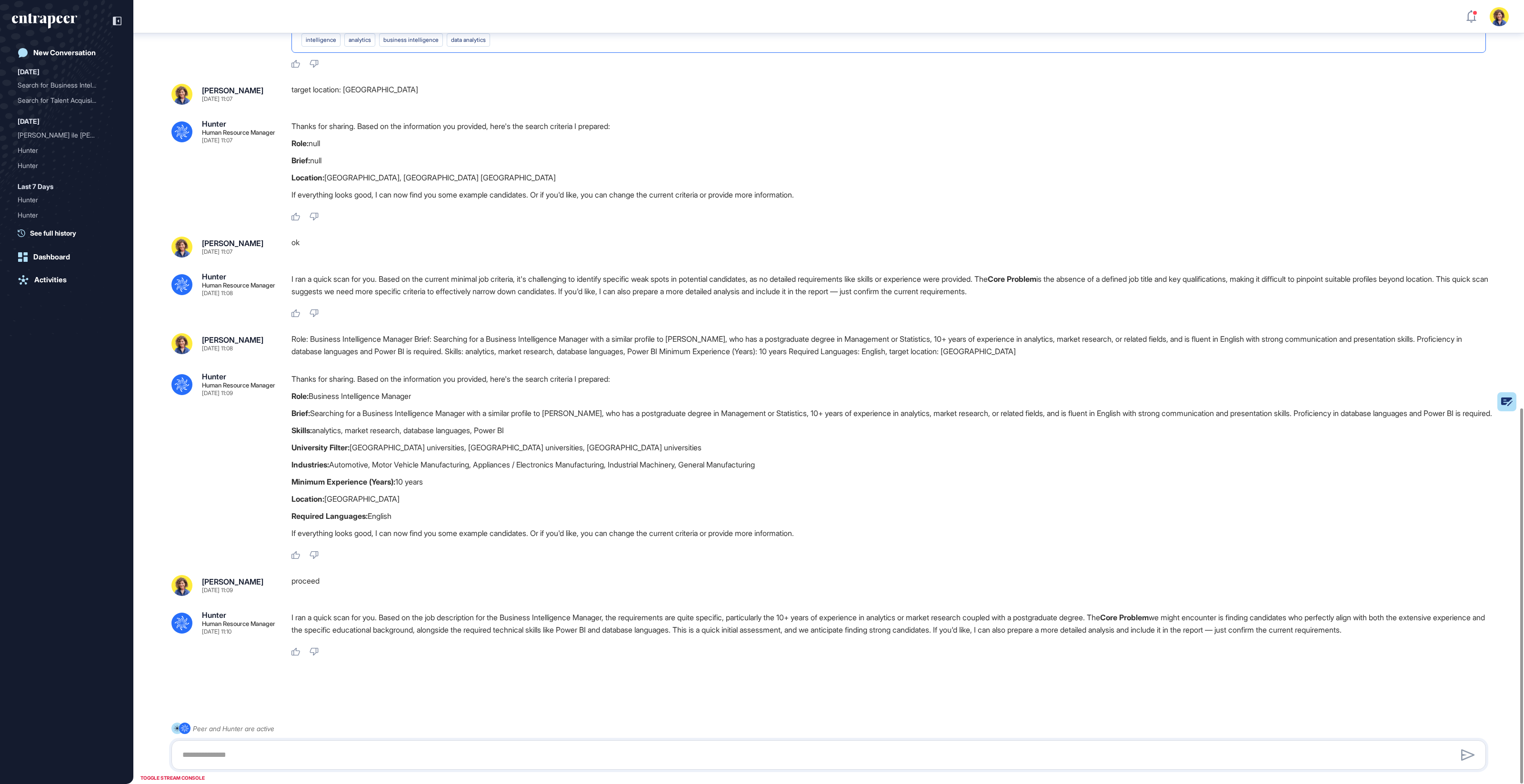
click at [304, 390] on p "Role: Business Intelligence Manager" at bounding box center [892, 396] width 1202 height 12
click at [304, 390] on p "Role: Business Intelligence Manager" at bounding box center [892, 396] width 1202 height 12
click at [620, 334] on div "Role: Business Intelligence Manager Brief: Searching for a Business Intelligenc…" at bounding box center [892, 345] width 1202 height 24
click at [552, 334] on div "Role: Business Intelligence Manager Brief: Searching for a Business Intelligenc…" at bounding box center [892, 345] width 1202 height 24
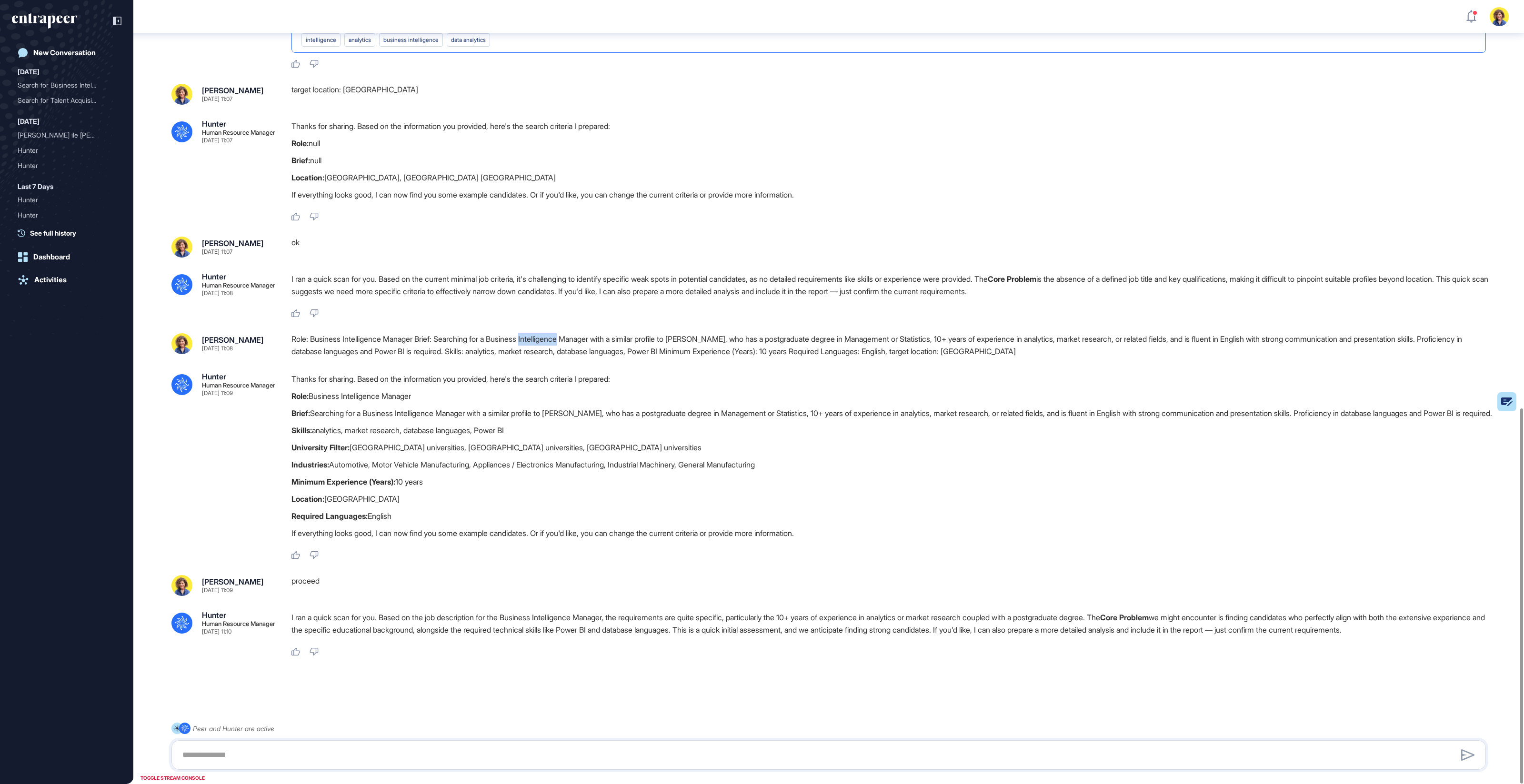
click at [552, 334] on div "Role: Business Intelligence Manager Brief: Searching for a Business Intelligenc…" at bounding box center [892, 345] width 1202 height 24
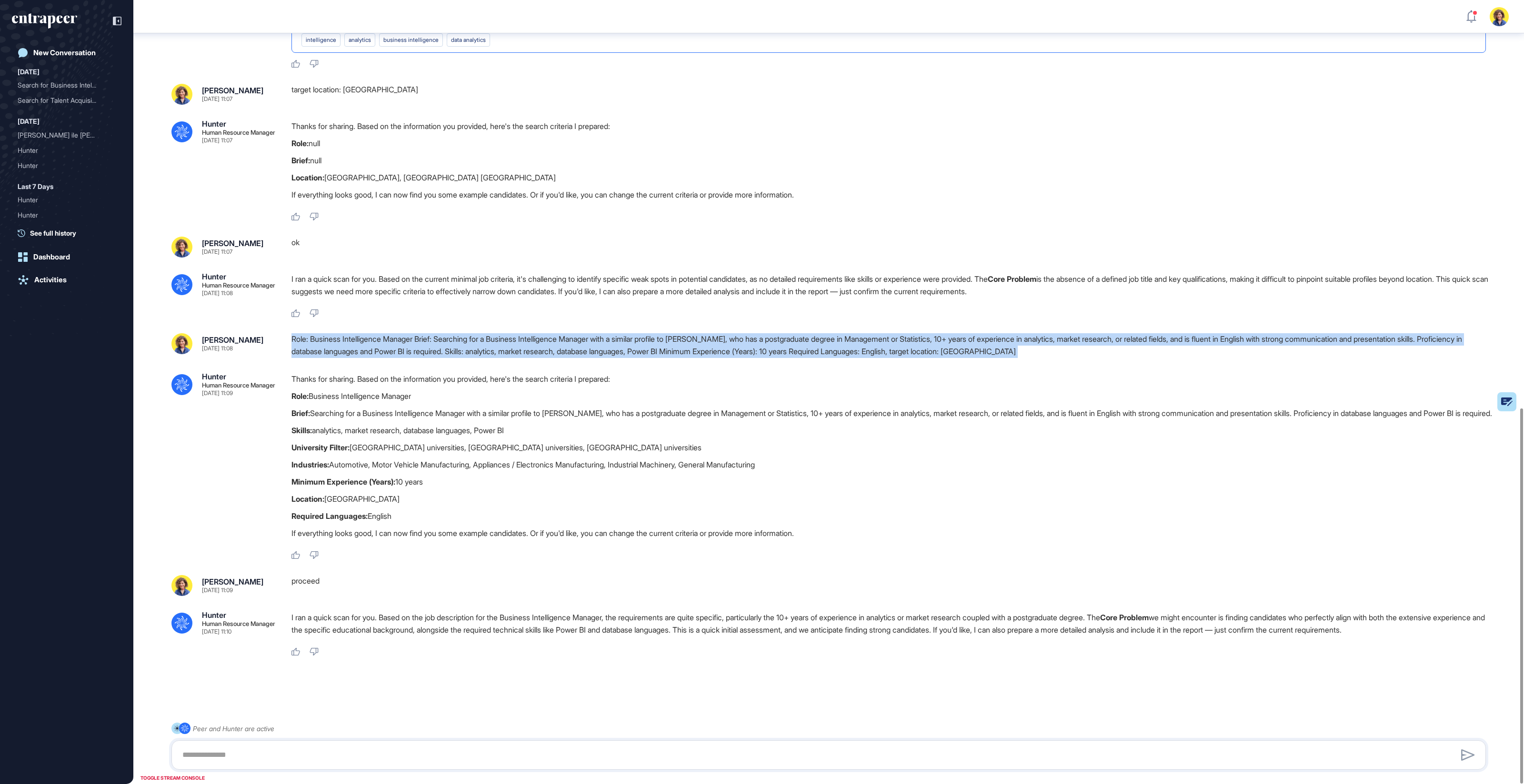
click at [552, 334] on div "Role: Business Intelligence Manager Brief: Searching for a Business Intelligenc…" at bounding box center [892, 345] width 1202 height 24
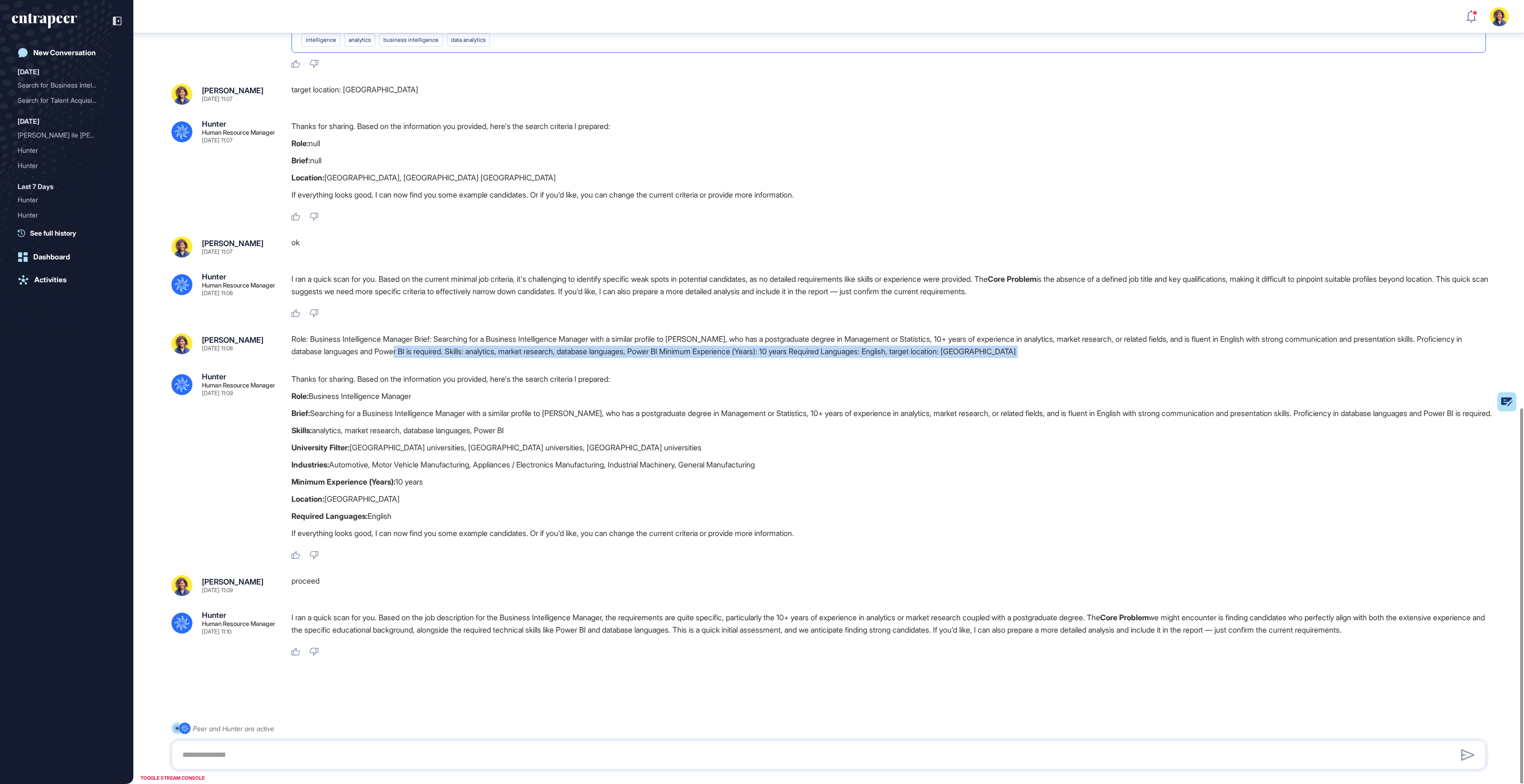
drag, startPoint x: 454, startPoint y: 327, endPoint x: 394, endPoint y: 328, distance: 60.0
click at [454, 334] on div "Role: Business Intelligence Manager Brief: Searching for a Business Intelligenc…" at bounding box center [892, 345] width 1202 height 24
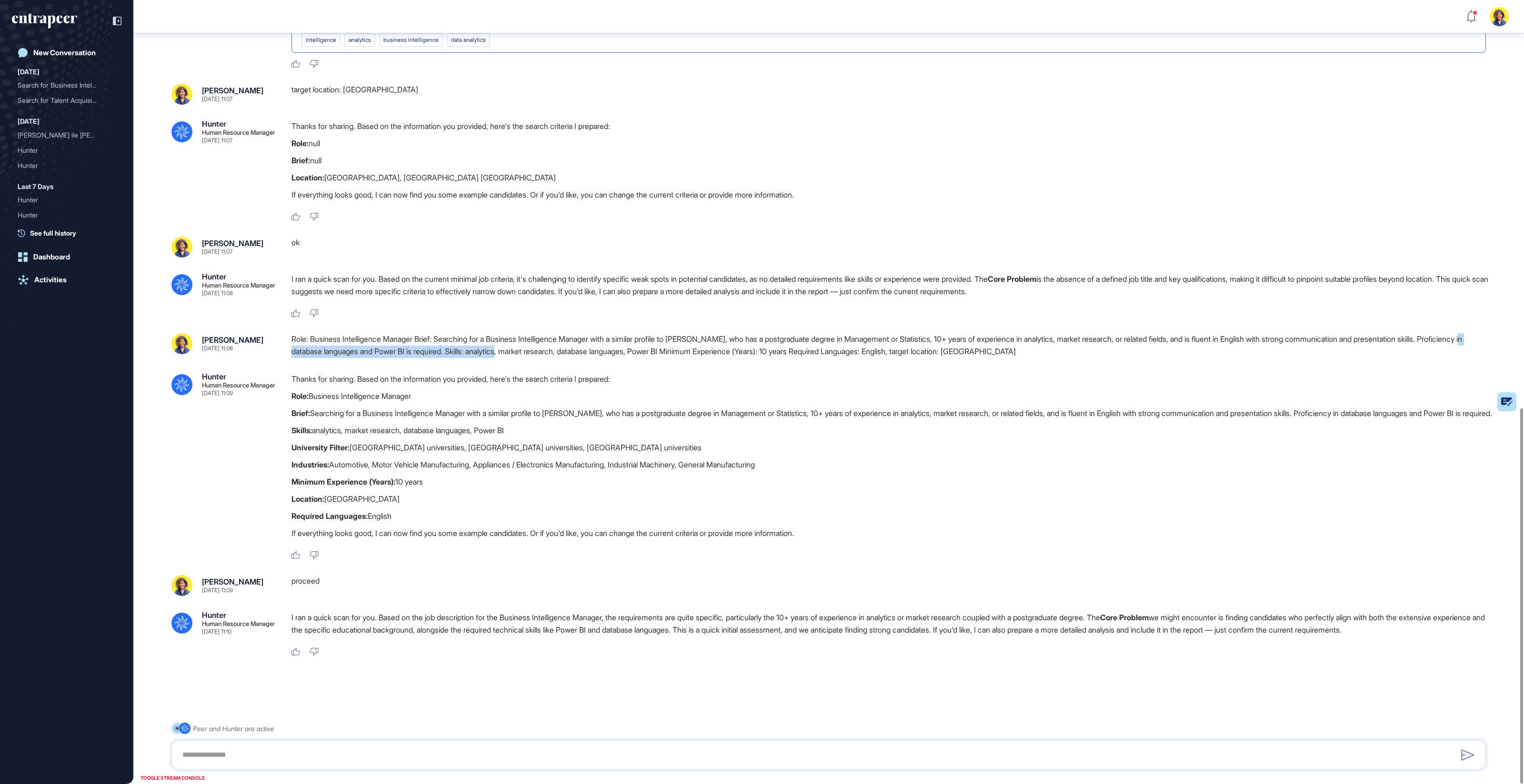
drag, startPoint x: 340, startPoint y: 328, endPoint x: 564, endPoint y: 327, distance: 224.0
click at [564, 334] on div "Role: Business Intelligence Manager Brief: Searching for a Business Intelligenc…" at bounding box center [892, 345] width 1202 height 24
drag, startPoint x: 566, startPoint y: 326, endPoint x: 546, endPoint y: 327, distance: 20.0
click at [565, 334] on div "Role: Business Intelligence Manager Brief: Searching for a Business Intelligenc…" at bounding box center [892, 345] width 1202 height 24
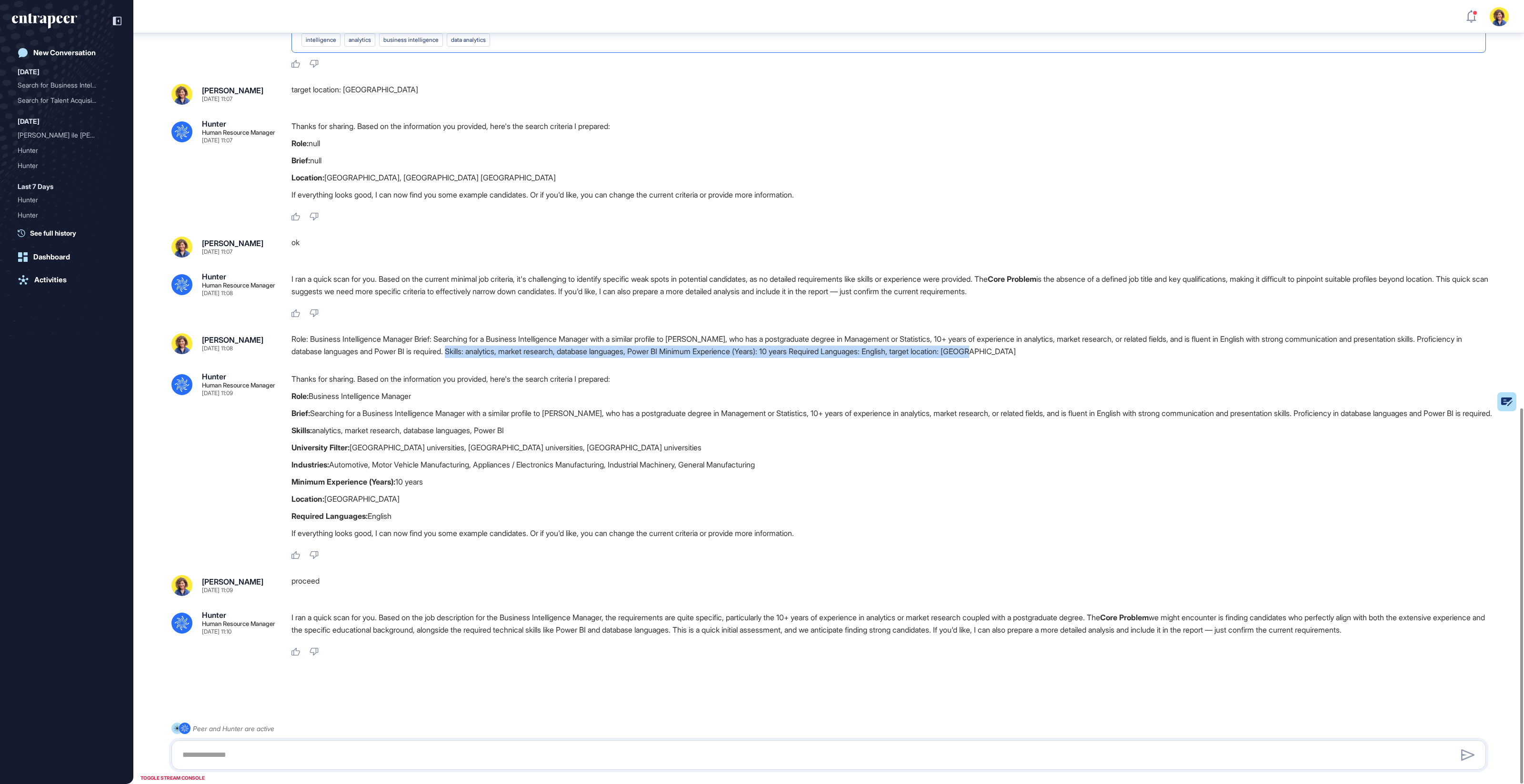
drag, startPoint x: 506, startPoint y: 325, endPoint x: 947, endPoint y: 334, distance: 441.1
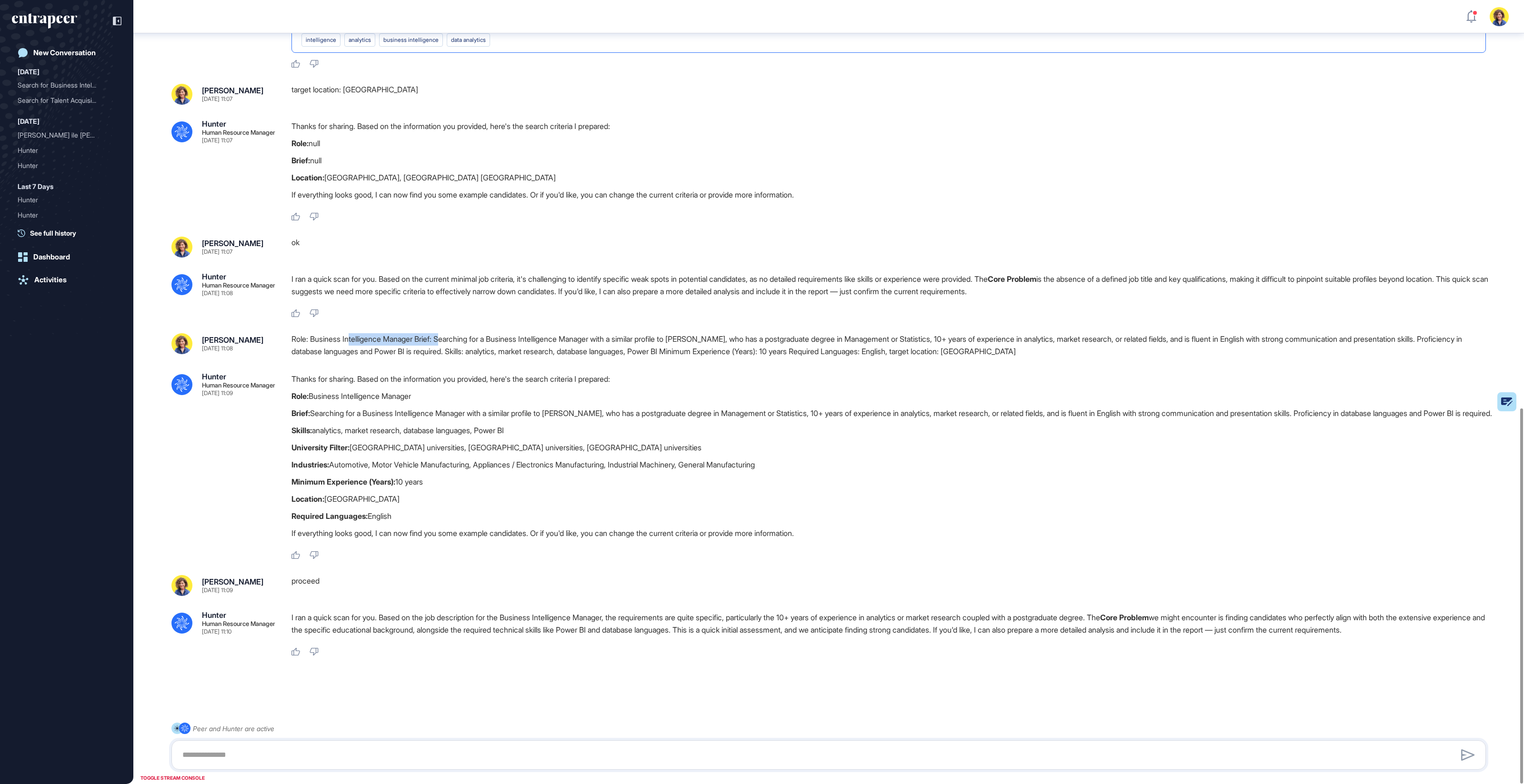
drag, startPoint x: 446, startPoint y: 315, endPoint x: 358, endPoint y: 316, distance: 88.0
click at [353, 334] on div "Role: Business Intelligence Manager Brief: Searching for a Business Intelligenc…" at bounding box center [892, 345] width 1202 height 24
click at [358, 334] on div "Role: Business Intelligence Manager Brief: Searching for a Business Intelligenc…" at bounding box center [892, 345] width 1202 height 24
drag, startPoint x: 624, startPoint y: 315, endPoint x: 745, endPoint y: 317, distance: 121.0
click at [745, 334] on div "Role: Business Intelligence Manager Brief: Searching for a Business Intelligenc…" at bounding box center [892, 345] width 1202 height 24
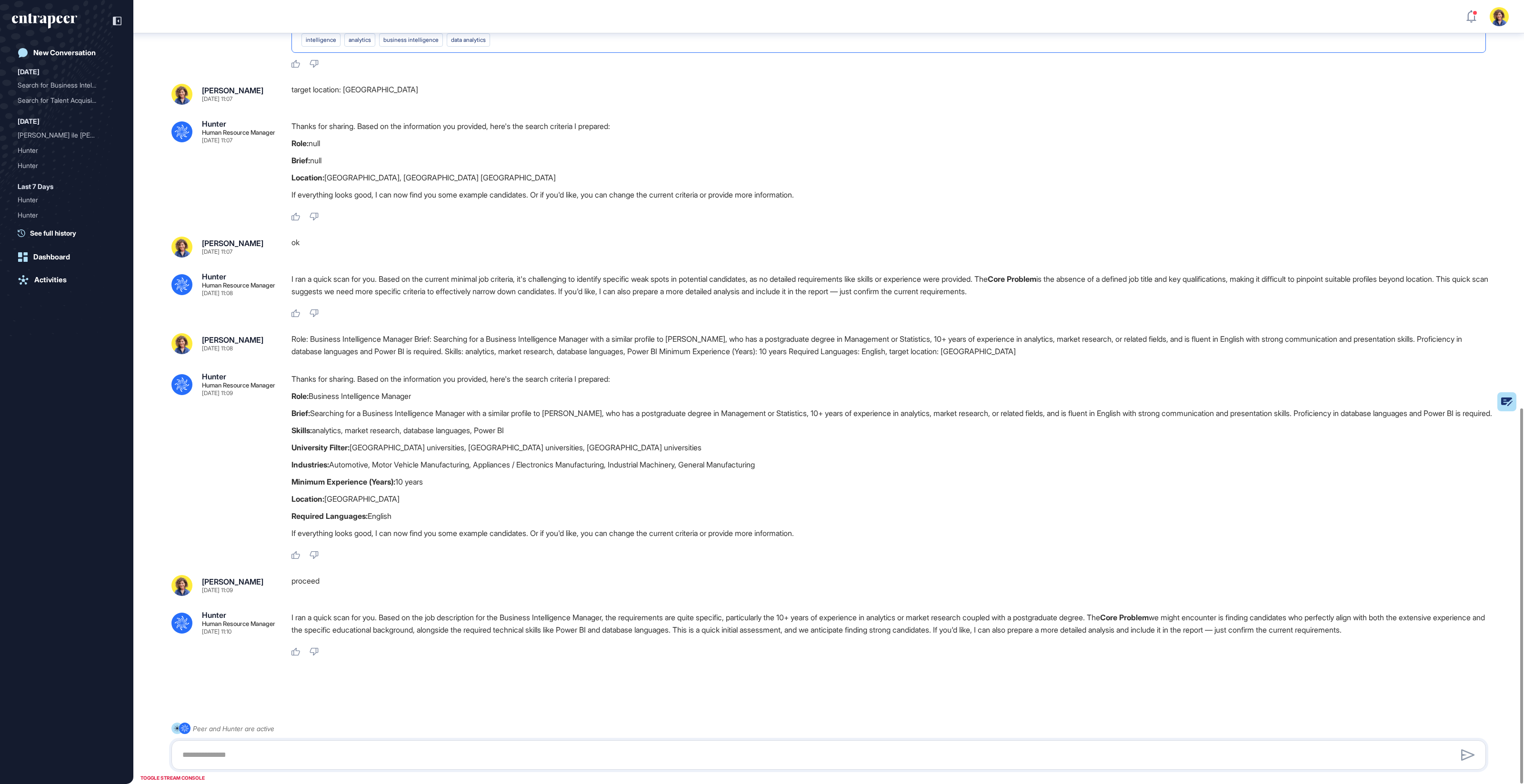
click at [340, 407] on p "Brief: Searching for a Business Intelligence Manager with a similar profile to …" at bounding box center [892, 413] width 1202 height 12
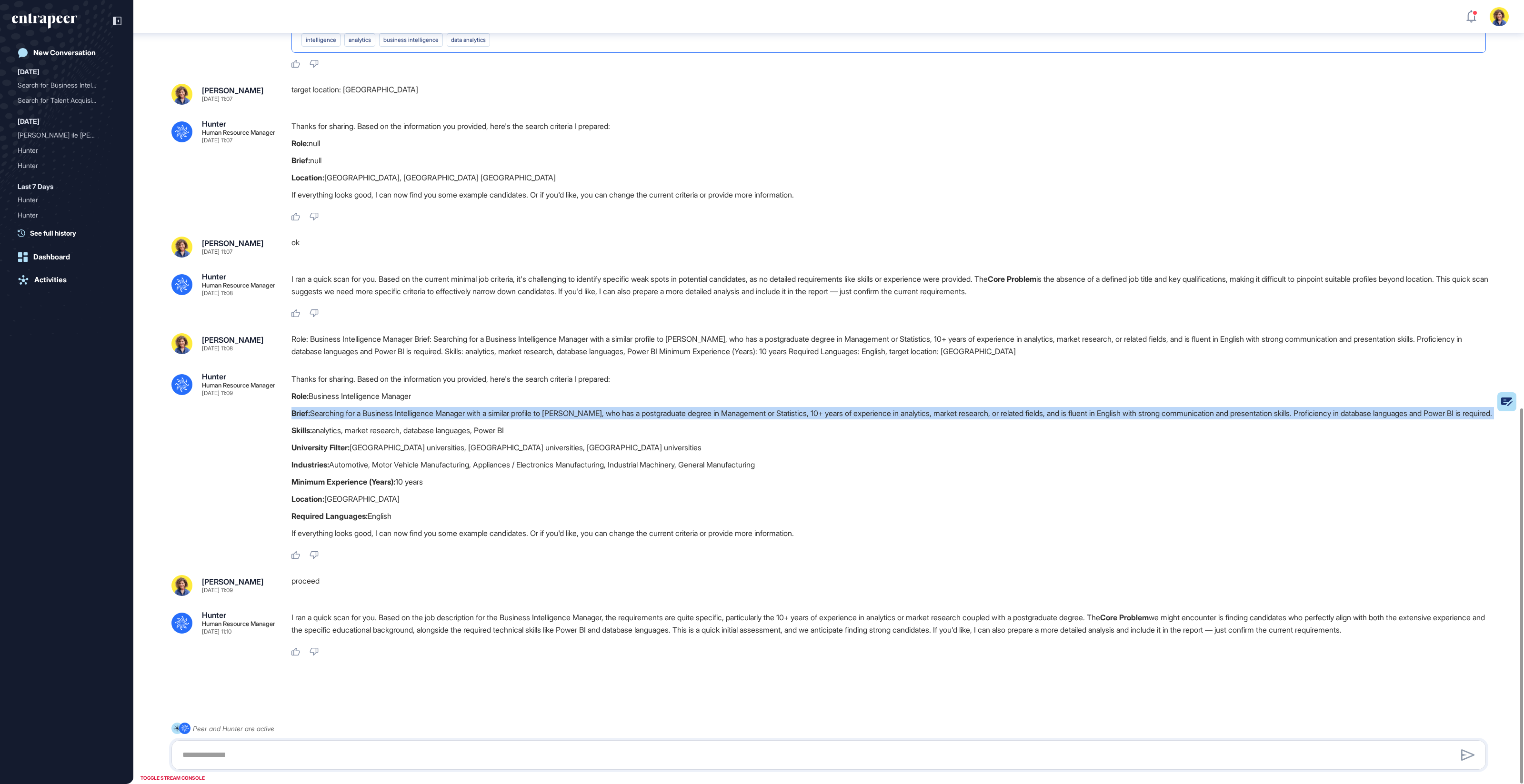
click at [340, 407] on p "Brief: Searching for a Business Intelligence Manager with a similar profile to …" at bounding box center [892, 413] width 1202 height 12
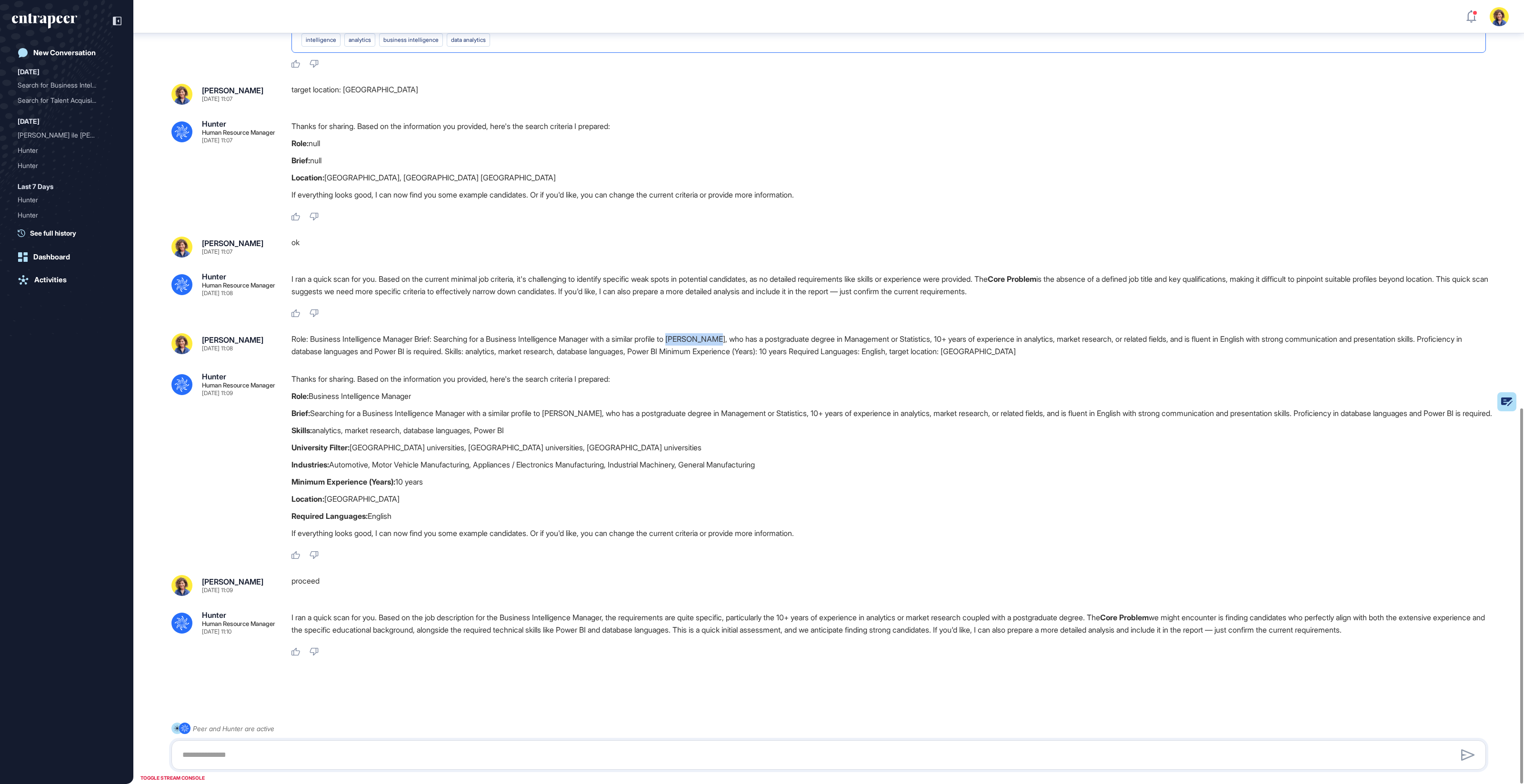
drag, startPoint x: 742, startPoint y: 315, endPoint x: 694, endPoint y: 315, distance: 48.0
click at [694, 334] on div "Role: Business Intelligence Manager Brief: Searching for a Business Intelligenc…" at bounding box center [892, 345] width 1202 height 24
drag, startPoint x: 711, startPoint y: 314, endPoint x: 701, endPoint y: 315, distance: 10.0
click at [711, 334] on div "Role: Business Intelligence Manager Brief: Searching for a Business Intelligenc…" at bounding box center [892, 345] width 1202 height 24
drag, startPoint x: 694, startPoint y: 315, endPoint x: 742, endPoint y: 315, distance: 48.0
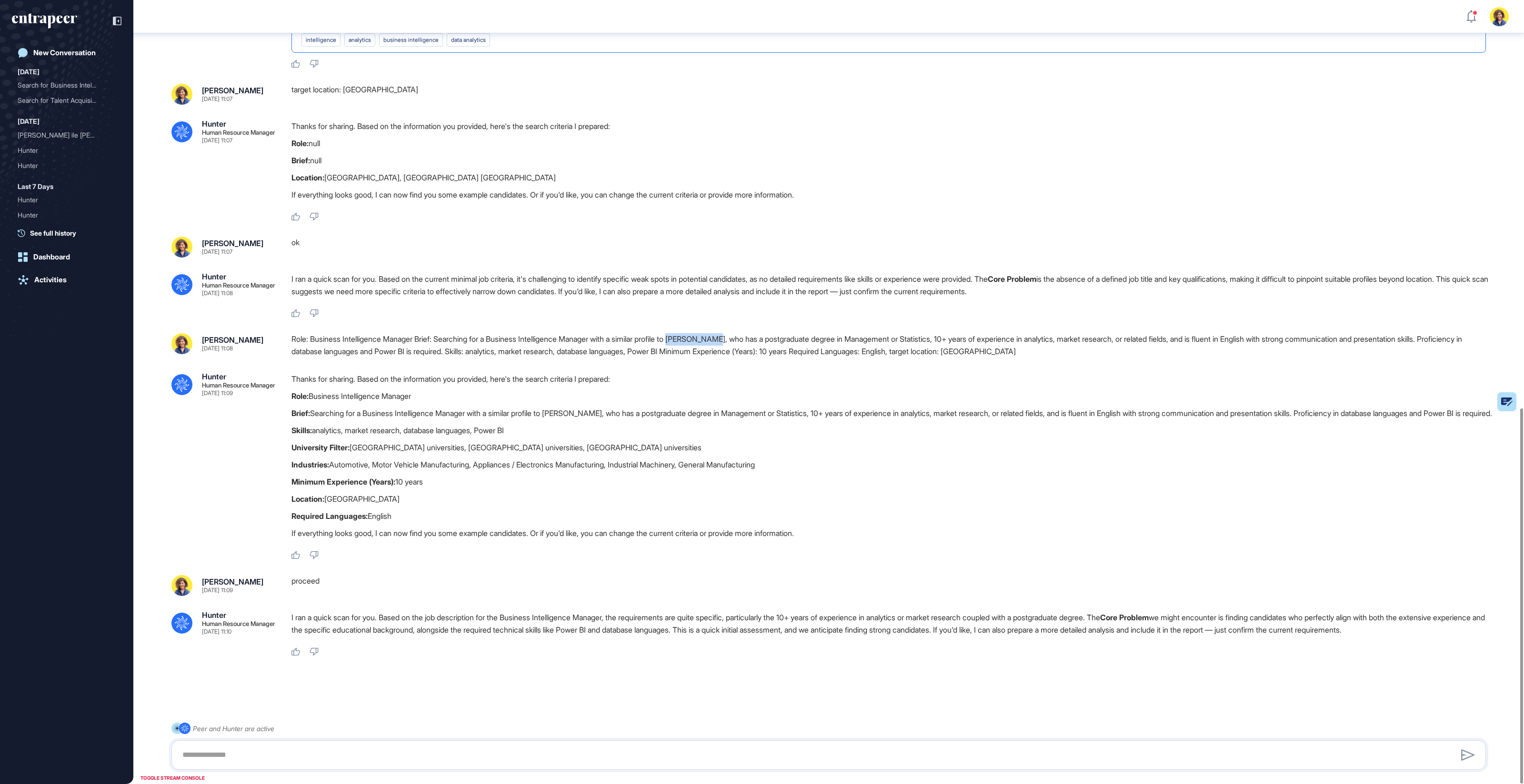
click at [742, 334] on div "Role: Business Intelligence Manager Brief: Searching for a Business Intelligenc…" at bounding box center [892, 345] width 1202 height 24
drag, startPoint x: 287, startPoint y: 436, endPoint x: 579, endPoint y: 444, distance: 292.1
click at [579, 444] on div ".cls-2{fill:#fff} Hunter Human Resource Manager Sep 14, 2025 11:09 Thanks for s…" at bounding box center [829, 467] width 1315 height 187
drag, startPoint x: 548, startPoint y: 424, endPoint x: 289, endPoint y: 422, distance: 259.0
click at [289, 422] on div ".cls-2{fill:#fff} Hunter Human Resource Manager Sep 14, 2025 11:09 Thanks for s…" at bounding box center [829, 467] width 1315 height 187
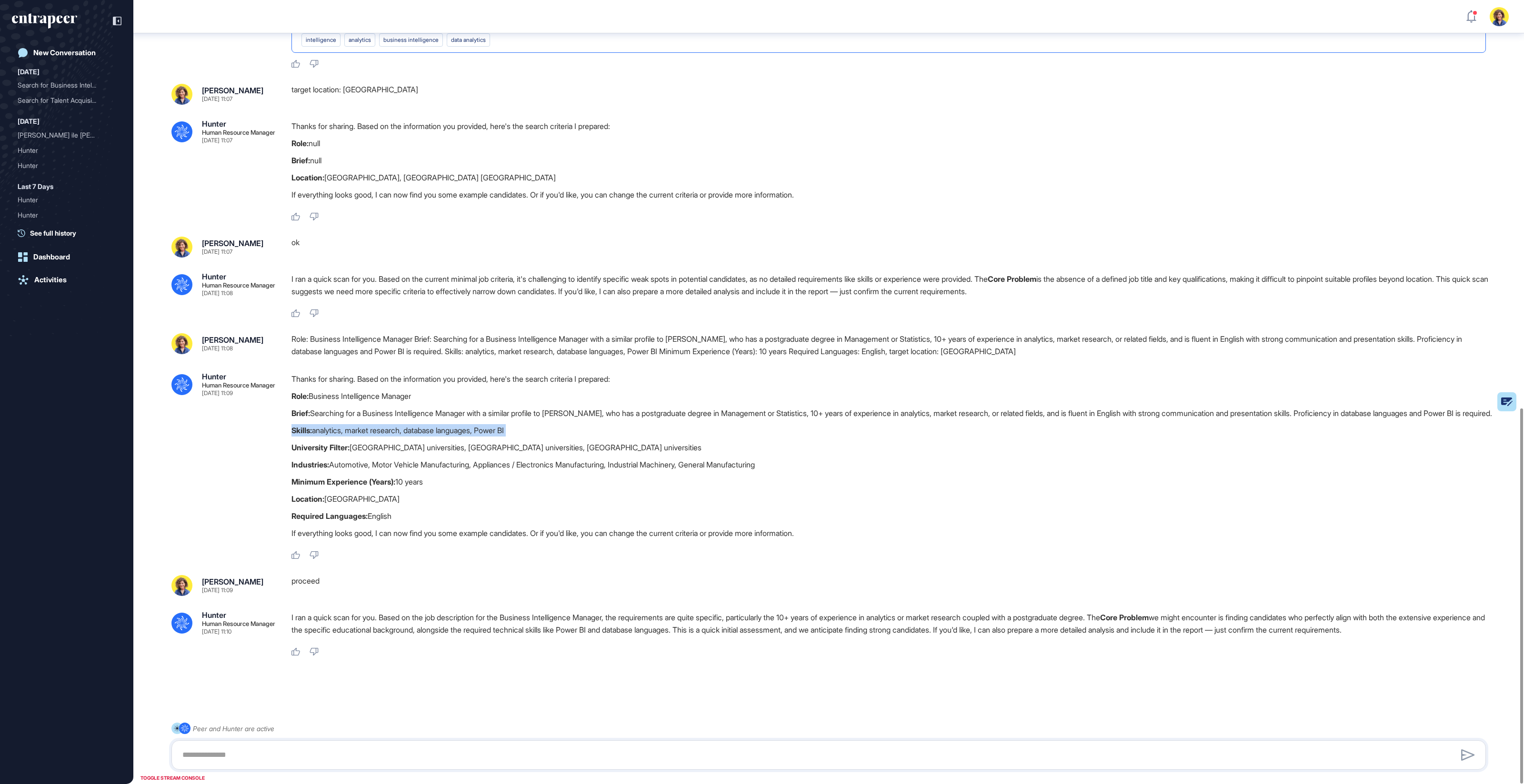
click at [328, 426] on div "Thanks for sharing. Based on the information you provided, here's the search cr…" at bounding box center [892, 459] width 1202 height 171
drag, startPoint x: 287, startPoint y: 417, endPoint x: 529, endPoint y: 426, distance: 242.2
click at [529, 426] on div ".cls-2{fill:#fff} Hunter Human Resource Manager Sep 14, 2025 11:09 Thanks for s…" at bounding box center [829, 467] width 1315 height 187
drag, startPoint x: 294, startPoint y: 486, endPoint x: 355, endPoint y: 486, distance: 61.0
click at [355, 493] on p "Location: Türkiye" at bounding box center [892, 499] width 1202 height 12
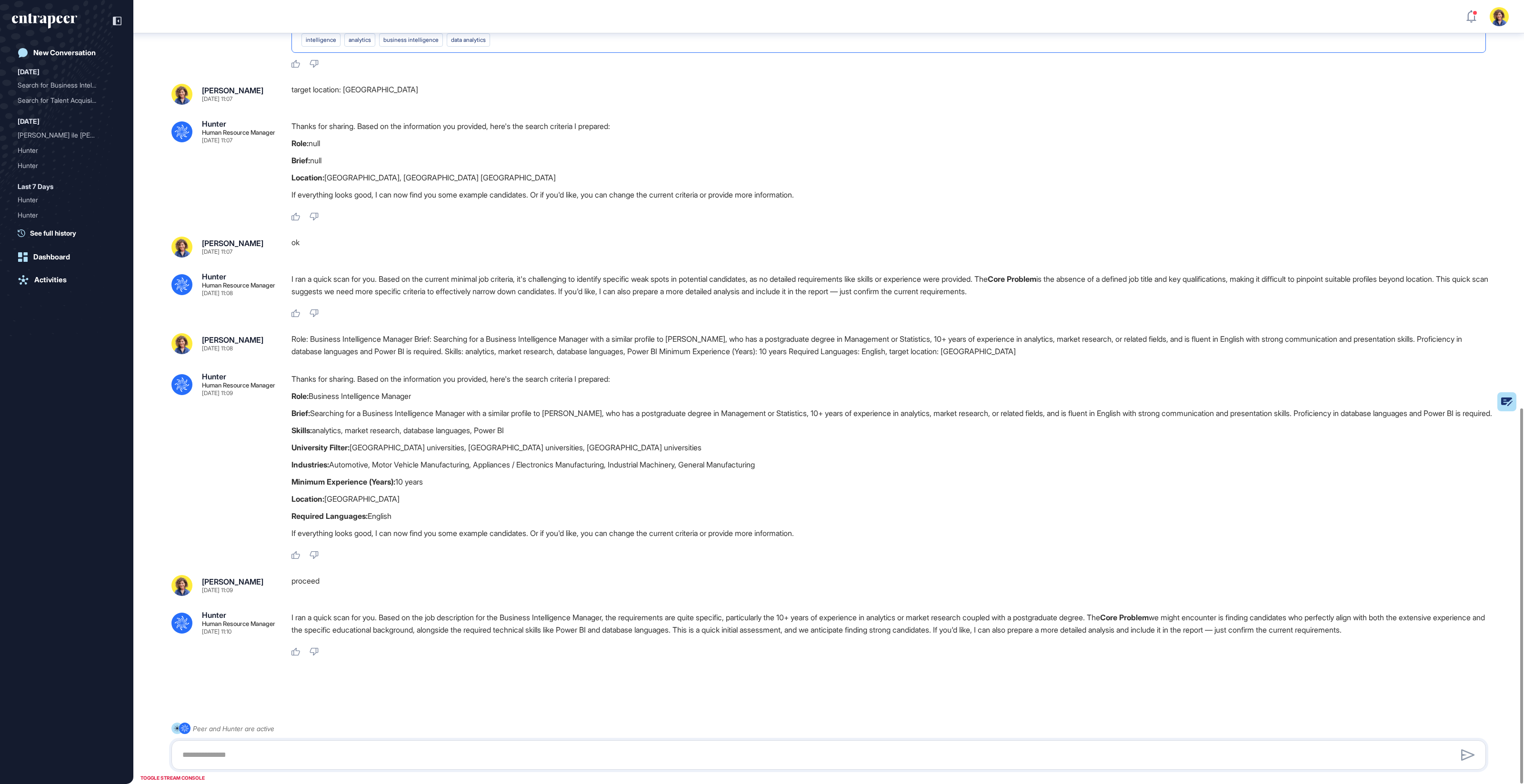
click at [317, 477] on strong "Minimum Experience (Years):" at bounding box center [343, 482] width 104 height 9
drag, startPoint x: 289, startPoint y: 470, endPoint x: 446, endPoint y: 473, distance: 157.0
click at [446, 473] on div ".cls-2{fill:#fff} Hunter Human Resource Manager Sep 14, 2025 11:09 Thanks for s…" at bounding box center [829, 467] width 1315 height 187
click at [436, 459] on p "Industries: Automotive, Motor Vehicle Manufacturing, Appliances / Electronics M…" at bounding box center [892, 465] width 1202 height 12
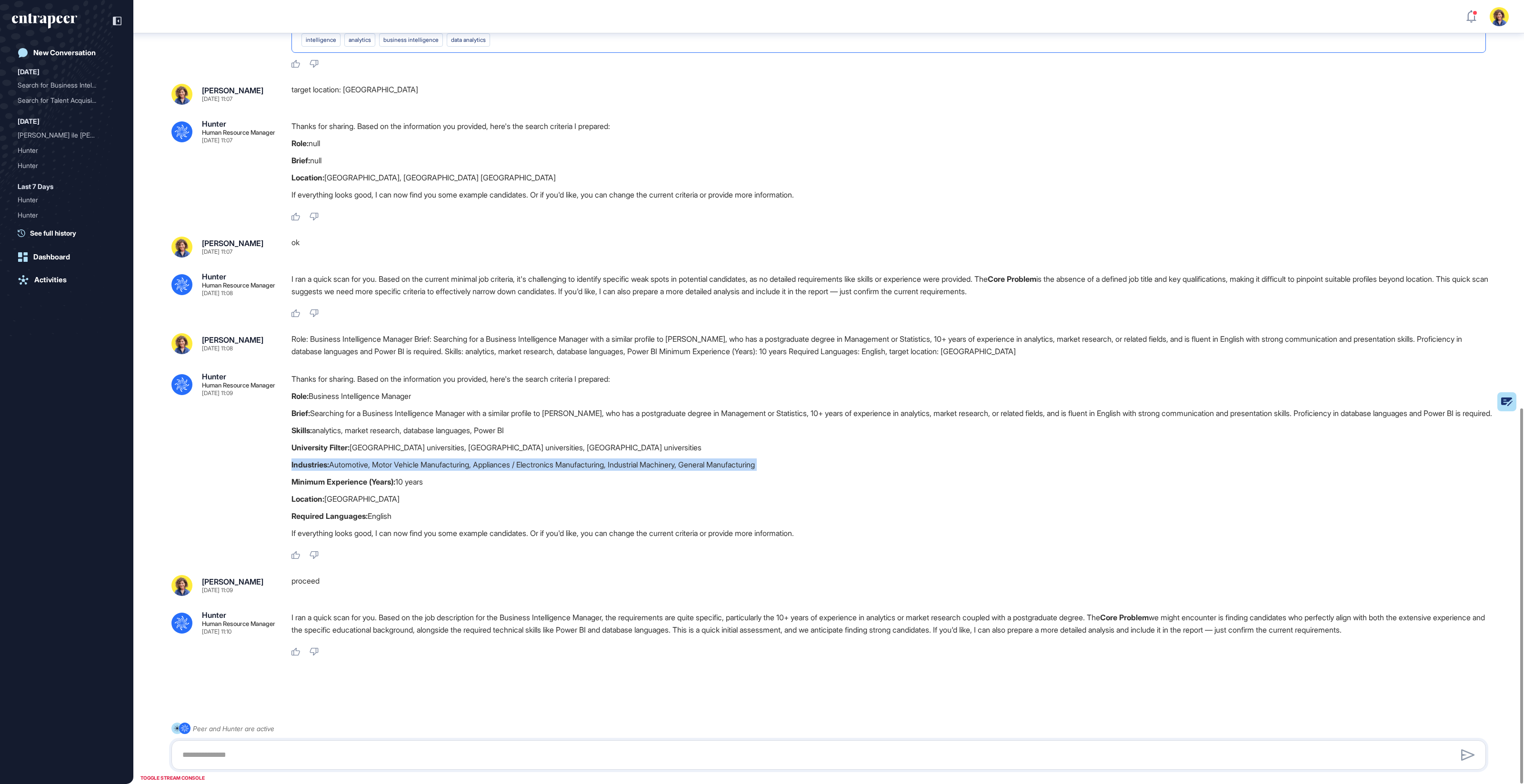
click at [436, 459] on p "Industries: Automotive, Motor Vehicle Manufacturing, Appliances / Electronics M…" at bounding box center [892, 465] width 1202 height 12
click at [424, 459] on p "Industries: Automotive, Motor Vehicle Manufacturing, Appliances / Electronics M…" at bounding box center [892, 465] width 1202 height 12
click at [383, 459] on p "Industries: Automotive, Motor Vehicle Manufacturing, Appliances / Electronics M…" at bounding box center [892, 465] width 1202 height 12
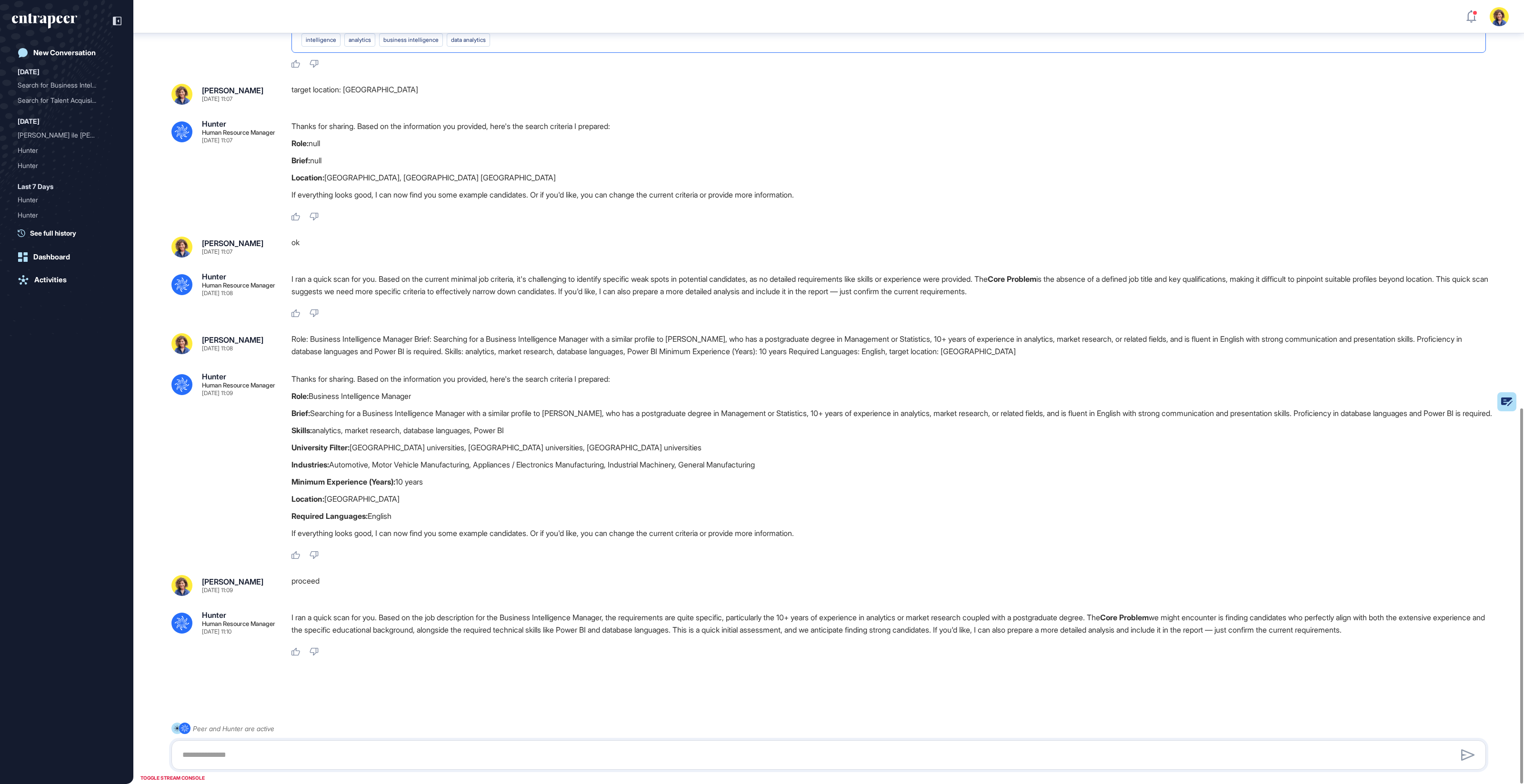
click at [477, 334] on div "Role: Business Intelligence Manager Brief: Searching for a Business Intelligenc…" at bounding box center [892, 345] width 1202 height 24
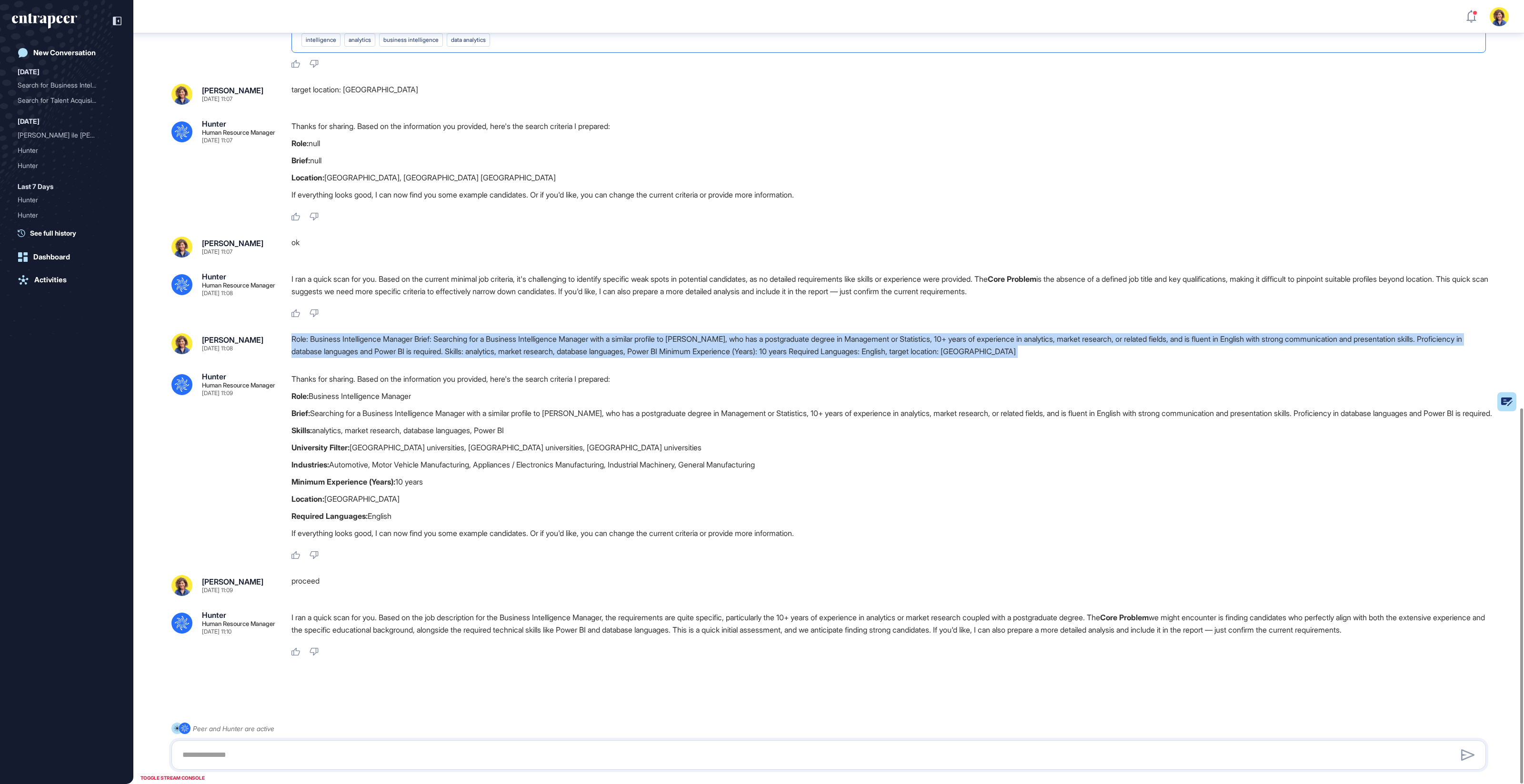
click at [477, 334] on div "Role: Business Intelligence Manager Brief: Searching for a Business Intelligenc…" at bounding box center [892, 345] width 1202 height 24
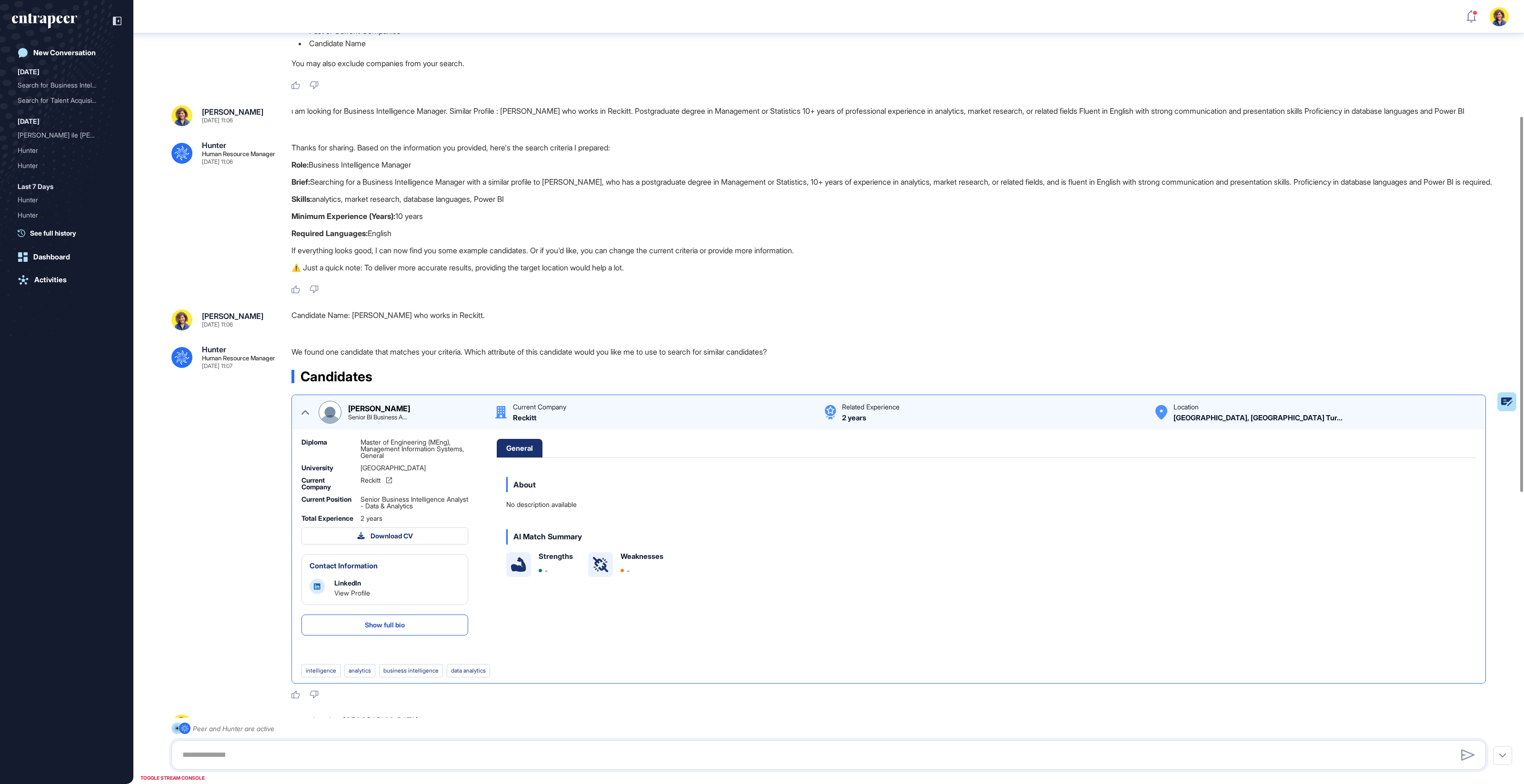
scroll to position [142, 0]
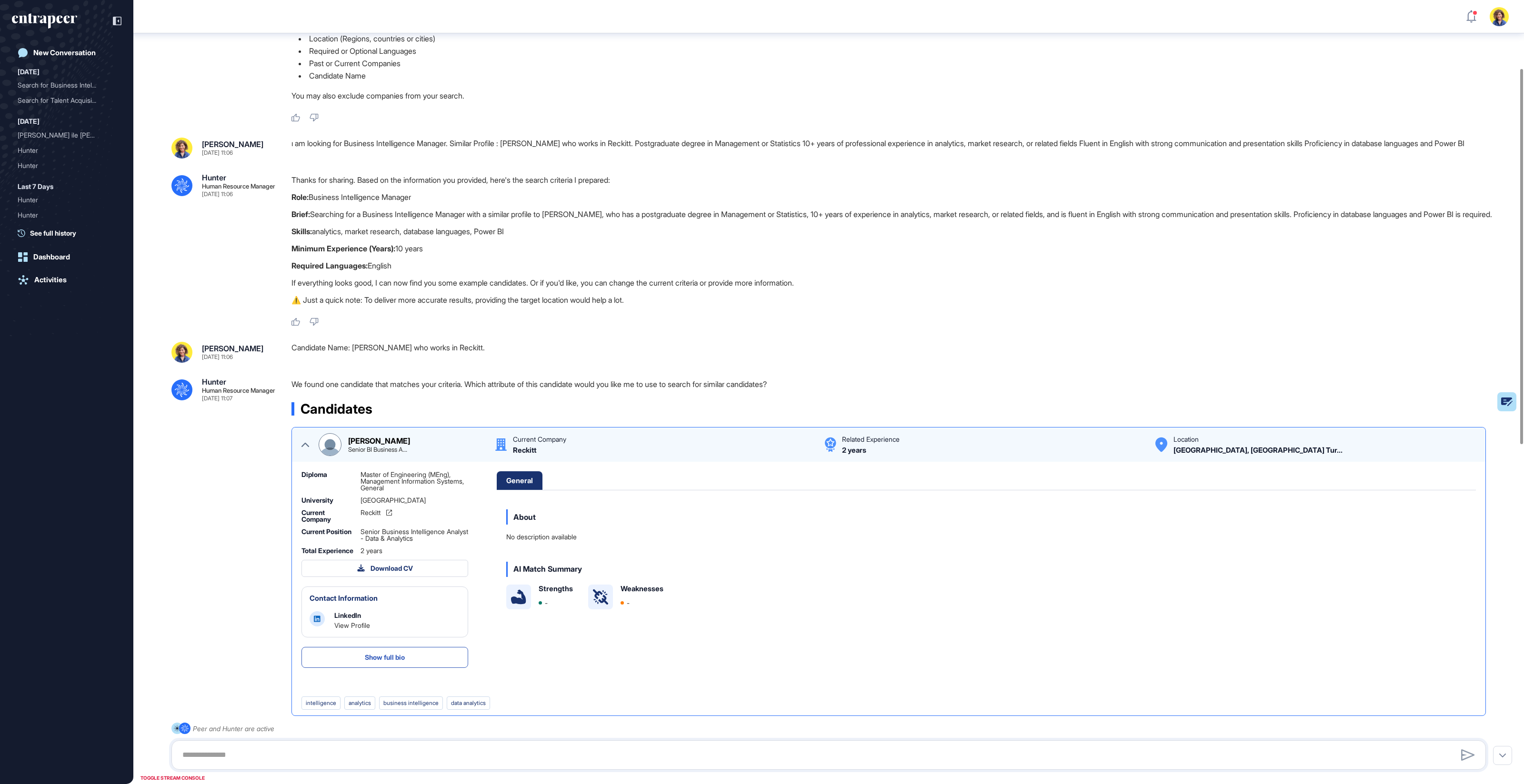
click at [633, 144] on div "ı am looking for Business Intelligence Manager. Similar Profile : Kemal Mehter …" at bounding box center [892, 148] width 1202 height 21
click at [632, 144] on div "ı am looking for Business Intelligence Manager. Similar Profile : Kemal Mehter …" at bounding box center [892, 148] width 1202 height 21
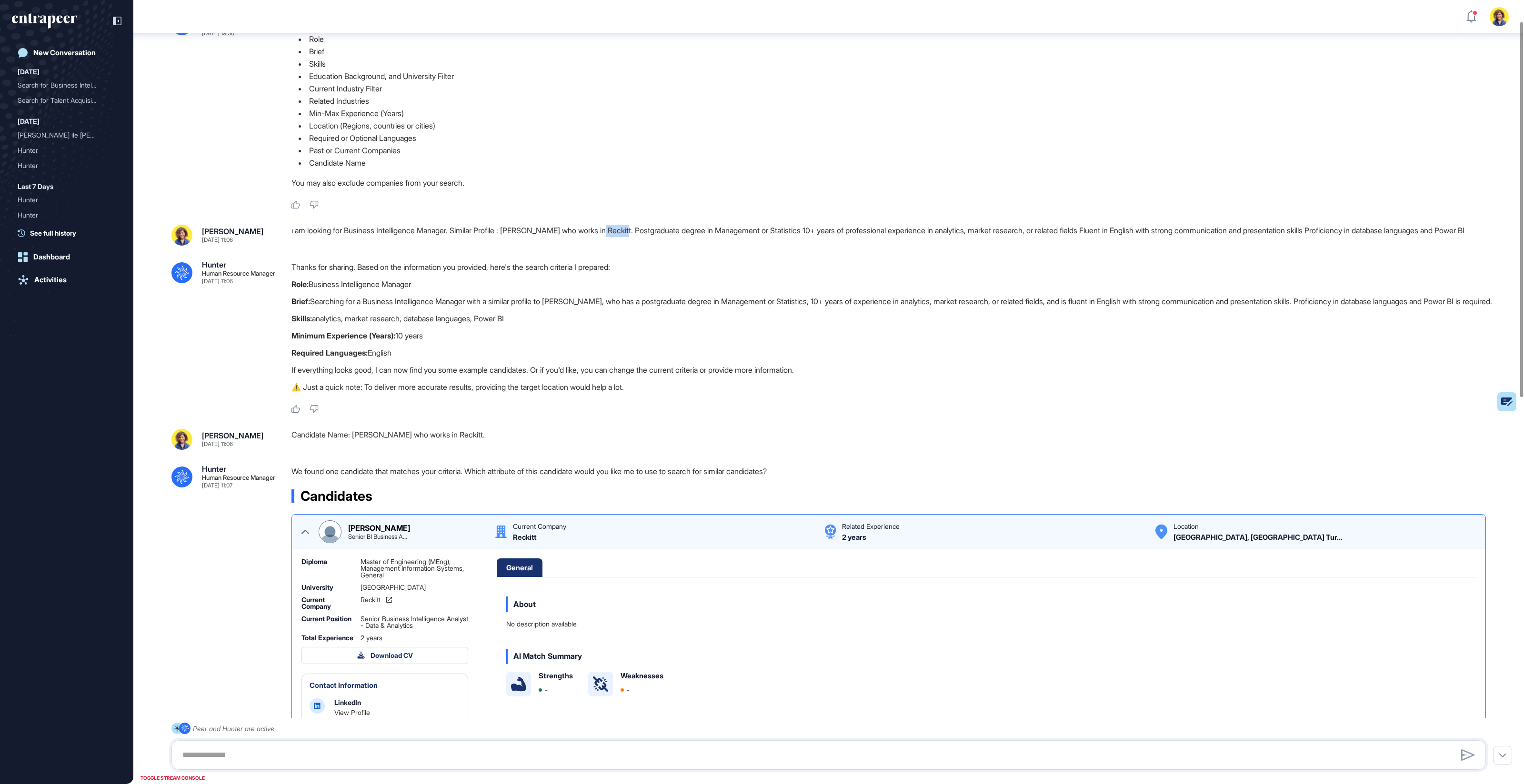
scroll to position [0, 0]
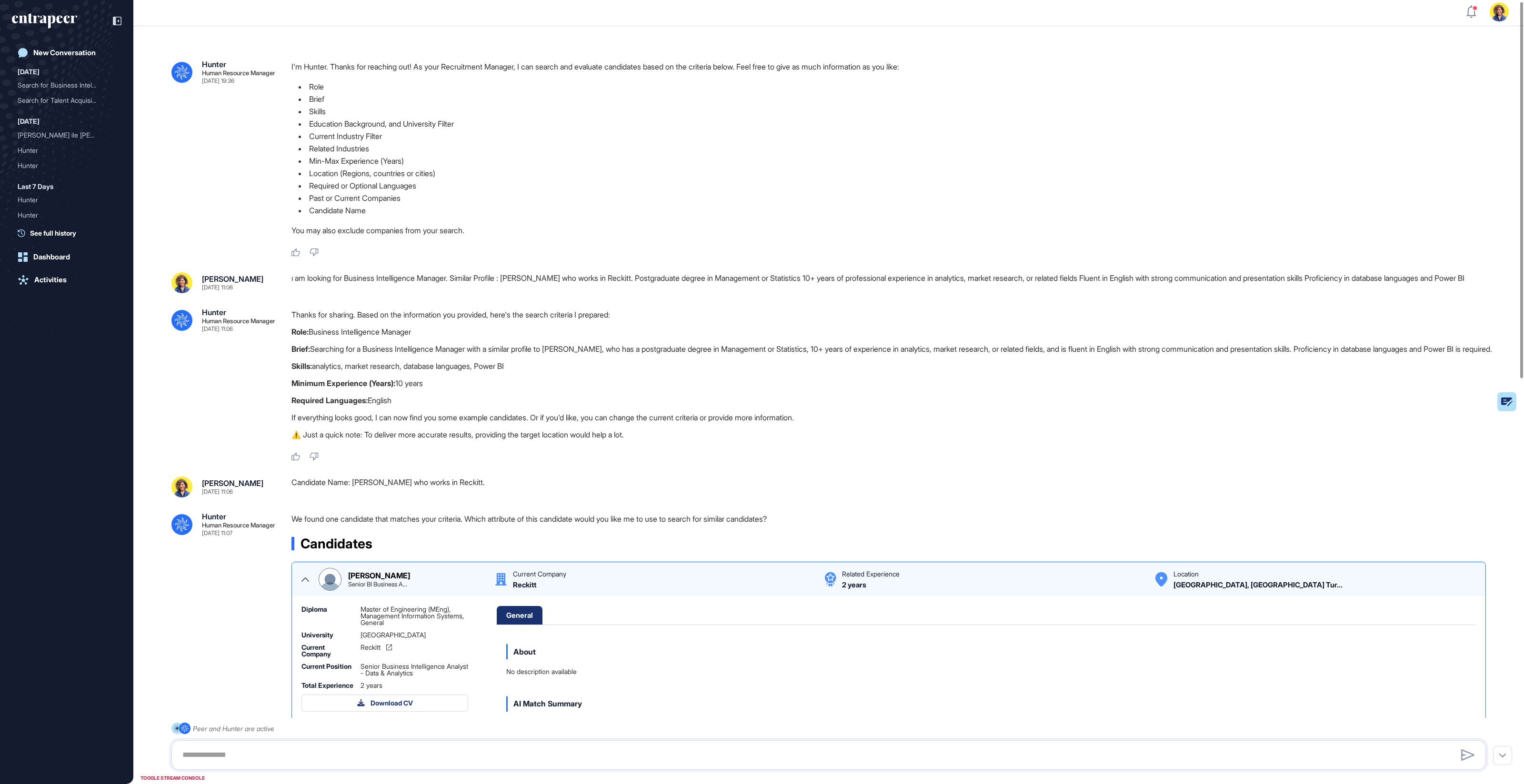
click at [648, 294] on div "ı am looking for Business Intelligence Manager. Similar Profile : Kemal Mehter …" at bounding box center [892, 283] width 1202 height 21
drag, startPoint x: 261, startPoint y: 294, endPoint x: 239, endPoint y: 293, distance: 22.0
click at [239, 293] on div "Sara Holyavkin Sep 14, 2025 11:06" at bounding box center [224, 285] width 105 height 21
click at [324, 280] on div "ı am looking for Business Intelligence Manager. Similar Profile : Kemal Mehter …" at bounding box center [892, 285] width 1202 height 21
click at [324, 281] on div "ı am looking for Business Intelligence Manager. Similar Profile : Kemal Mehter …" at bounding box center [892, 285] width 1202 height 21
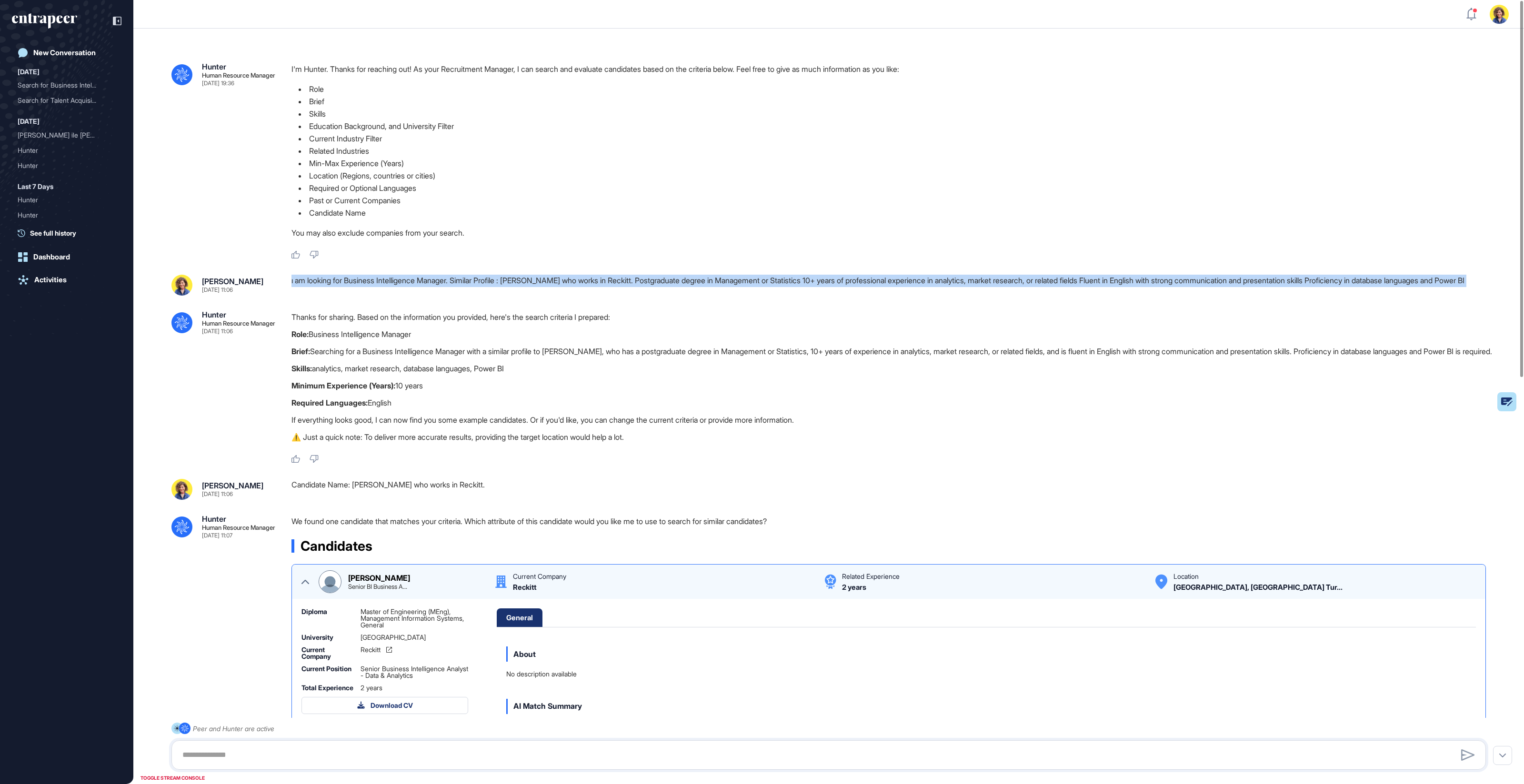
click at [324, 281] on div "ı am looking for Business Intelligence Manager. Similar Profile : Kemal Mehter …" at bounding box center [892, 285] width 1202 height 21
click at [558, 277] on div "ı am looking for Business Intelligence Manager. Similar Profile : Kemal Mehter …" at bounding box center [892, 285] width 1202 height 21
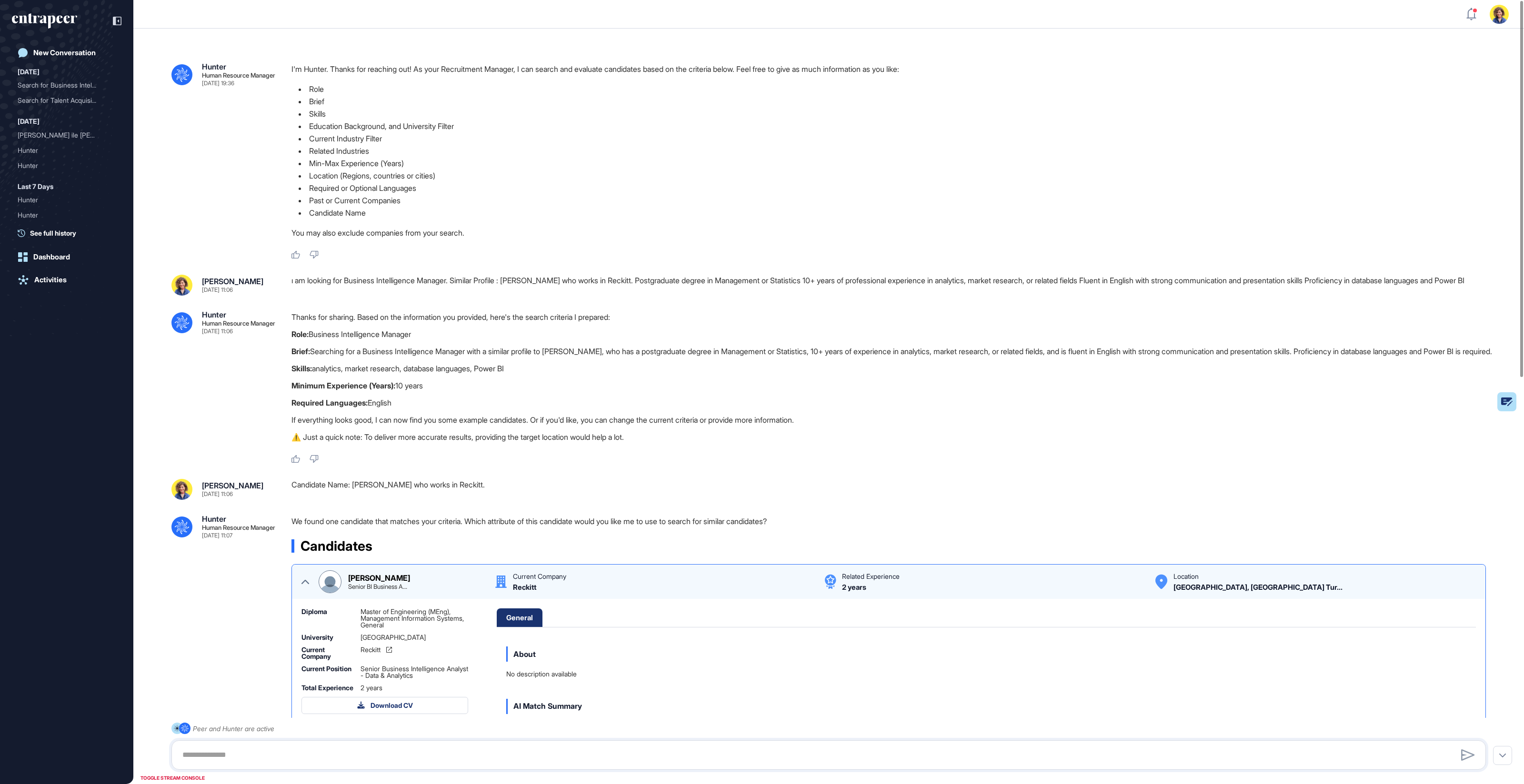
click at [631, 279] on div "ı am looking for Business Intelligence Manager. Similar Profile : Kemal Mehter …" at bounding box center [892, 285] width 1202 height 21
click at [635, 280] on div "ı am looking for Business Intelligence Manager. Similar Profile : Kemal Mehter …" at bounding box center [892, 284] width 1202 height 21
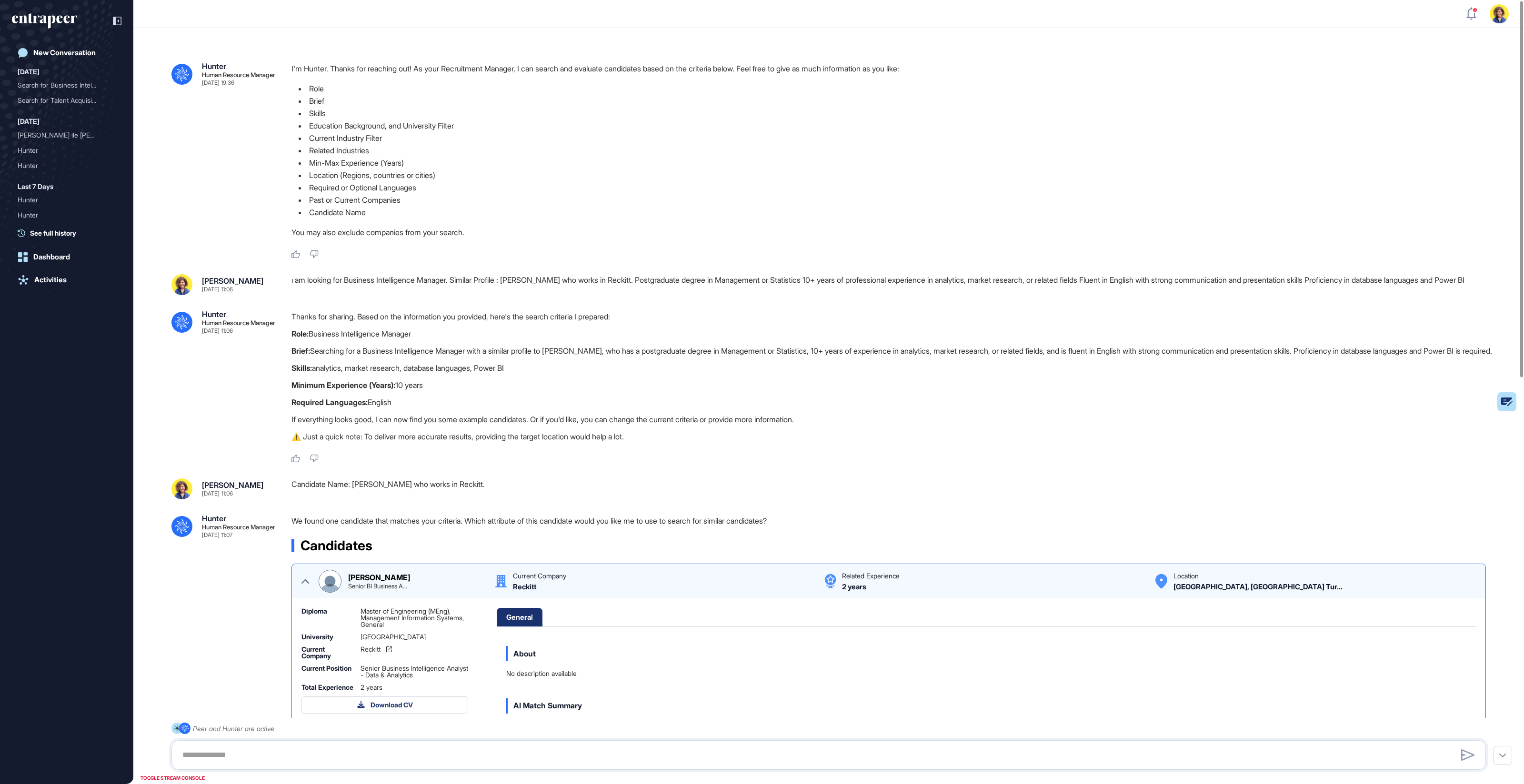
click at [486, 409] on p "Required Languages: English" at bounding box center [892, 402] width 1202 height 12
drag, startPoint x: 517, startPoint y: 283, endPoint x: 645, endPoint y: 281, distance: 128.0
click at [645, 281] on div "ı am looking for Business Intelligence Manager. Similar Profile : Kemal Mehter …" at bounding box center [892, 284] width 1202 height 21
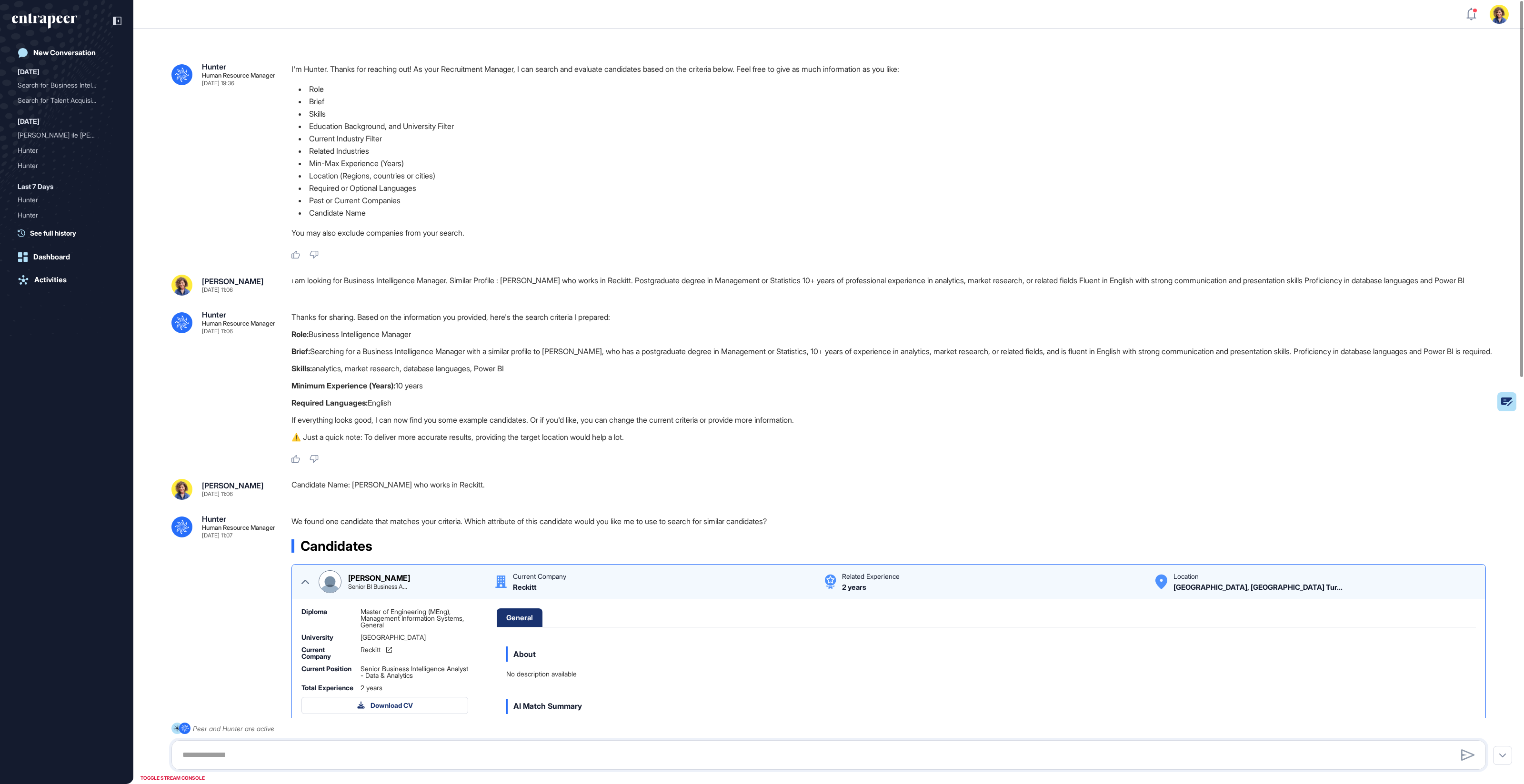
click at [385, 197] on li "Past or Current Companies" at bounding box center [892, 201] width 1202 height 12
click at [385, 197] on li "Past or Current Companies" at bounding box center [892, 201] width 1202 height 12
click at [384, 197] on li "Past or Current Companies" at bounding box center [892, 201] width 1202 height 12
drag, startPoint x: 398, startPoint y: 199, endPoint x: 378, endPoint y: 203, distance: 20.4
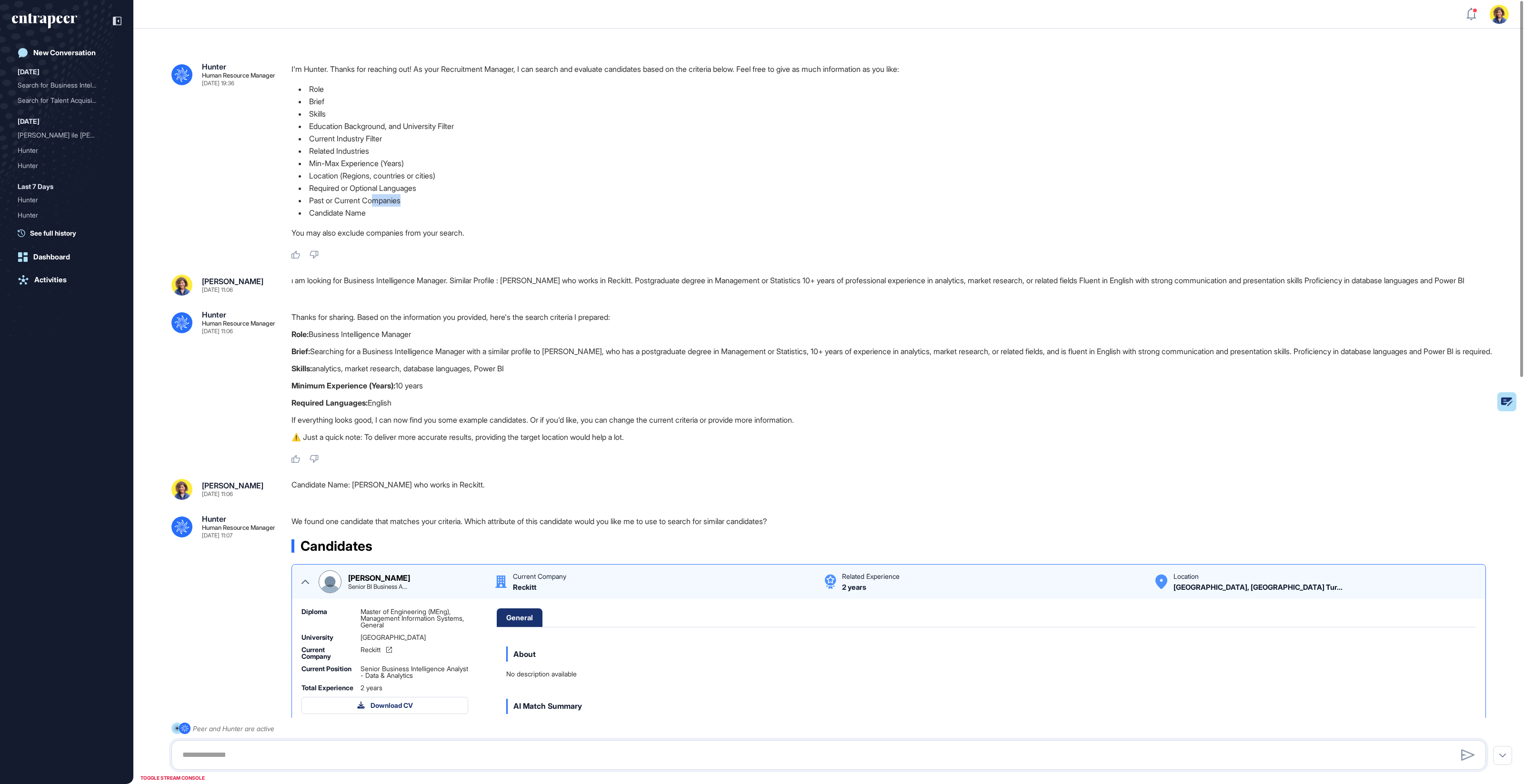
click at [375, 199] on li "Past or Current Companies" at bounding box center [892, 201] width 1202 height 12
click at [381, 203] on li "Past or Current Companies" at bounding box center [892, 201] width 1202 height 12
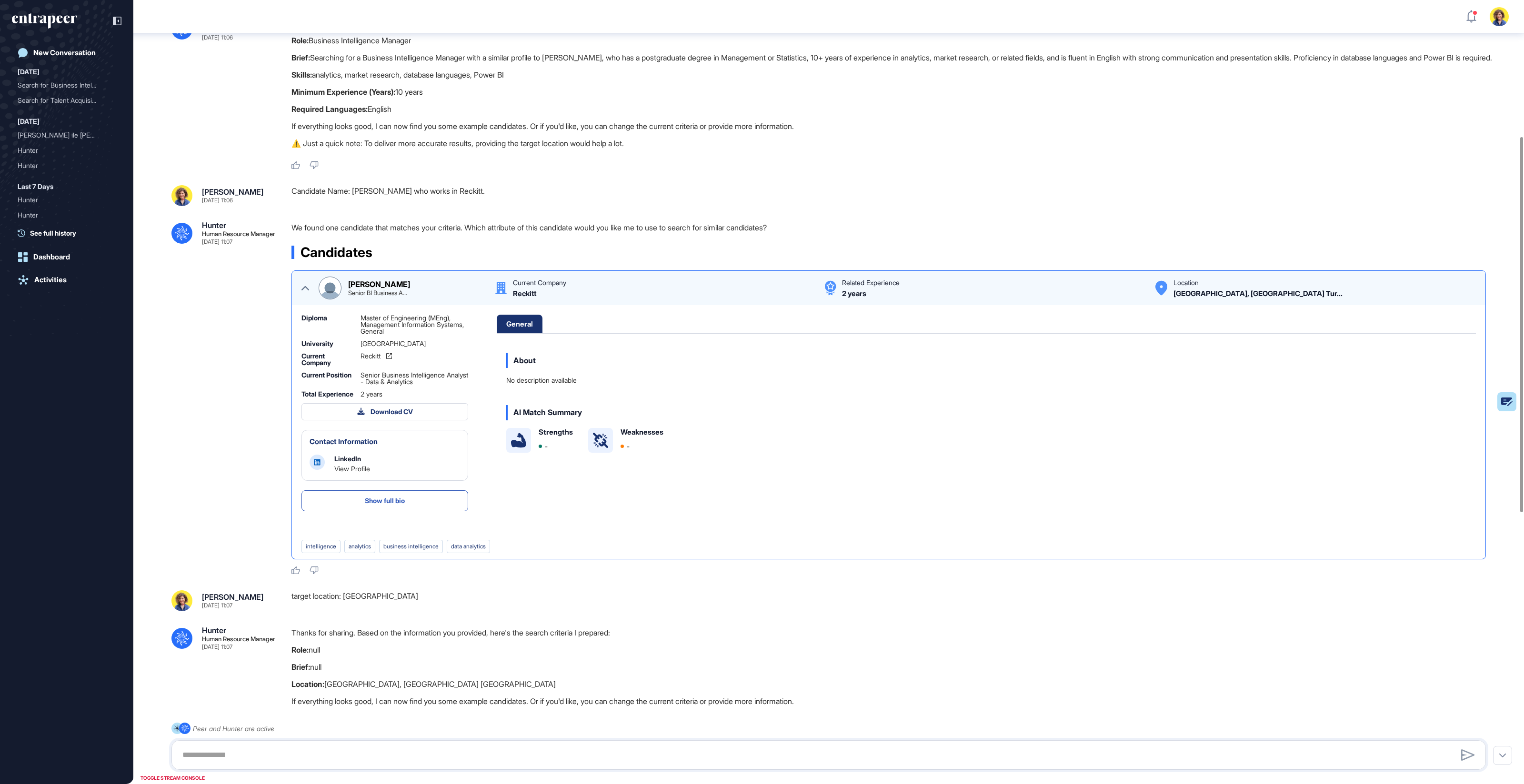
scroll to position [270, 0]
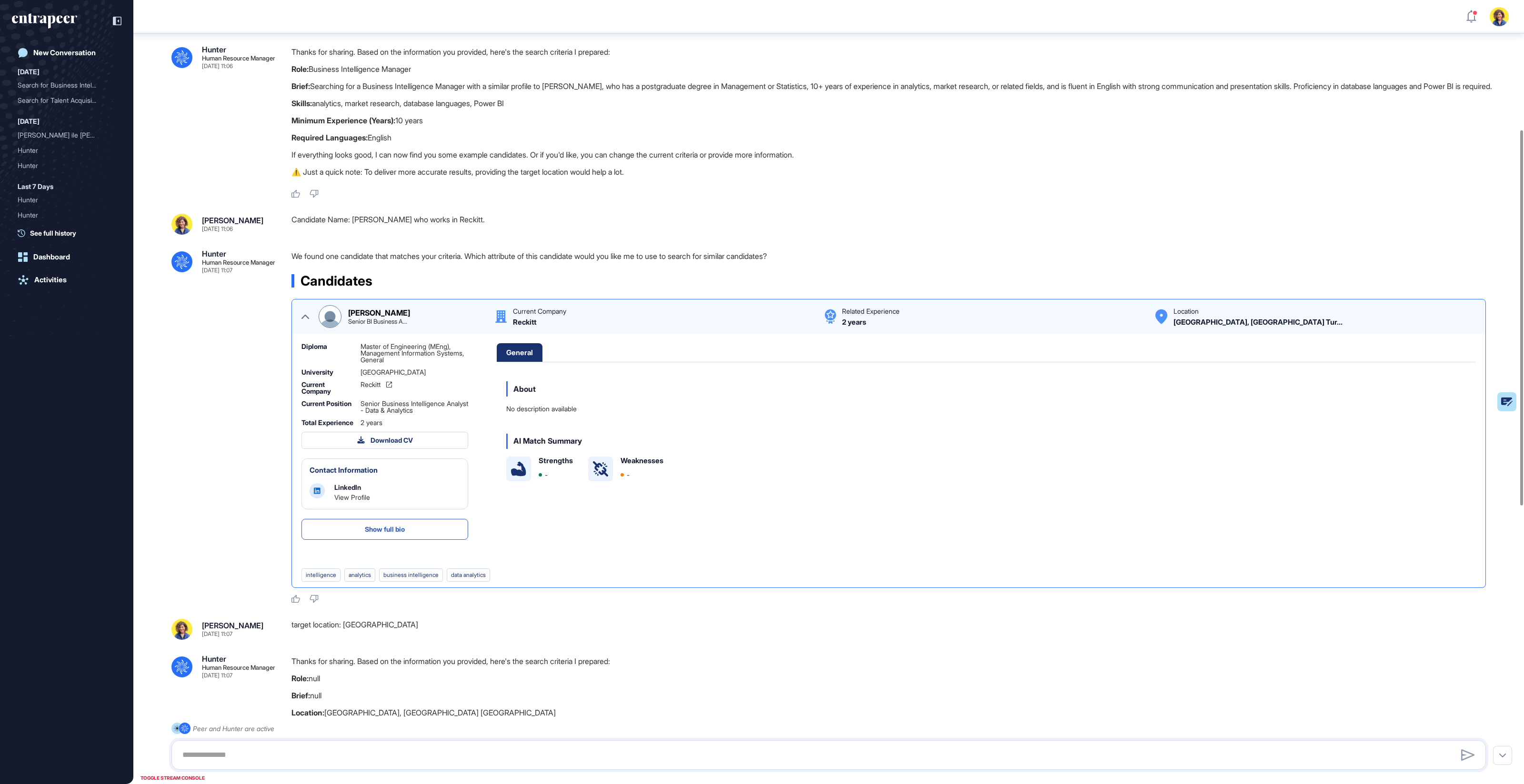
click at [305, 319] on icon at bounding box center [305, 317] width 8 height 5
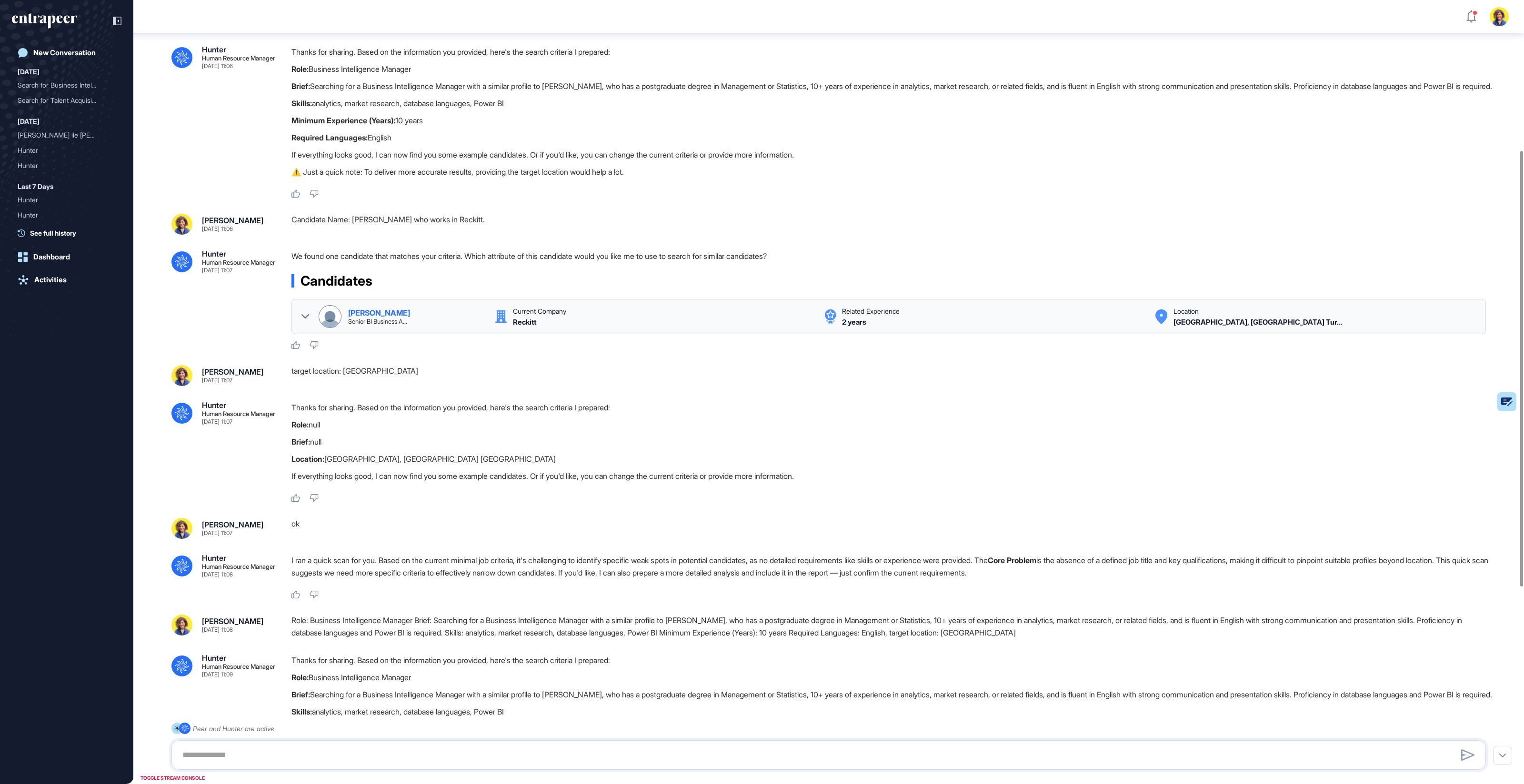
scroll to position [270, 0]
click at [305, 318] on icon at bounding box center [305, 316] width 8 height 5
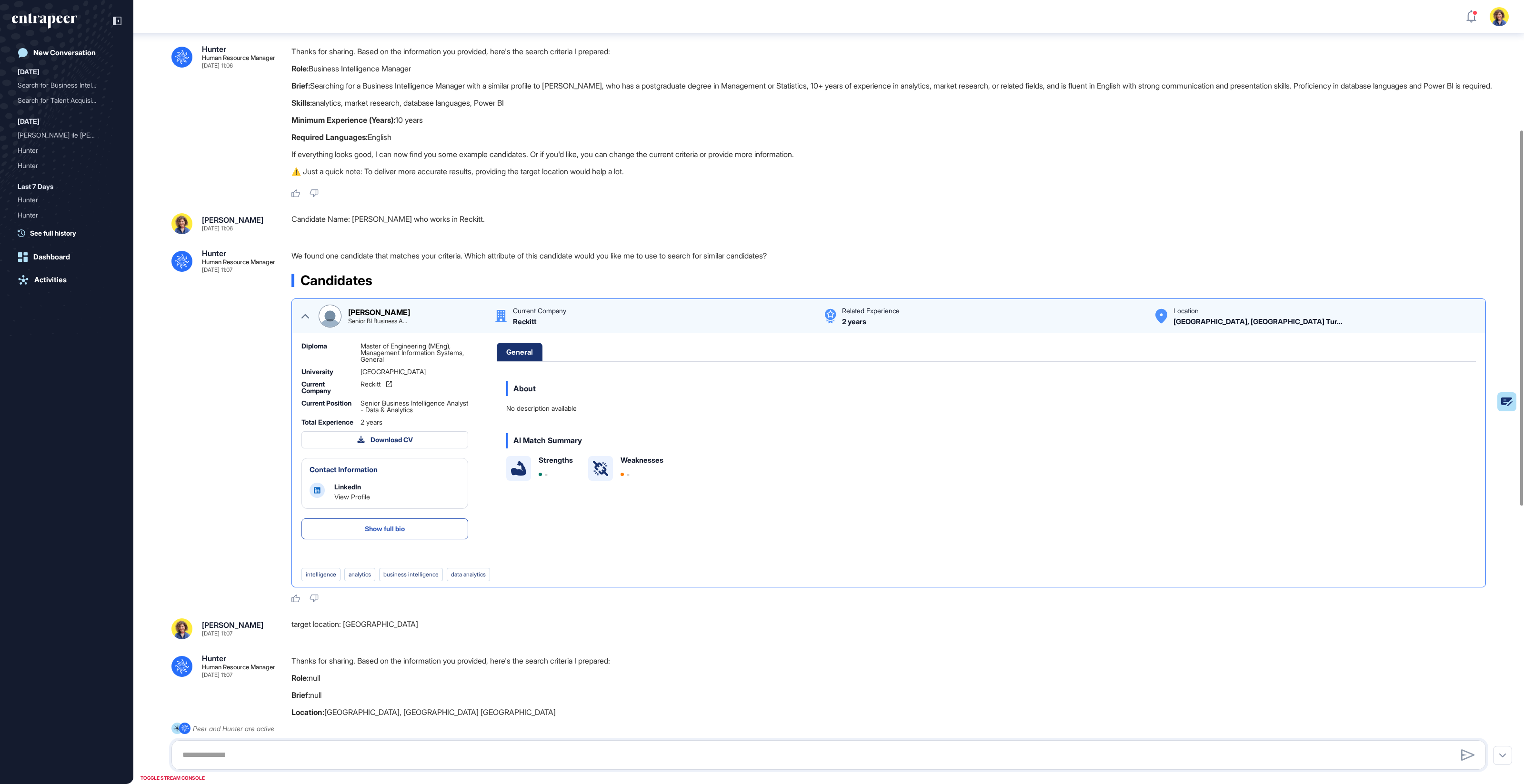
click at [307, 328] on div at bounding box center [305, 317] width 8 height 23
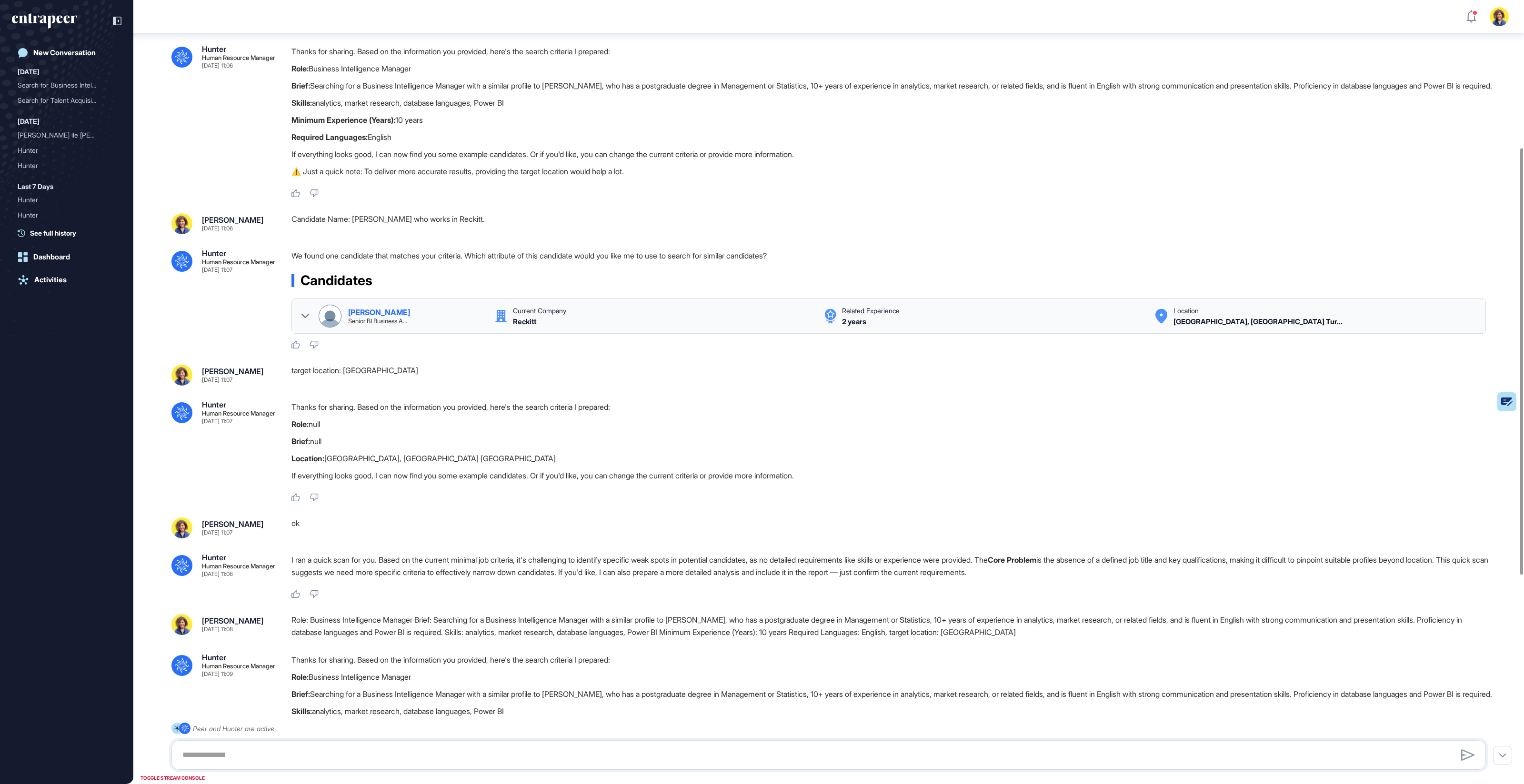
scroll to position [277, 0]
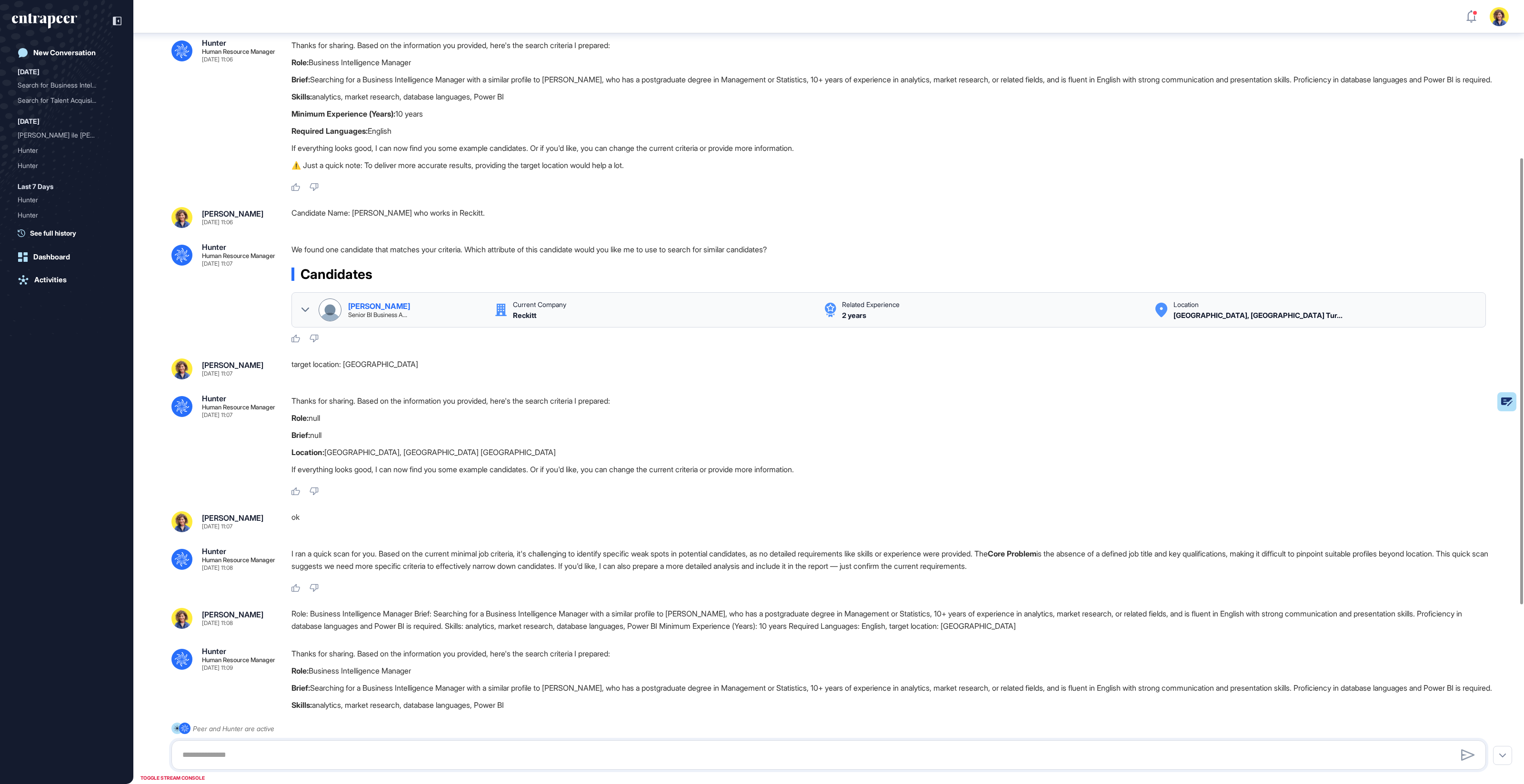
click at [301, 312] on icon at bounding box center [305, 310] width 8 height 5
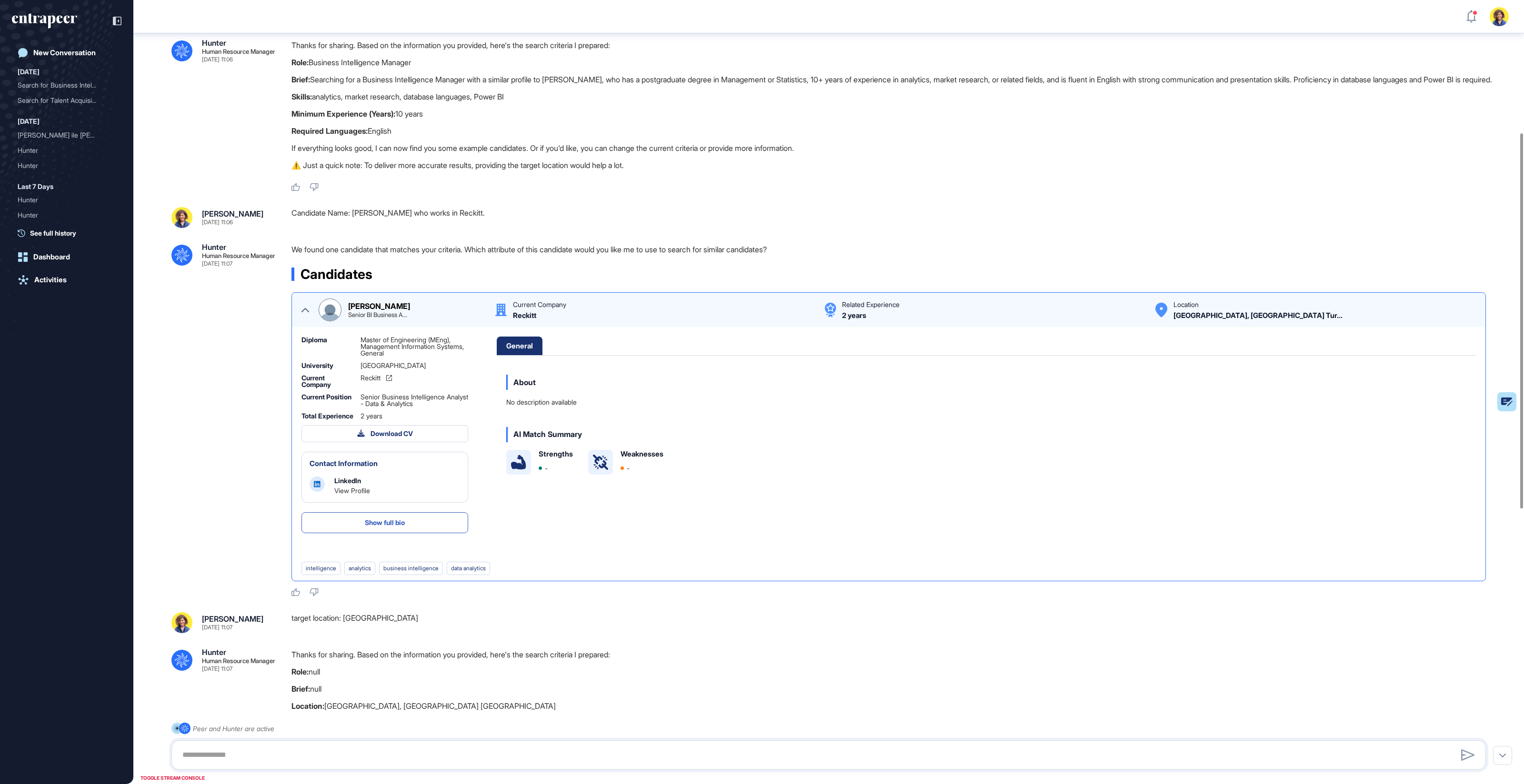
click at [303, 312] on icon at bounding box center [305, 311] width 8 height 5
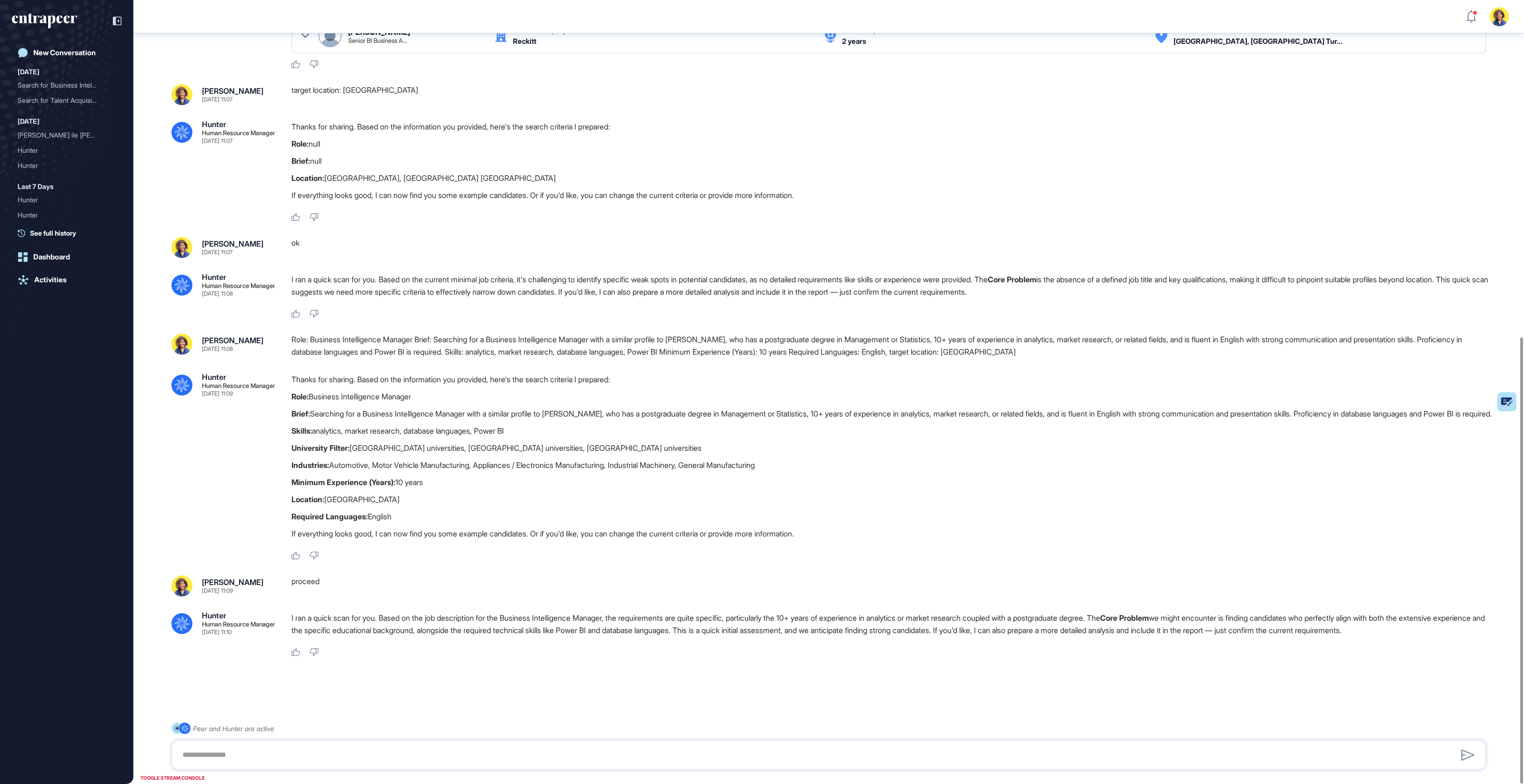
scroll to position [592, 0]
drag, startPoint x: 311, startPoint y: 362, endPoint x: 678, endPoint y: 413, distance: 370.5
click at [678, 413] on div "Thanks for sharing. Based on the information you provided, here's the search cr…" at bounding box center [892, 459] width 1202 height 171
click at [671, 424] on p "Skills: analytics, market research, database languages, Power BI" at bounding box center [892, 430] width 1202 height 12
click at [263, 378] on div "Hunter Human Resource Manager Sep 14, 2025 11:09" at bounding box center [238, 385] width 73 height 23
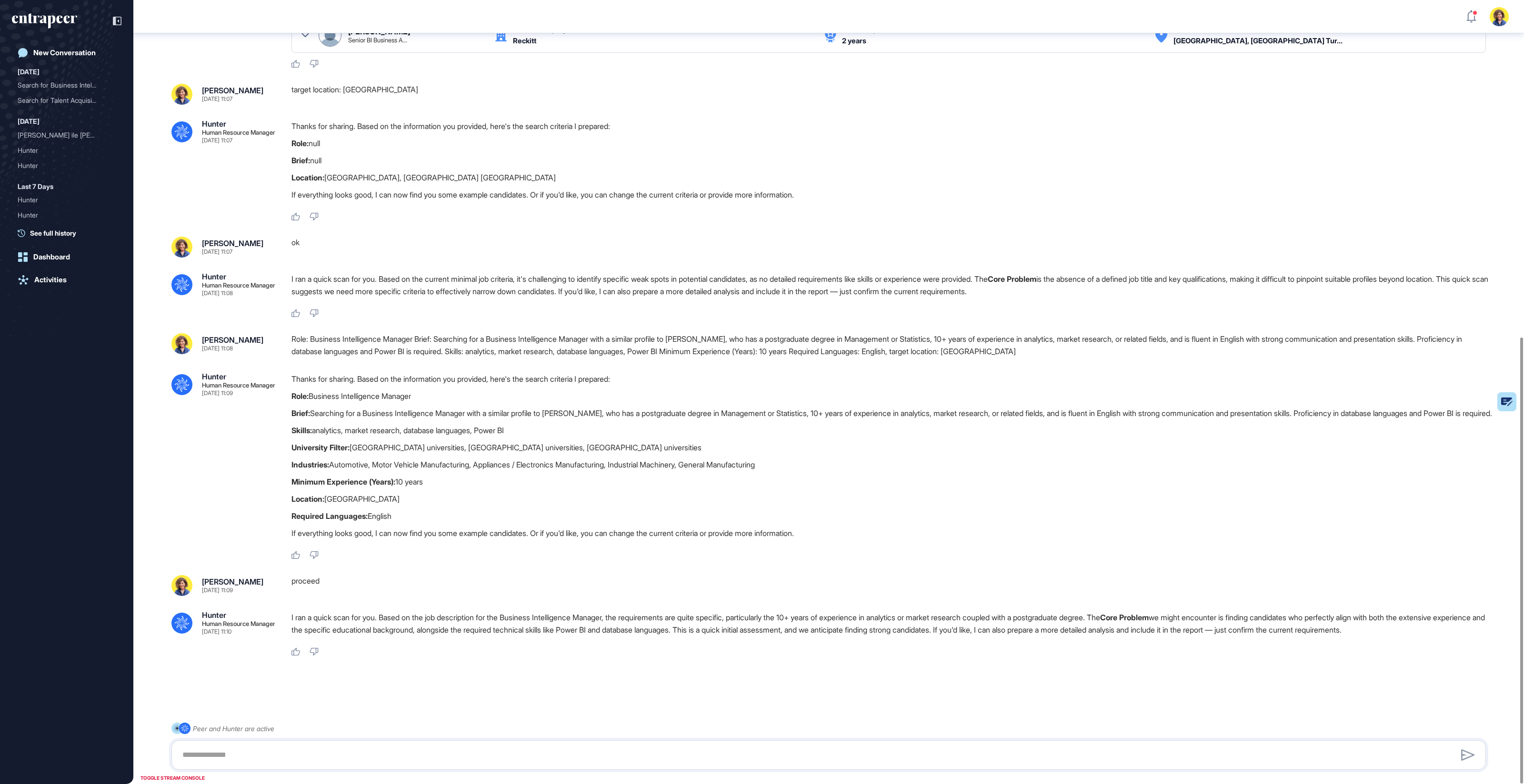
click at [302, 381] on div "Thanks for sharing. Based on the information you provided, here's the search cr…" at bounding box center [892, 459] width 1202 height 171
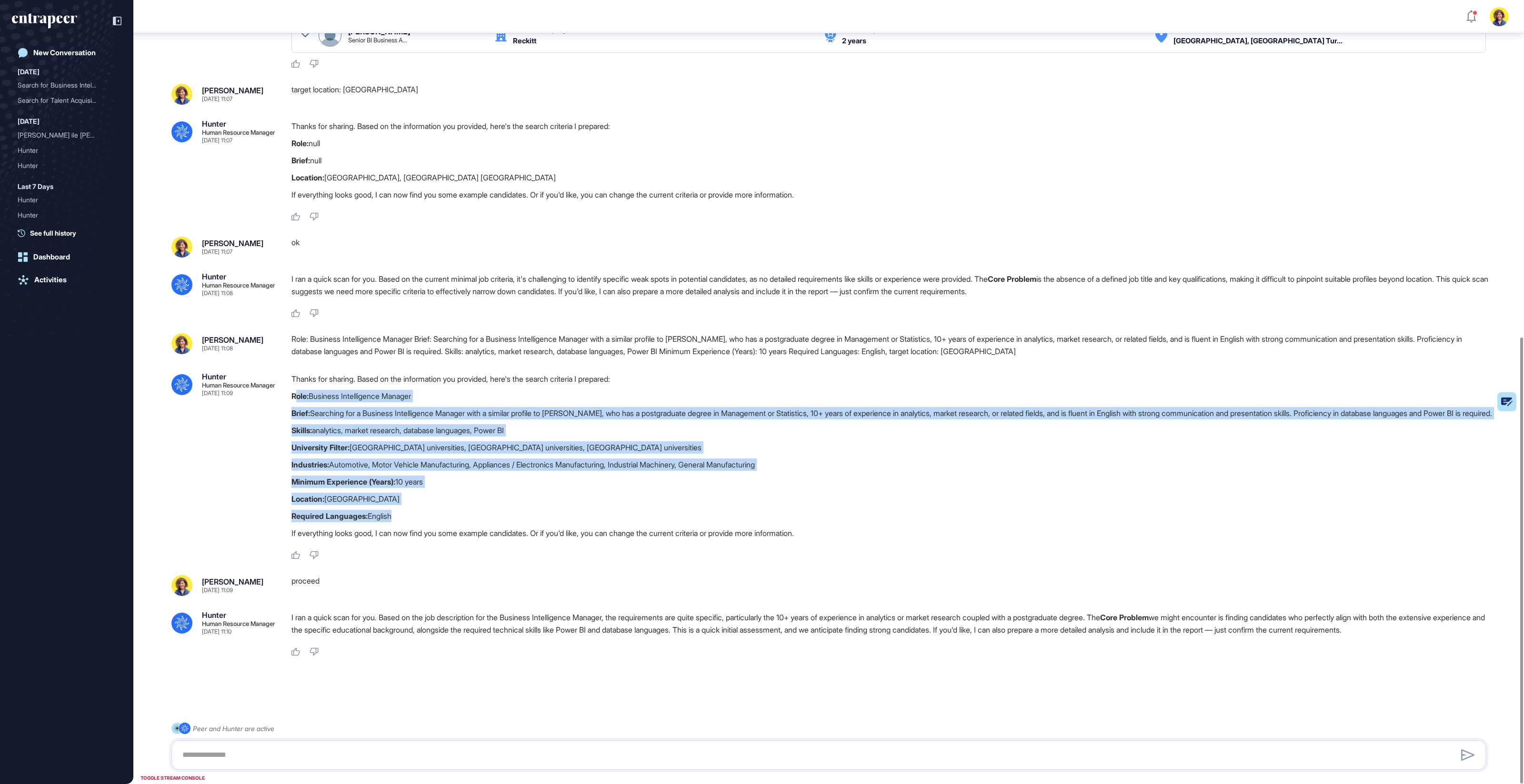
drag, startPoint x: 295, startPoint y: 372, endPoint x: 394, endPoint y: 504, distance: 165.0
click at [394, 504] on div "Thanks for sharing. Based on the information you provided, here's the search cr…" at bounding box center [892, 459] width 1202 height 171
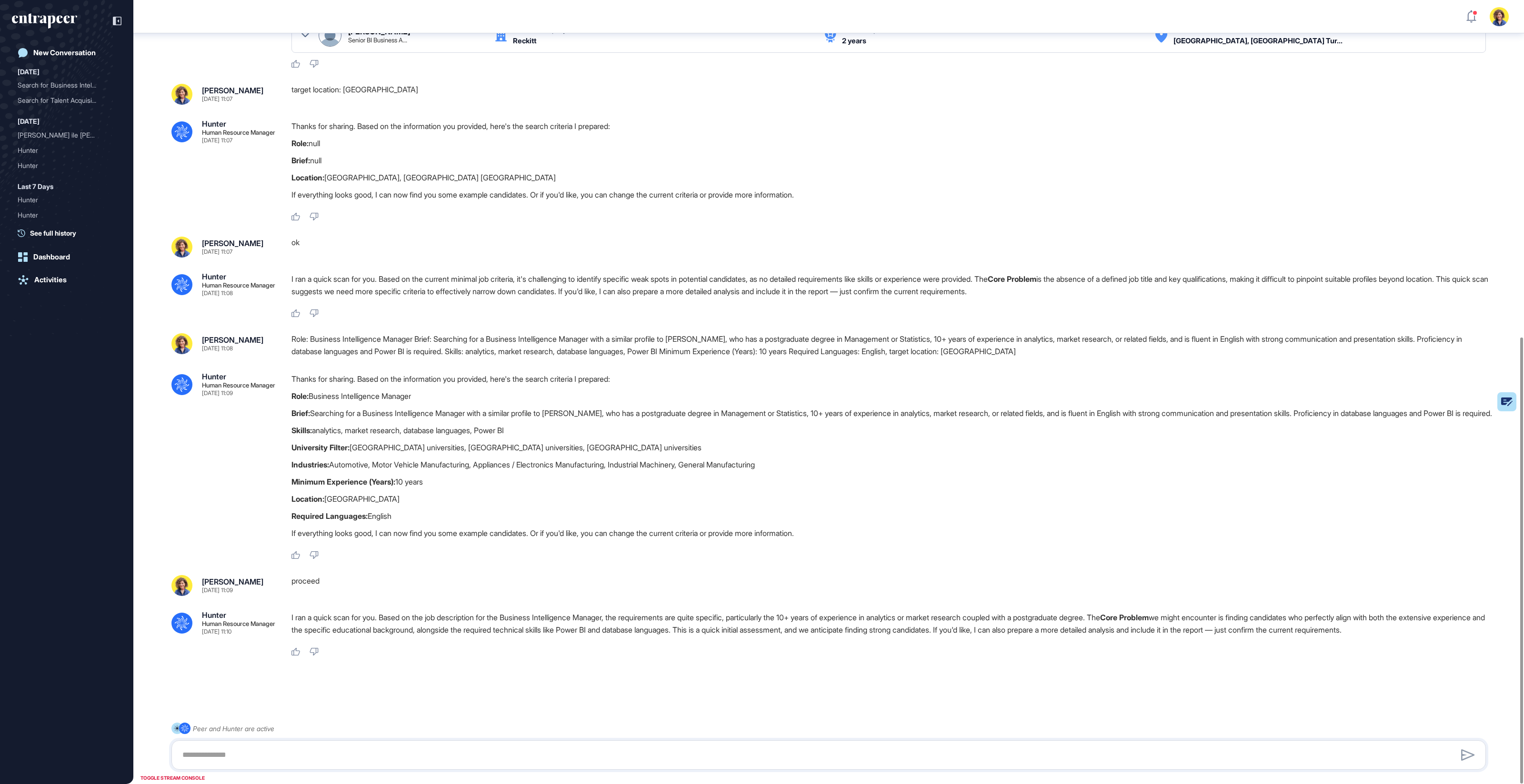
click at [394, 510] on p "Required Languages: English" at bounding box center [892, 516] width 1202 height 12
click at [401, 510] on p "Required Languages: English" at bounding box center [892, 516] width 1202 height 12
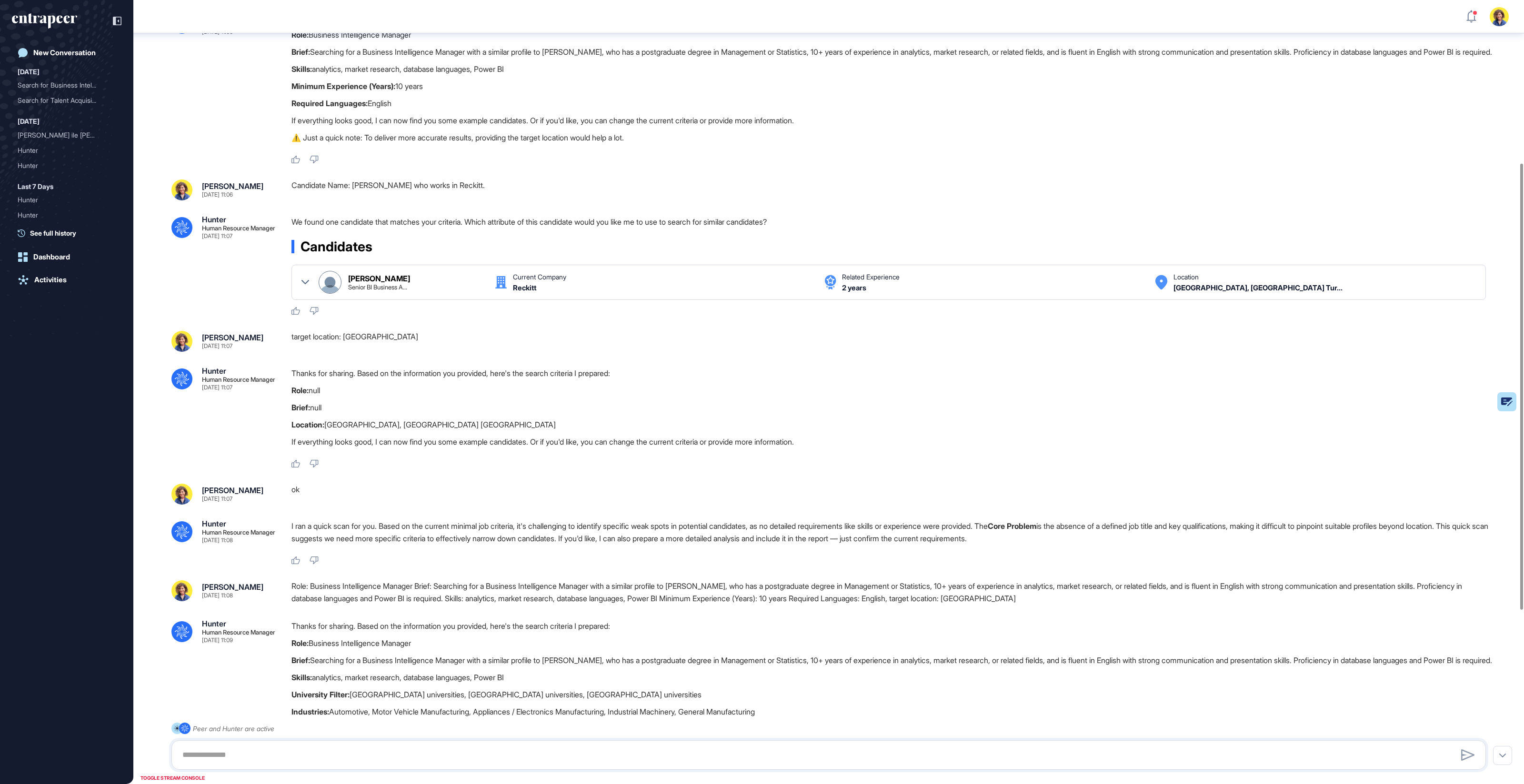
scroll to position [305, 0]
click at [307, 286] on icon at bounding box center [305, 282] width 8 height 8
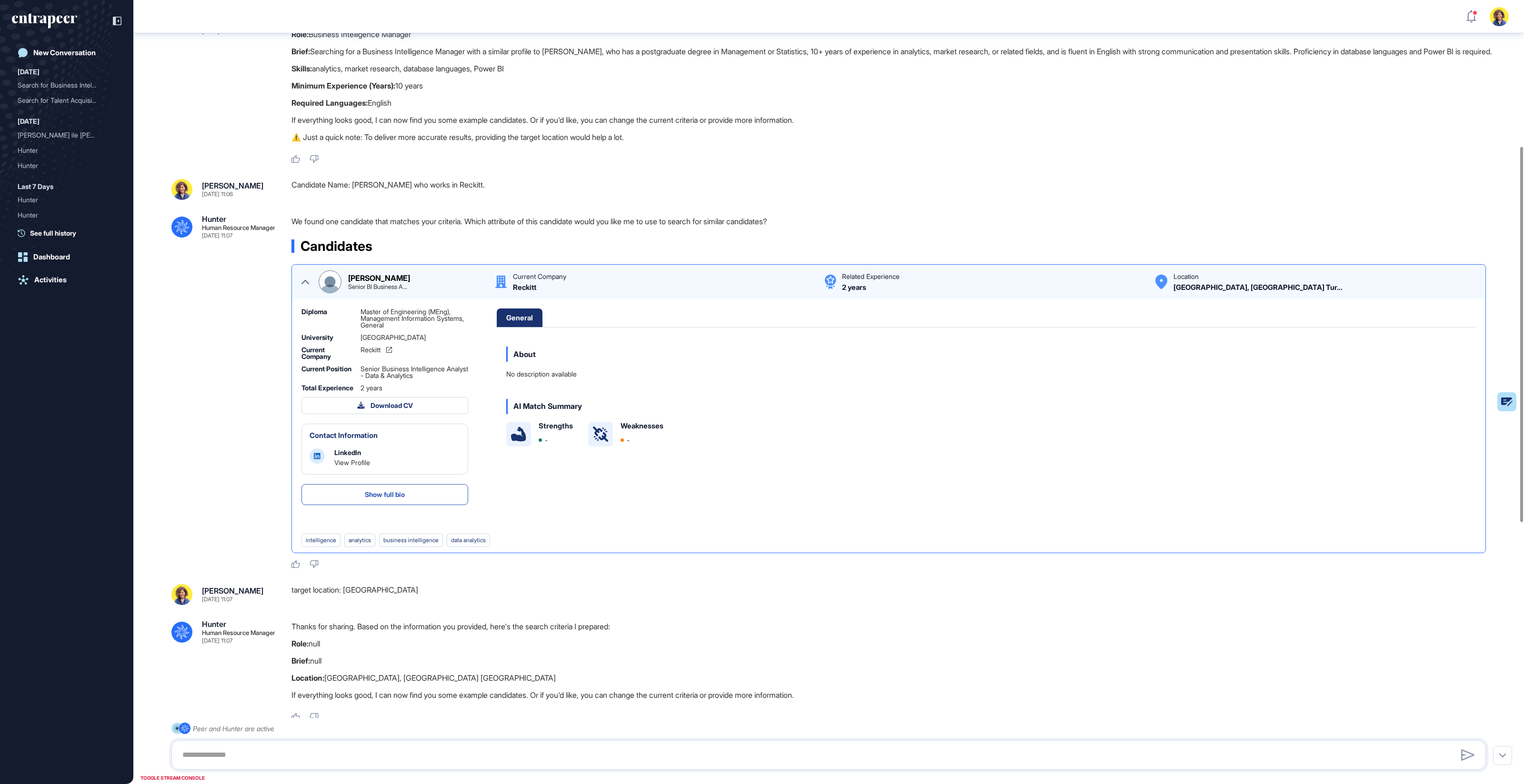
click at [307, 284] on icon at bounding box center [305, 282] width 8 height 5
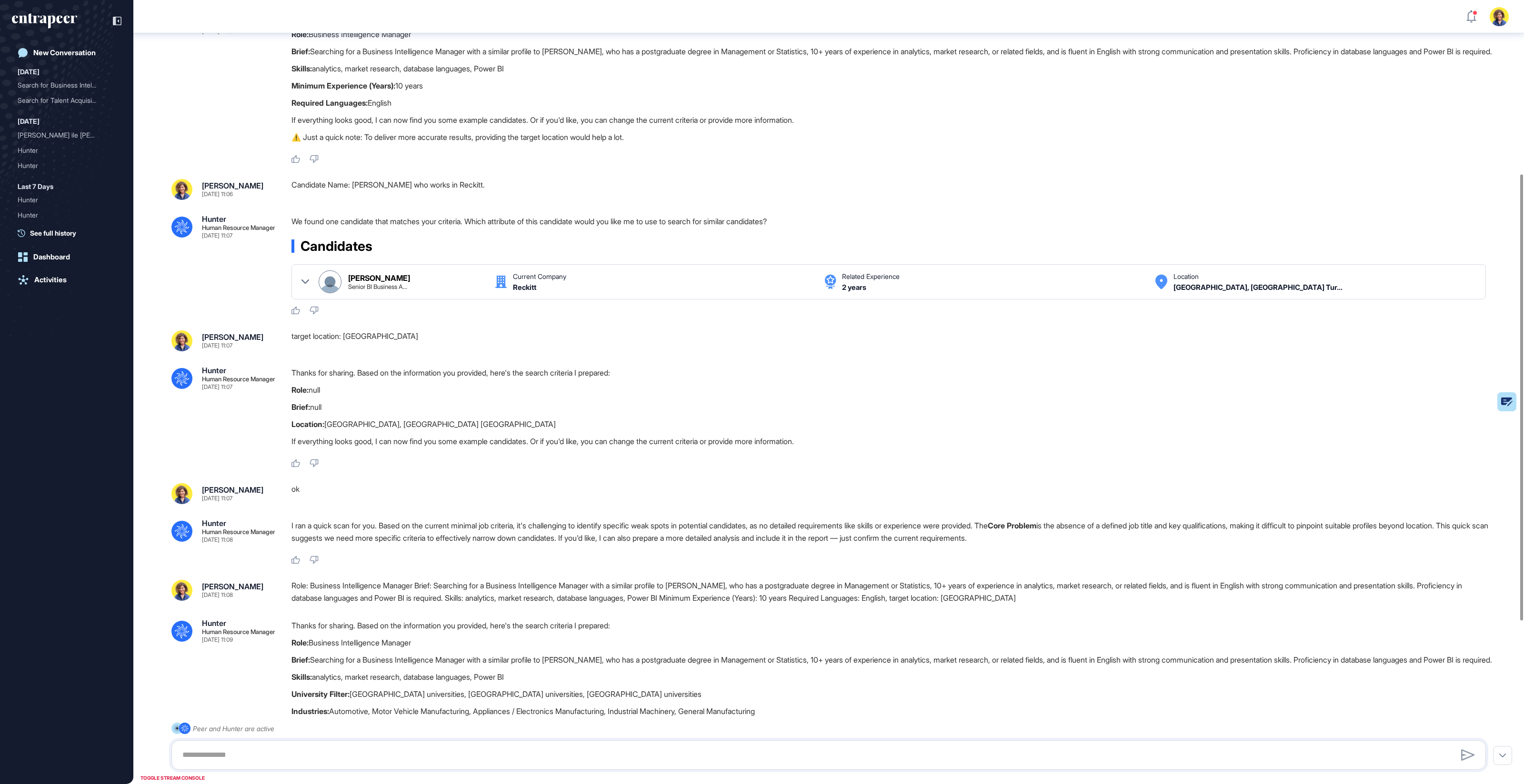
click at [262, 299] on div ".cls-2{fill:#fff} Hunter Human Resource Manager Sep 14, 2025 11:07 We found one…" at bounding box center [829, 265] width 1315 height 100
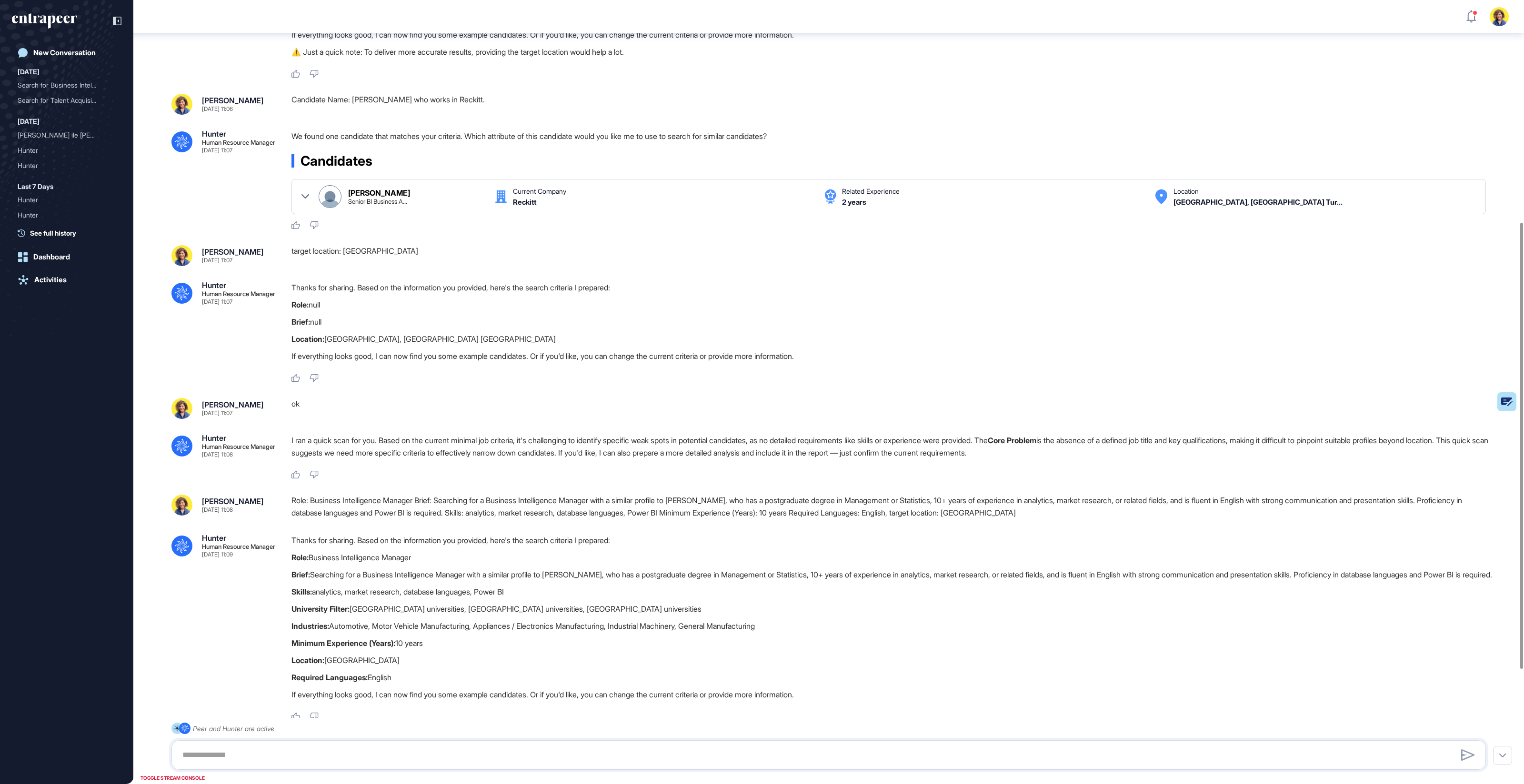
scroll to position [389, 0]
drag, startPoint x: 328, startPoint y: 154, endPoint x: 644, endPoint y: 150, distance: 316.0
click at [644, 144] on p "We found one candidate that matches your criteria. Which attribute of this cand…" at bounding box center [892, 137] width 1202 height 12
drag, startPoint x: 301, startPoint y: 151, endPoint x: 290, endPoint y: 151, distance: 11.0
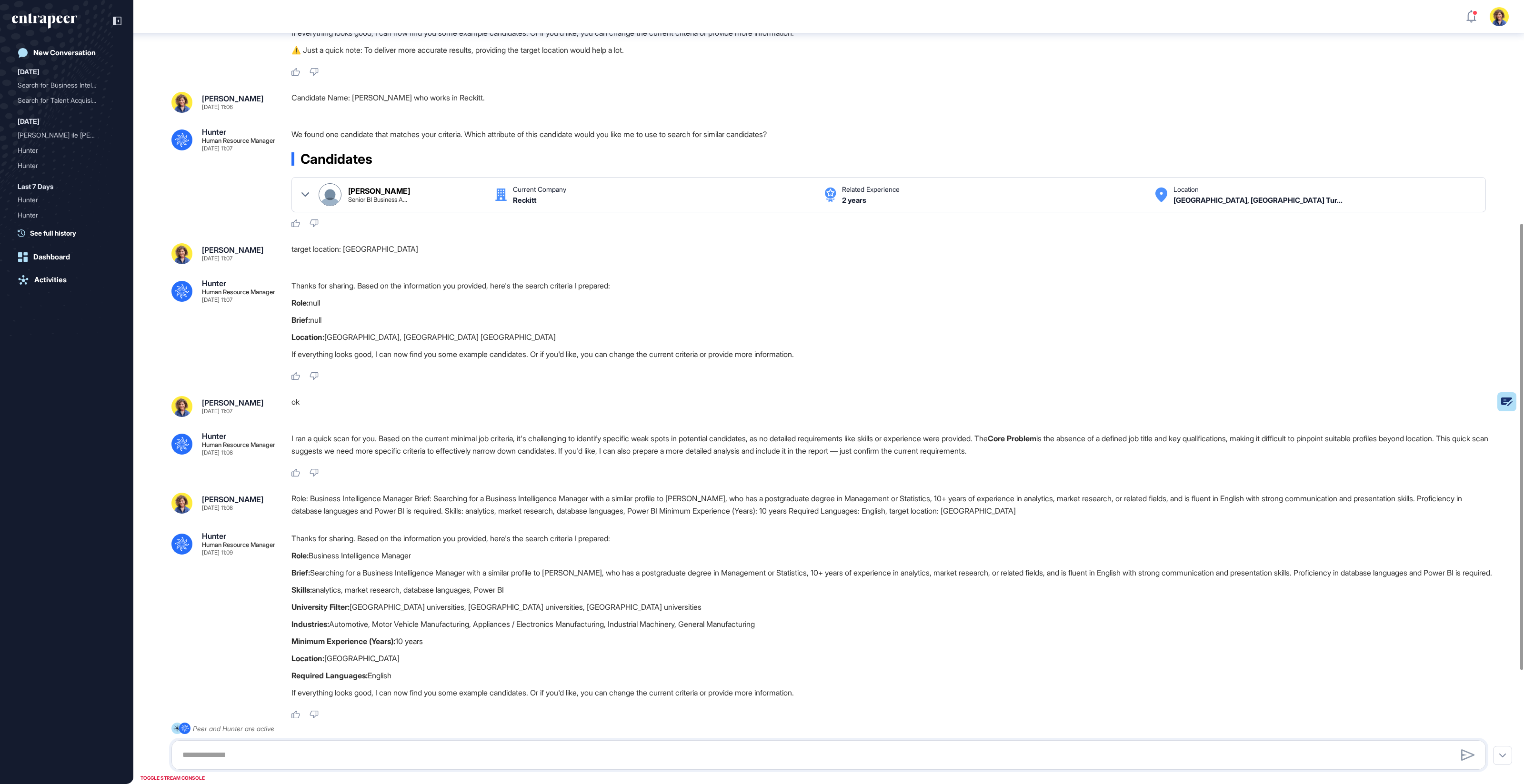
click at [301, 141] on p "We found one candidate that matches your criteria. Which attribute of this cand…" at bounding box center [892, 134] width 1202 height 12
drag, startPoint x: 287, startPoint y: 151, endPoint x: 798, endPoint y: 152, distance: 511.0
click at [798, 152] on div ".cls-2{fill:#fff} Hunter Human Resource Manager Sep 14, 2025 11:07 We found one…" at bounding box center [829, 178] width 1315 height 100
click at [813, 141] on p "We found one candidate that matches your criteria. Which attribute of this cand…" at bounding box center [892, 134] width 1202 height 12
drag, startPoint x: 289, startPoint y: 151, endPoint x: 419, endPoint y: 162, distance: 130.5
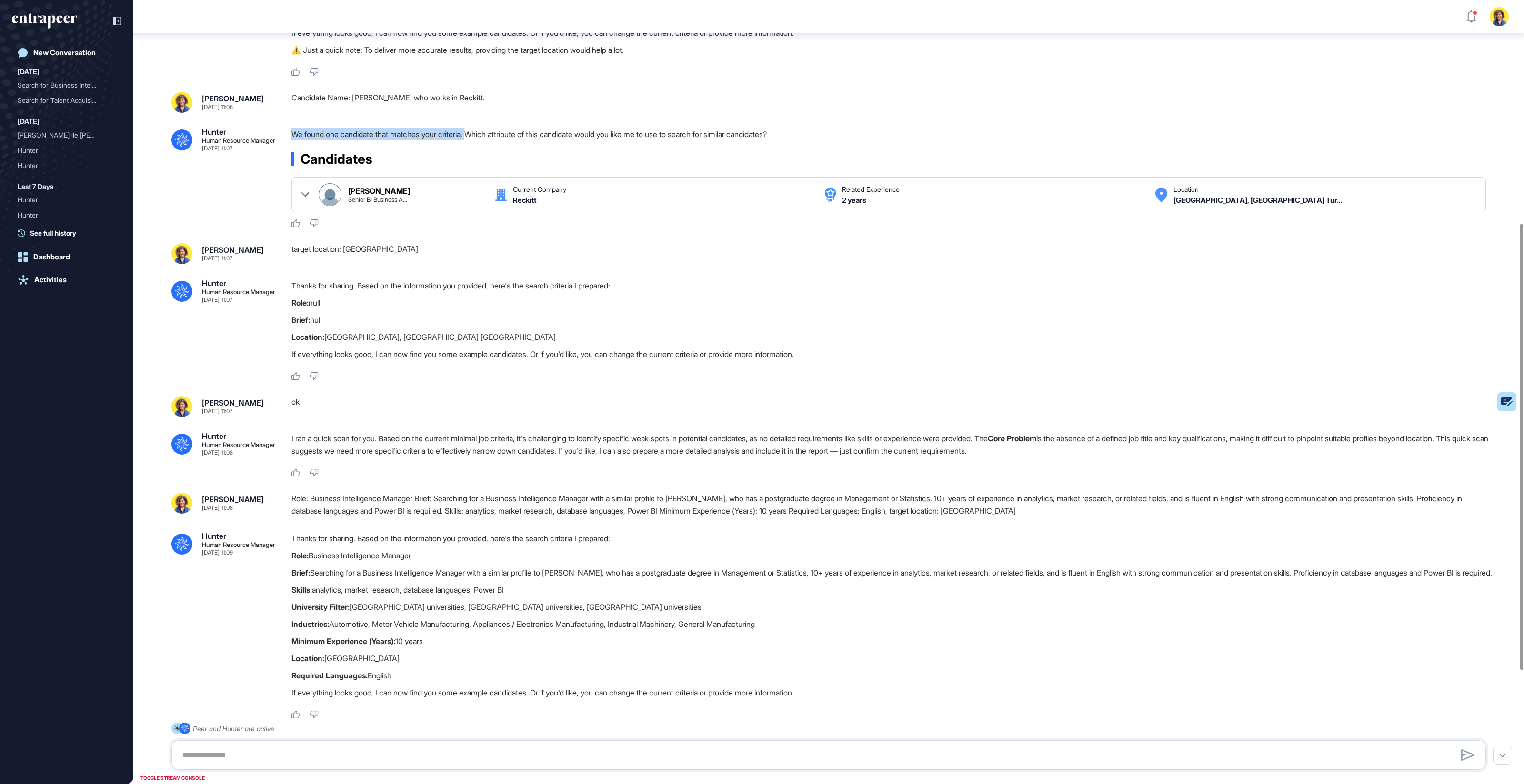
click at [476, 151] on div ".cls-2{fill:#fff} Hunter Human Resource Manager Sep 14, 2025 11:07 We found one…" at bounding box center [829, 178] width 1315 height 100
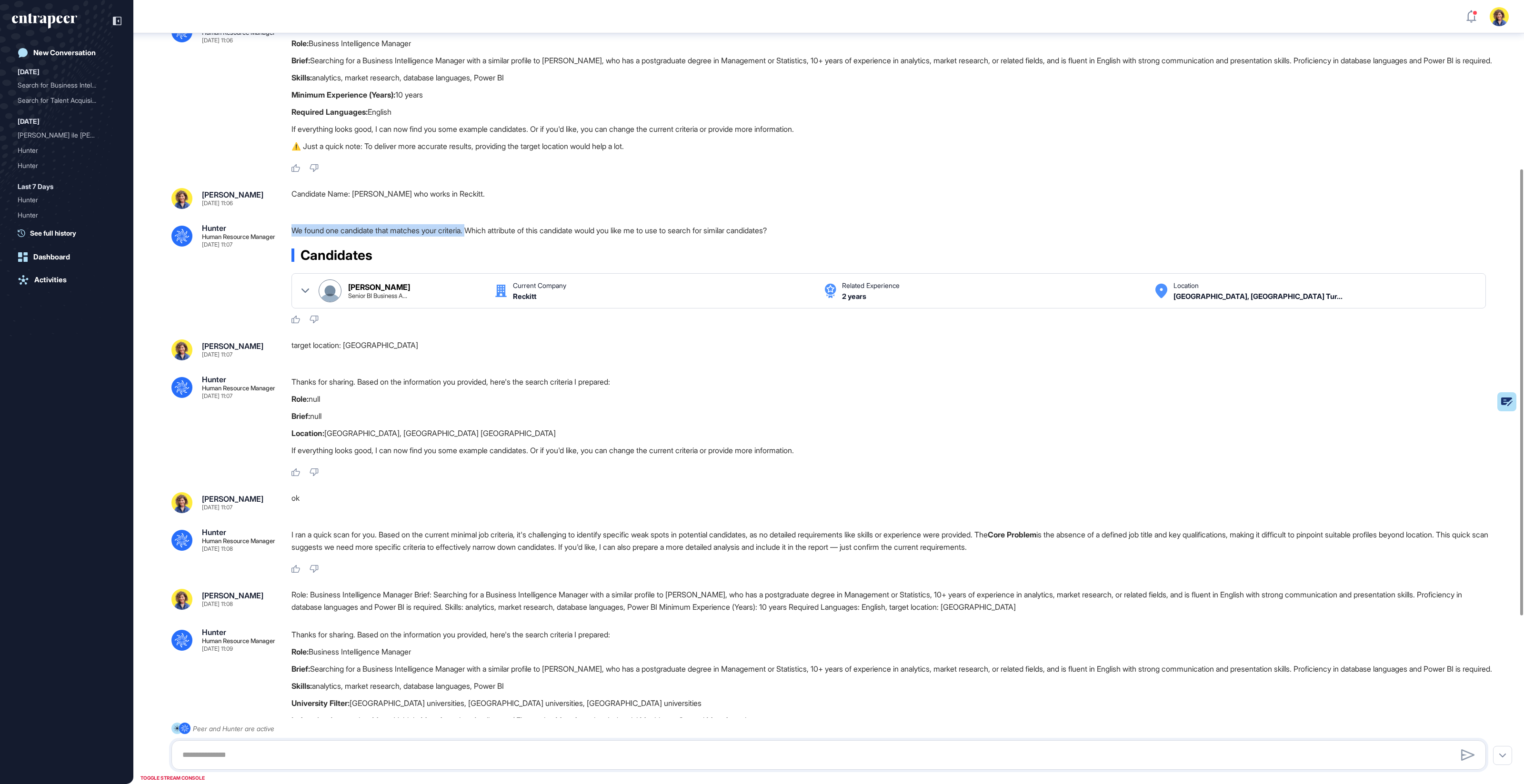
scroll to position [315, 0]
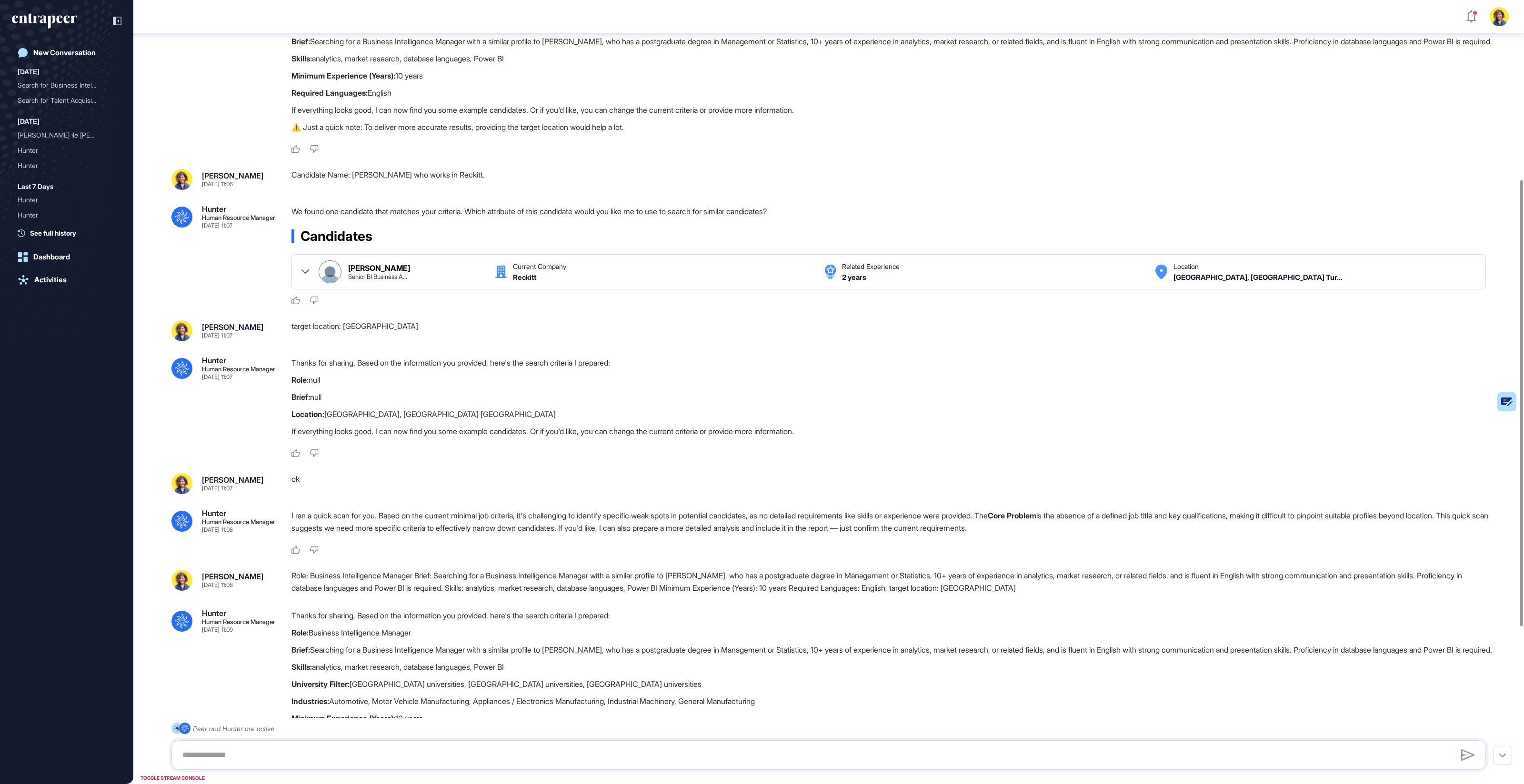
click at [481, 218] on p "We found one candidate that matches your criteria. Which attribute of this cand…" at bounding box center [892, 212] width 1202 height 12
drag, startPoint x: 477, startPoint y: 229, endPoint x: 820, endPoint y: 235, distance: 343.1
click at [820, 222] on div "We found one candidate that matches your criteria. Which attribute of this cand…" at bounding box center [892, 214] width 1202 height 17
drag, startPoint x: 821, startPoint y: 235, endPoint x: 586, endPoint y: 246, distance: 235.3
click at [816, 222] on div "We found one candidate that matches your criteria. Which attribute of this cand…" at bounding box center [892, 214] width 1202 height 17
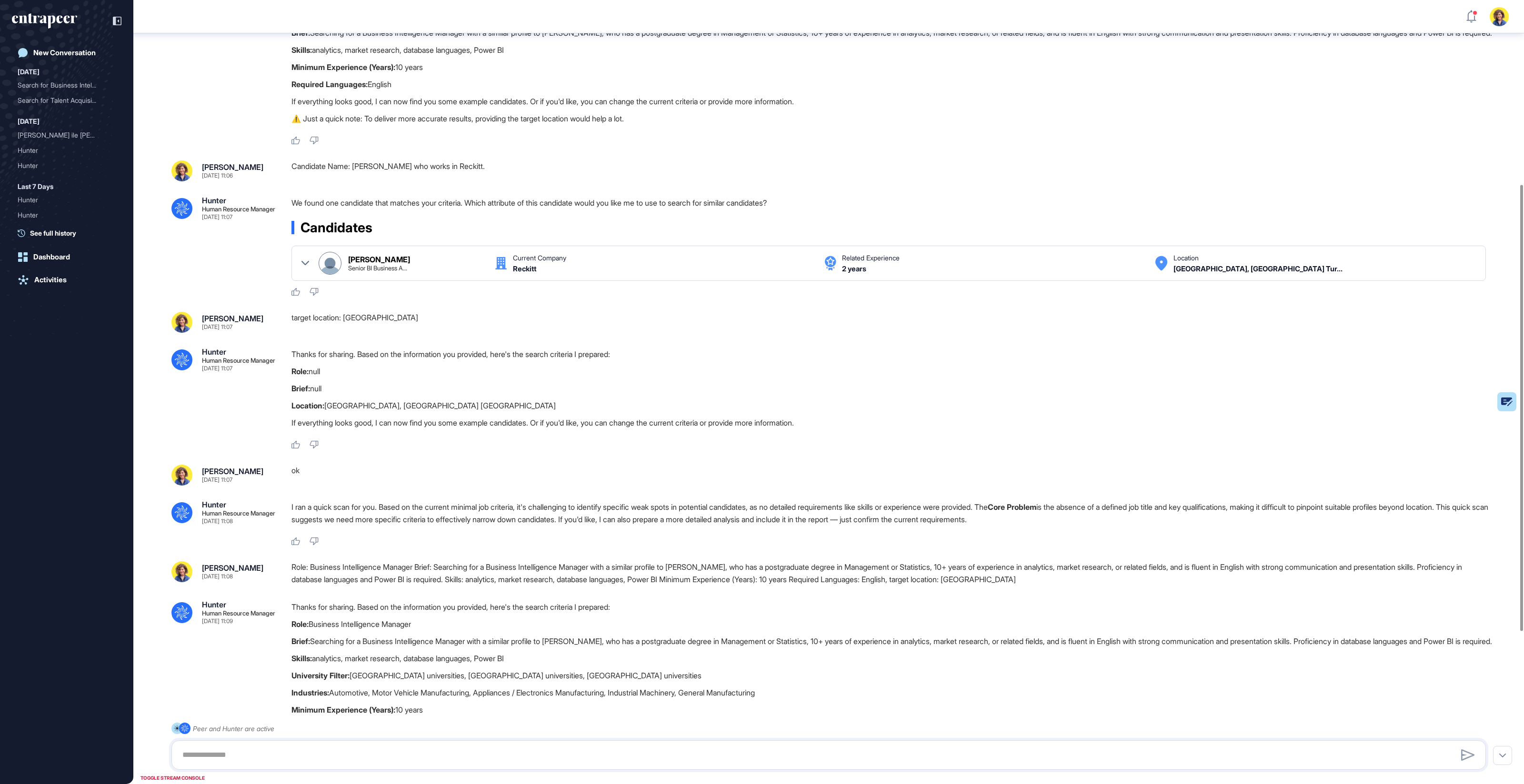
scroll to position [324, 0]
drag, startPoint x: 290, startPoint y: 215, endPoint x: 472, endPoint y: 221, distance: 182.1
click at [472, 221] on div ".cls-2{fill:#fff} Hunter Human Resource Manager Sep 14, 2025 11:07 We found one…" at bounding box center [829, 246] width 1315 height 100
click at [512, 209] on p "We found one candidate that matches your criteria. Which attribute of this cand…" at bounding box center [892, 202] width 1202 height 12
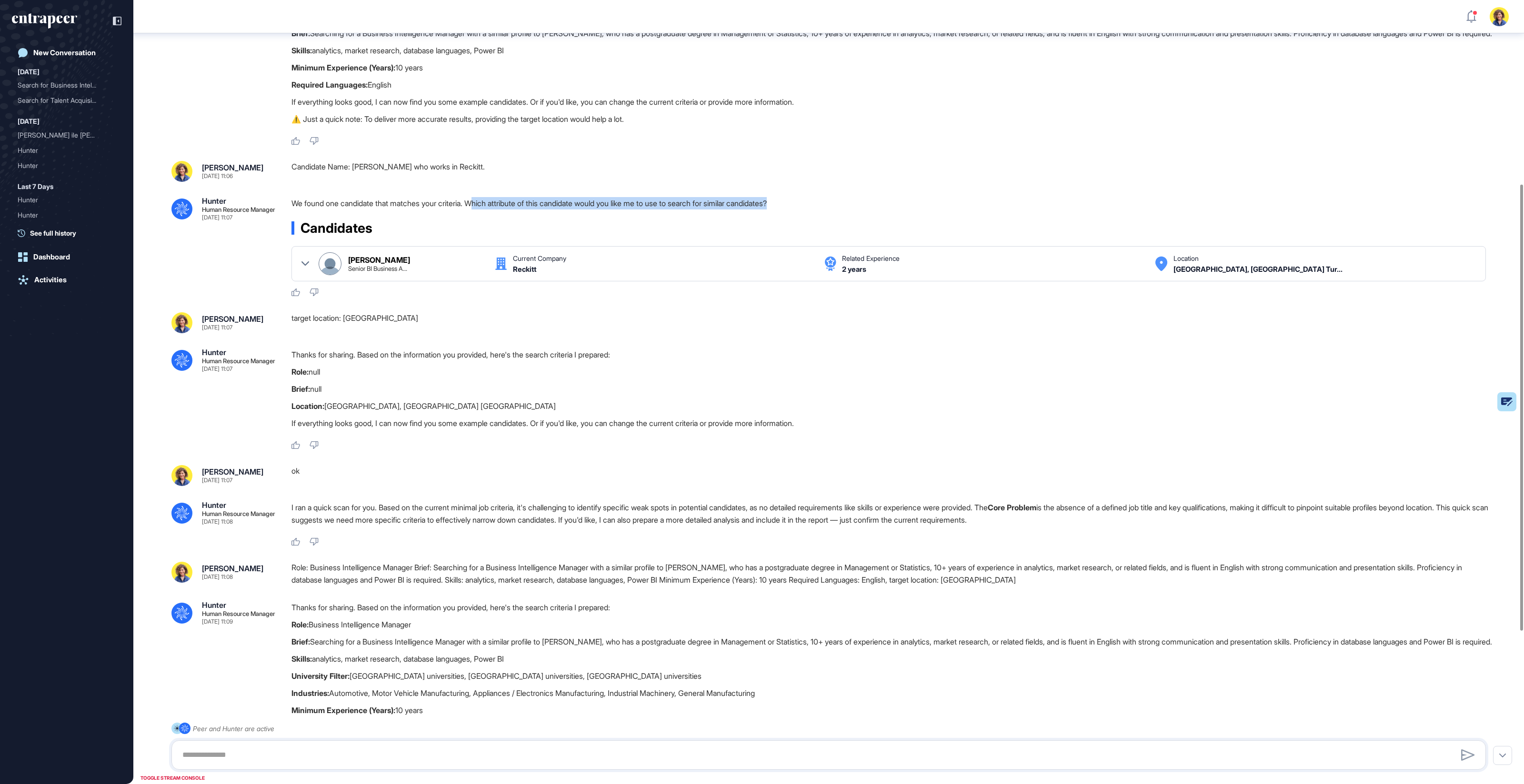
drag, startPoint x: 481, startPoint y: 219, endPoint x: 822, endPoint y: 217, distance: 341.0
click at [822, 209] on p "We found one candidate that matches your criteria. Which attribute of this cand…" at bounding box center [892, 203] width 1202 height 12
click at [777, 465] on div ".cls-2{fill:#fff} Hunter Human Resource Manager Sep 11, 2025 19:36 I'm Hunter. …" at bounding box center [829, 347] width 1390 height 1276
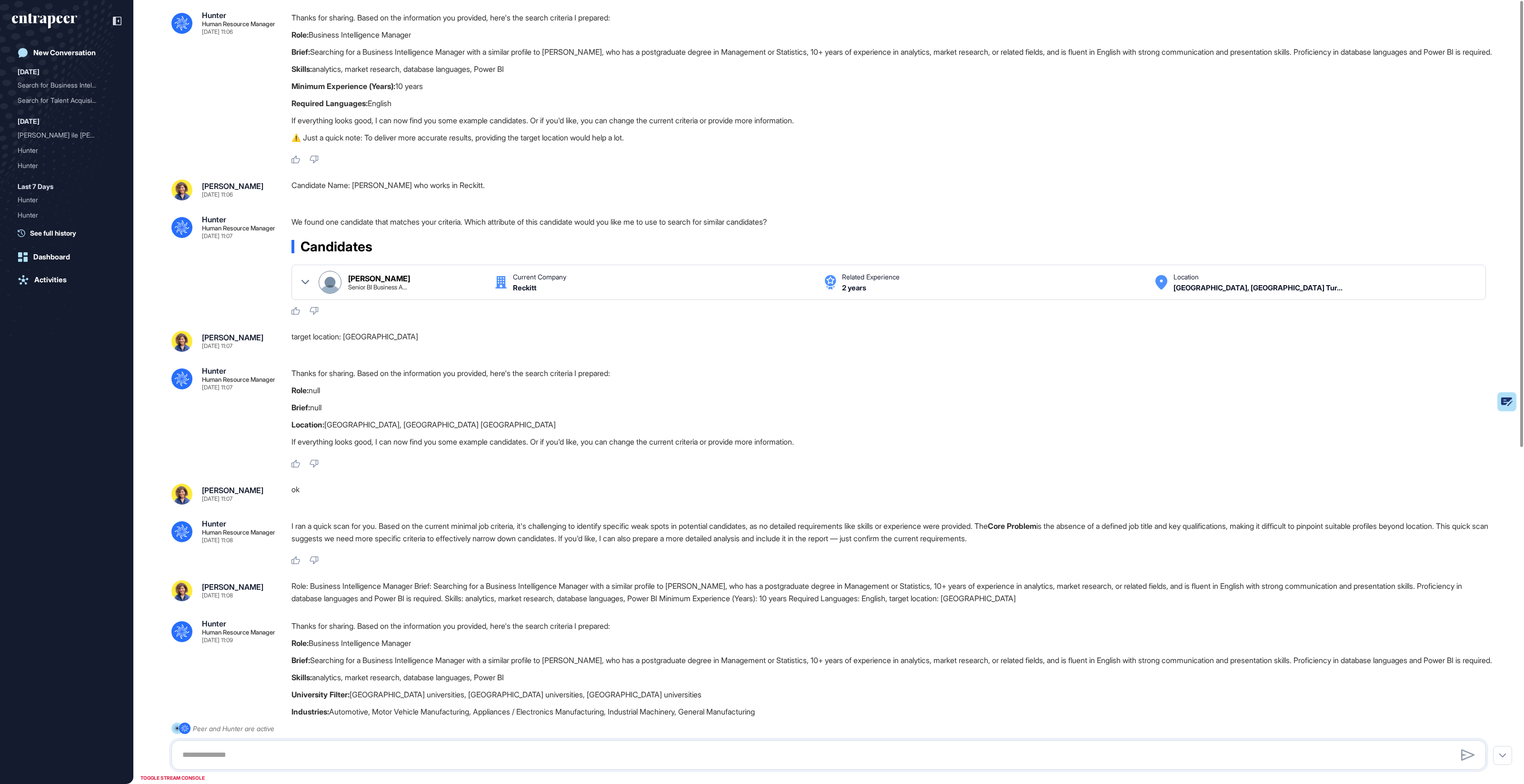
scroll to position [0, 0]
